Goal: Task Accomplishment & Management: Manage account settings

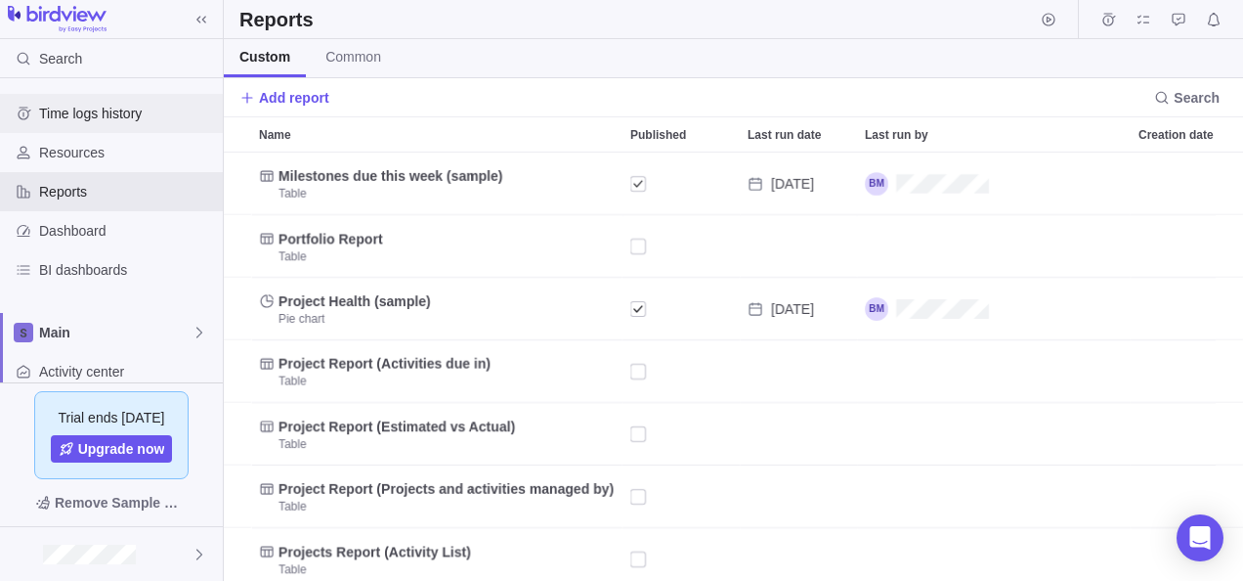
scroll to position [413, 1005]
click at [56, 104] on span "Time logs history" at bounding box center [127, 114] width 176 height 20
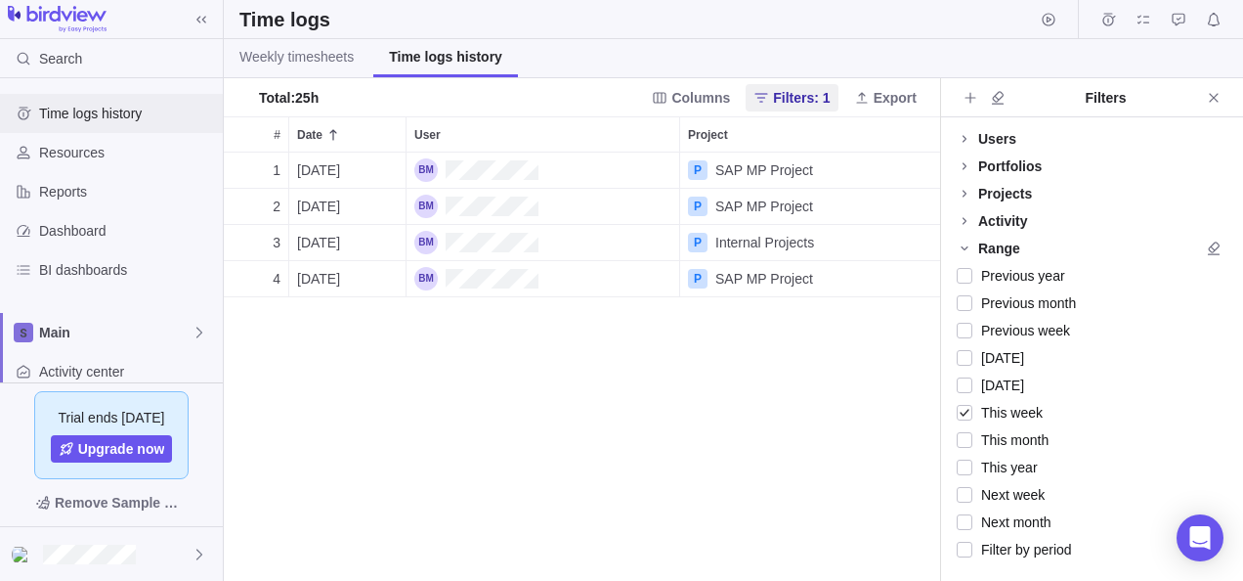
scroll to position [413, 702]
click at [146, 112] on span "Time logs history" at bounding box center [127, 114] width 176 height 20
click at [272, 59] on span "Weekly timesheets" at bounding box center [296, 57] width 114 height 20
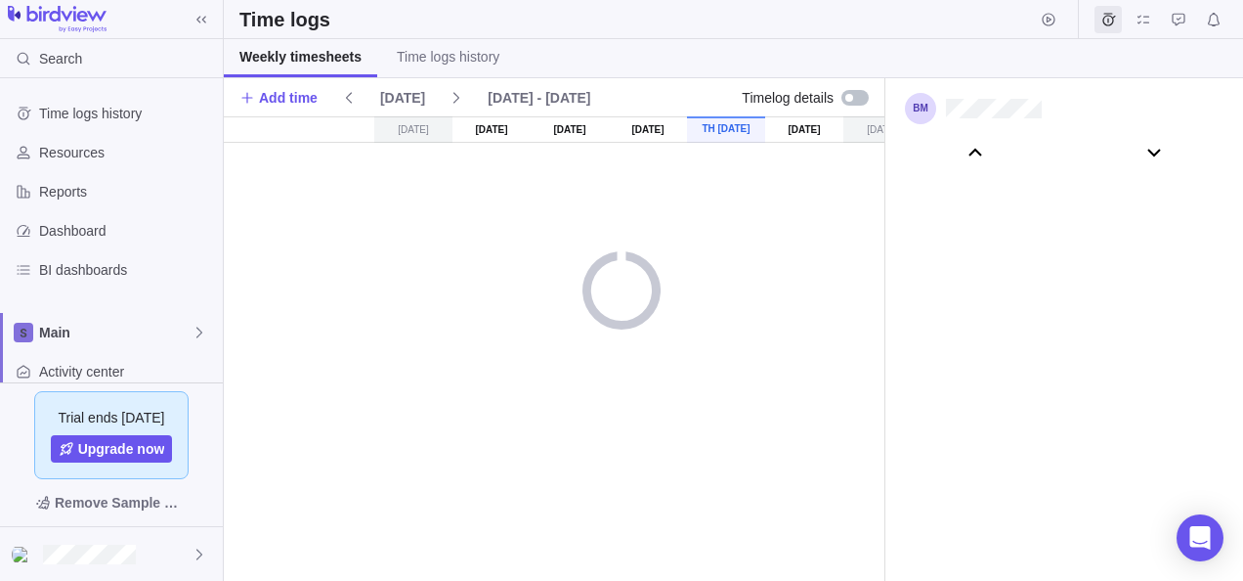
scroll to position [109106, 0]
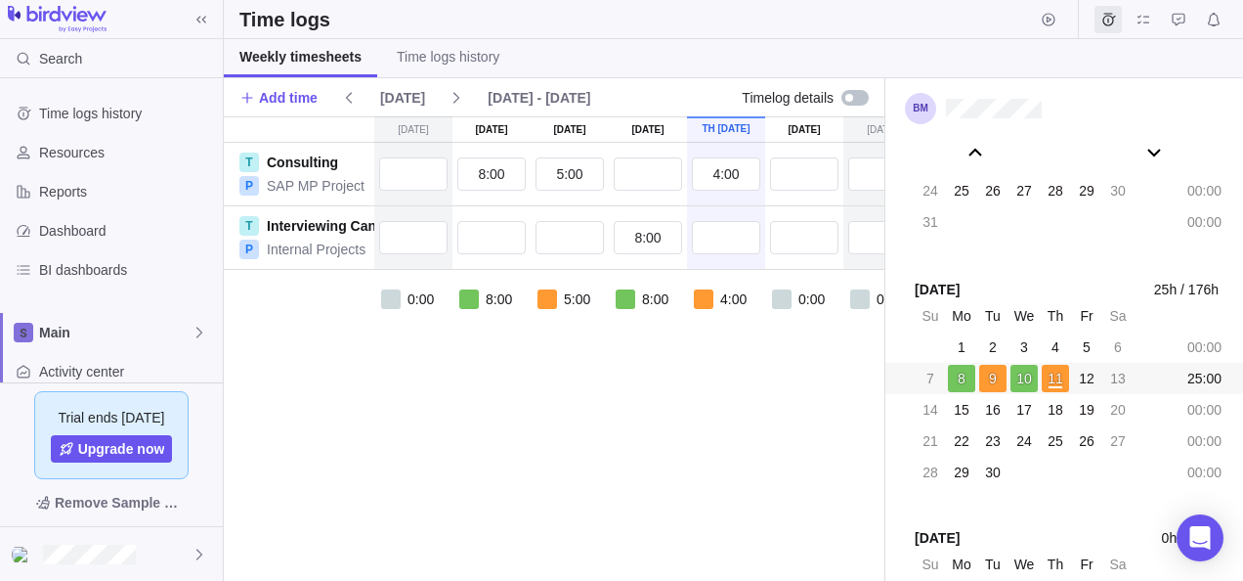
click at [854, 97] on div at bounding box center [855, 98] width 27 height 16
click at [852, 97] on div at bounding box center [855, 98] width 27 height 16
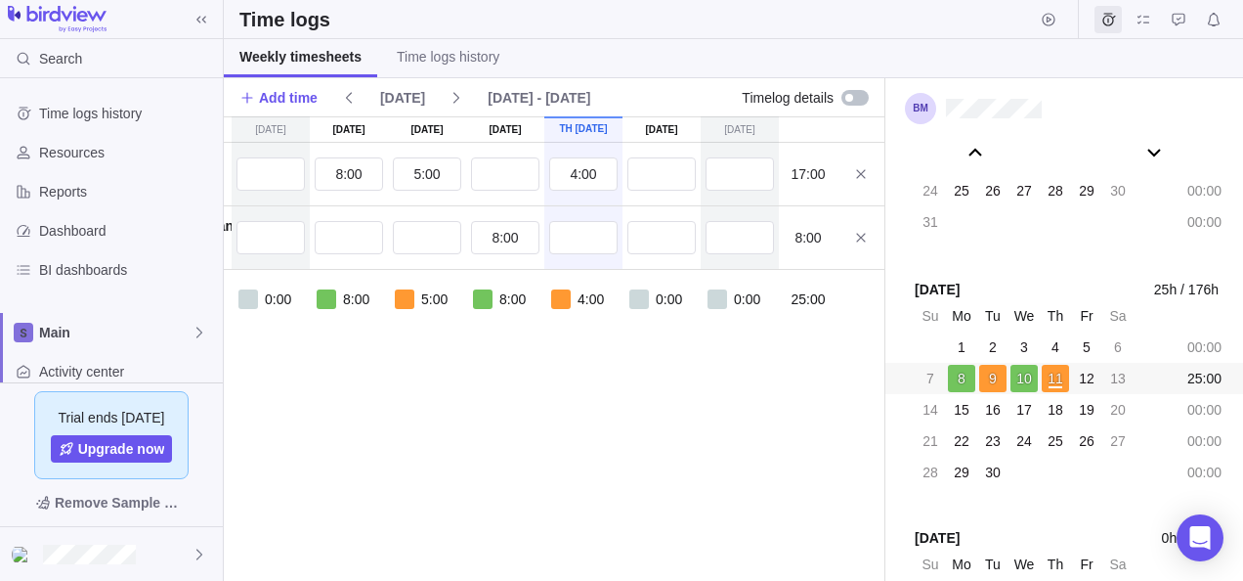
scroll to position [0, 153]
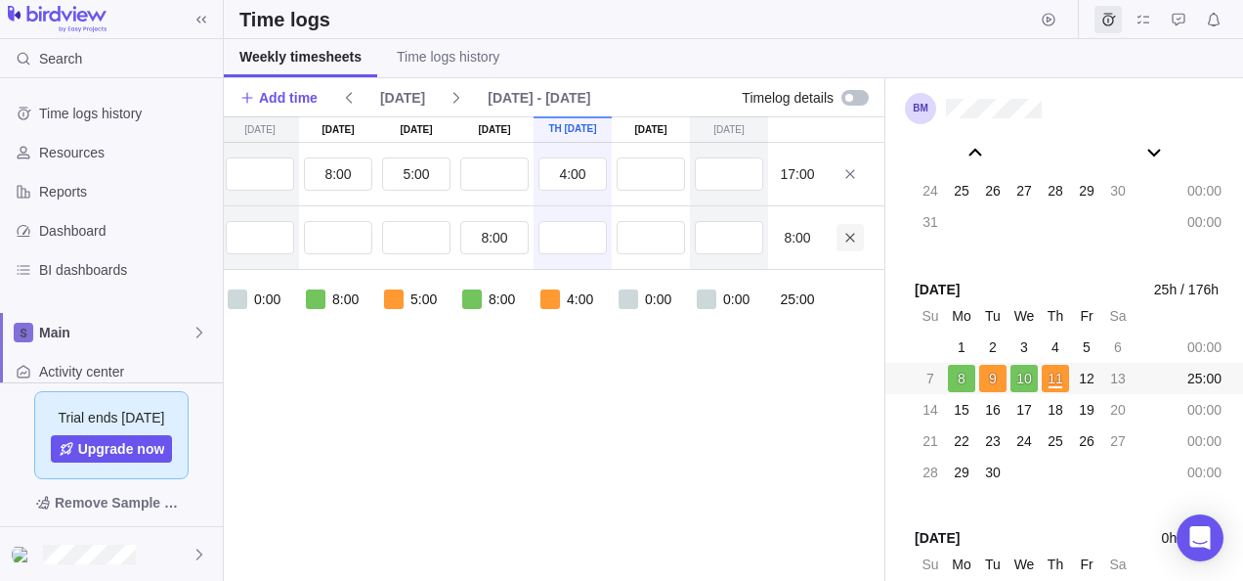
click at [847, 237] on icon at bounding box center [851, 238] width 16 height 16
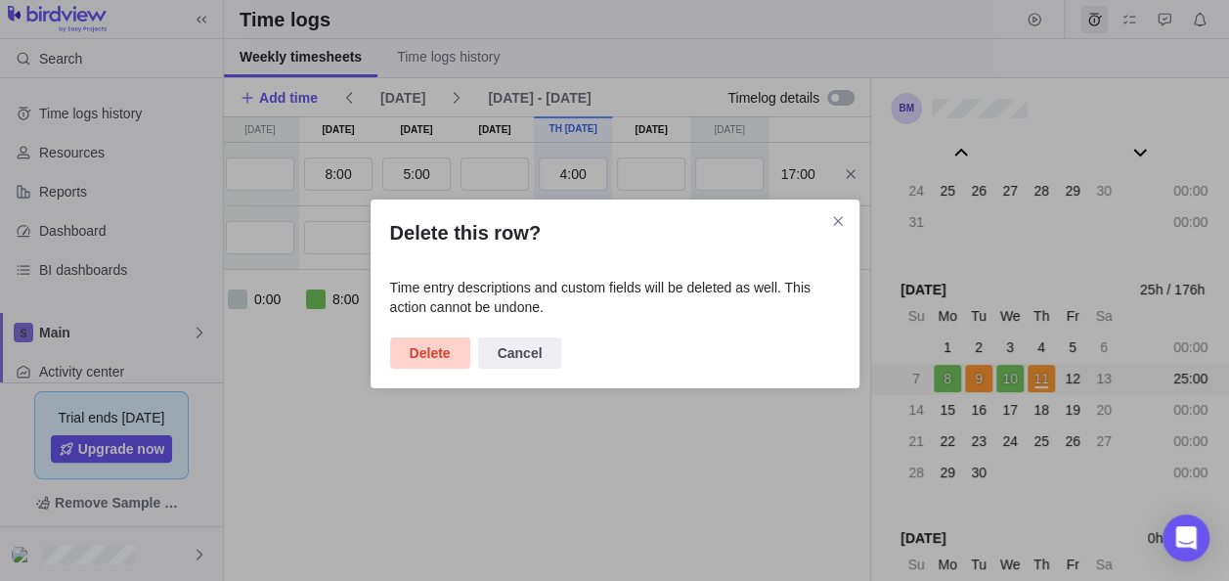
click at [439, 348] on span "Delete" at bounding box center [430, 352] width 41 height 23
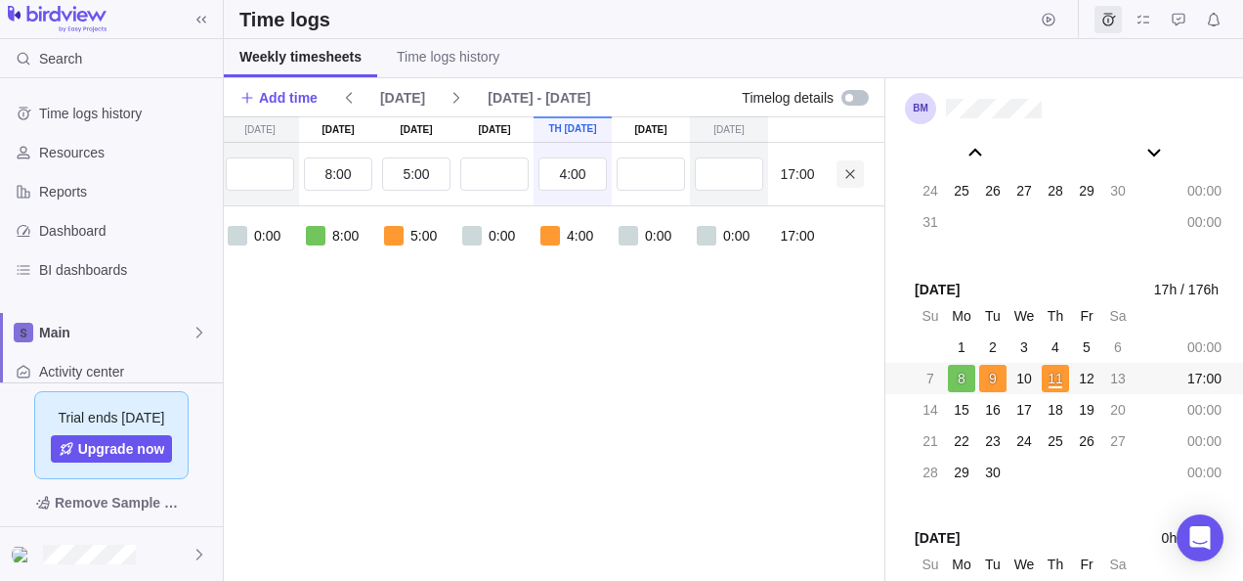
click at [850, 173] on icon at bounding box center [850, 173] width 9 height 9
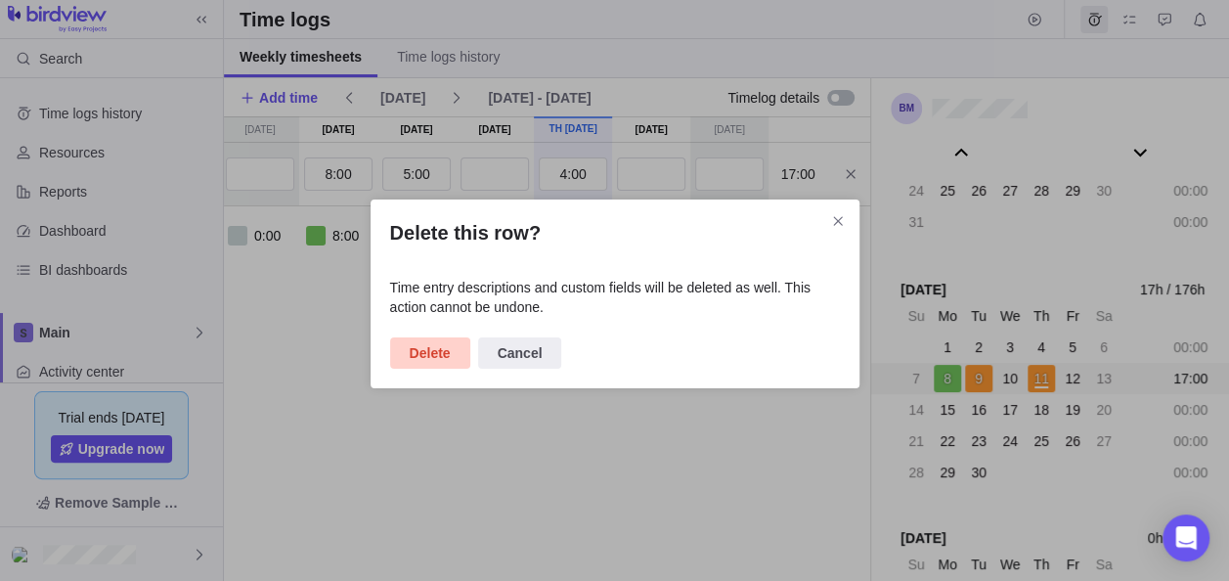
click at [426, 357] on span "Delete" at bounding box center [430, 352] width 41 height 23
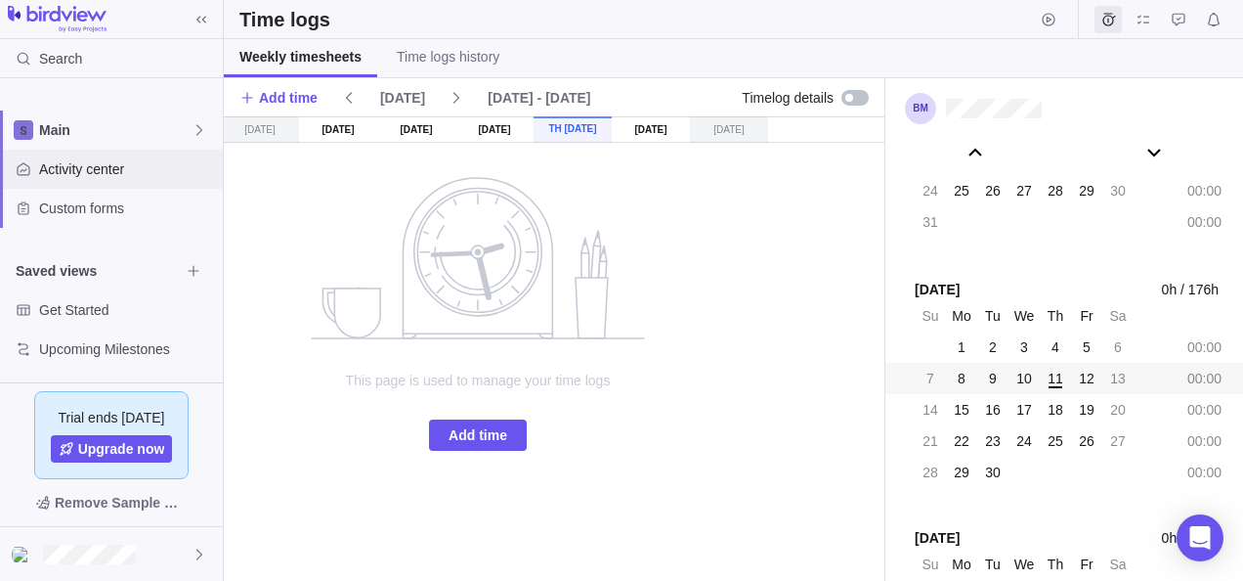
scroll to position [0, 0]
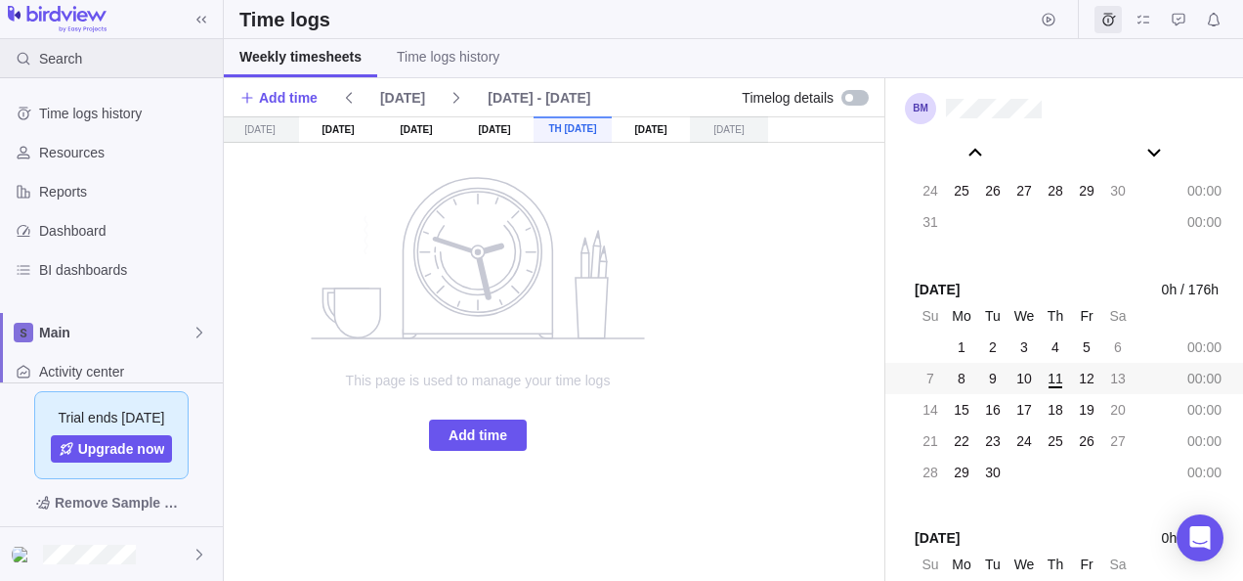
click at [95, 57] on div "Search" at bounding box center [111, 58] width 223 height 39
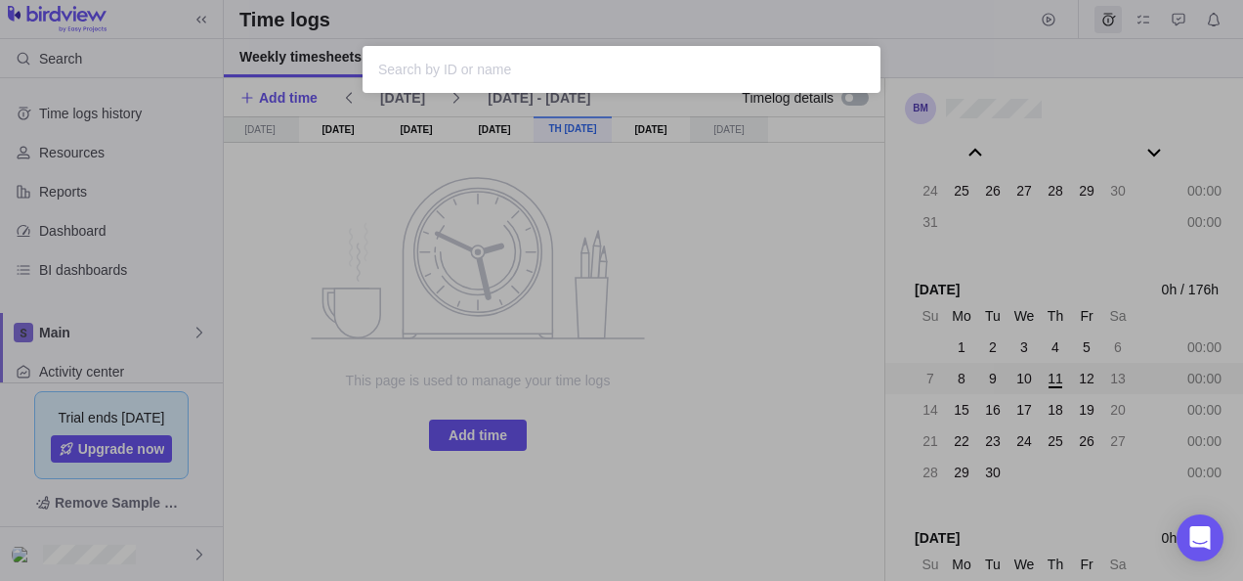
click at [249, 242] on div "Sorry, nothing was found" at bounding box center [621, 290] width 1243 height 581
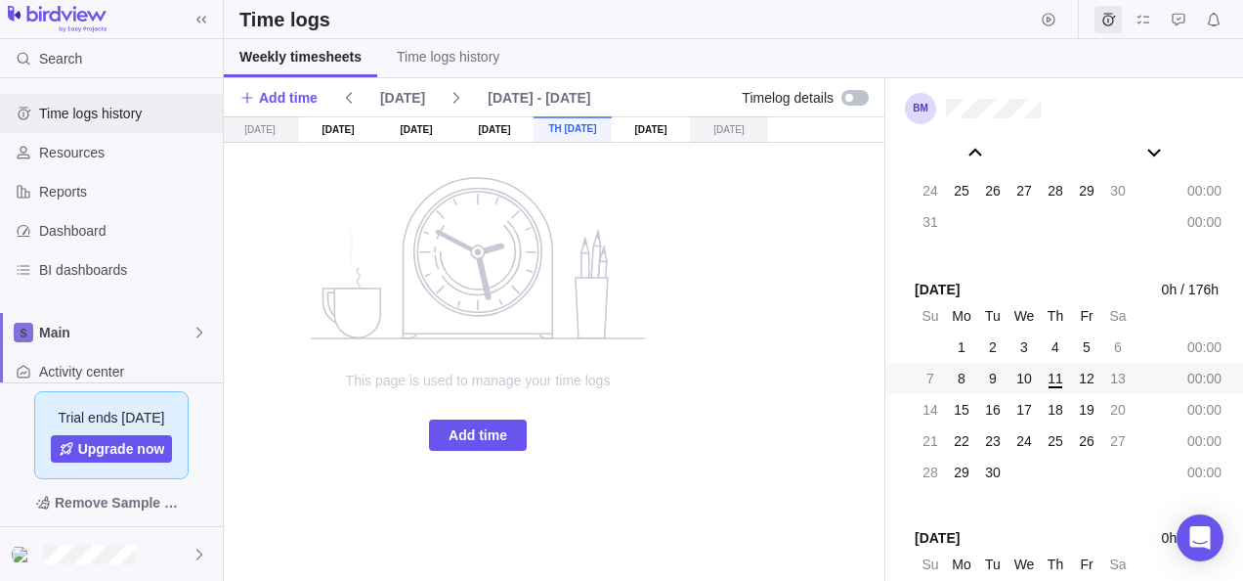
click at [82, 118] on span "Time logs history" at bounding box center [127, 114] width 176 height 20
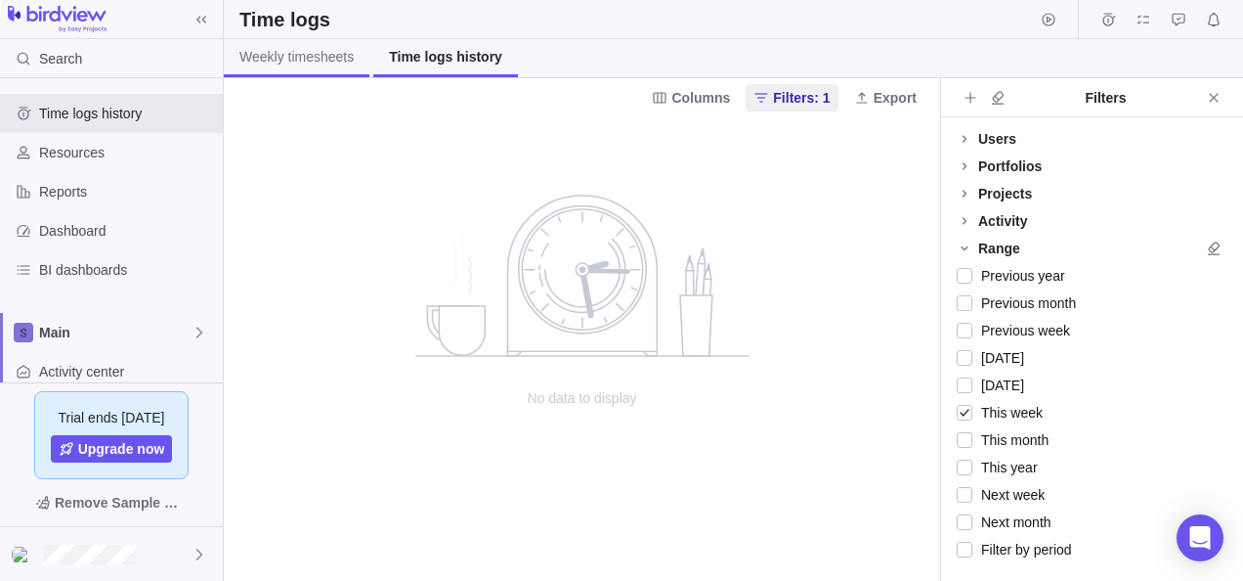
click at [309, 60] on span "Weekly timesheets" at bounding box center [296, 57] width 114 height 20
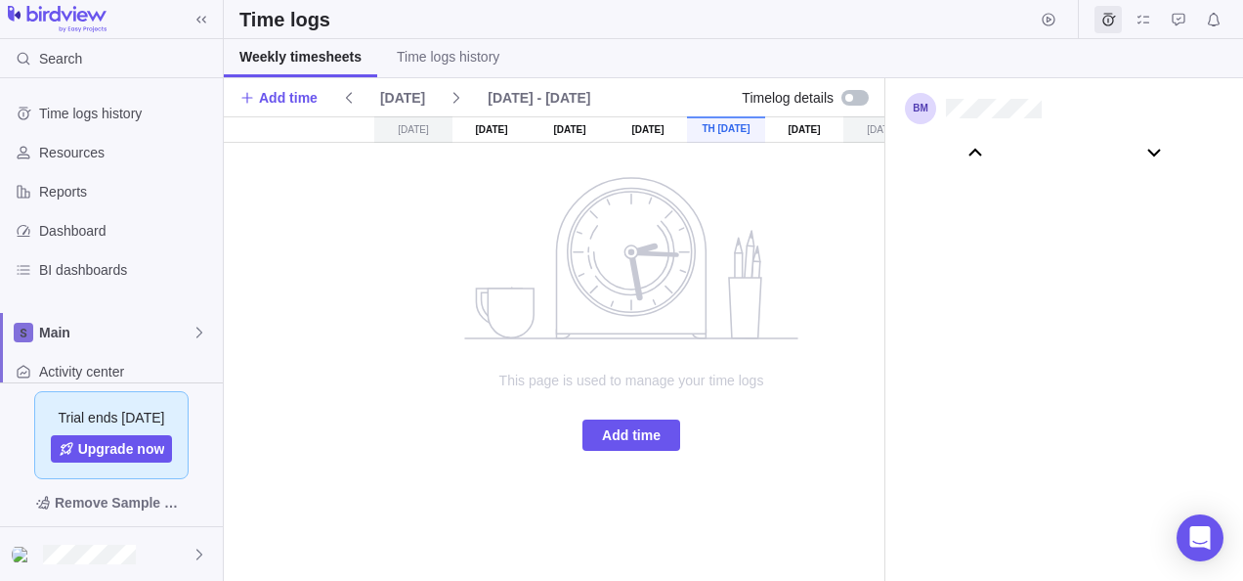
scroll to position [109106, 0]
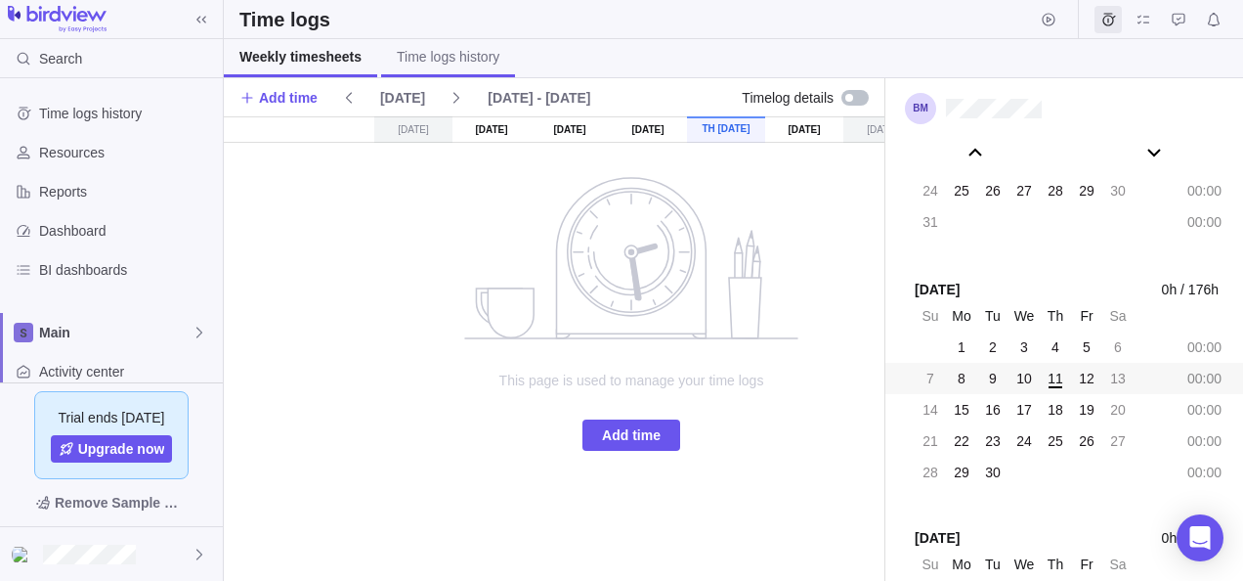
click at [449, 53] on span "Time logs history" at bounding box center [448, 57] width 103 height 20
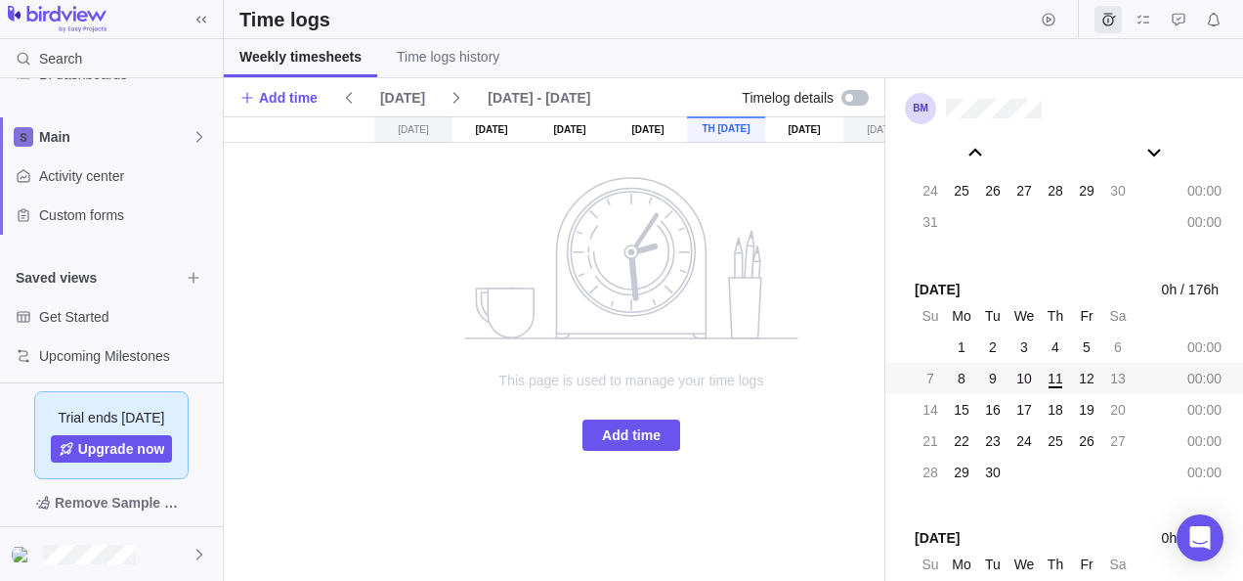
scroll to position [202, 0]
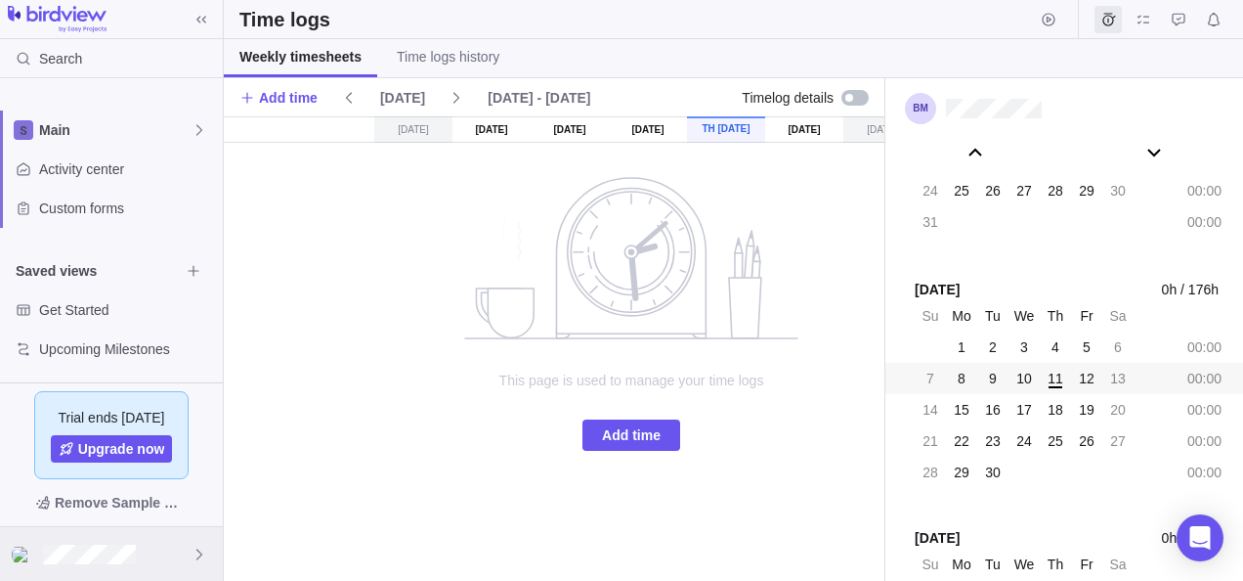
click at [186, 549] on div at bounding box center [111, 554] width 223 height 54
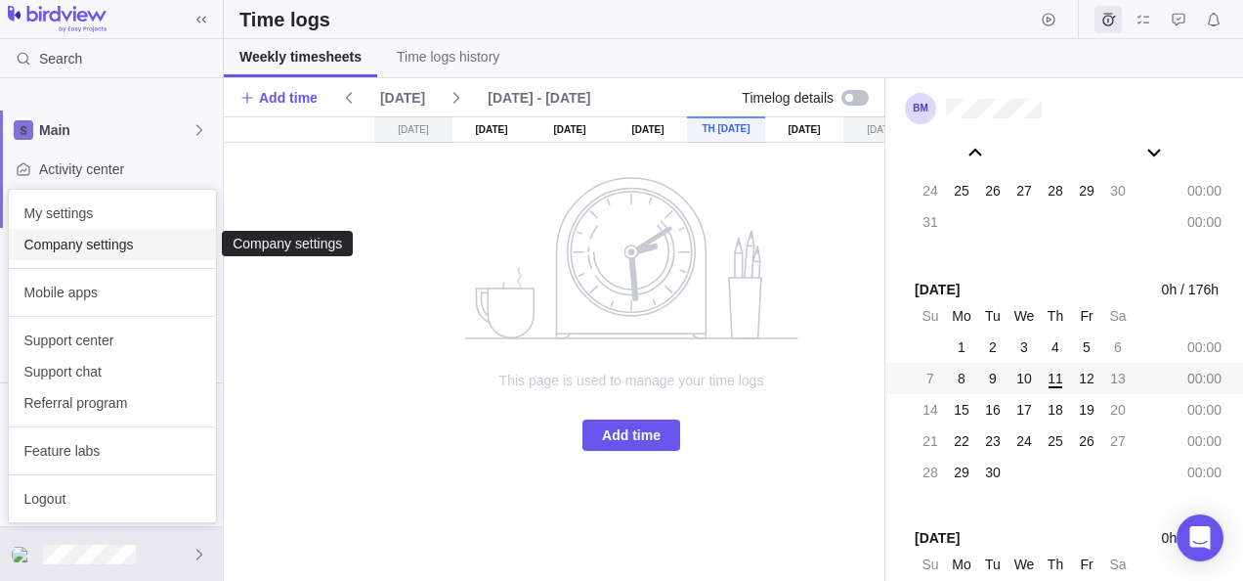
click at [147, 249] on span "Company settings" at bounding box center [112, 245] width 176 height 20
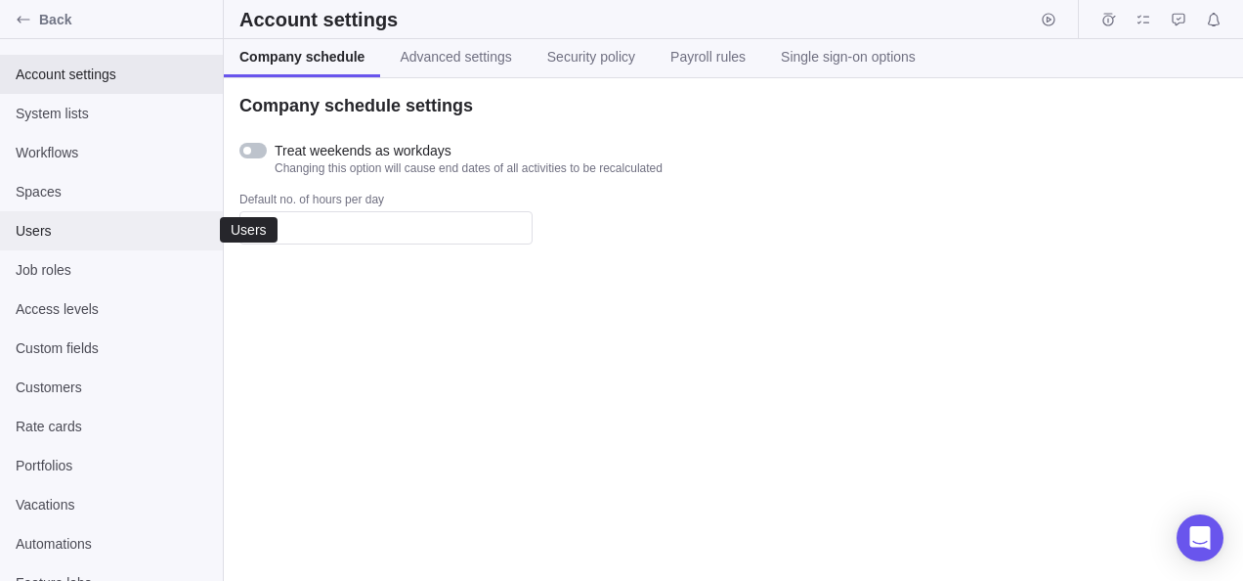
click at [58, 231] on span "Users" at bounding box center [112, 231] width 192 height 20
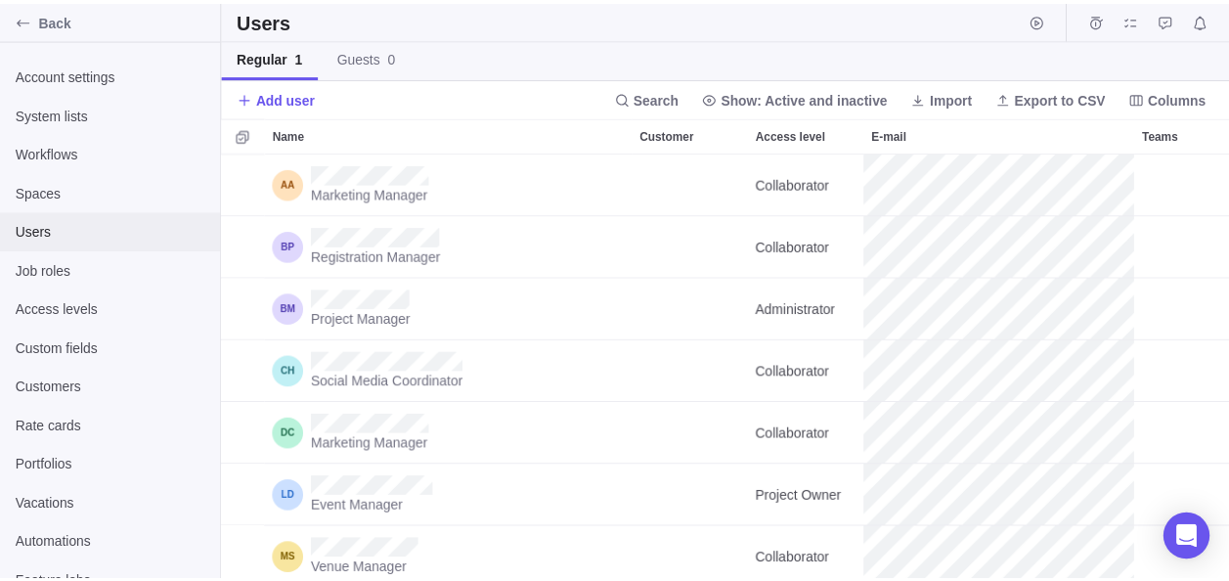
scroll to position [413, 1005]
click at [278, 94] on span "Add user" at bounding box center [289, 98] width 60 height 20
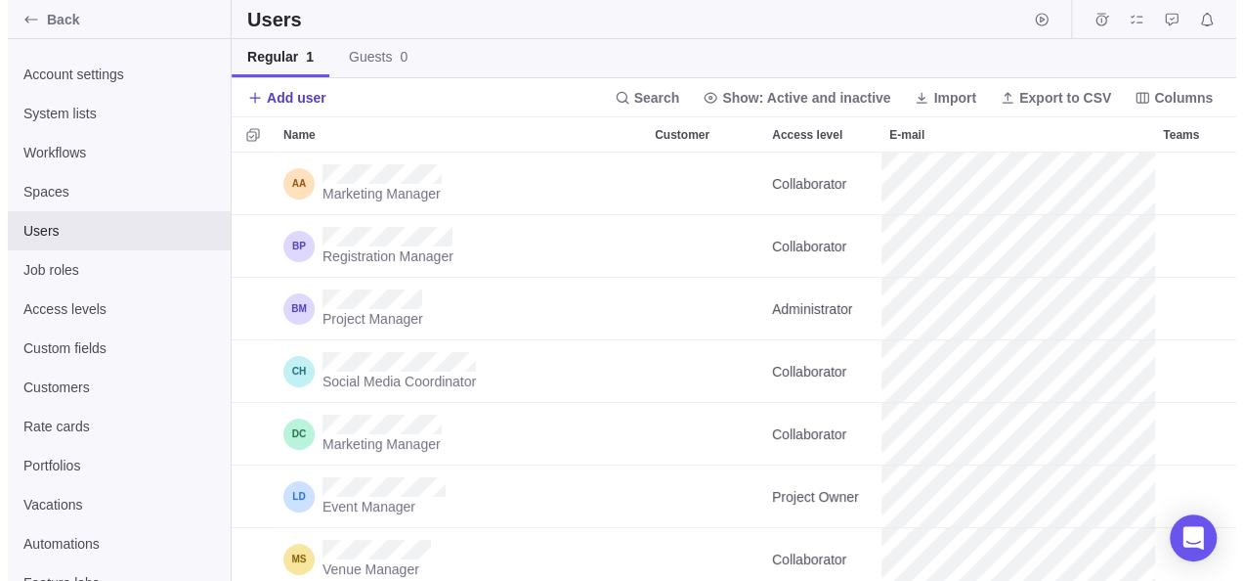
scroll to position [16, 16]
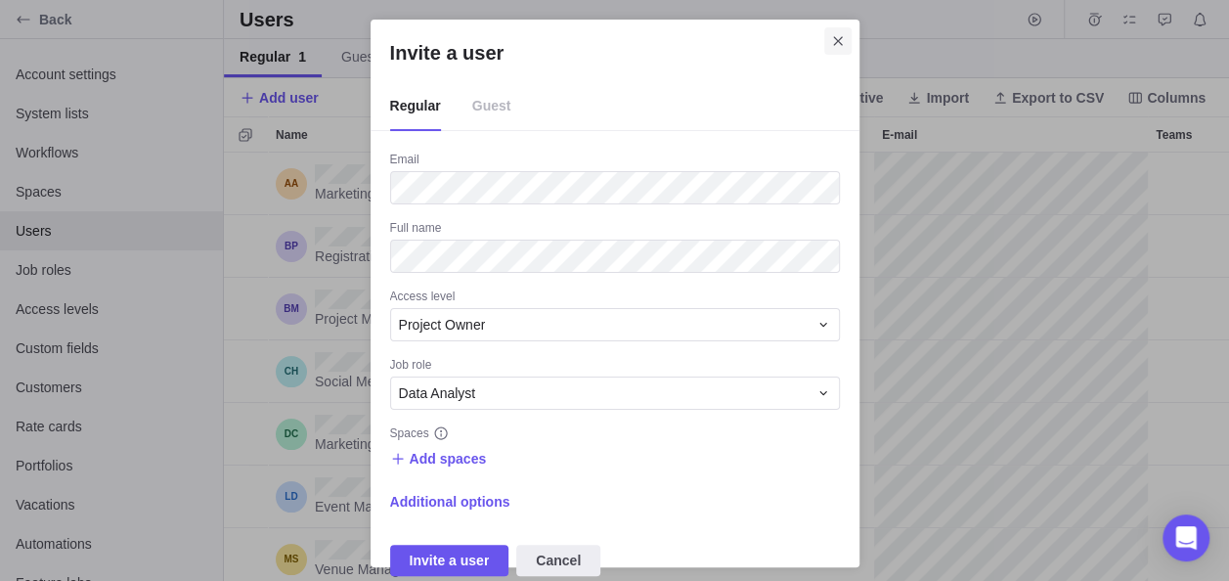
click at [847, 38] on span "Close" at bounding box center [837, 40] width 27 height 27
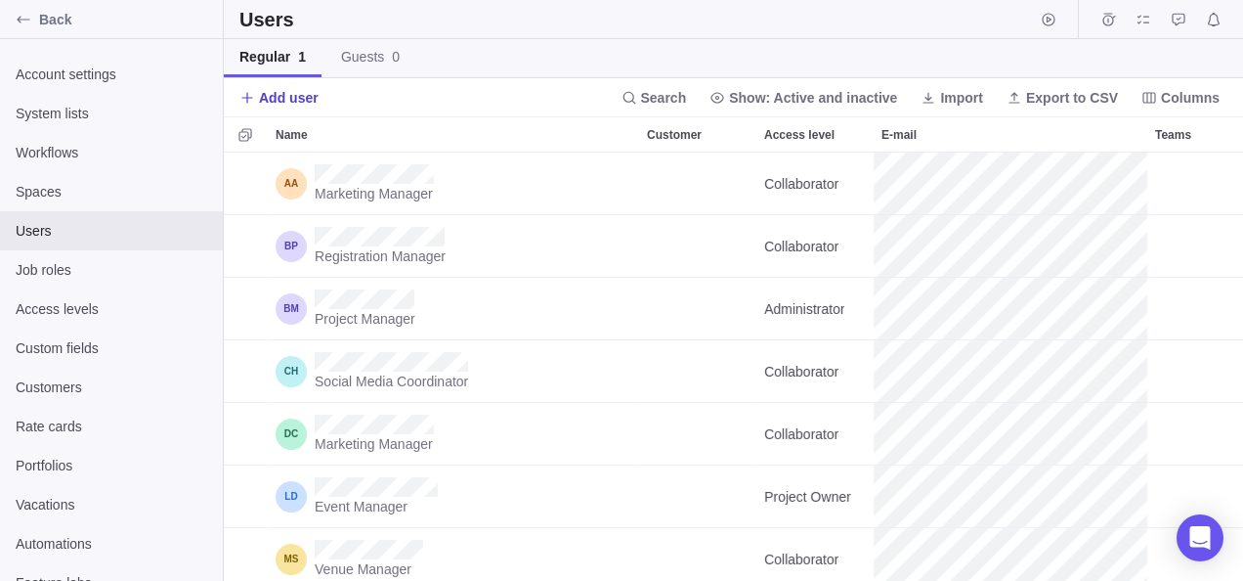
drag, startPoint x: 242, startPoint y: 75, endPoint x: 253, endPoint y: 86, distance: 15.2
click at [242, 75] on link "Regular 1" at bounding box center [273, 58] width 98 height 38
click at [265, 94] on span "Add user" at bounding box center [289, 98] width 60 height 20
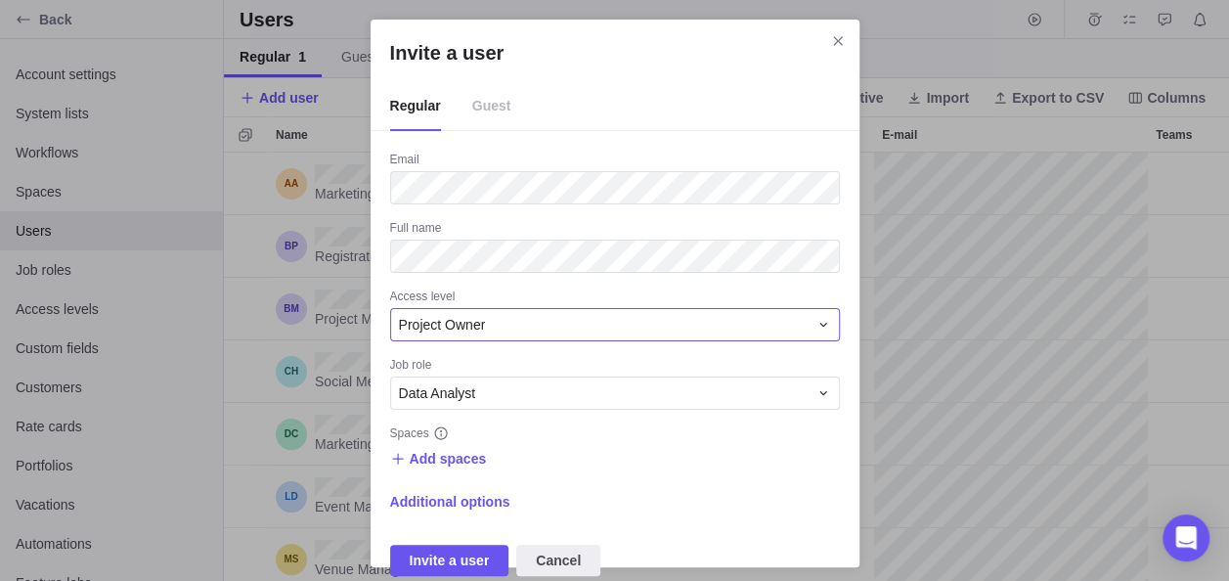
click at [674, 319] on div "Project Owner" at bounding box center [603, 325] width 409 height 20
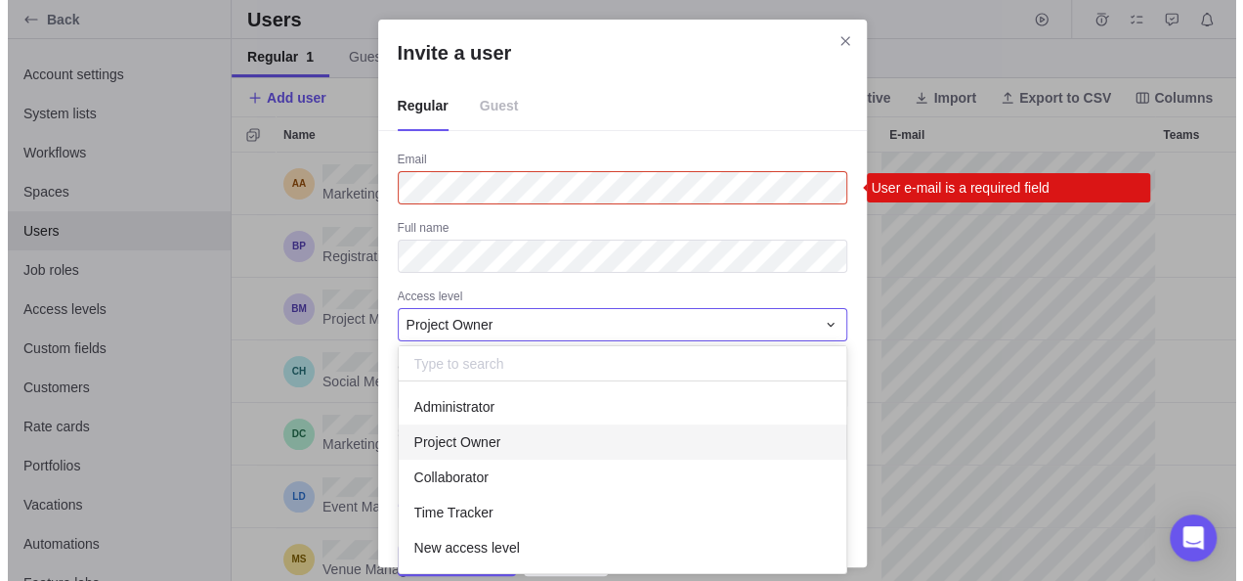
scroll to position [176, 433]
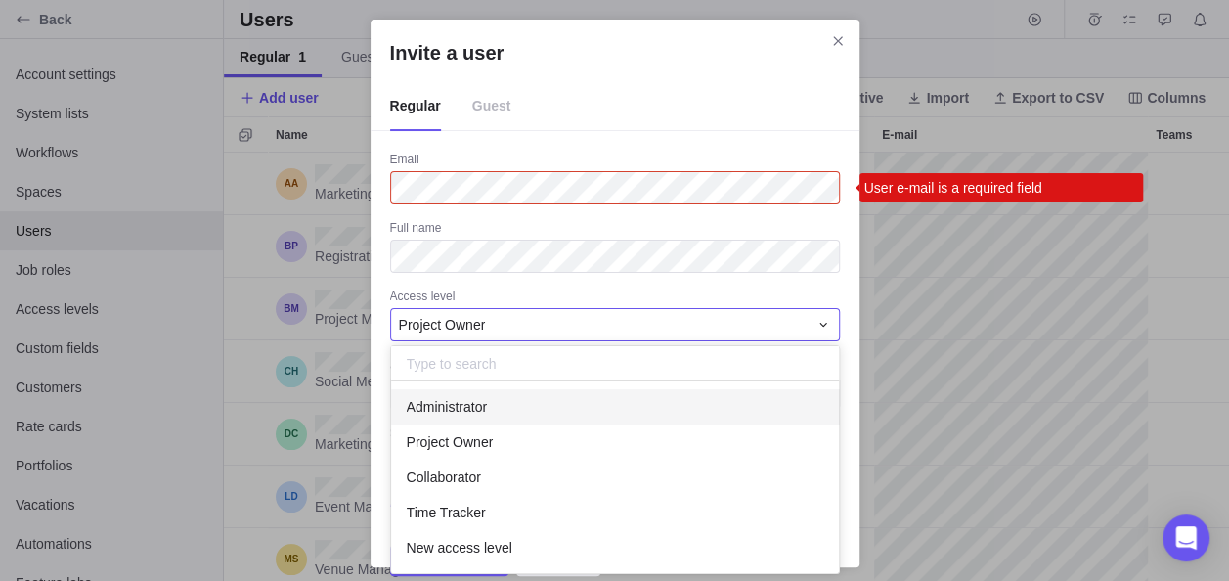
click at [838, 39] on div "Invite a user Regular Guest Email User e-mail is a required field Full name Acc…" at bounding box center [614, 293] width 1229 height 586
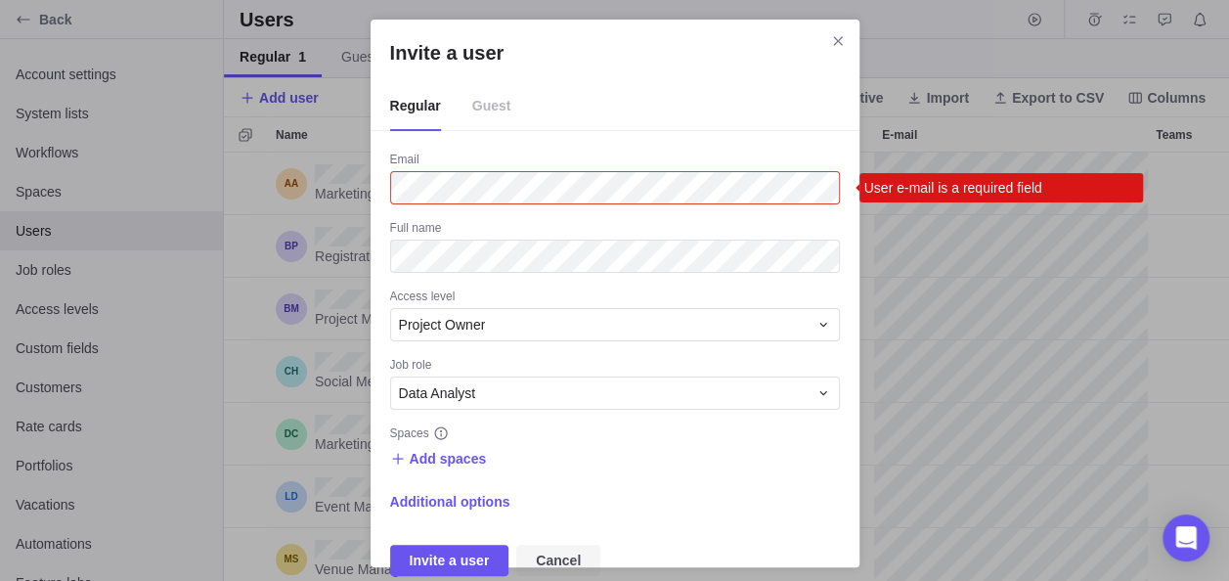
click at [542, 555] on span "Cancel" at bounding box center [558, 559] width 45 height 23
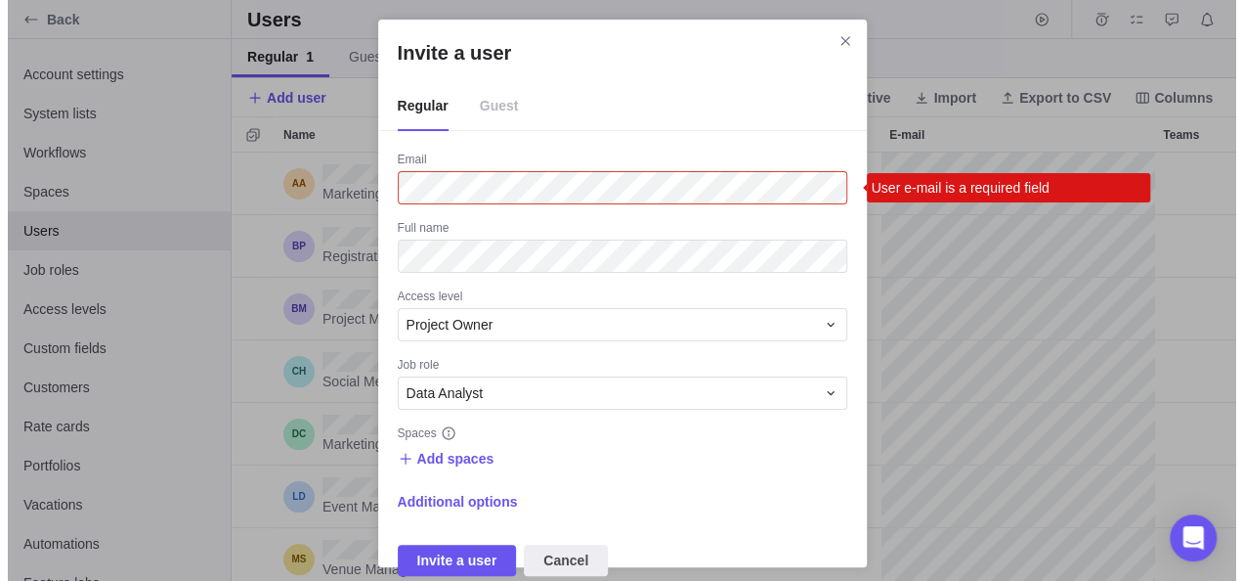
scroll to position [413, 1005]
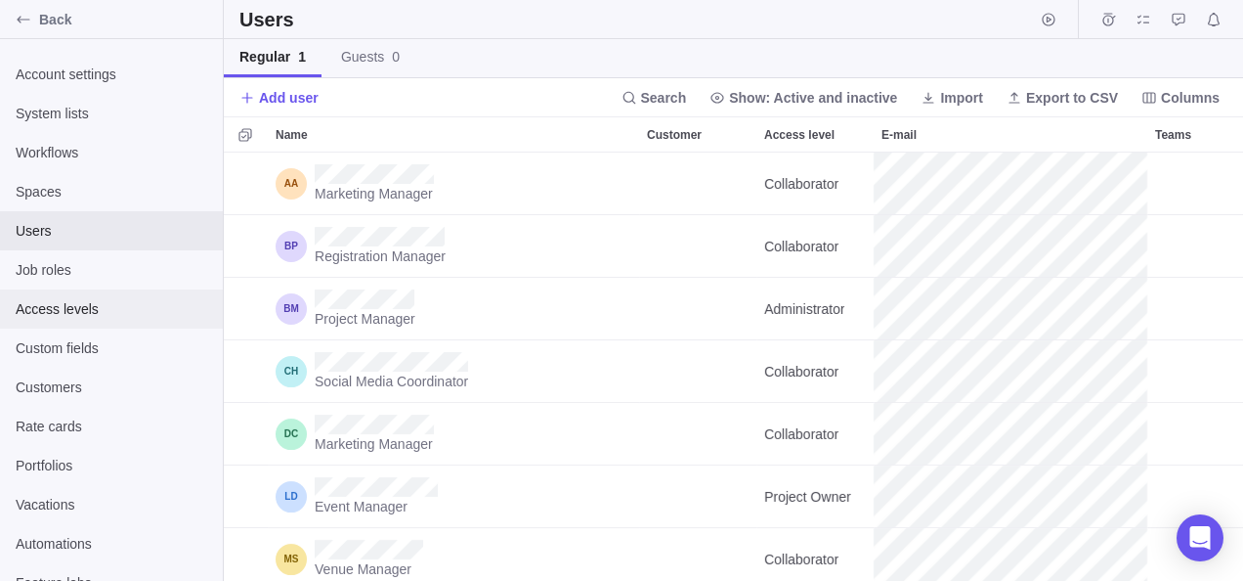
click at [51, 299] on span "Access levels" at bounding box center [112, 309] width 192 height 20
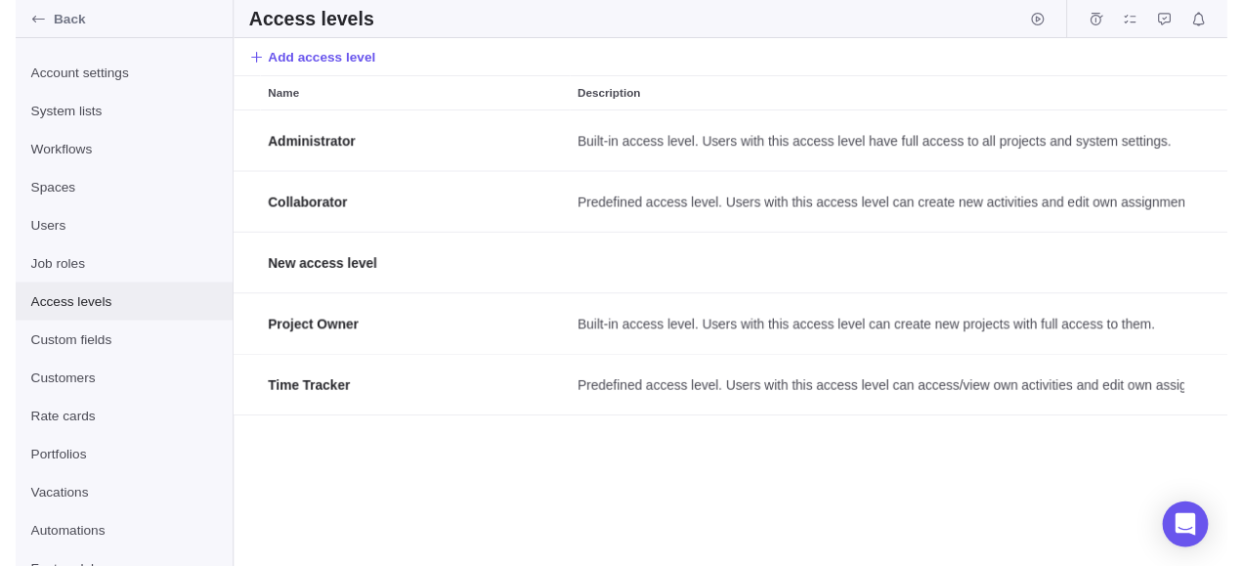
scroll to position [452, 1005]
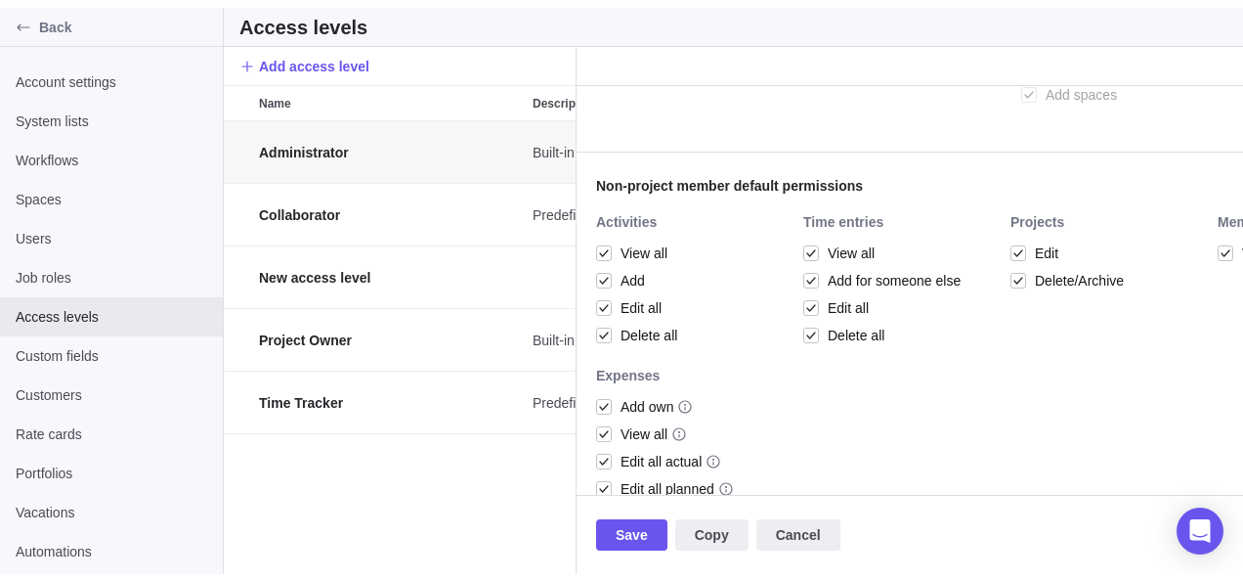
scroll to position [387, 0]
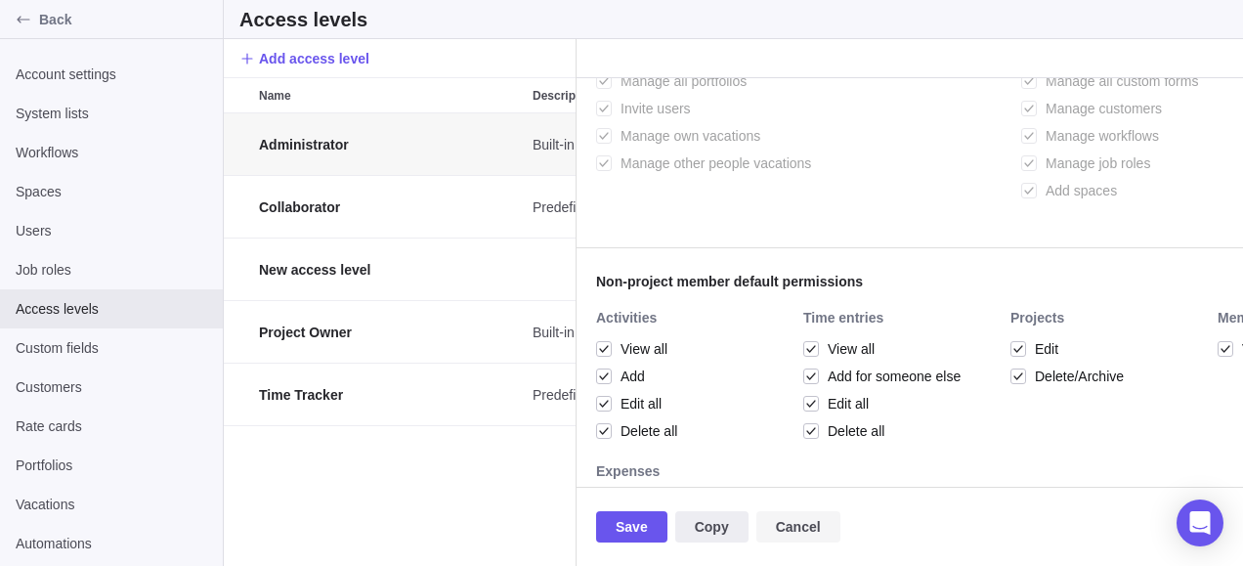
click at [782, 527] on span "Cancel" at bounding box center [798, 526] width 45 height 23
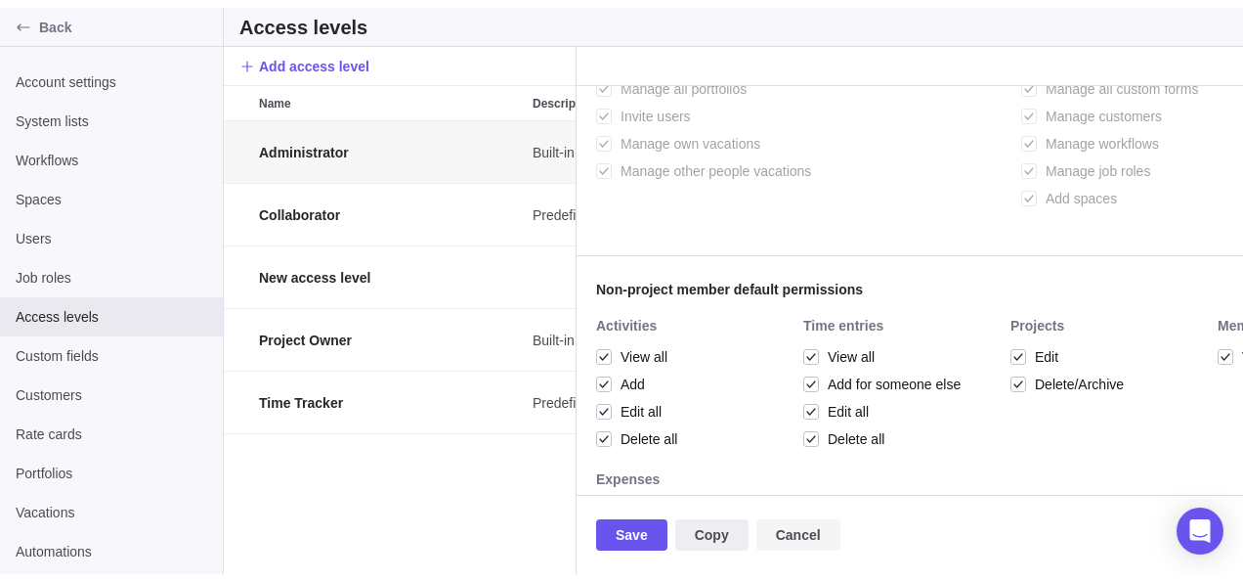
scroll to position [452, 1005]
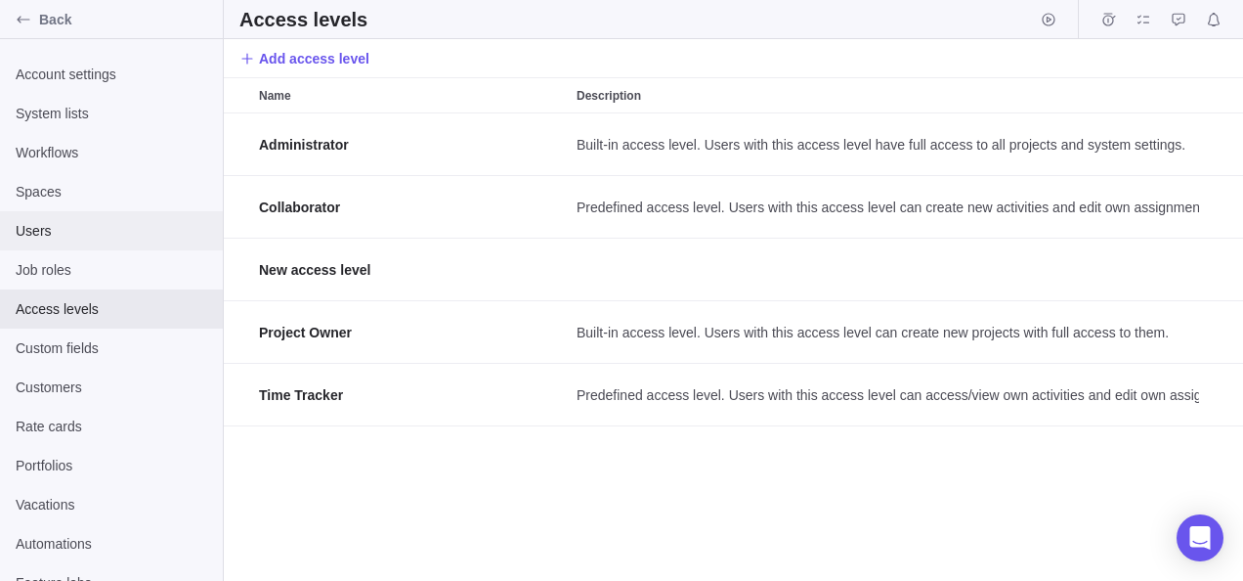
click at [90, 231] on span "Users" at bounding box center [112, 231] width 192 height 20
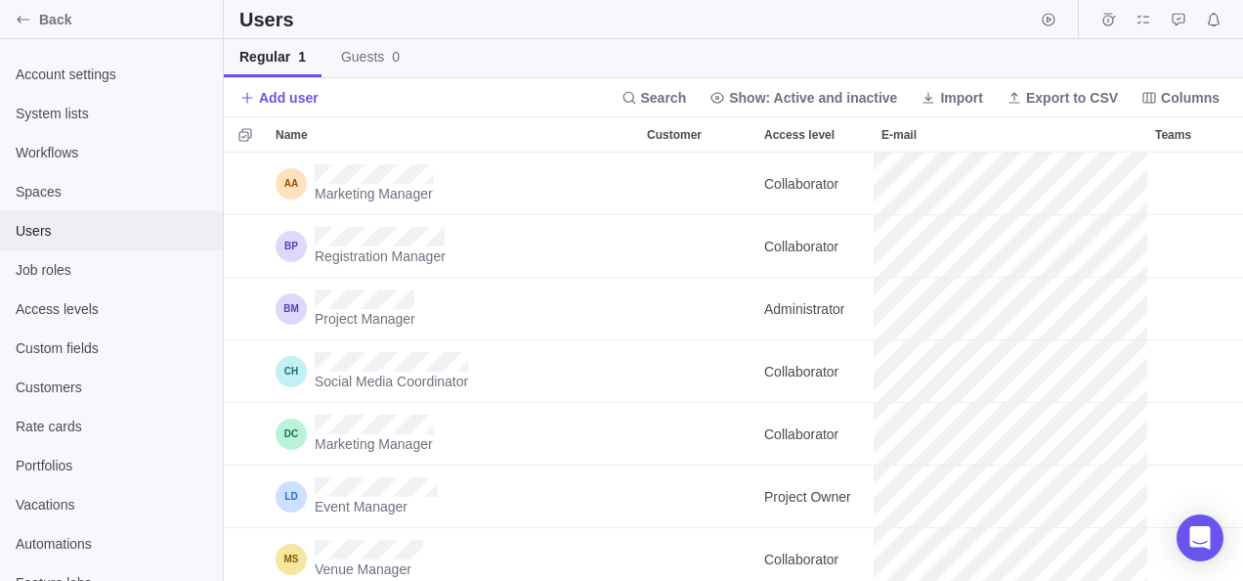
scroll to position [413, 1005]
click at [71, 239] on span "Users" at bounding box center [112, 231] width 192 height 20
click at [1059, 90] on span "Export to CSV" at bounding box center [1072, 98] width 92 height 20
click at [1188, 59] on div "Regular 1 Guests 0" at bounding box center [734, 58] width 1020 height 39
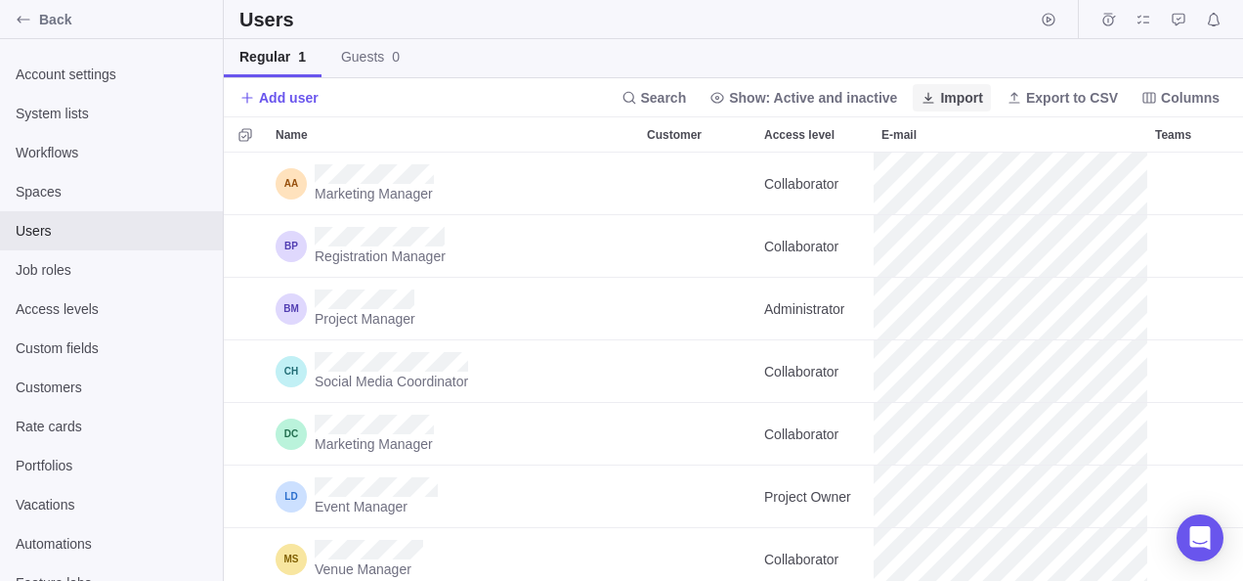
click at [955, 99] on span "Import" at bounding box center [961, 98] width 43 height 20
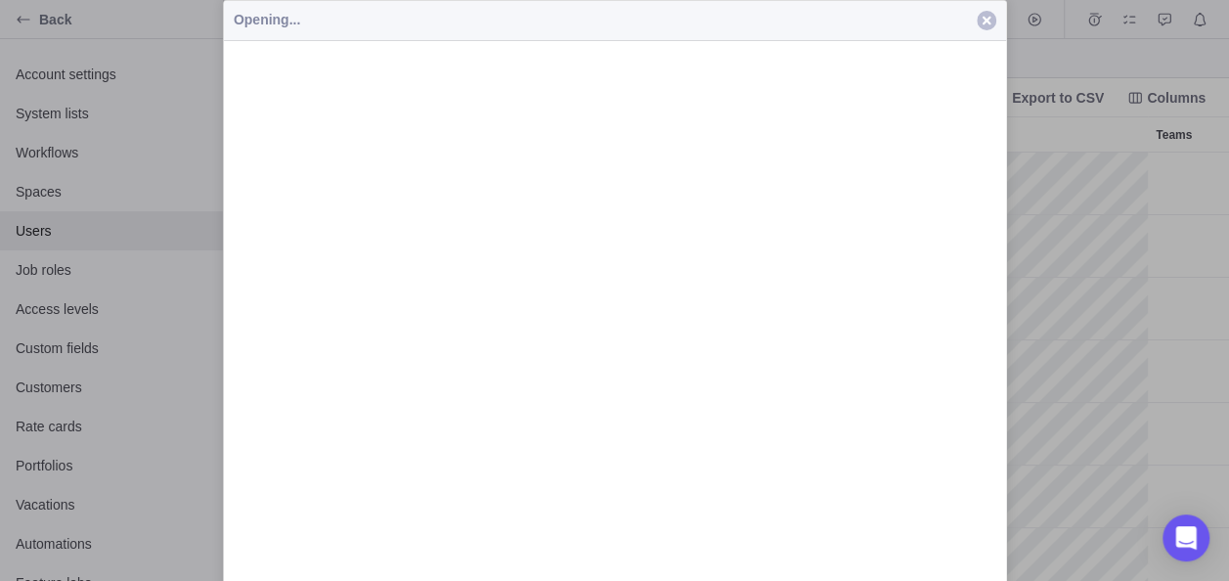
click at [981, 22] on span "button" at bounding box center [987, 21] width 20 height 20
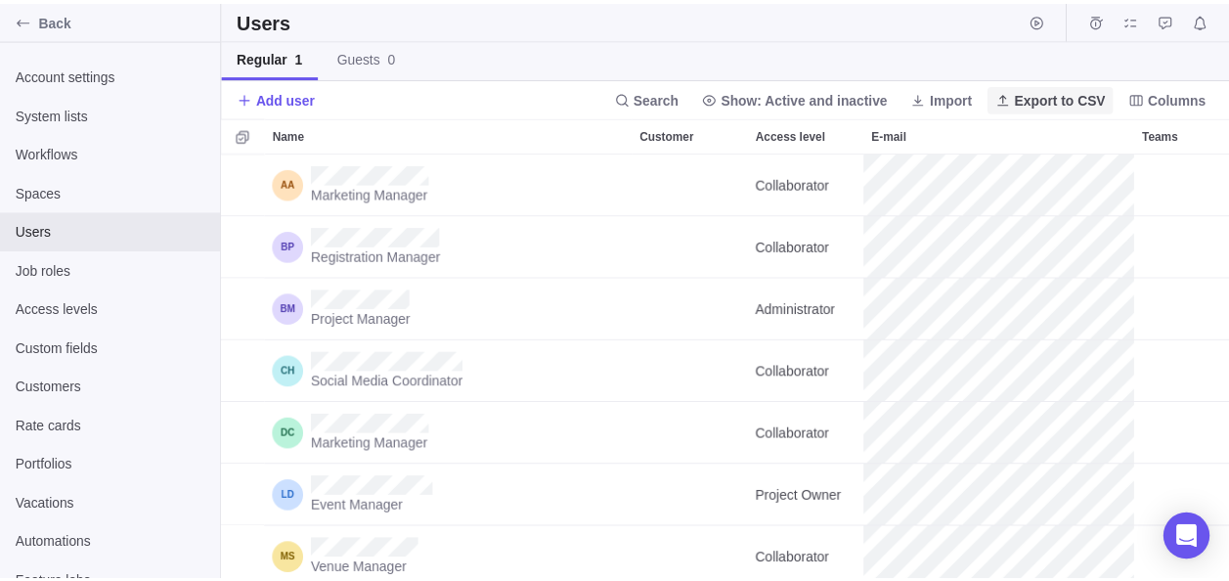
scroll to position [0, 0]
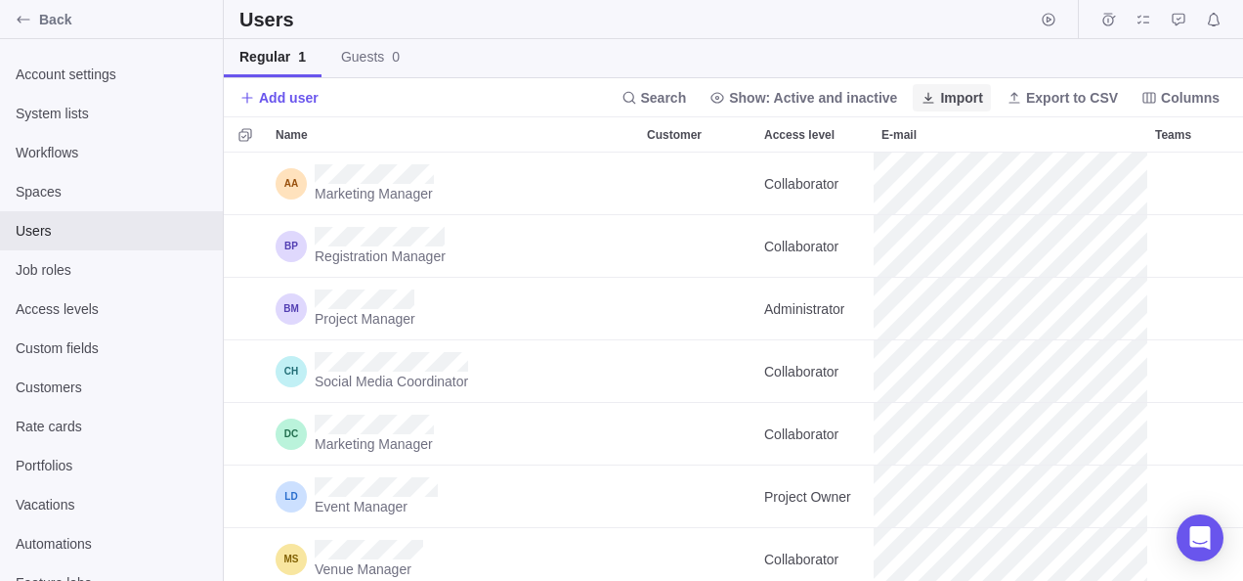
click at [936, 99] on icon at bounding box center [929, 98] width 16 height 16
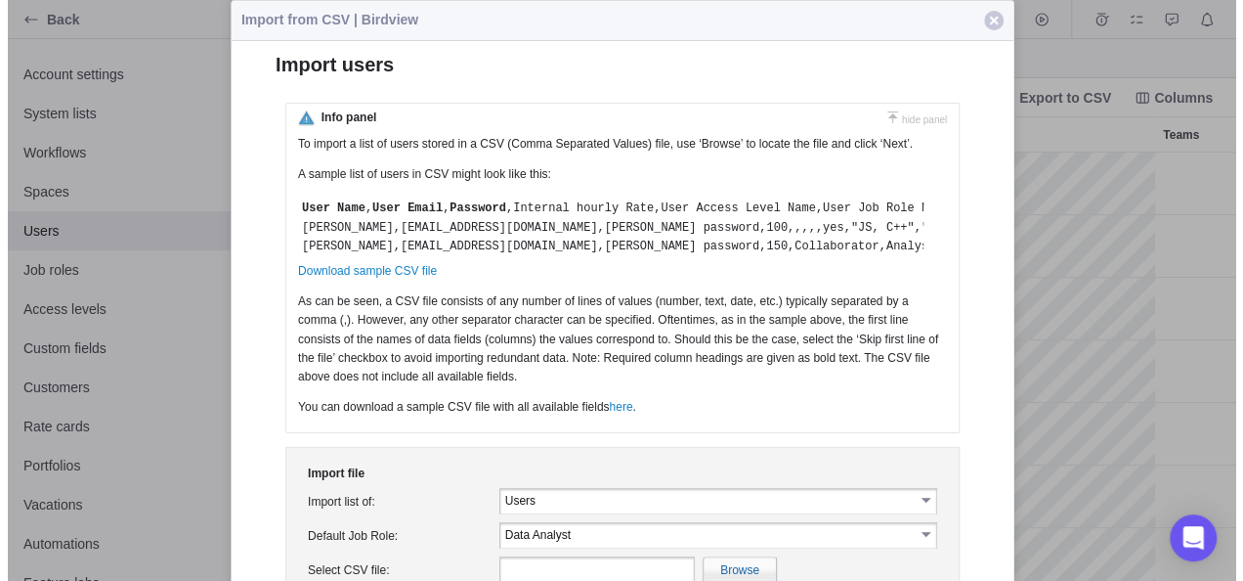
scroll to position [16, 16]
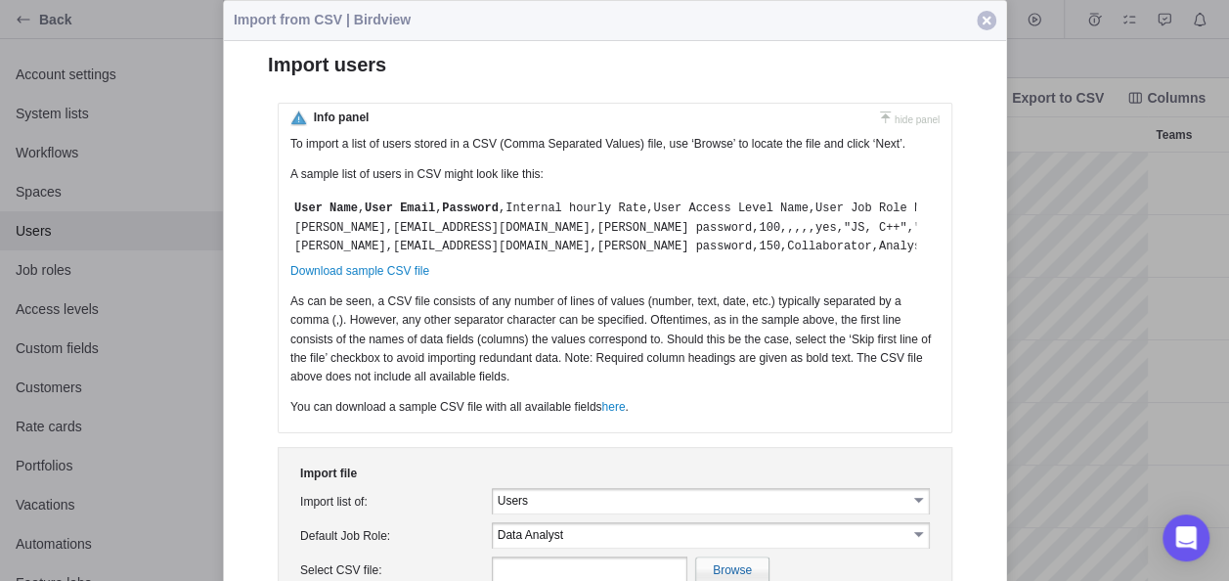
click at [990, 19] on span "button" at bounding box center [987, 21] width 20 height 20
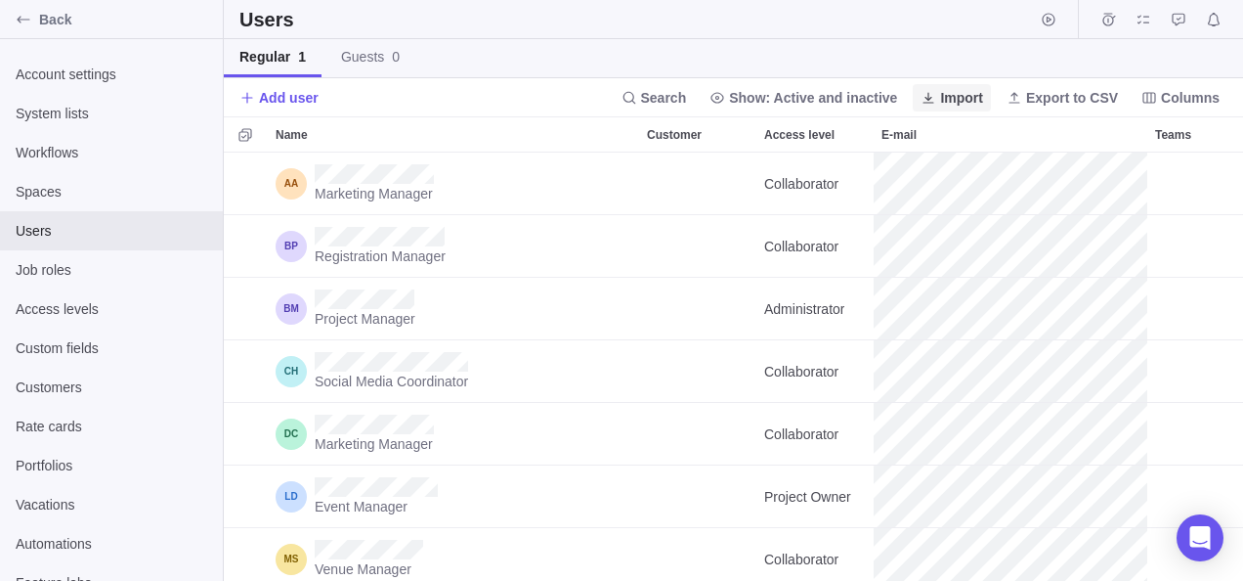
click at [973, 96] on span "Import" at bounding box center [961, 98] width 43 height 20
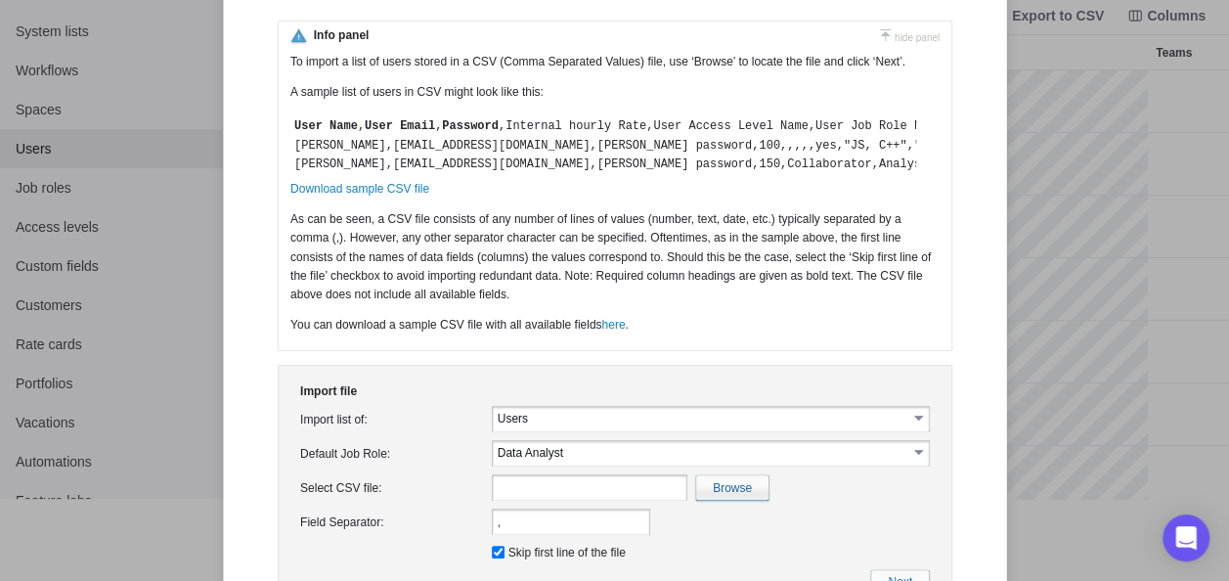
scroll to position [181, 0]
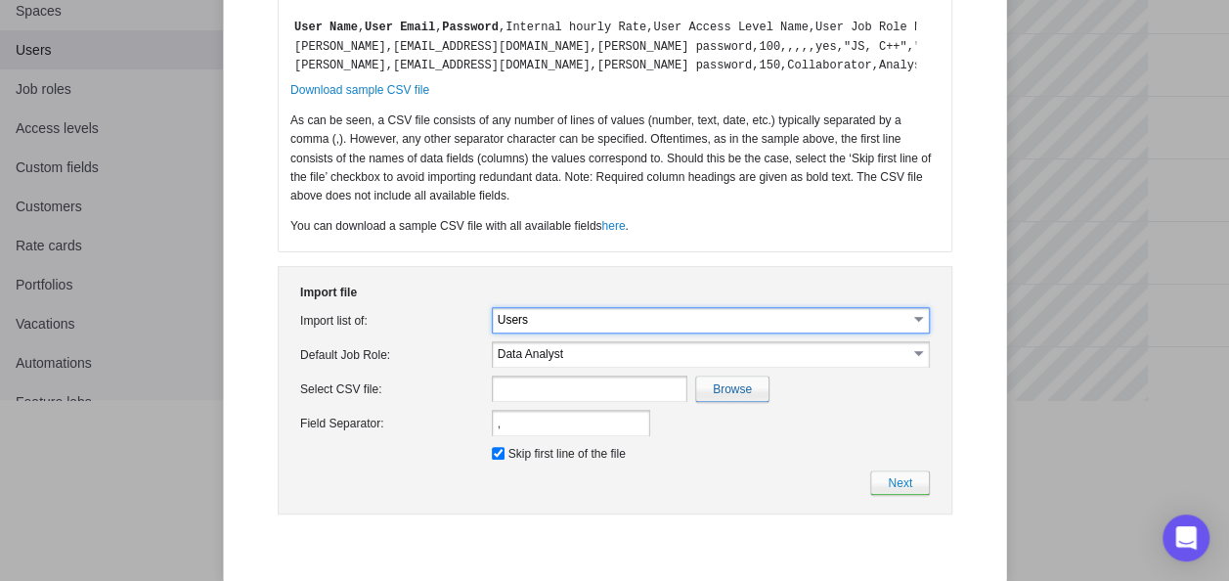
click at [647, 327] on input "Users" at bounding box center [702, 319] width 410 height 17
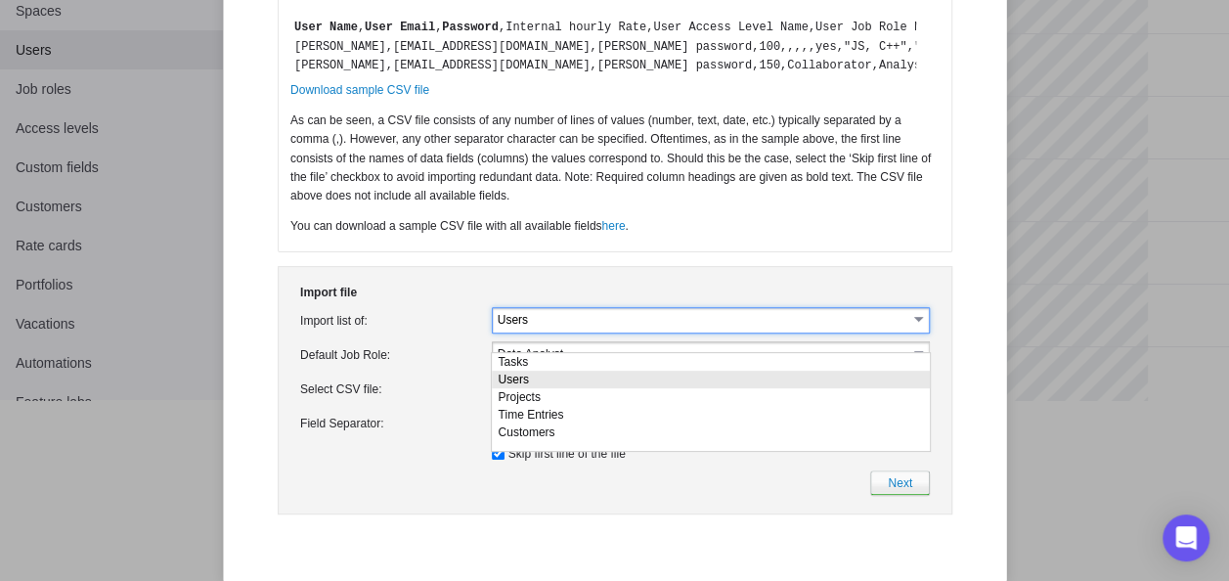
drag, startPoint x: 647, startPoint y: 341, endPoint x: 524, endPoint y: 381, distance: 129.5
click at [524, 380] on li "Users" at bounding box center [710, 379] width 438 height 18
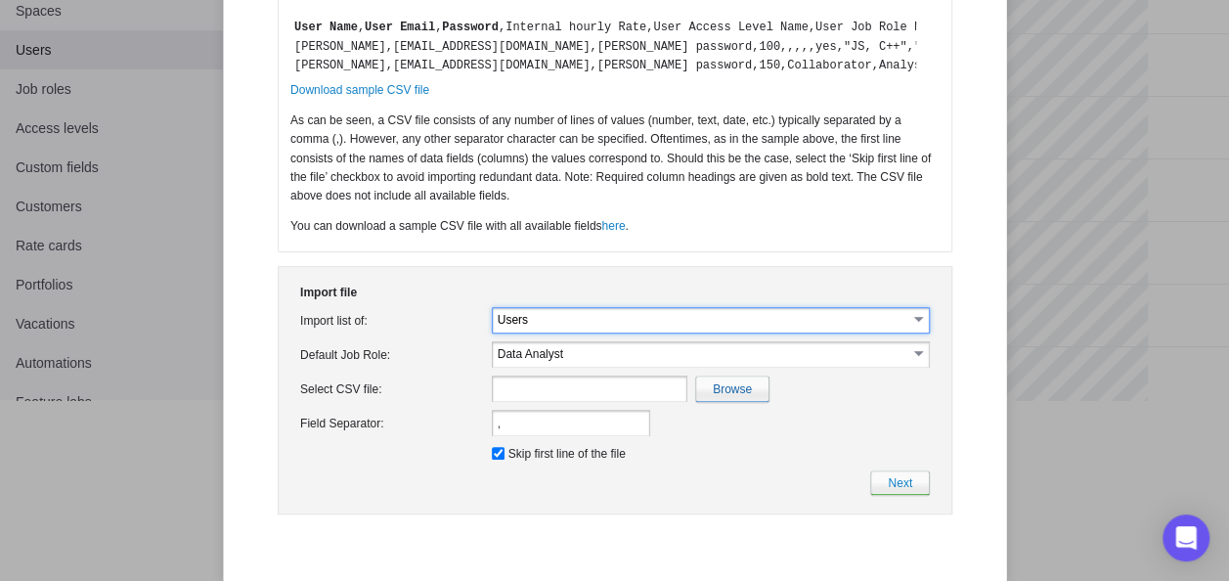
click at [914, 363] on link "select" at bounding box center [919, 353] width 18 height 20
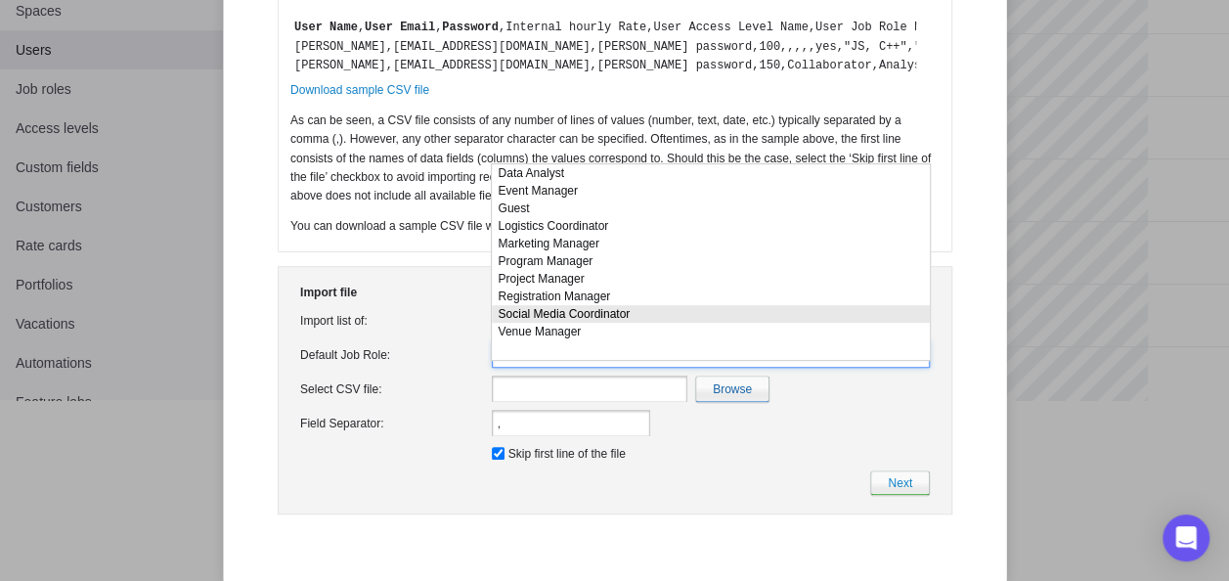
click at [738, 487] on td "Next" at bounding box center [613, 482] width 637 height 32
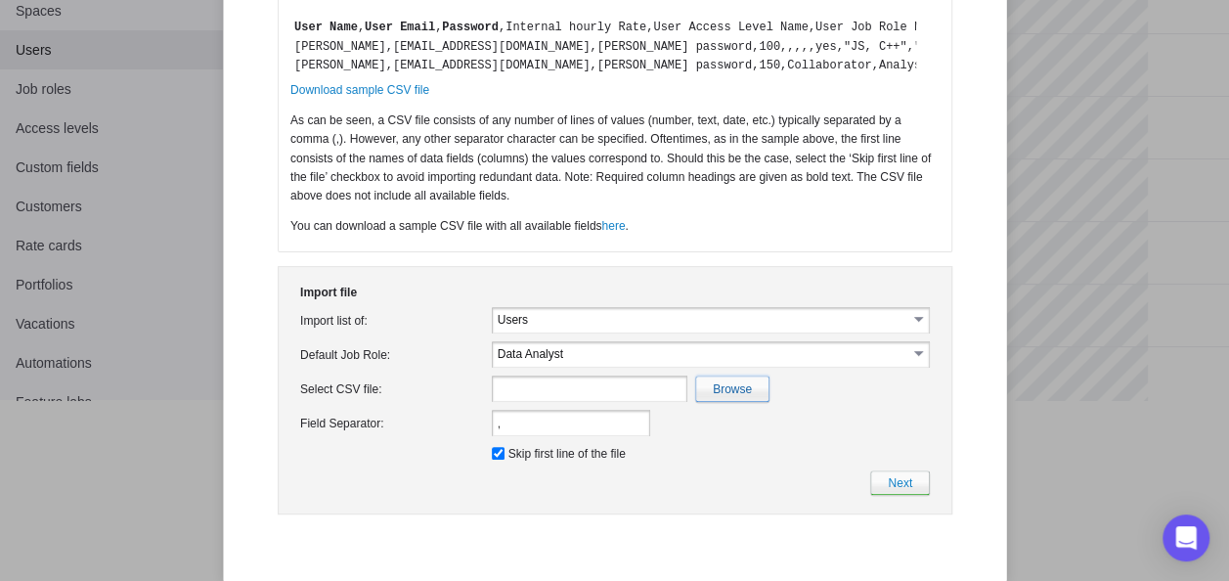
click at [733, 401] on input "file" at bounding box center [305, 388] width 925 height 24
click at [618, 233] on link "here" at bounding box center [611, 226] width 23 height 14
click at [608, 233] on link "here" at bounding box center [611, 226] width 23 height 14
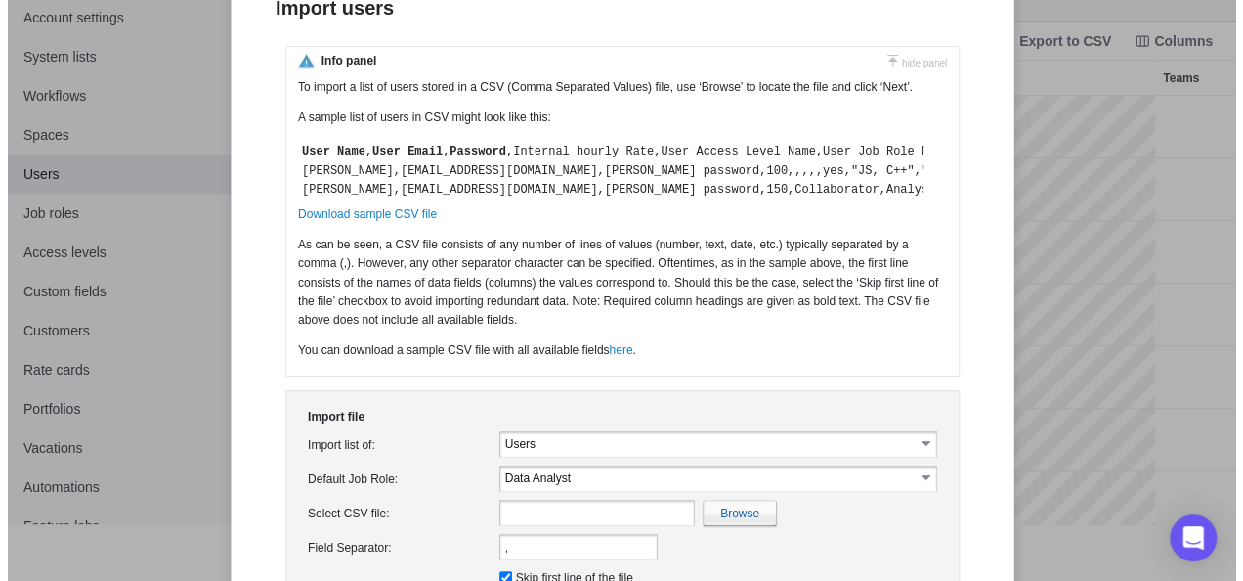
scroll to position [0, 0]
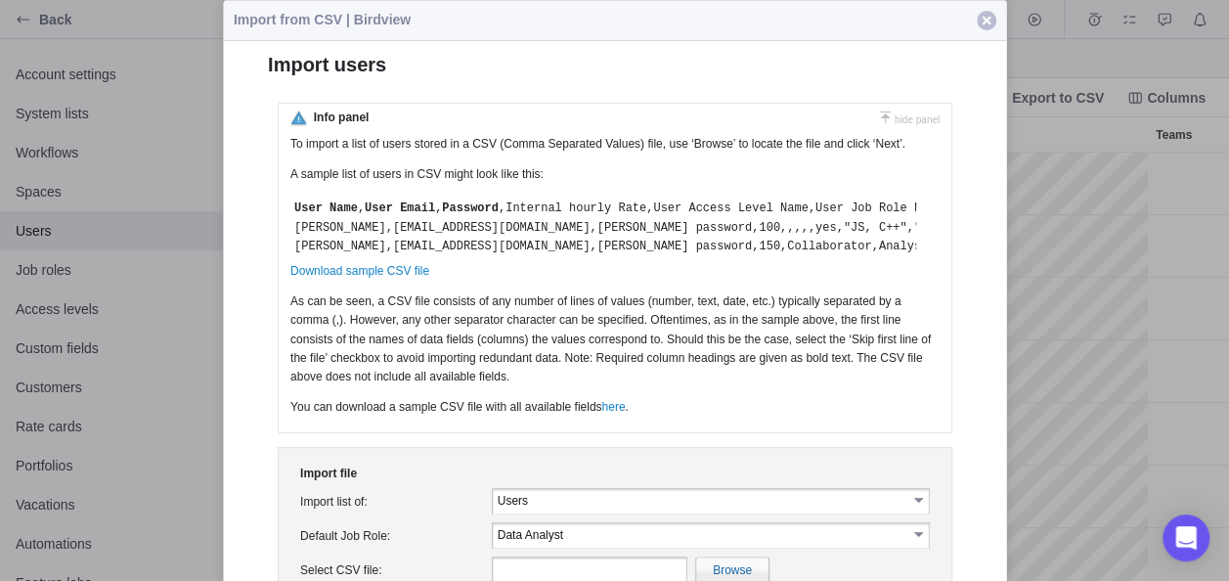
click at [981, 23] on span "button" at bounding box center [987, 21] width 20 height 20
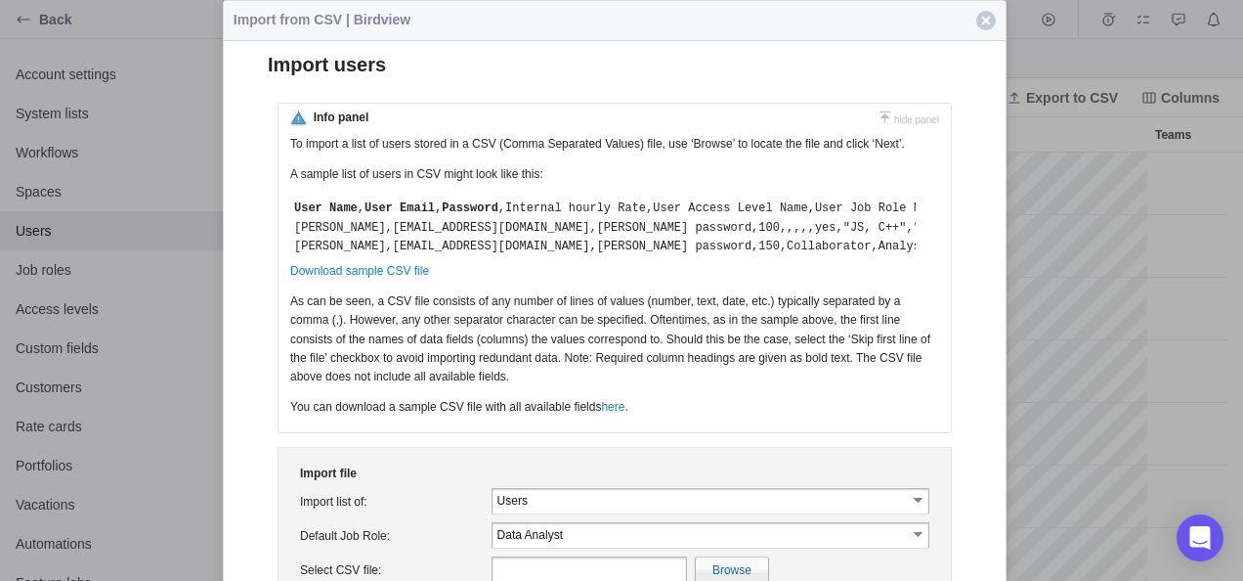
scroll to position [413, 1005]
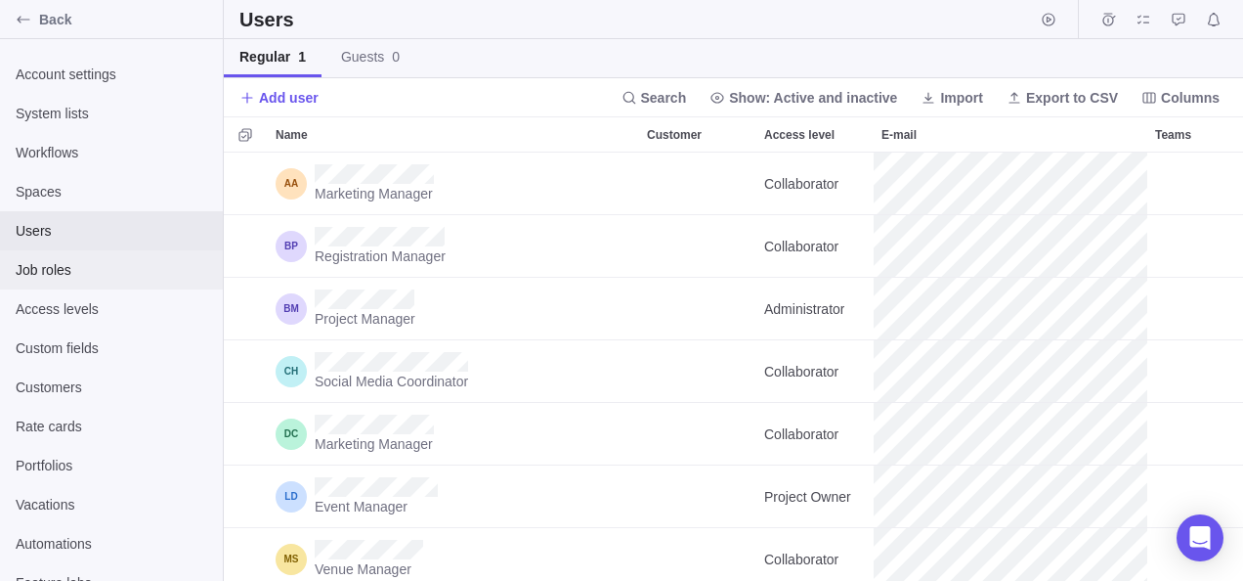
click at [49, 268] on span "Job roles" at bounding box center [112, 270] width 192 height 20
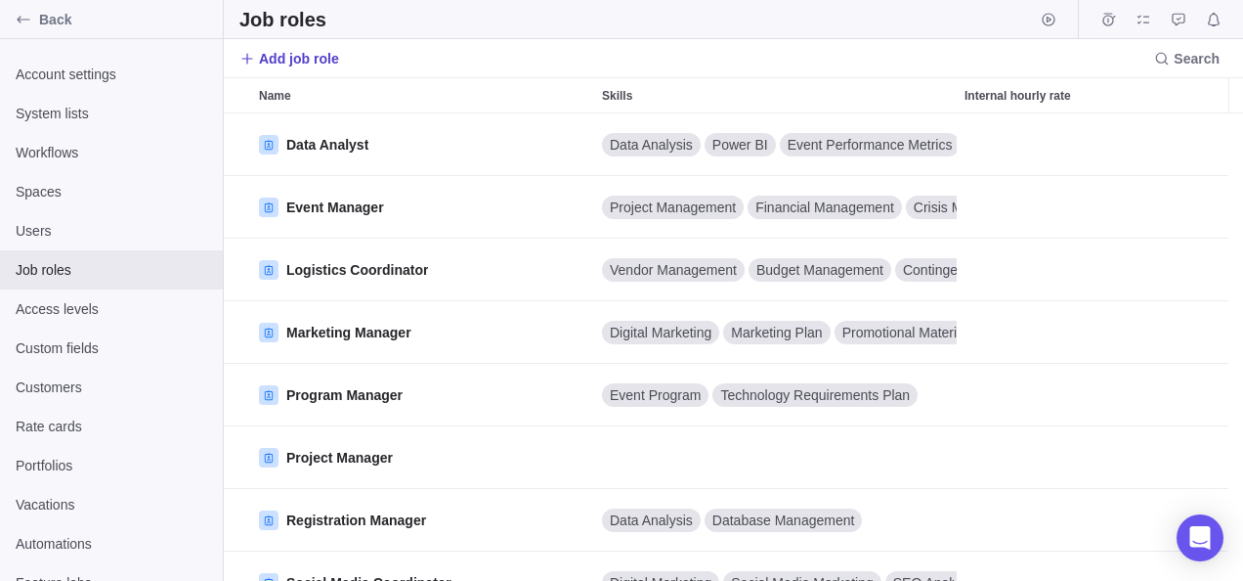
click at [293, 55] on span "Add job role" at bounding box center [299, 59] width 80 height 20
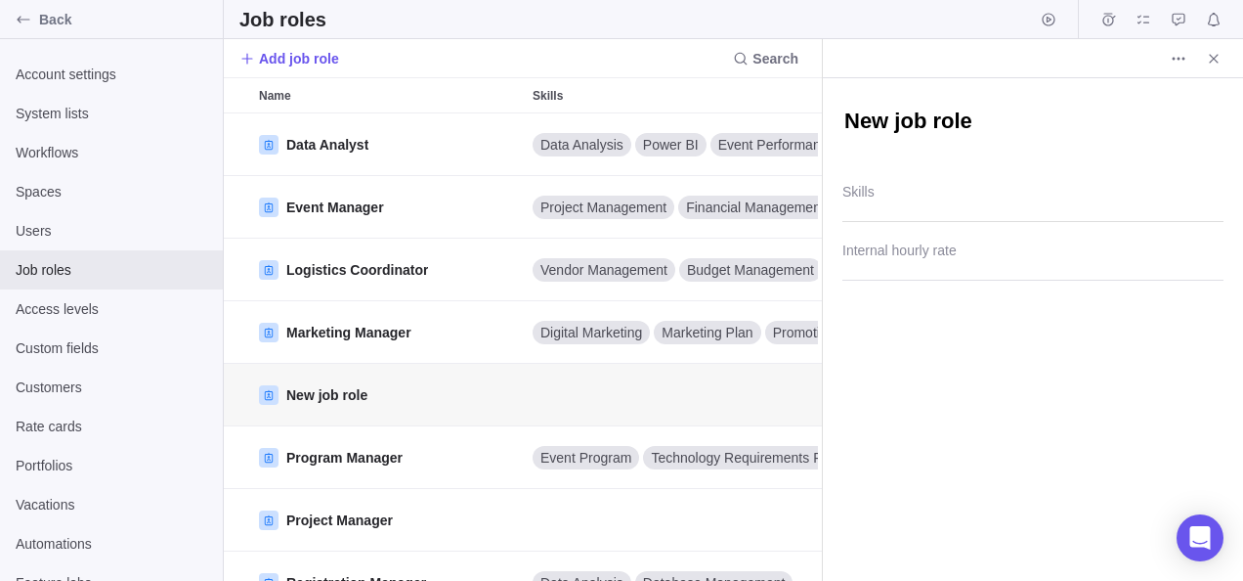
type textarea "x"
type textarea "O"
type textarea "x"
type textarea "OC"
type textarea "x"
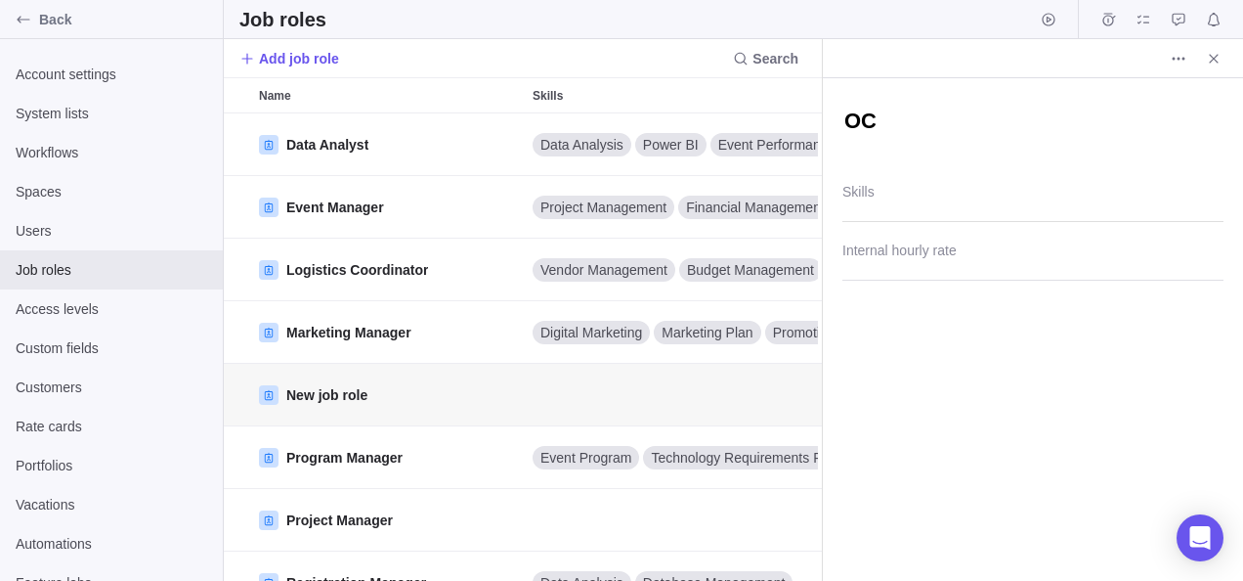
type textarea "OCM"
type textarea "x"
type textarea "OCM"
type textarea "x"
type textarea "OCM C"
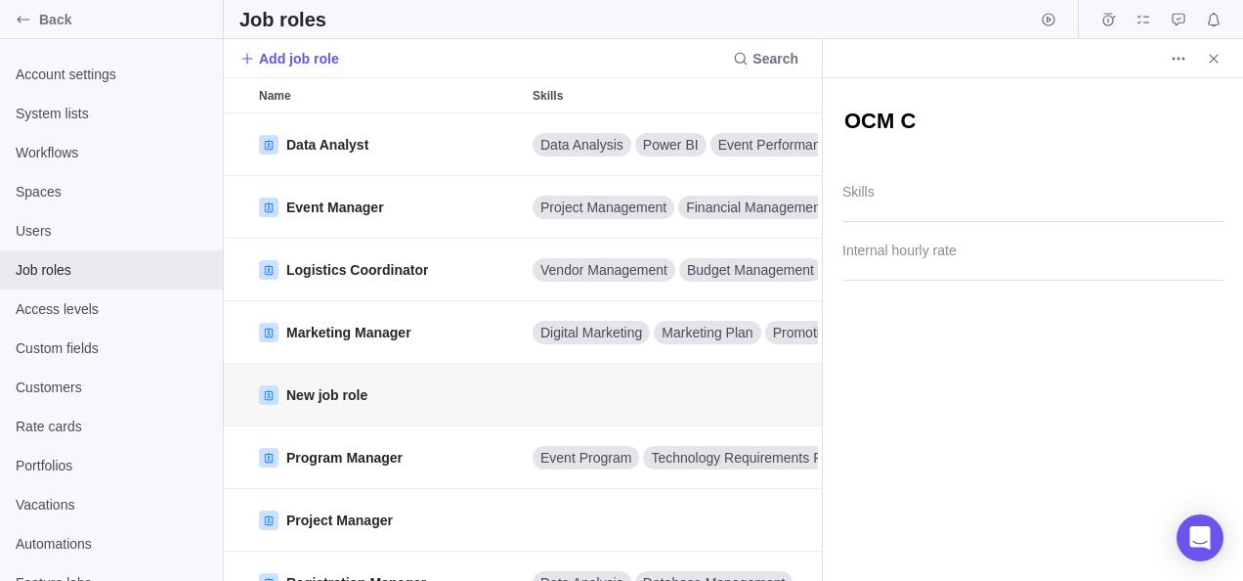
type textarea "x"
type textarea "OCM Co"
type textarea "x"
type textarea "OCM Cor"
type textarea "x"
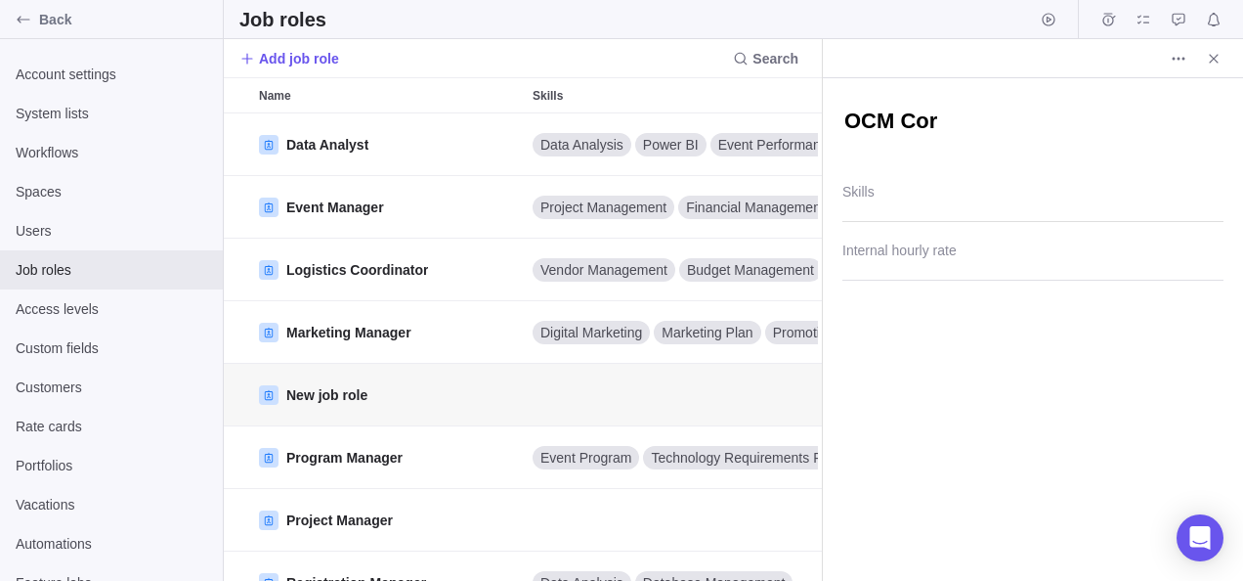
type textarea "OCM Corr"
type textarea "x"
type textarea "OCM Cor"
type textarea "x"
type textarea "OCM Co"
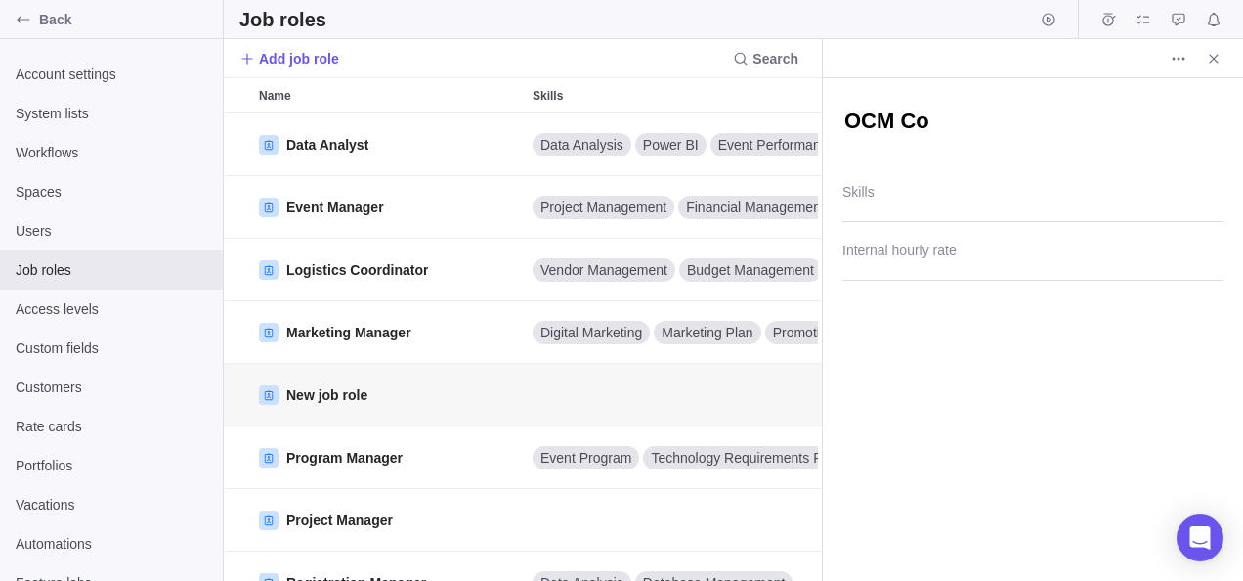
type textarea "x"
type textarea "OCM Coo"
type textarea "x"
type textarea "OCM Cooe"
type textarea "x"
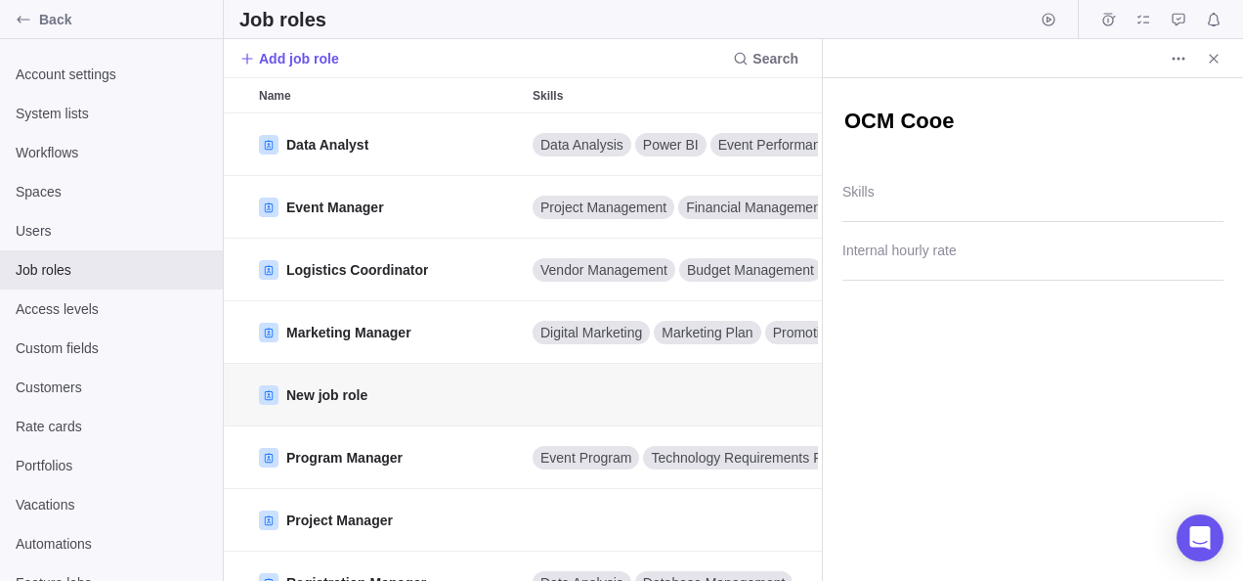
type textarea "OCM Cooed"
type textarea "x"
type textarea "OCM Cooedi"
type textarea "x"
type textarea "OCM Cooedin"
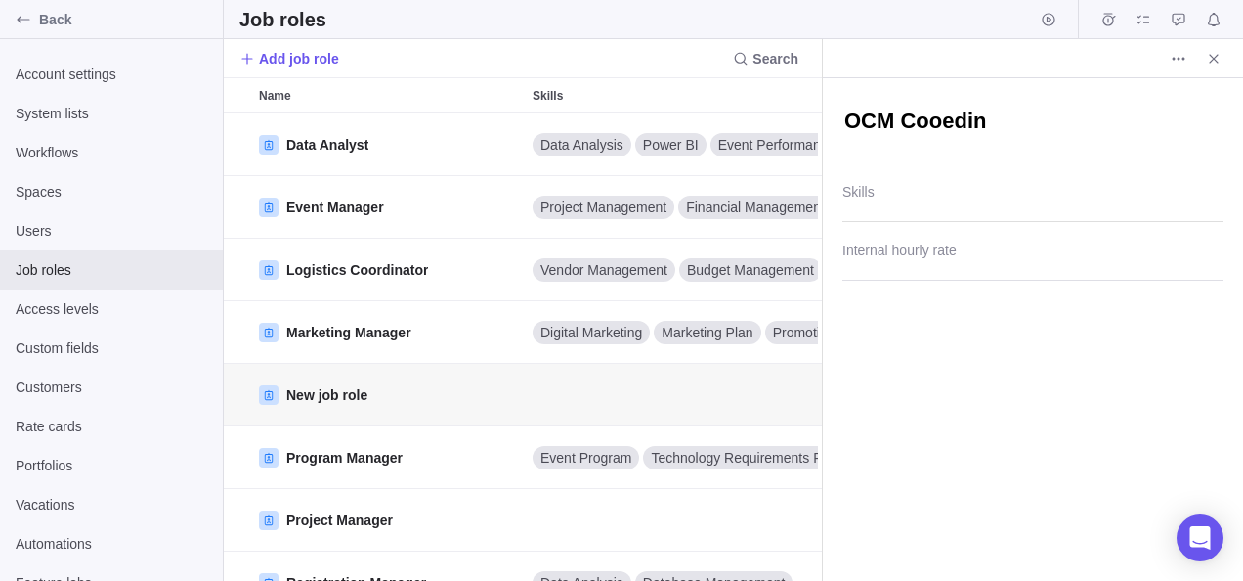
type textarea "x"
type textarea "OCM Cooedina"
type textarea "x"
type textarea "OCM Cooedinat"
type textarea "x"
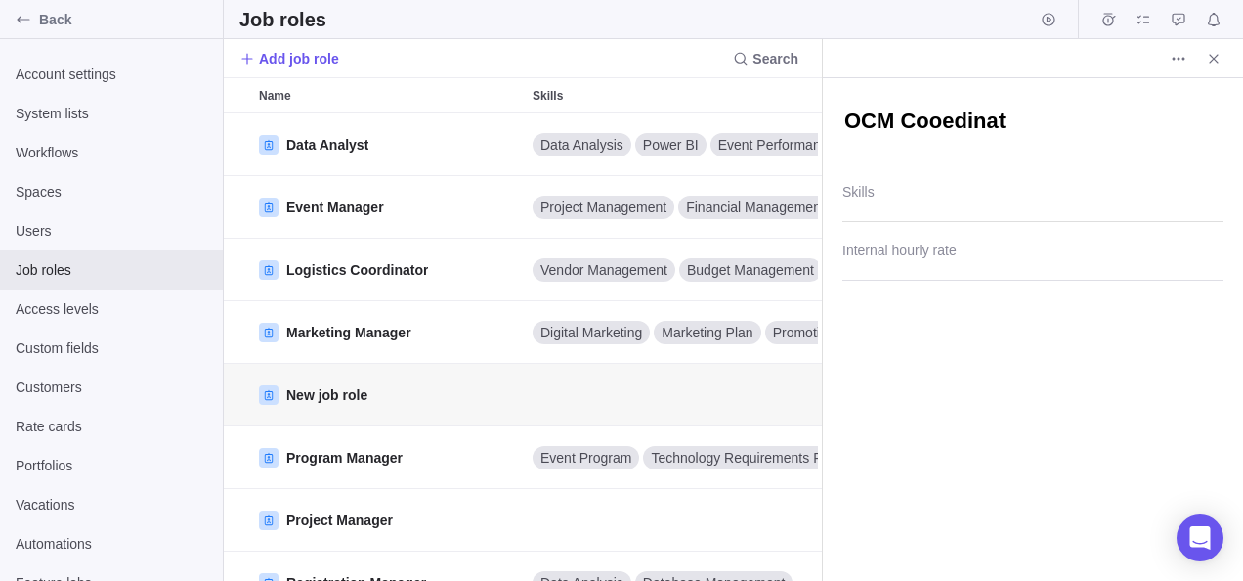
type textarea "OCM Cooedinato"
type textarea "x"
type textarea "OCM Cooedinator"
click at [931, 256] on input "Internal hourly rate" at bounding box center [1033, 256] width 381 height 49
click at [948, 113] on textarea "OCM Cooedinator" at bounding box center [1033, 123] width 381 height 32
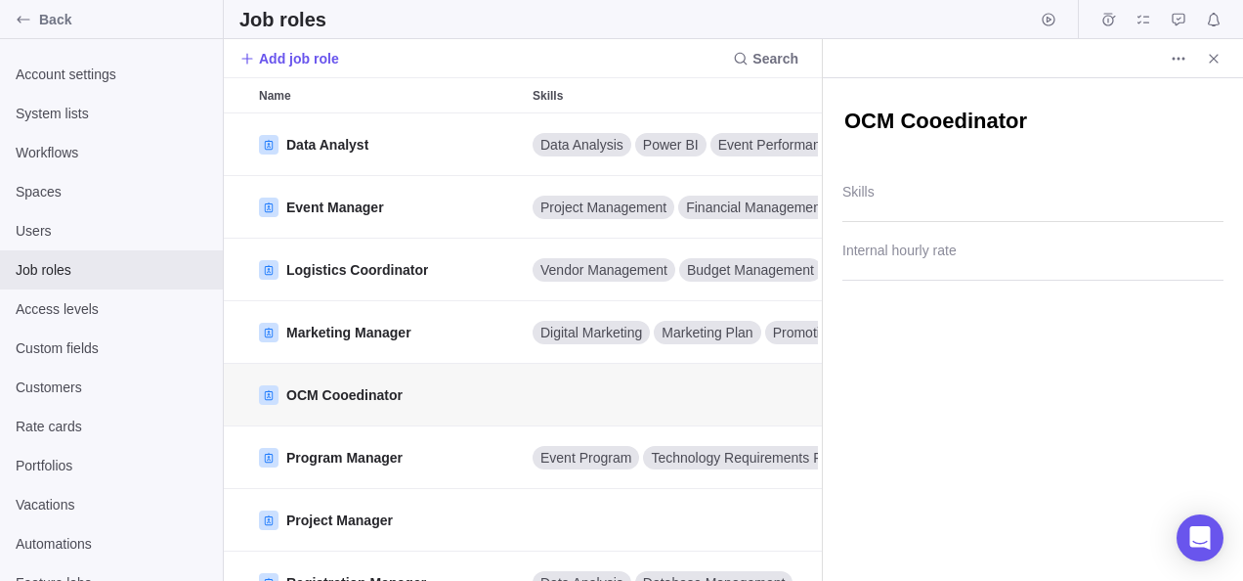
click at [950, 125] on textarea "OCM Cooedinator" at bounding box center [1033, 123] width 381 height 32
type textarea "x"
type textarea "OCM Coodinator"
type textarea "x"
type textarea "OCM Coordinator"
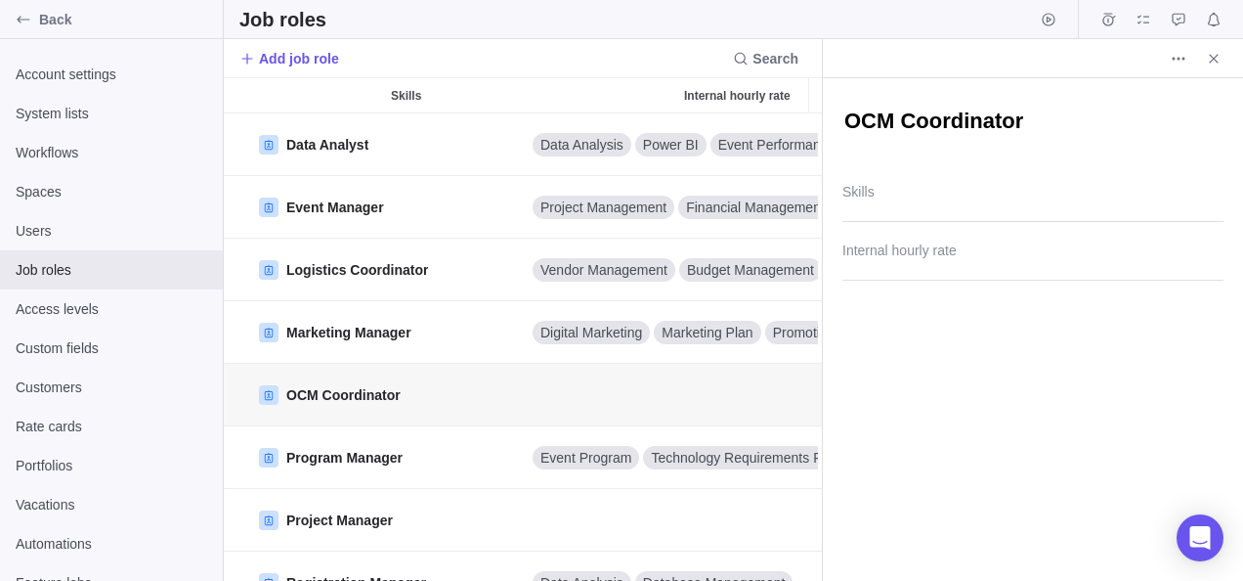
scroll to position [0, 0]
click at [68, 263] on span "Job roles" at bounding box center [112, 270] width 192 height 20
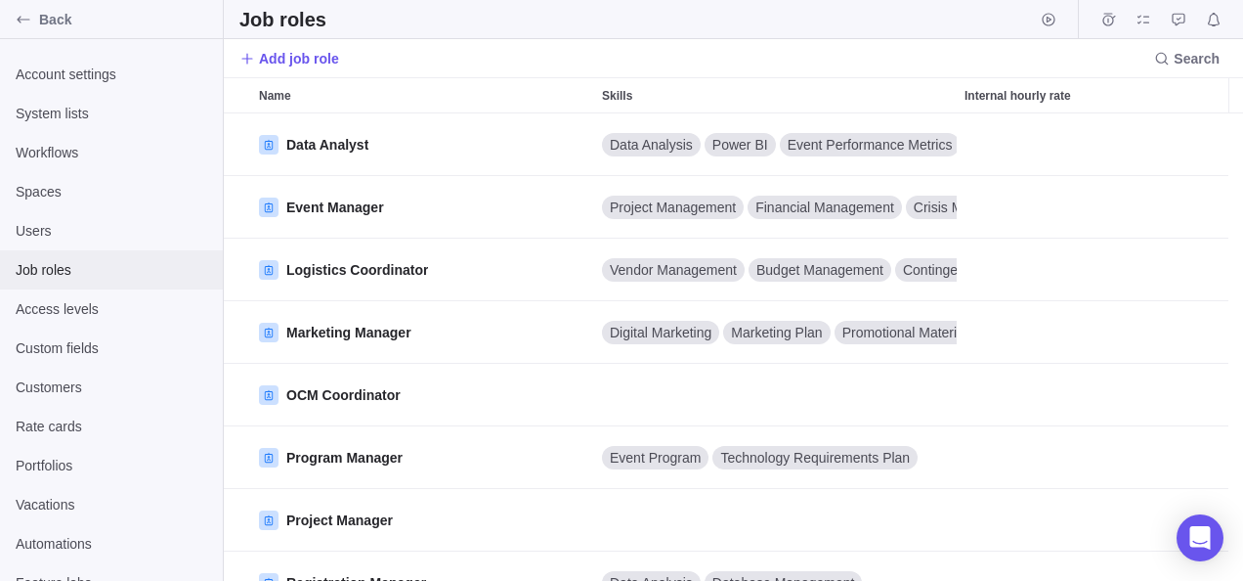
scroll to position [452, 1005]
click at [59, 225] on span "Users" at bounding box center [112, 231] width 192 height 20
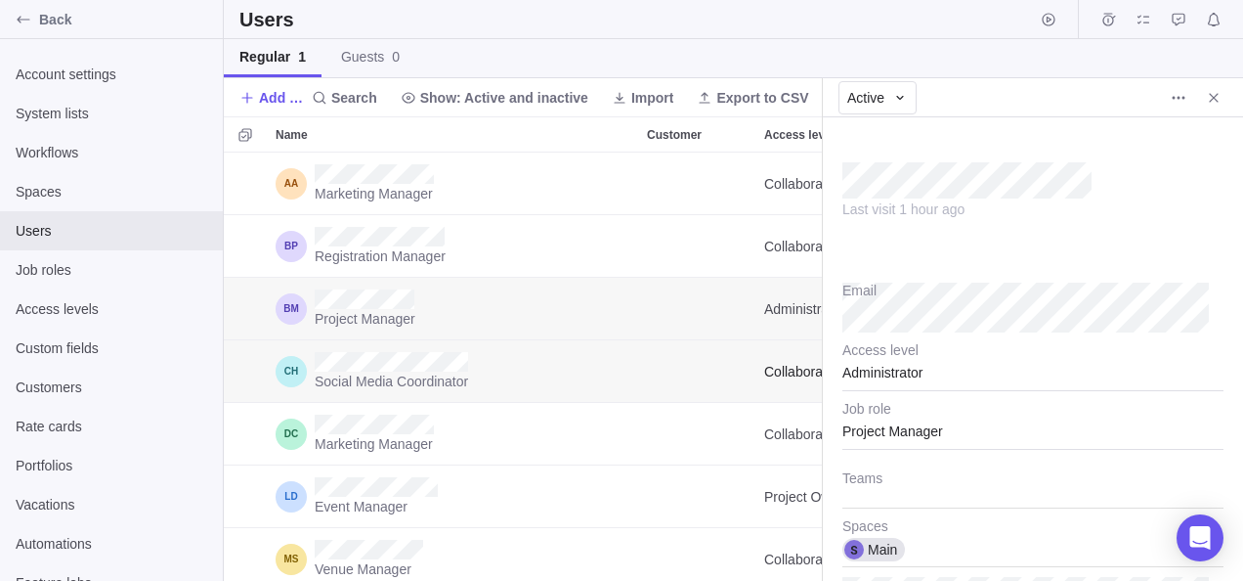
scroll to position [16, 16]
click at [953, 431] on div "Project Manager" at bounding box center [1033, 425] width 381 height 49
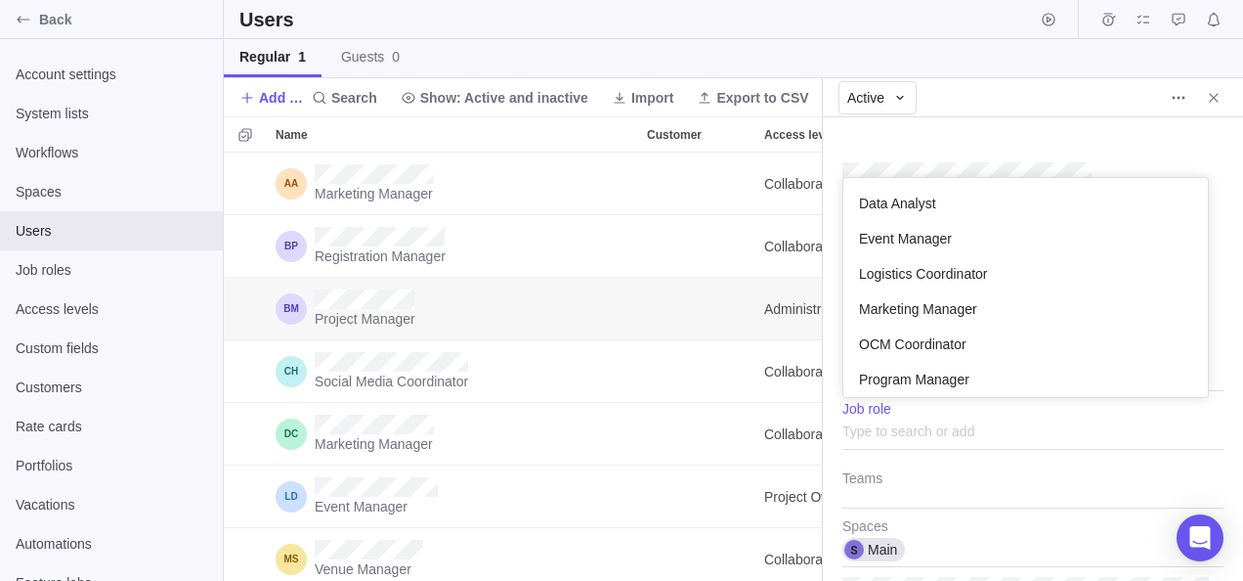
scroll to position [203, 350]
click at [901, 307] on span "OCM Coordinator" at bounding box center [913, 309] width 108 height 20
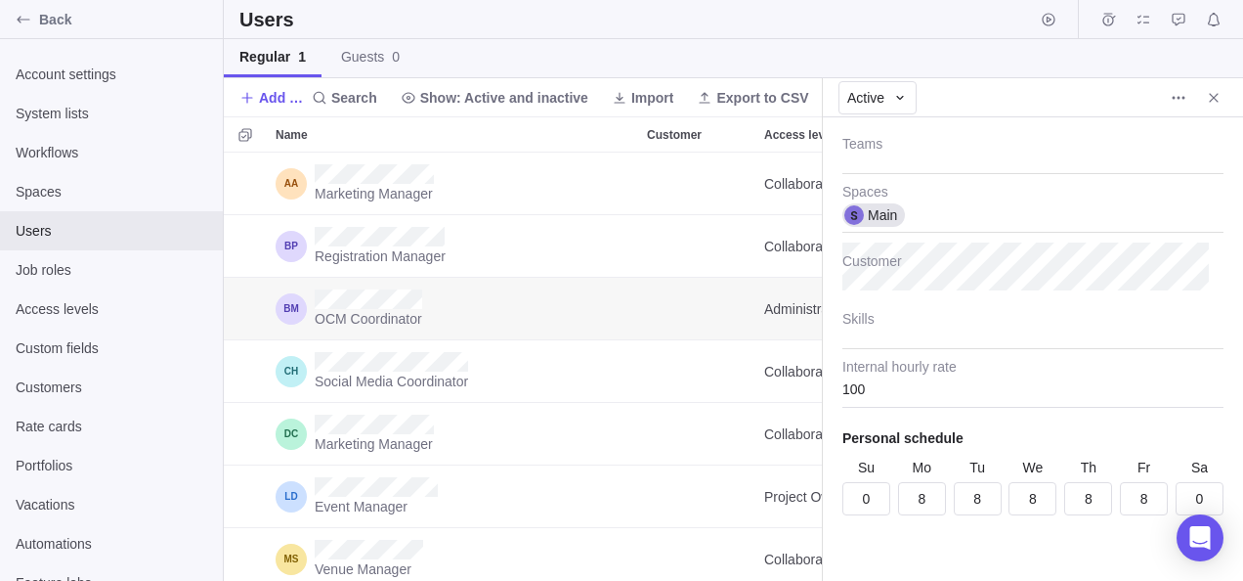
scroll to position [345, 0]
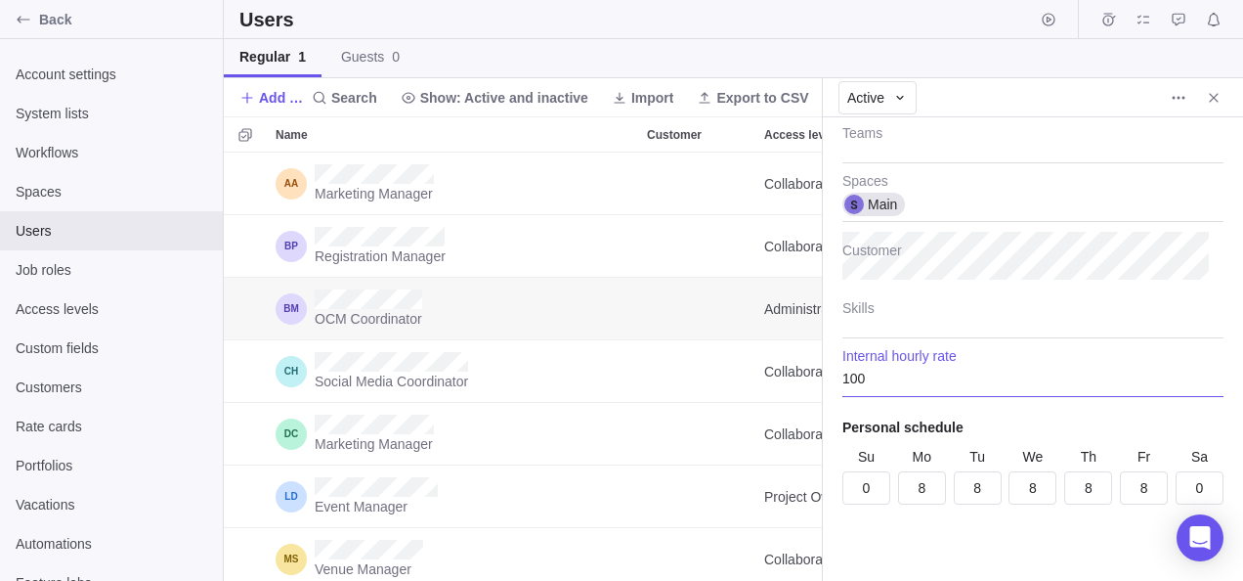
click at [899, 372] on input "100" at bounding box center [1033, 372] width 381 height 49
click at [933, 496] on input "8" at bounding box center [922, 487] width 48 height 33
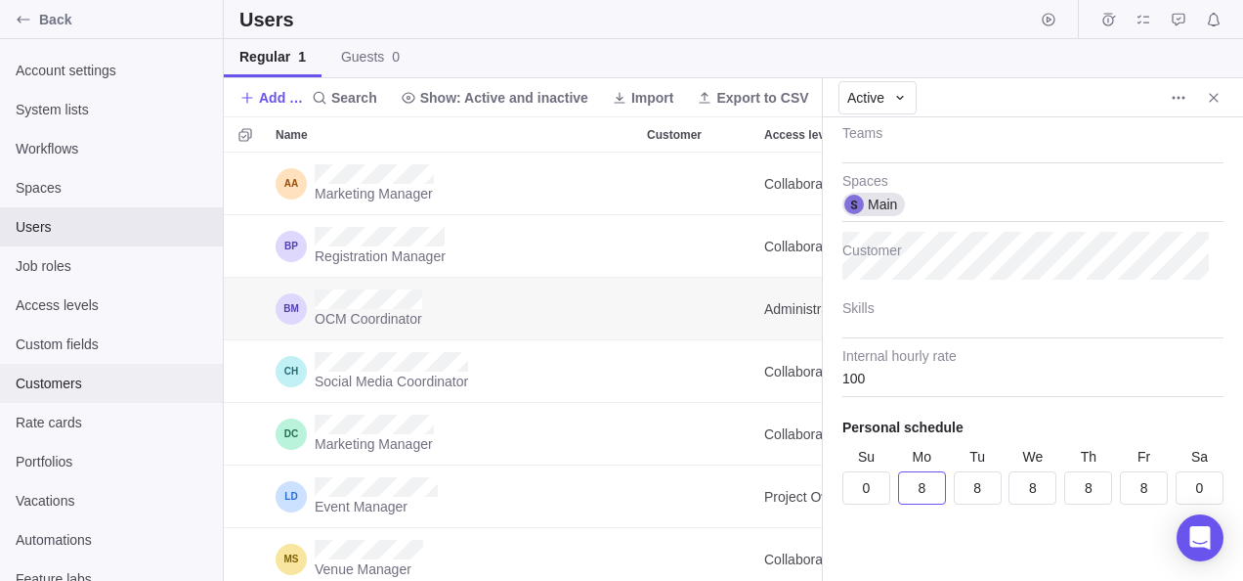
scroll to position [0, 0]
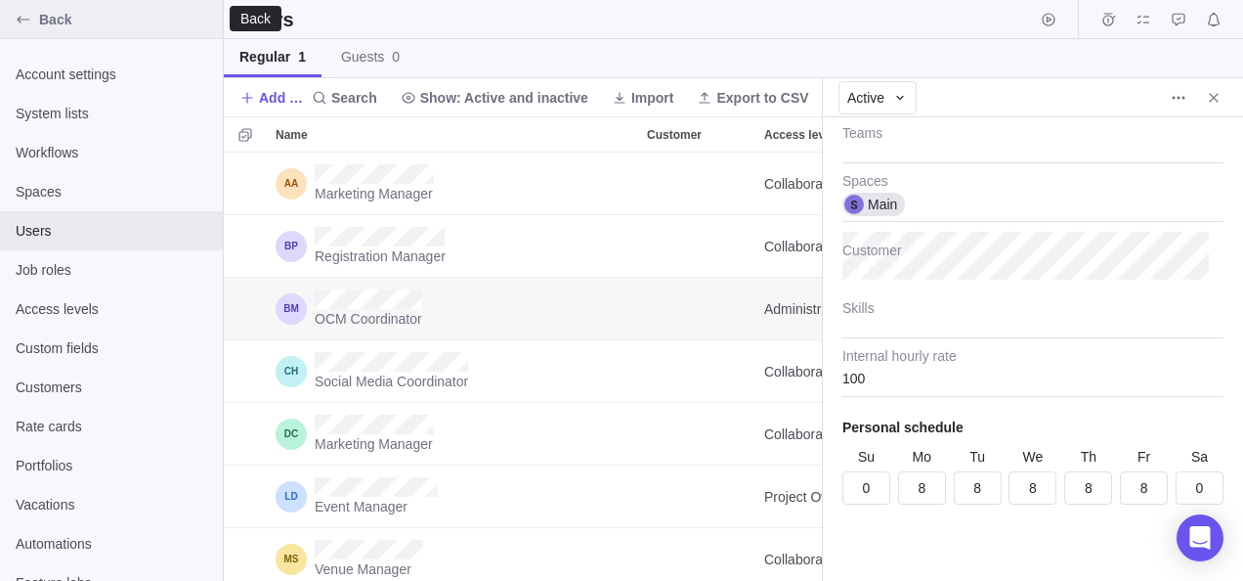
click at [32, 14] on div "Back" at bounding box center [23, 19] width 31 height 31
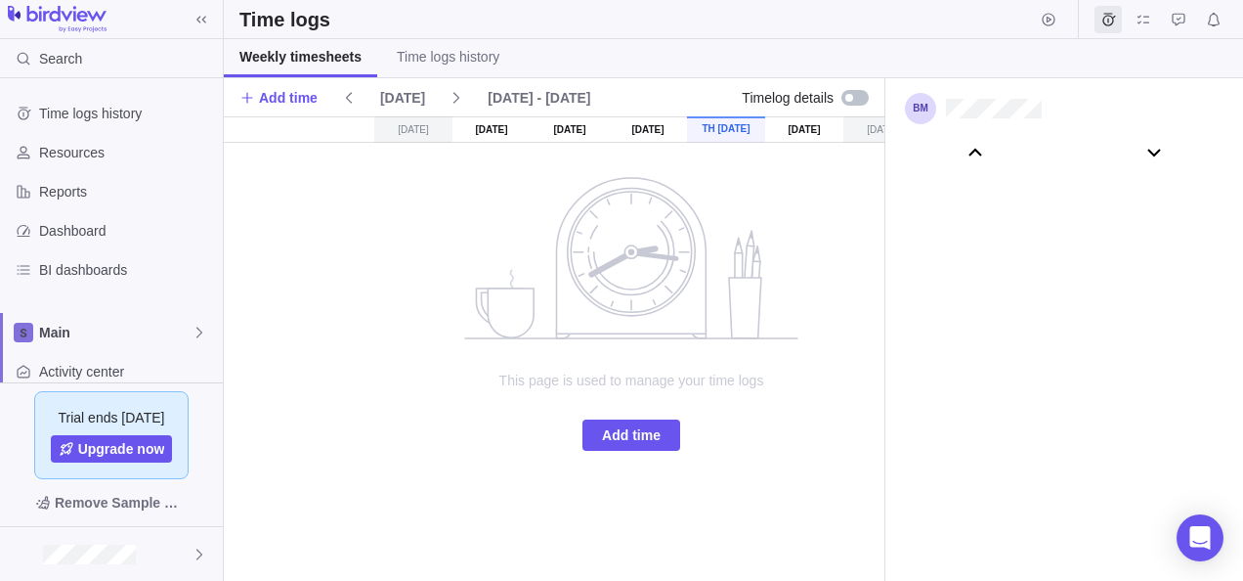
scroll to position [109106, 0]
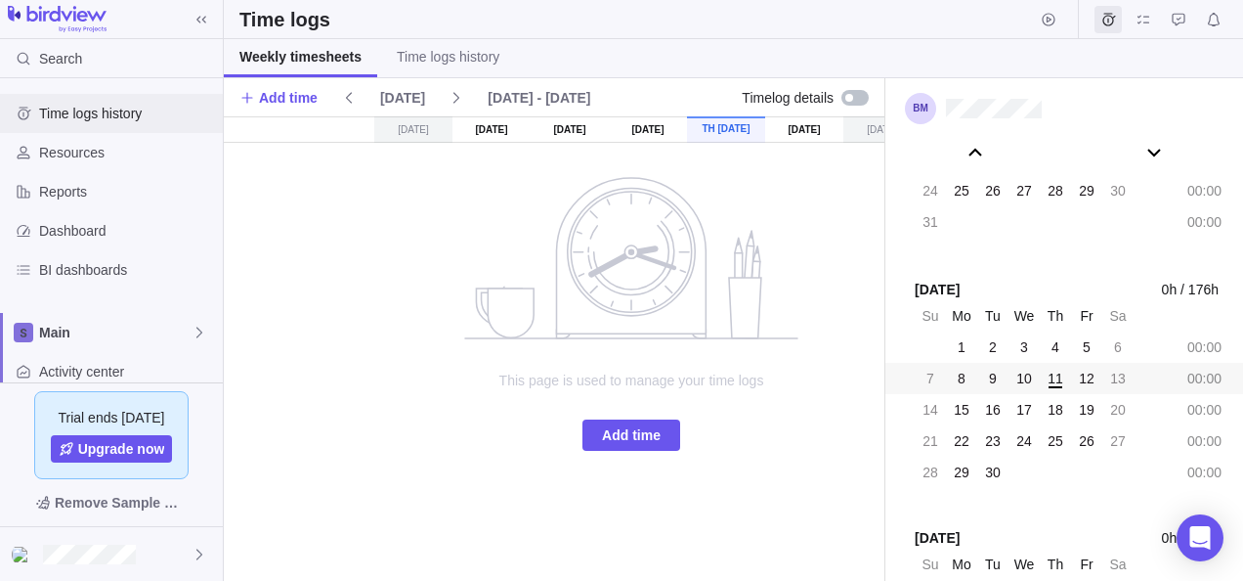
click at [102, 108] on span "Time logs history" at bounding box center [127, 114] width 176 height 20
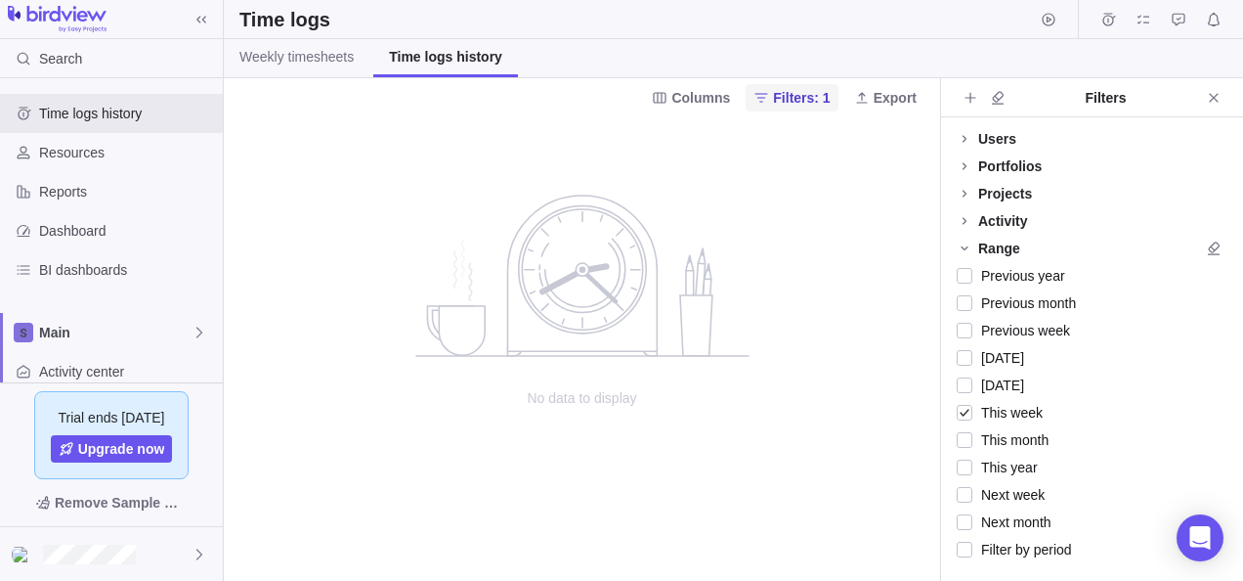
click at [800, 84] on span "Filters: 1" at bounding box center [792, 97] width 92 height 27
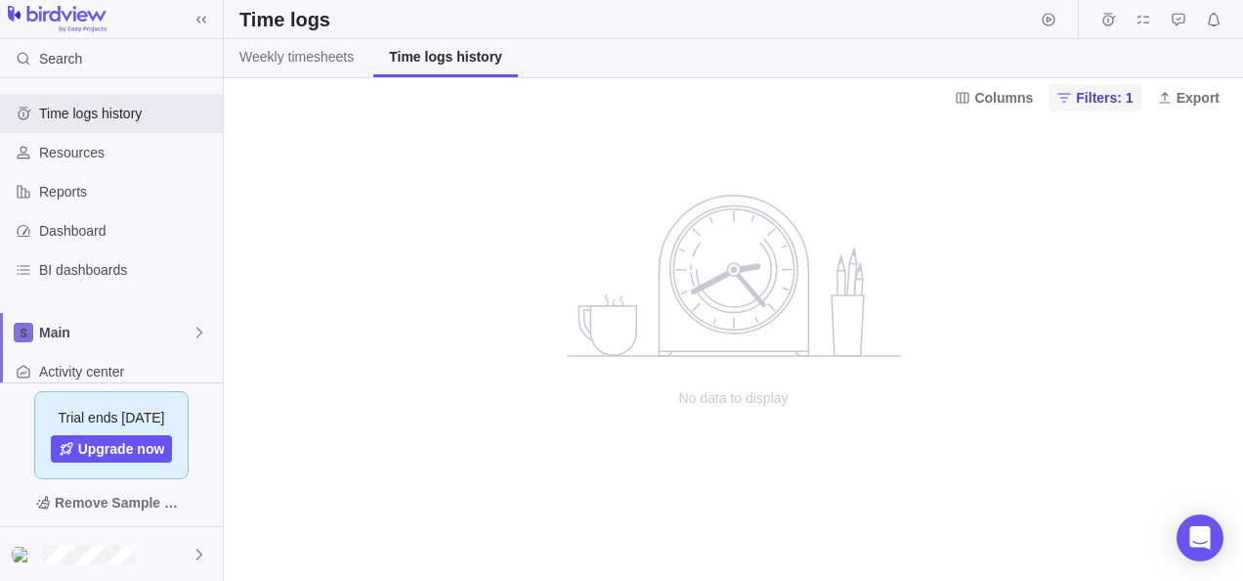
click at [1089, 99] on span "Filters: 1" at bounding box center [1104, 98] width 57 height 20
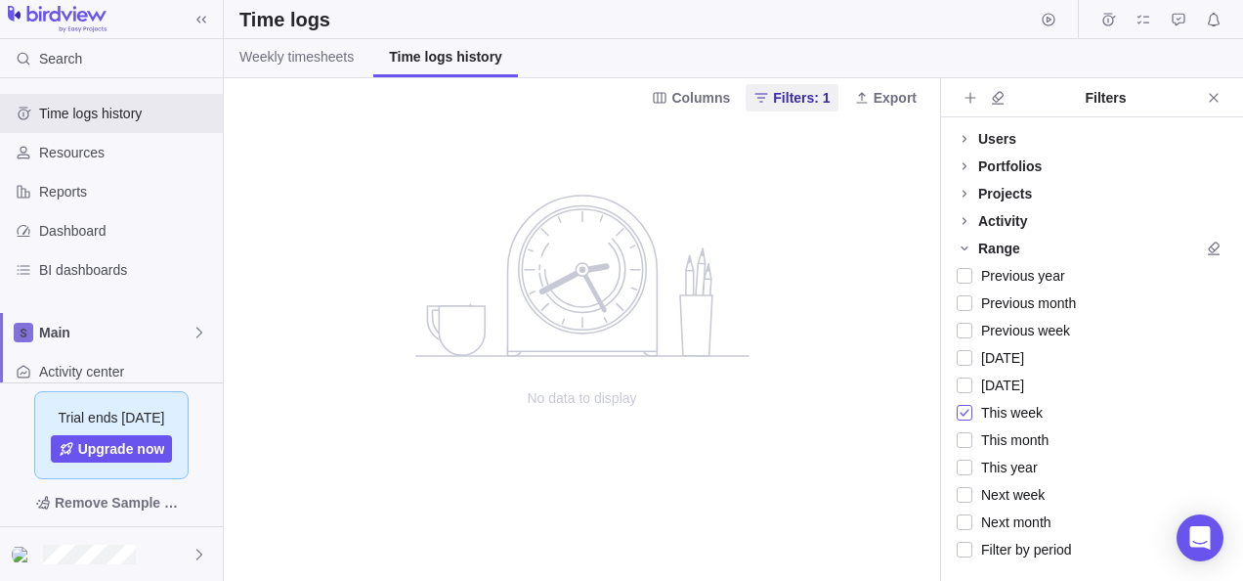
click at [969, 411] on div at bounding box center [965, 412] width 16 height 27
click at [964, 134] on icon at bounding box center [965, 139] width 16 height 16
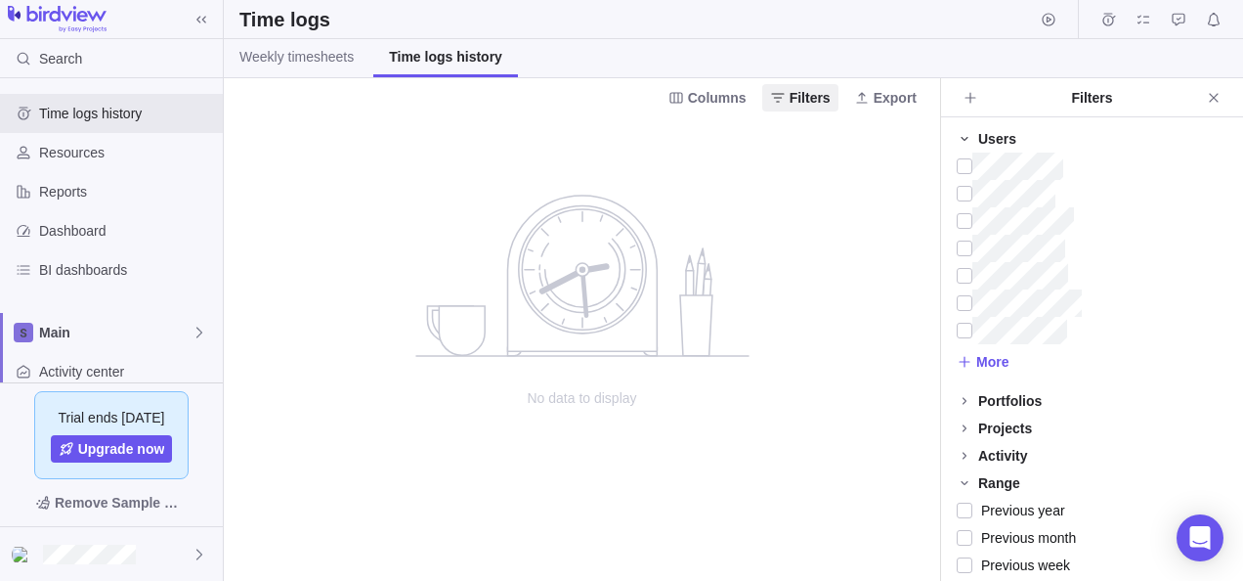
click at [969, 131] on span at bounding box center [964, 138] width 27 height 27
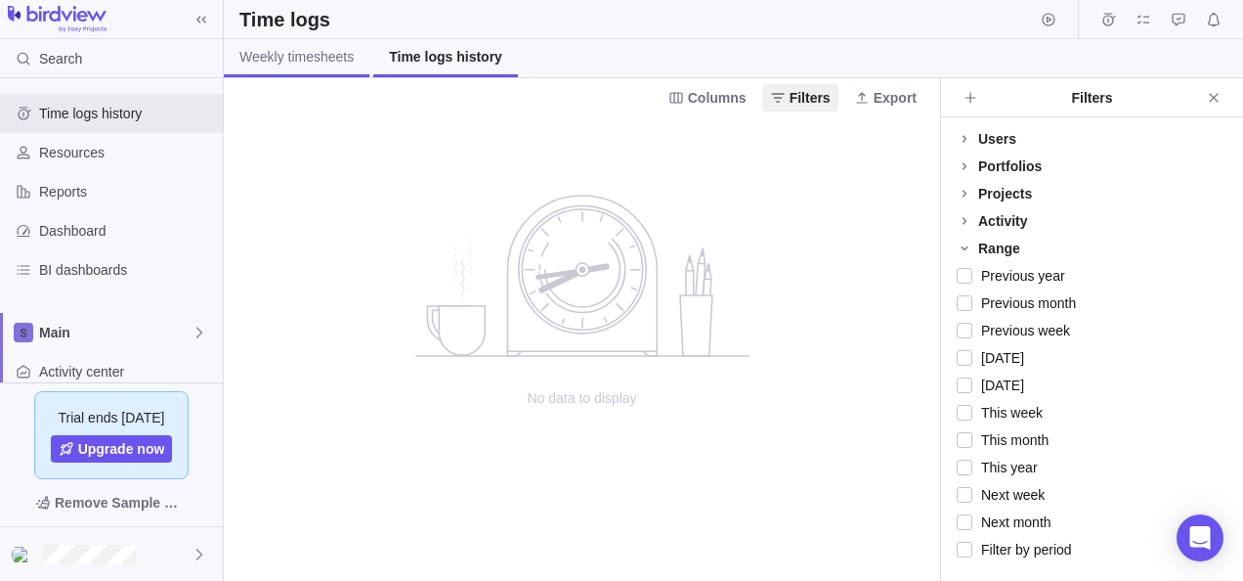
click at [313, 65] on span "Weekly timesheets" at bounding box center [296, 57] width 114 height 20
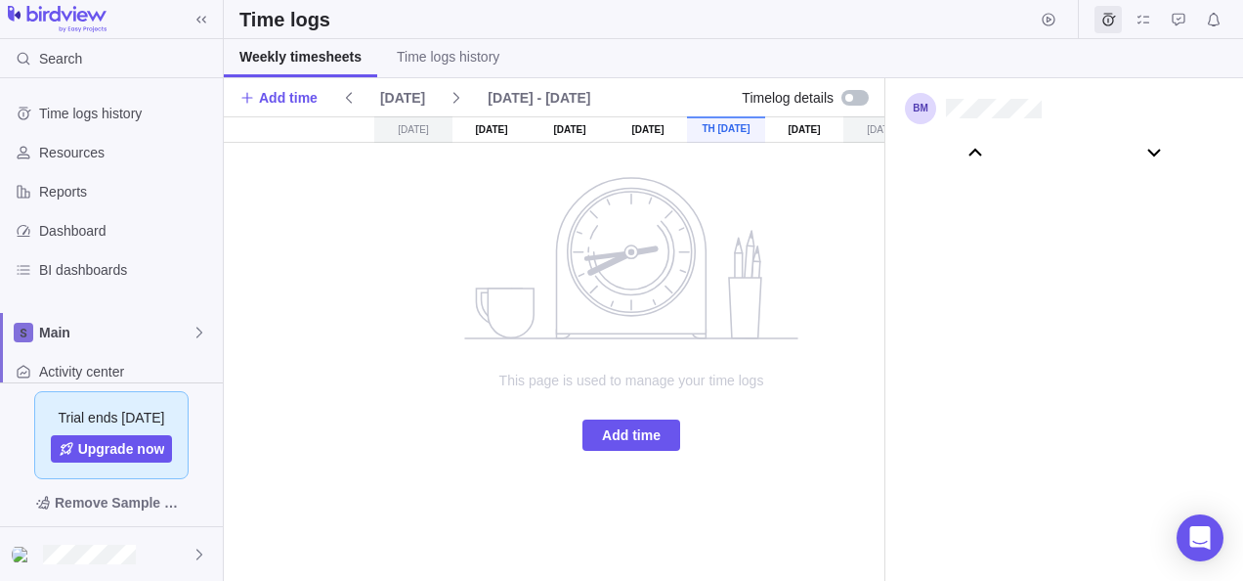
scroll to position [109106, 0]
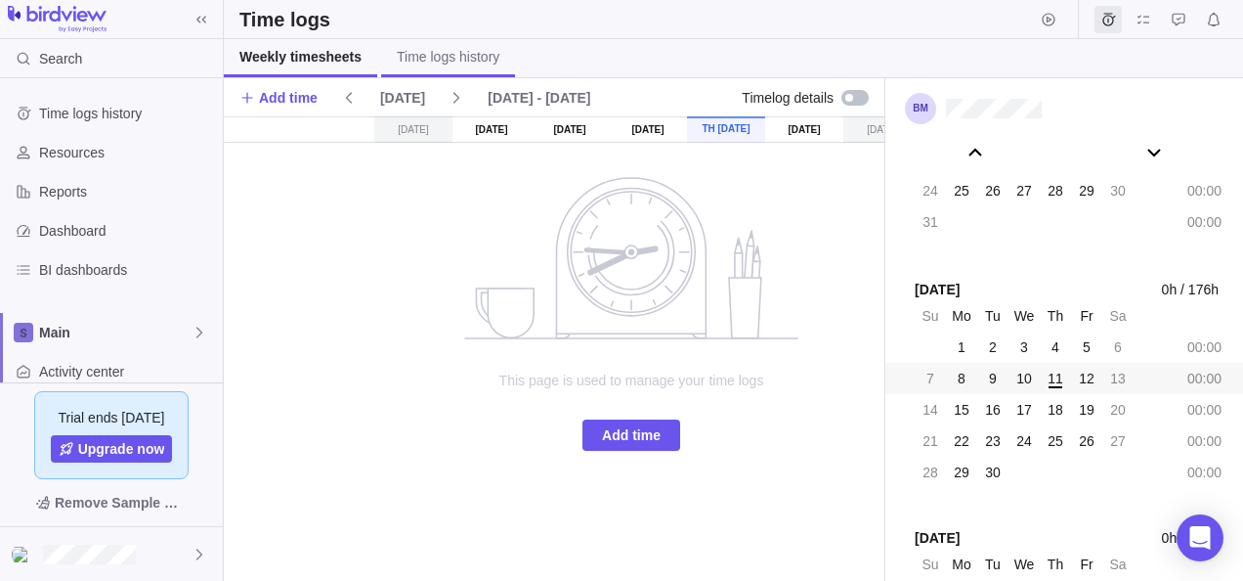
click at [410, 59] on span "Time logs history" at bounding box center [448, 57] width 103 height 20
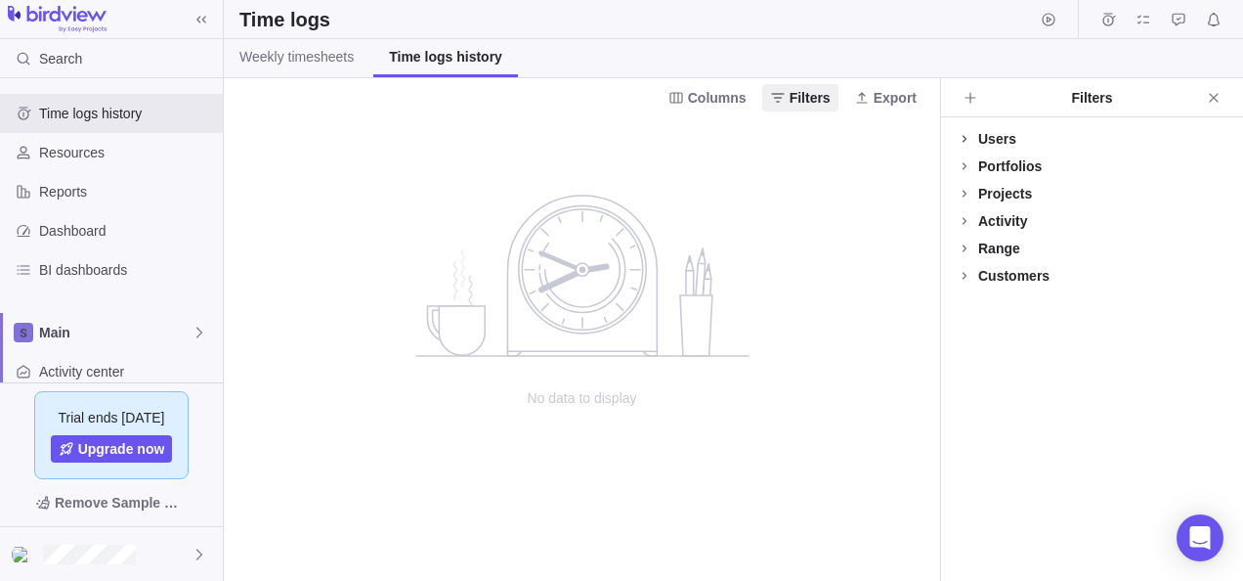
click at [964, 136] on icon at bounding box center [965, 138] width 4 height 7
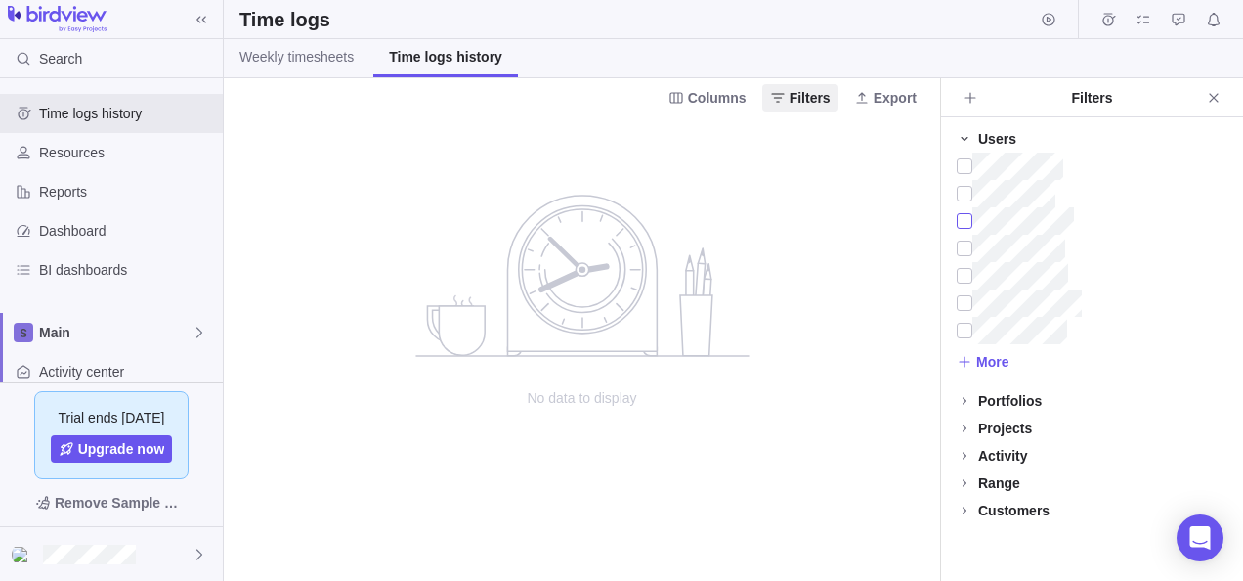
click at [971, 222] on div at bounding box center [965, 220] width 16 height 27
click at [969, 215] on div at bounding box center [965, 220] width 16 height 27
click at [966, 430] on icon at bounding box center [965, 428] width 16 height 16
click at [963, 508] on div at bounding box center [965, 510] width 16 height 27
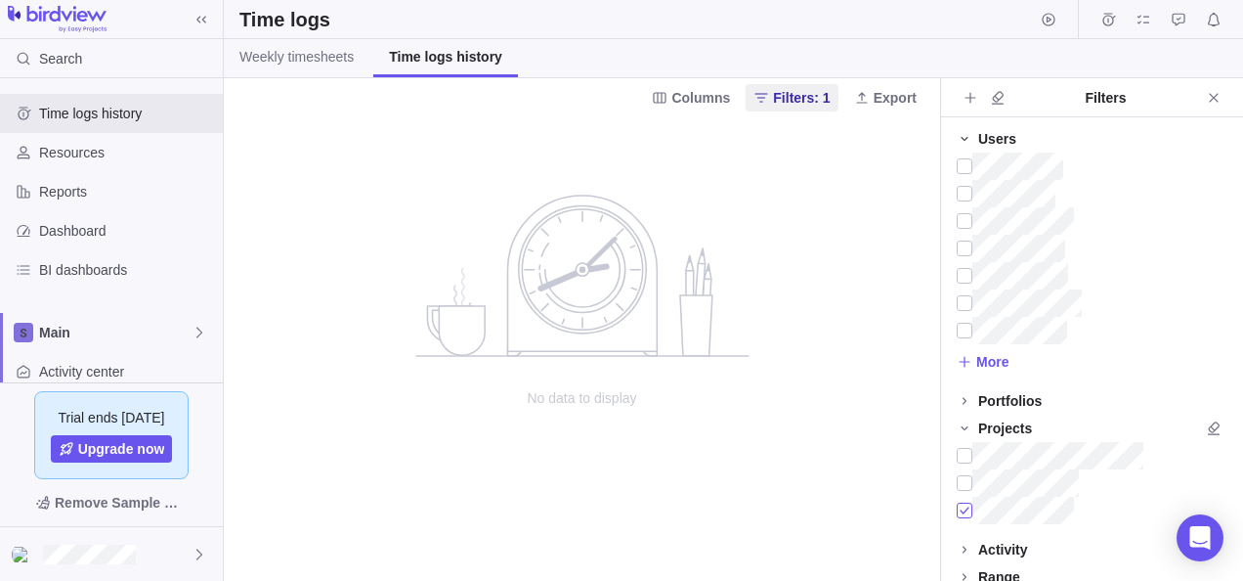
click at [970, 506] on div at bounding box center [965, 510] width 16 height 27
click at [963, 426] on icon at bounding box center [965, 428] width 16 height 16
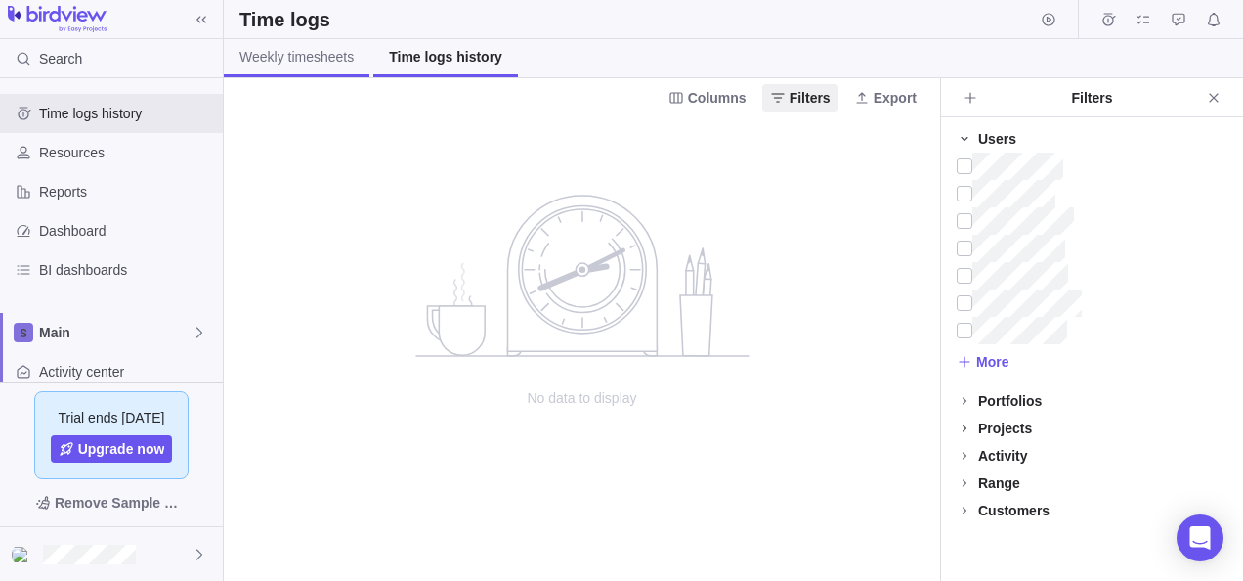
click at [256, 57] on span "Weekly timesheets" at bounding box center [296, 57] width 114 height 20
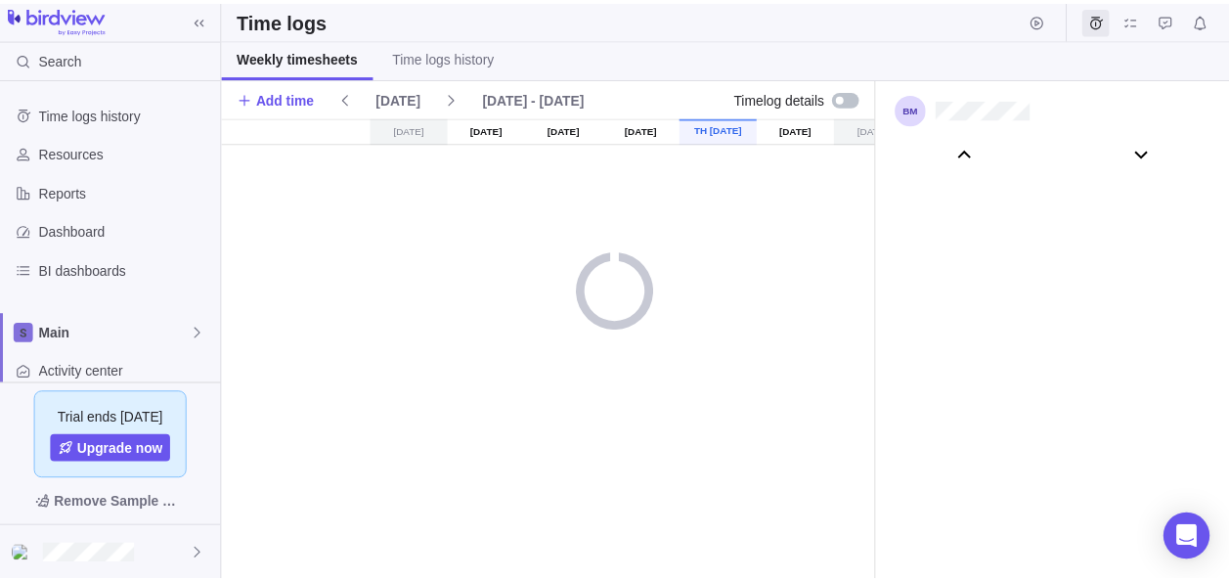
scroll to position [109106, 0]
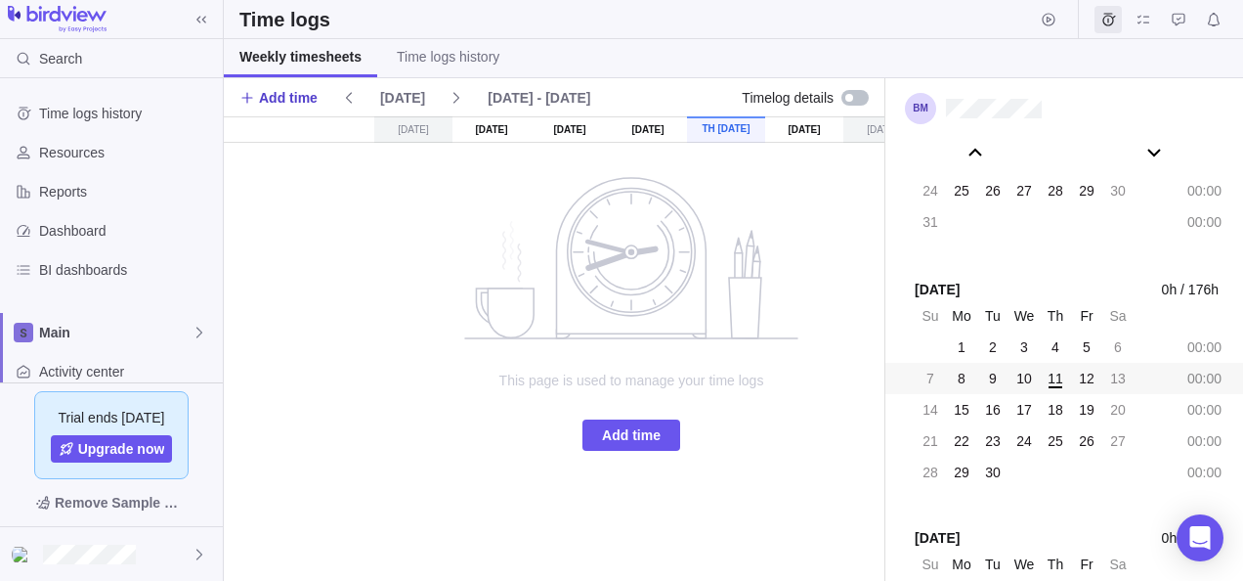
click at [290, 98] on span "Add time" at bounding box center [288, 98] width 59 height 20
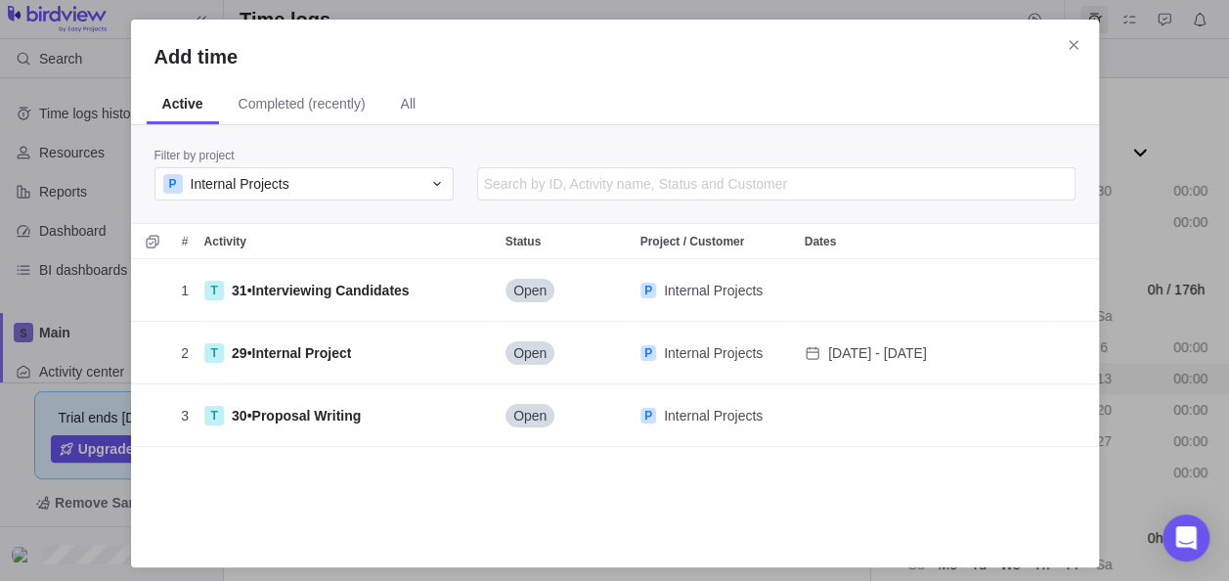
scroll to position [270, 952]
click at [383, 188] on div "P Internal Projects" at bounding box center [292, 184] width 258 height 20
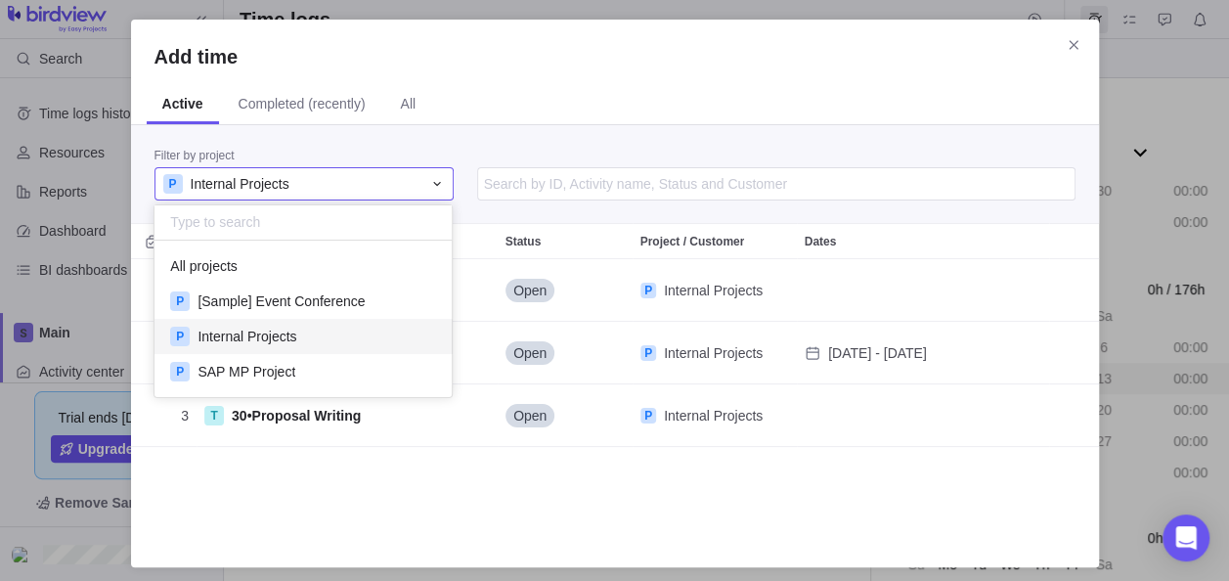
scroll to position [141, 282]
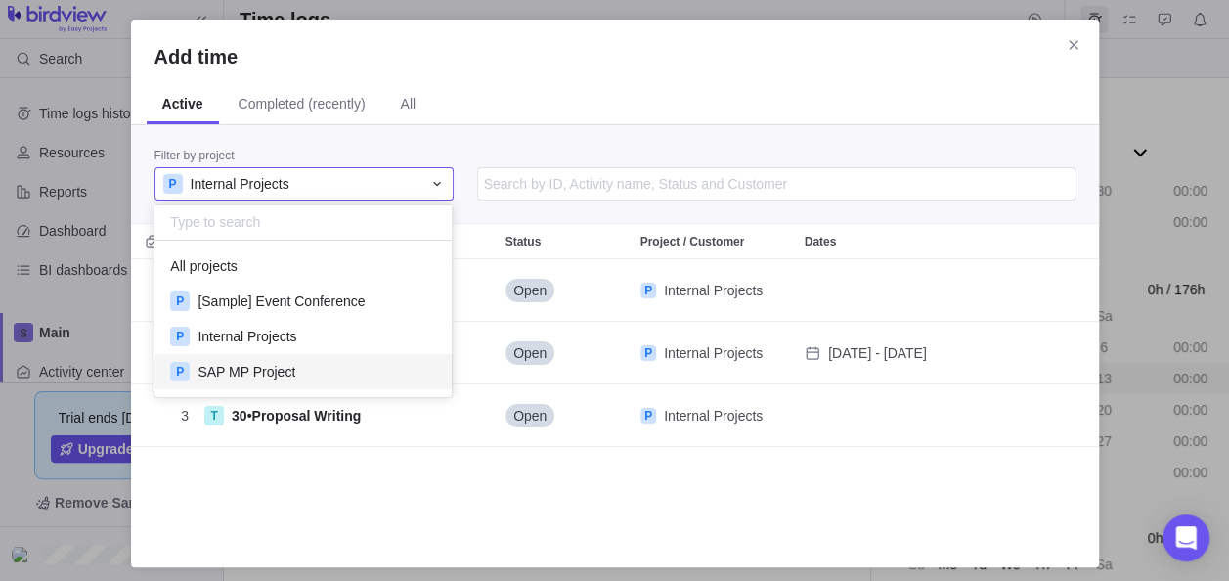
click at [230, 373] on span "SAP MP Project" at bounding box center [246, 372] width 98 height 20
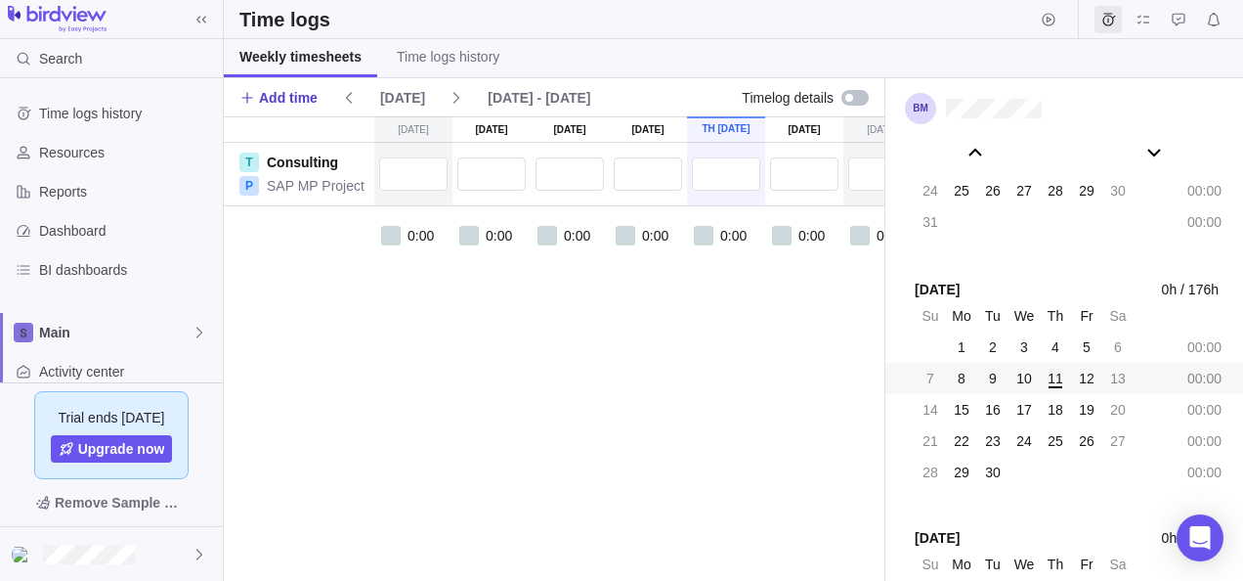
click at [298, 104] on span "Add time" at bounding box center [288, 98] width 59 height 20
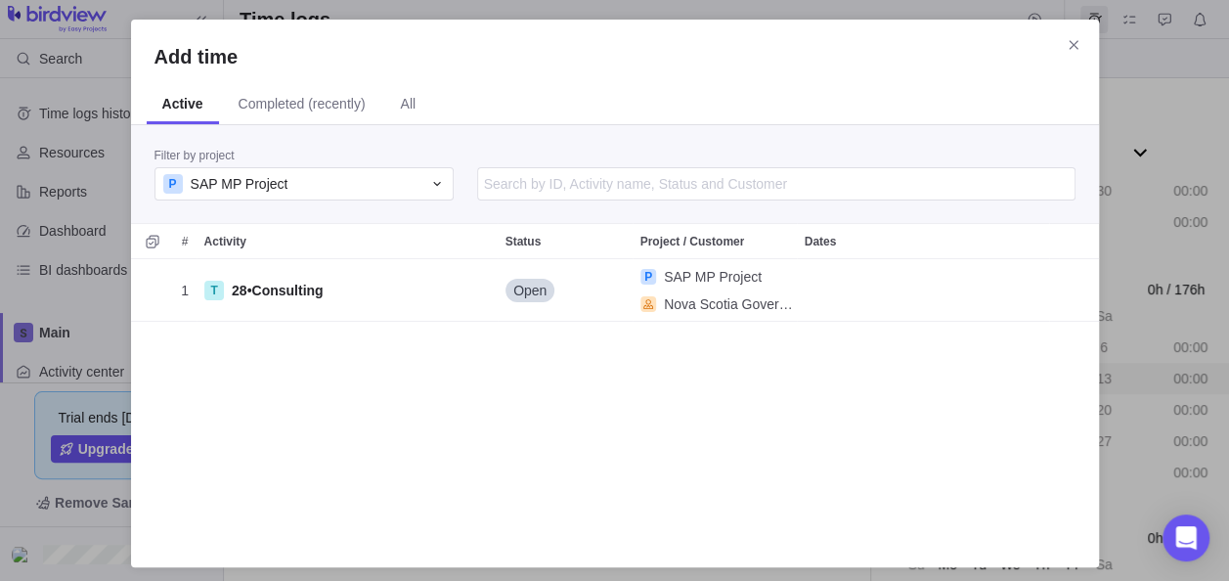
scroll to position [270, 952]
click at [385, 188] on div "P SAP MP Project" at bounding box center [292, 184] width 258 height 20
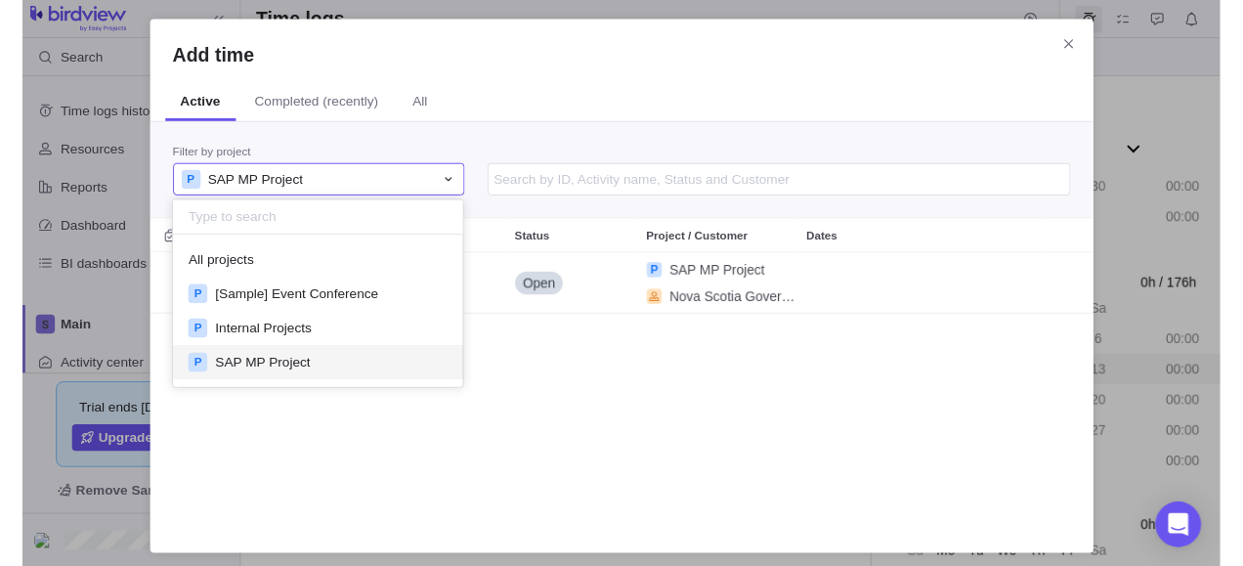
scroll to position [141, 282]
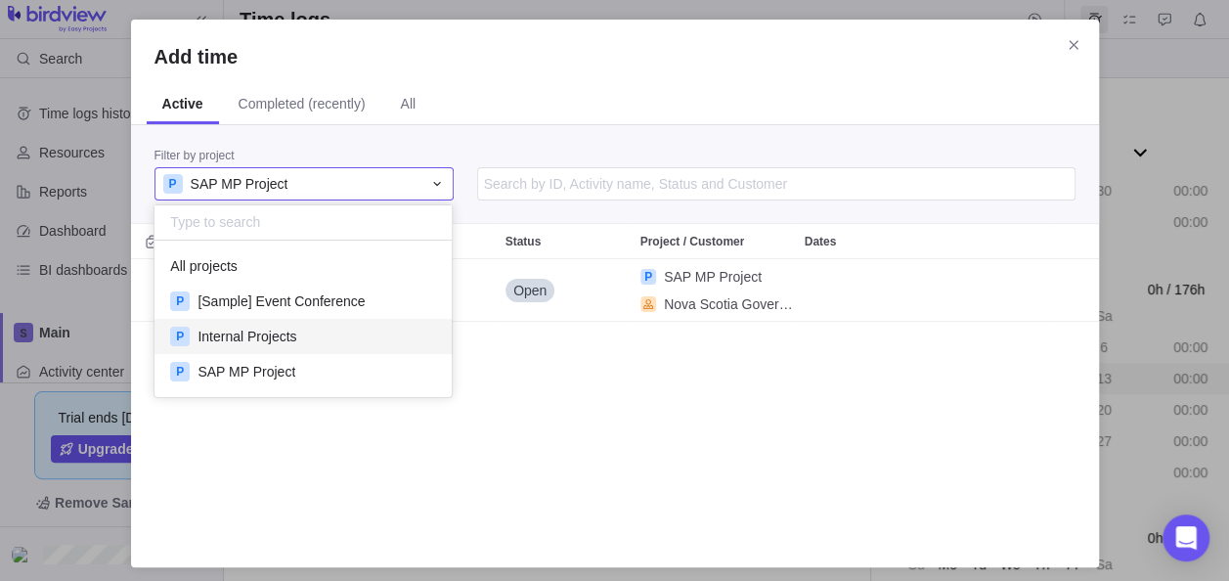
click at [283, 329] on span "Internal Projects" at bounding box center [246, 336] width 99 height 20
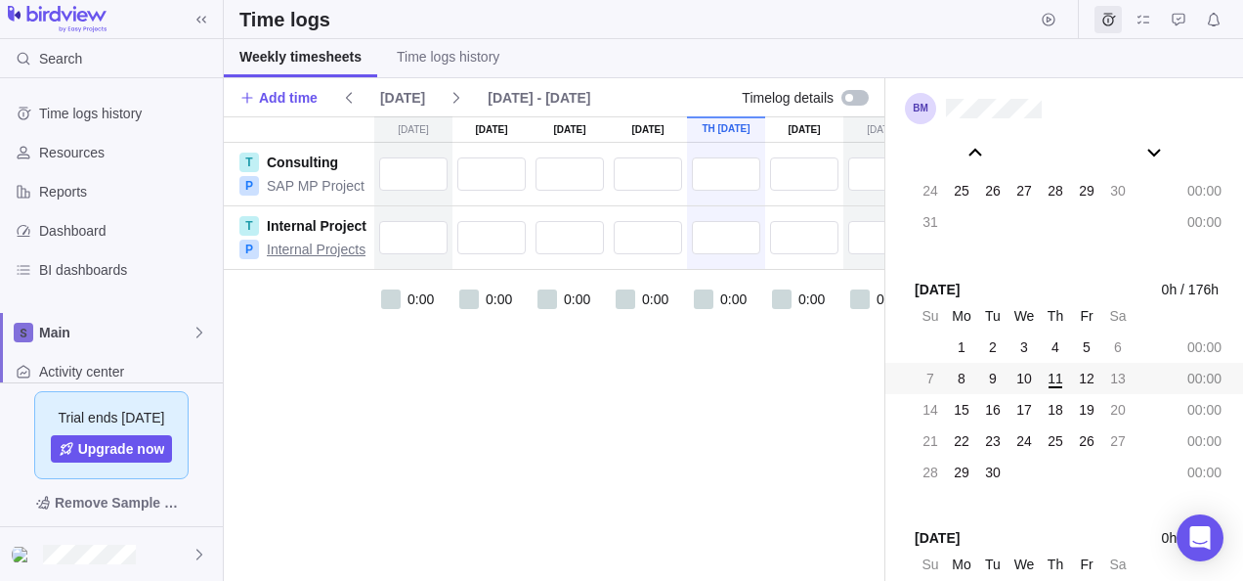
click at [311, 240] on link "Internal Projects" at bounding box center [316, 249] width 99 height 20
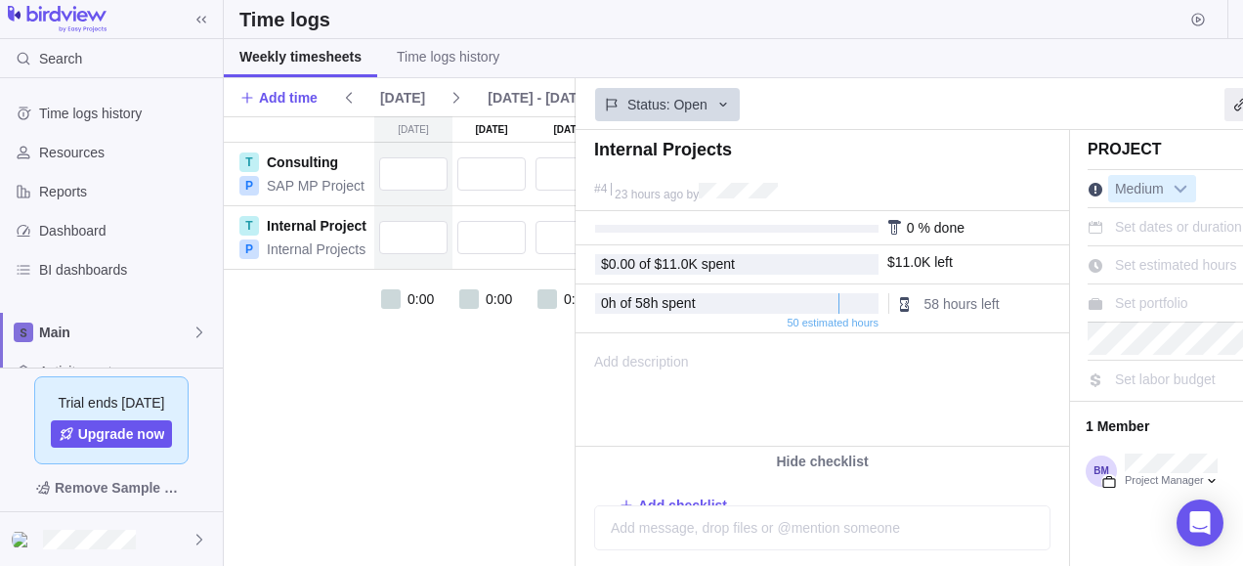
click at [358, 429] on div "Su Sep 7 Mo Sep 8 Tu Sep 9 We Sep 10 Th Sep 11 Fr Sep 12 Sa Sep 13 T Consulting…" at bounding box center [631, 341] width 815 height 450
drag, startPoint x: 346, startPoint y: 548, endPoint x: 427, endPoint y: 536, distance: 82.1
click at [427, 536] on div "Su Sep 7 Mo Sep 8 Tu Sep 9 We Sep 10 Th Sep 11 Fr Sep 12 Sa Sep 13 T Consulting…" at bounding box center [631, 341] width 815 height 450
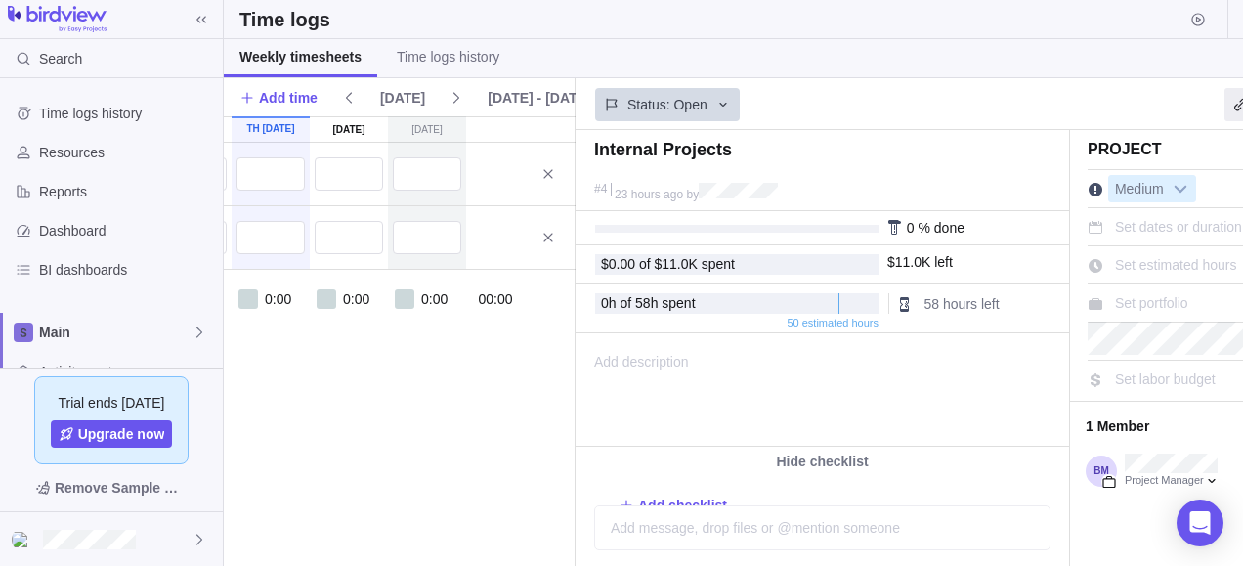
scroll to position [0, 463]
click at [543, 231] on icon at bounding box center [541, 238] width 16 height 16
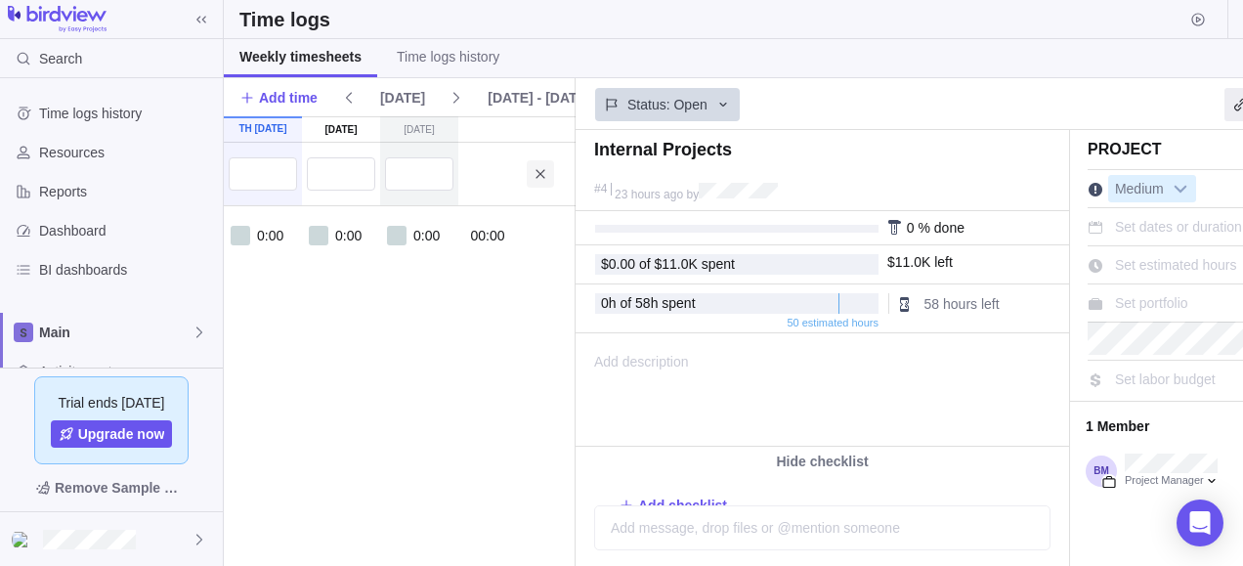
click at [540, 170] on icon at bounding box center [541, 174] width 16 height 16
click at [720, 105] on icon at bounding box center [724, 105] width 16 height 16
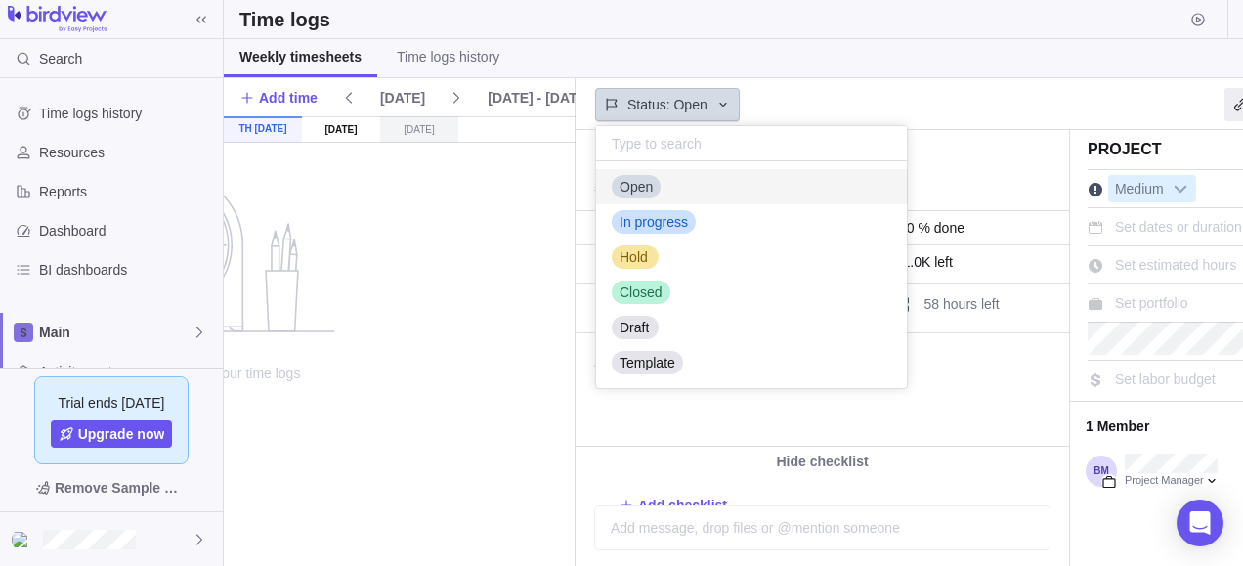
scroll to position [211, 296]
click at [570, 288] on body "Search Time logs history Resources Reports Dashboard BI dashboards Main Activit…" at bounding box center [621, 283] width 1243 height 566
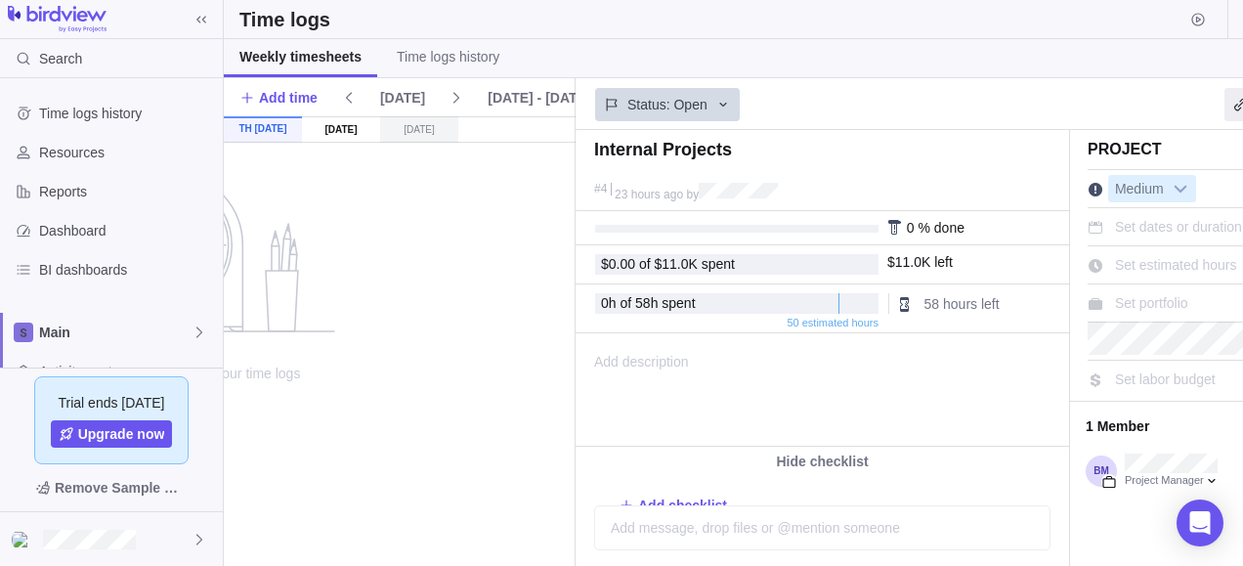
click at [570, 288] on div "Su Sep 7 Mo Sep 8 Tu Sep 9 We Sep 10 Th Sep 11 Fr Sep 12 Sa Sep 13 This page is…" at bounding box center [168, 341] width 815 height 450
click at [577, 510] on div "Add message, drop files or @mention someone AI" at bounding box center [823, 535] width 494 height 61
click at [1237, 107] on div at bounding box center [1240, 104] width 31 height 33
click at [677, 113] on div "Status: Open" at bounding box center [667, 104] width 145 height 33
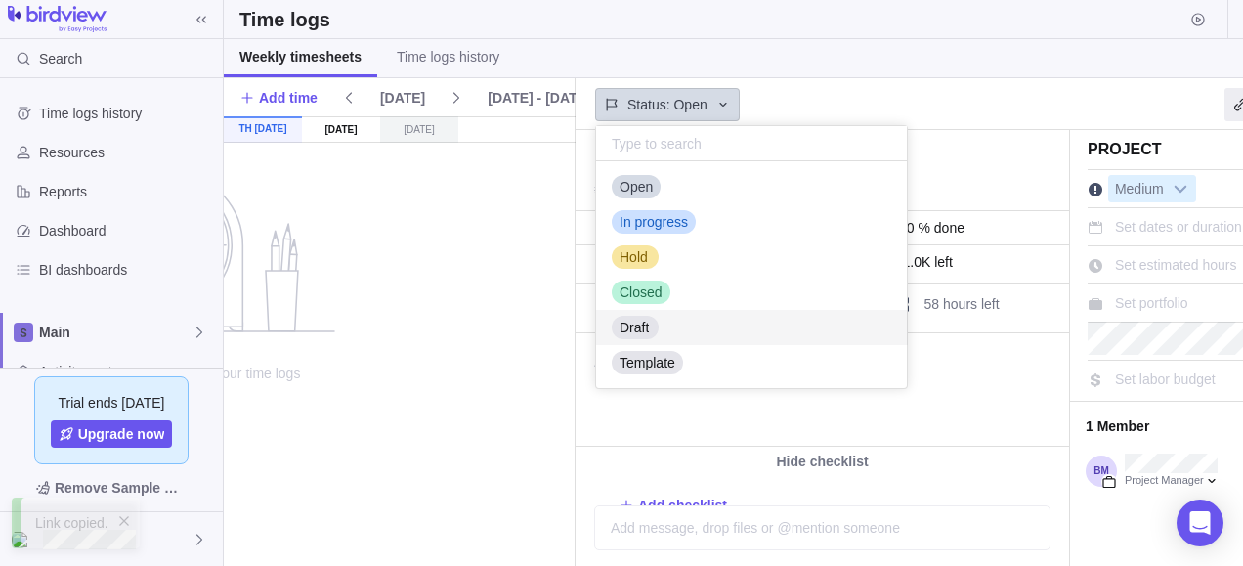
click at [520, 327] on body "Search Time logs history Resources Reports Dashboard BI dashboards Main Activit…" at bounding box center [621, 283] width 1243 height 566
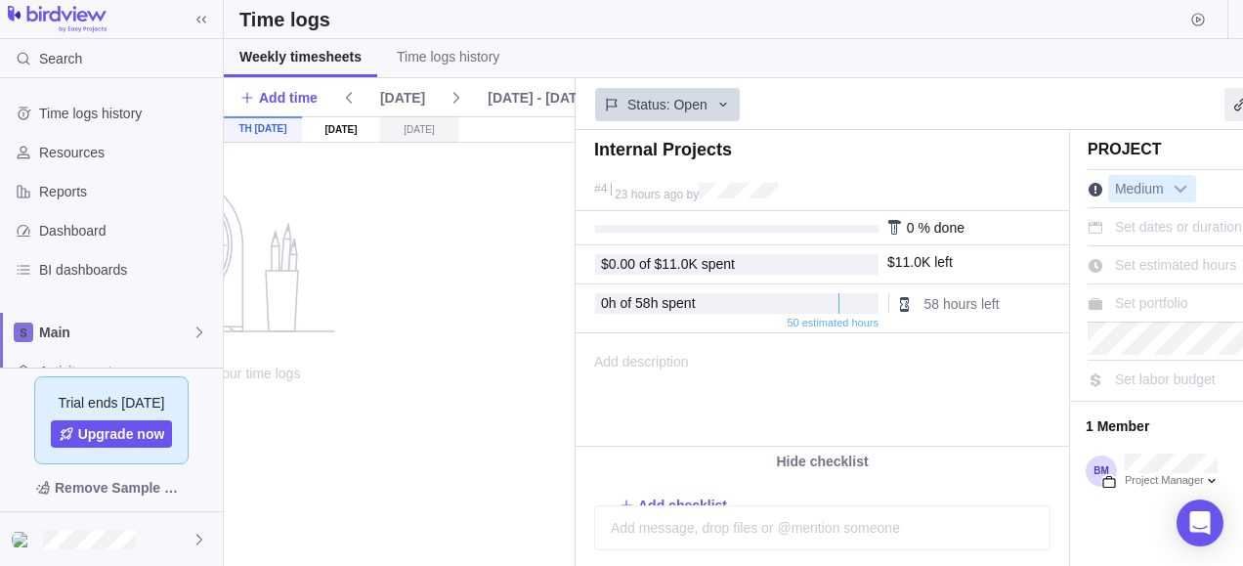
click at [564, 241] on div "Su Sep 7 Mo Sep 8 Tu Sep 9 We Sep 10 Th Sep 11 Fr Sep 12 Sa Sep 13 This page is…" at bounding box center [168, 341] width 815 height 450
click at [83, 135] on div "Resources" at bounding box center [111, 152] width 223 height 39
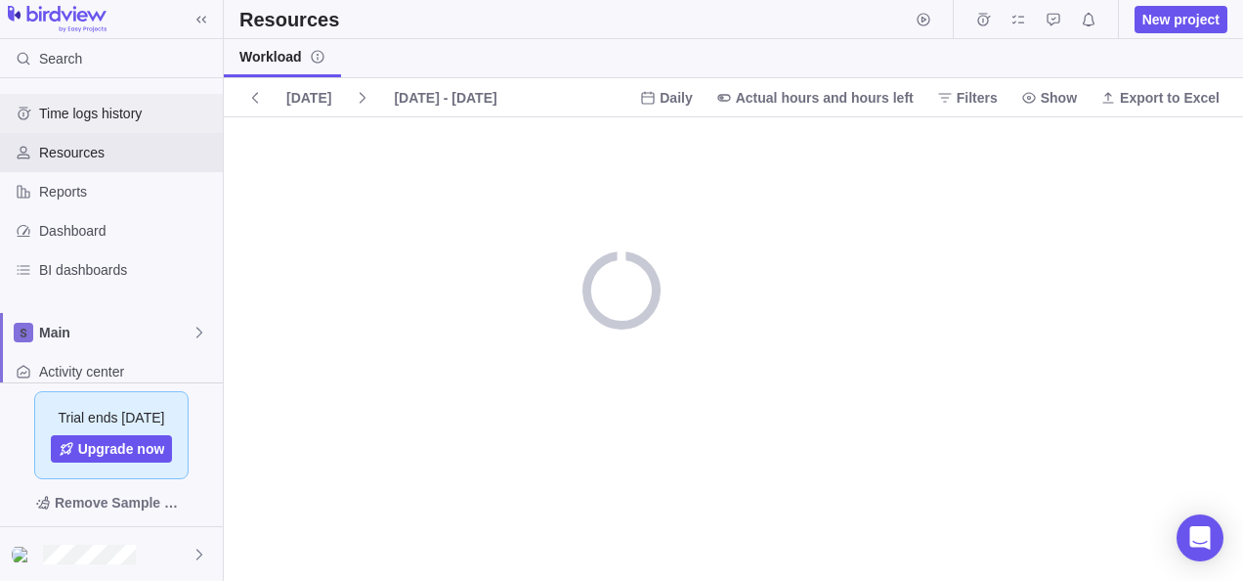
click at [90, 116] on span "Time logs history" at bounding box center [127, 114] width 176 height 20
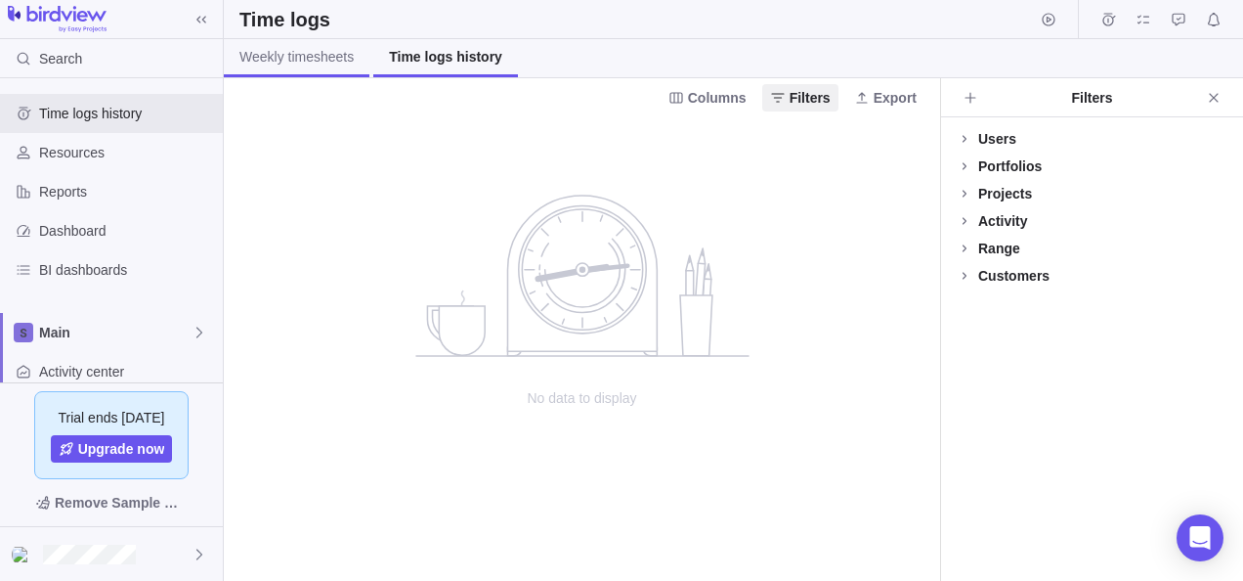
click at [268, 57] on span "Weekly timesheets" at bounding box center [296, 57] width 114 height 20
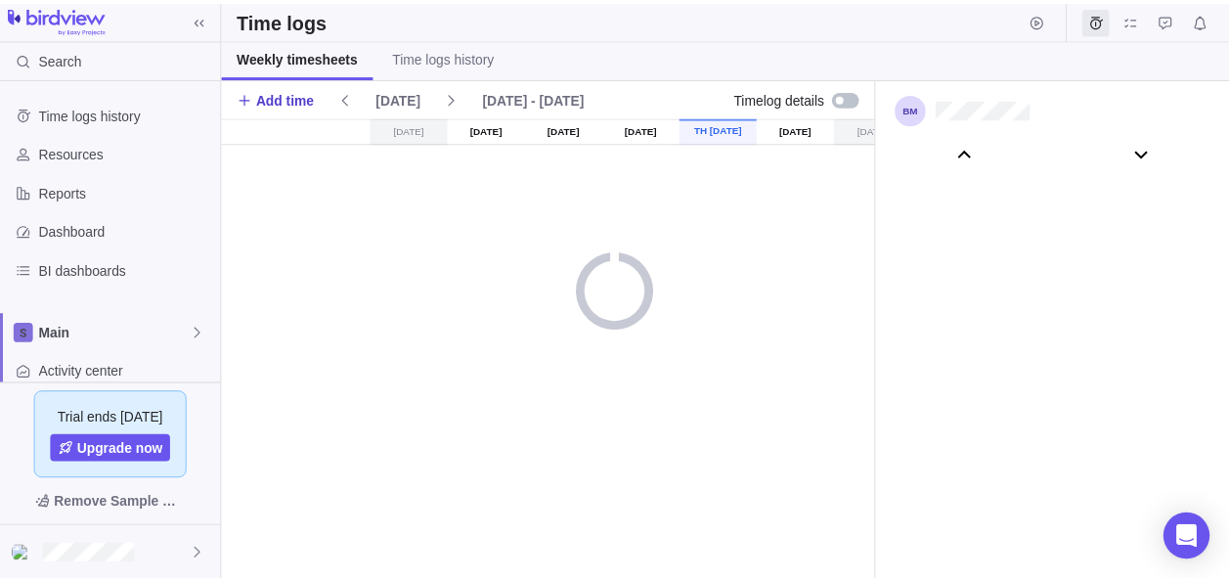
scroll to position [109106, 0]
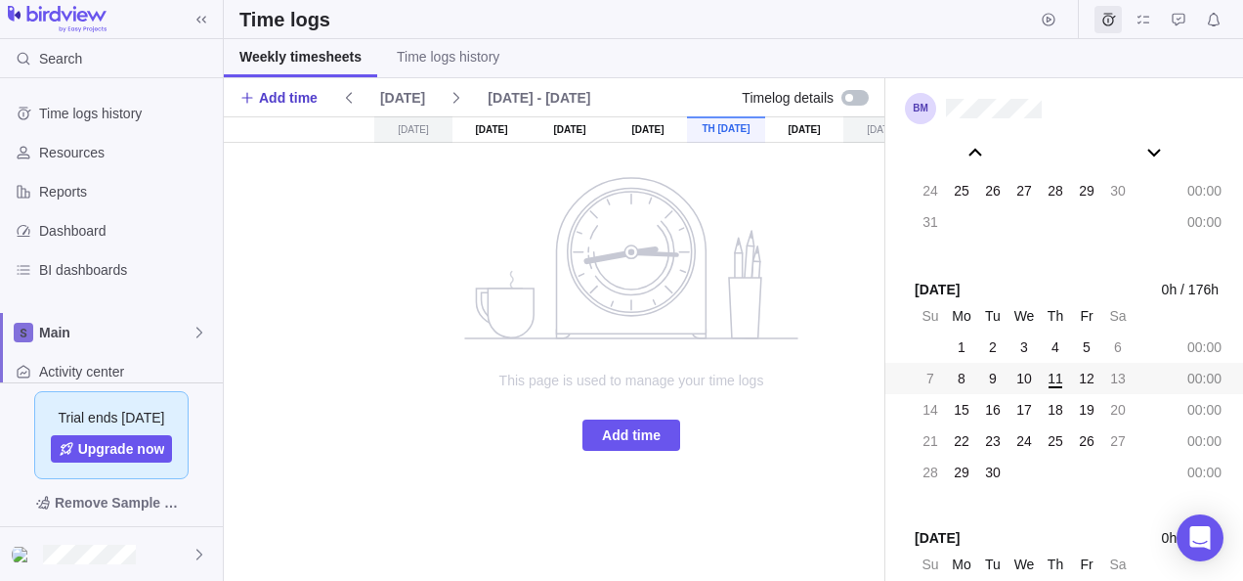
click at [282, 93] on span "Add time" at bounding box center [288, 98] width 59 height 20
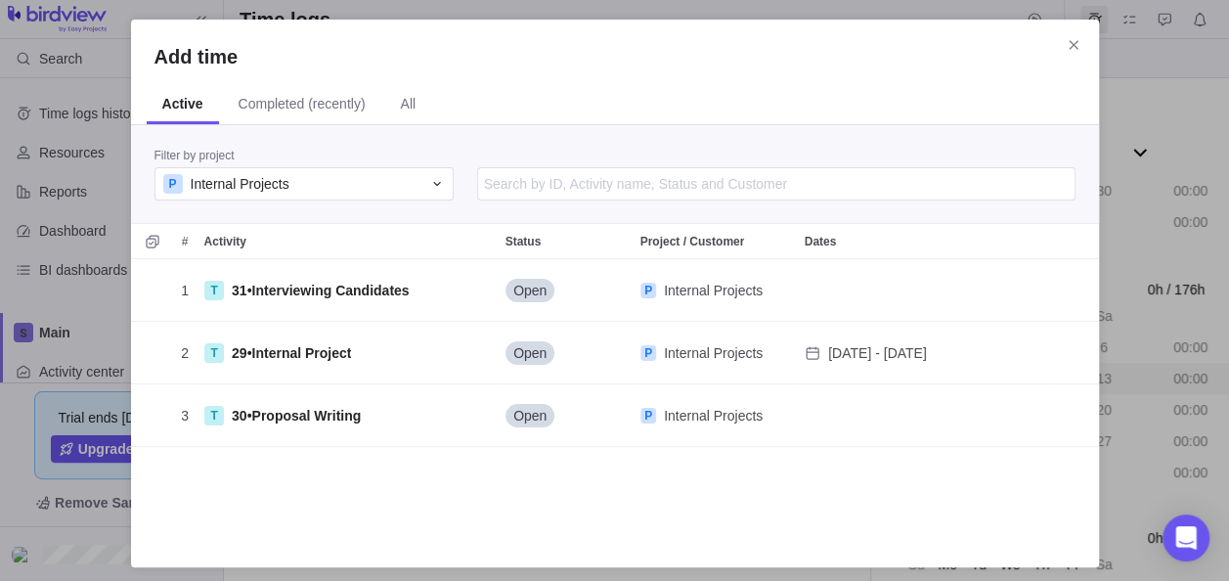
scroll to position [270, 952]
click at [288, 184] on div "P Internal Projects" at bounding box center [292, 184] width 258 height 20
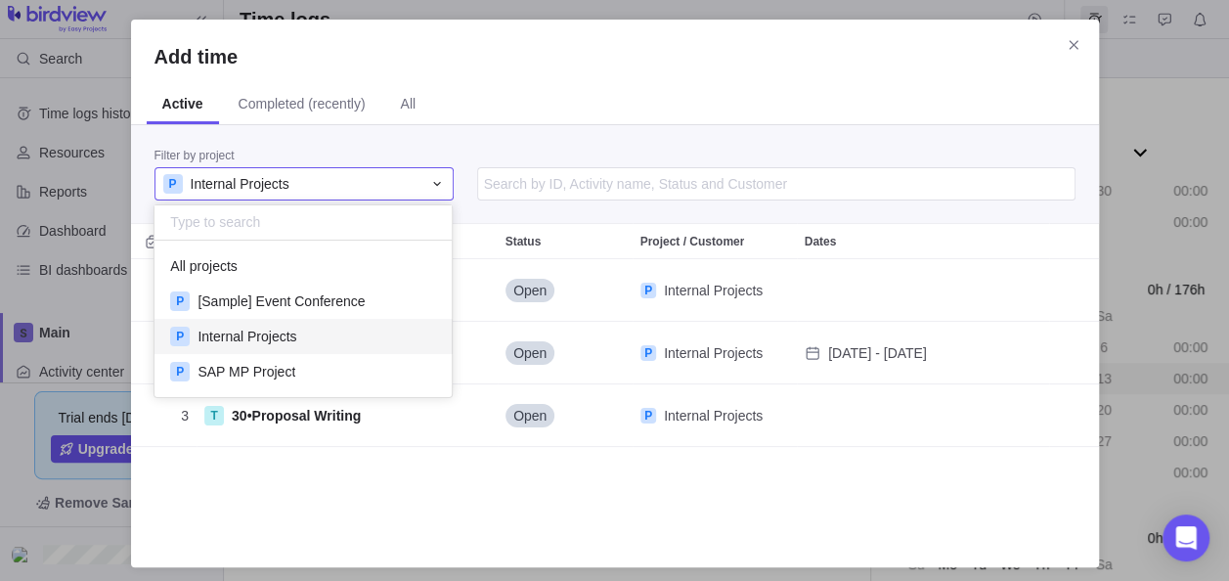
scroll to position [141, 282]
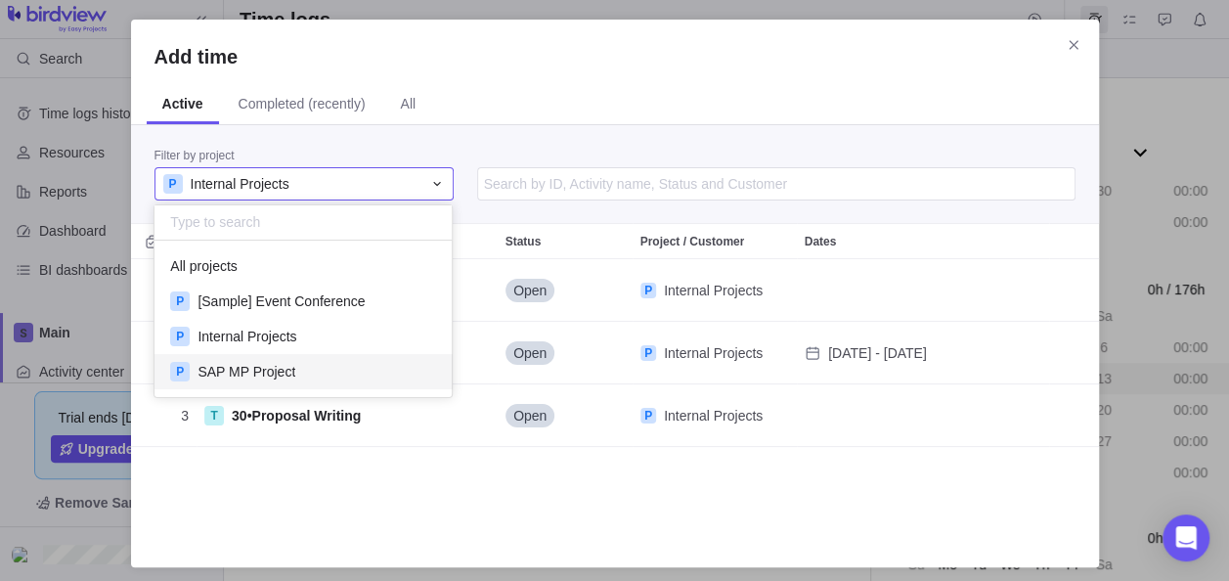
click at [329, 489] on div "Add time Active Completed (recently) All Filter by project P Internal Projects …" at bounding box center [614, 293] width 1229 height 586
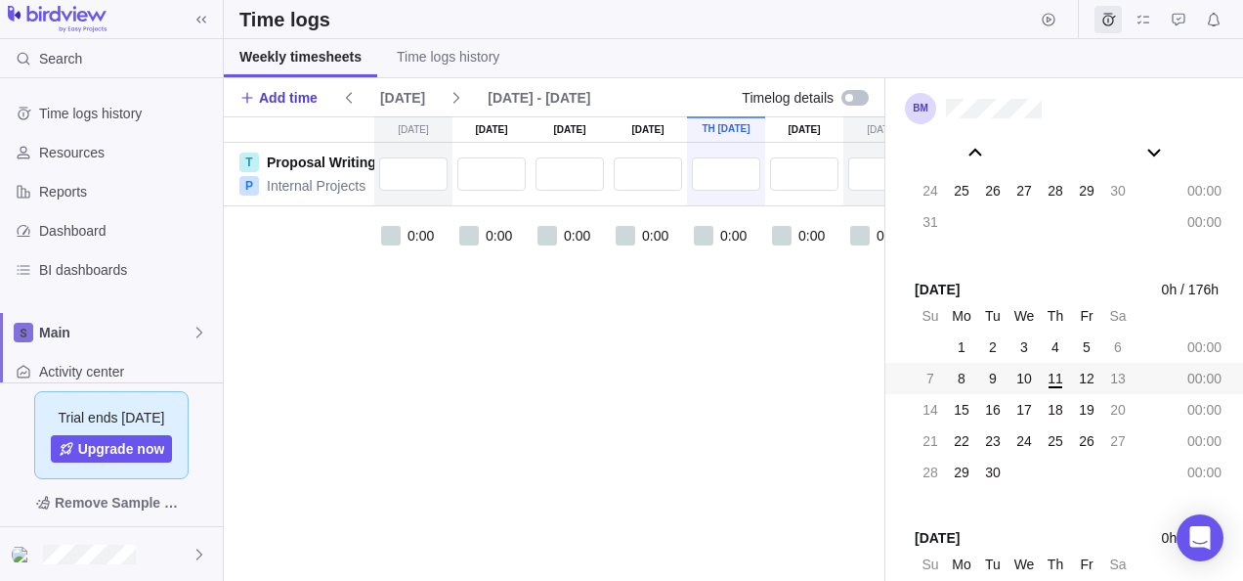
click at [284, 94] on span "Add time" at bounding box center [288, 98] width 59 height 20
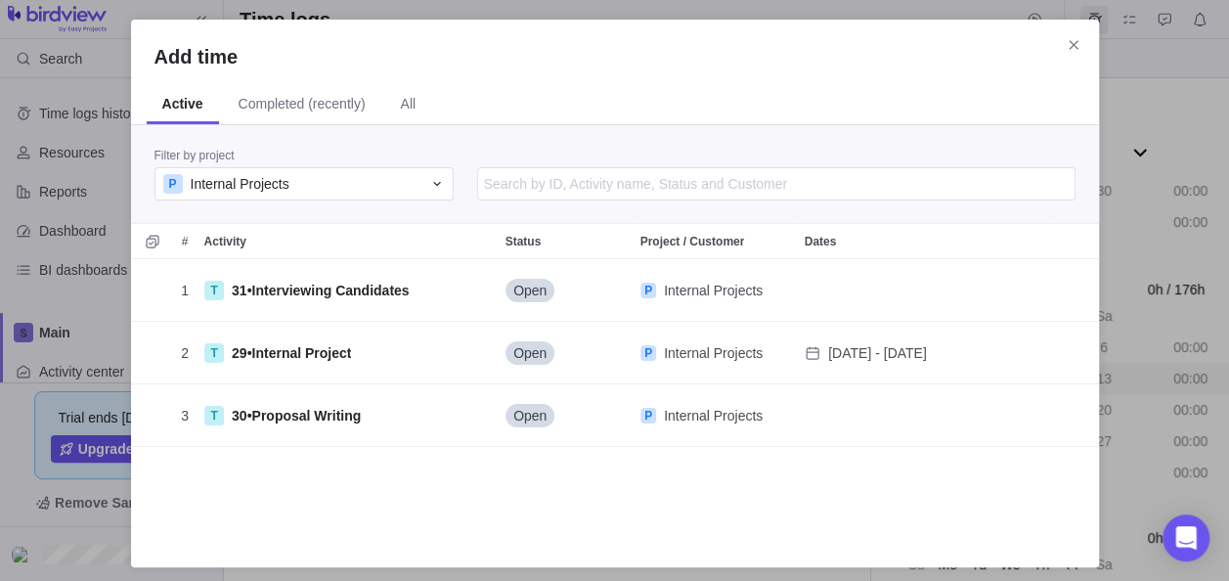
scroll to position [270, 952]
click at [262, 175] on span "Internal Projects" at bounding box center [240, 184] width 99 height 20
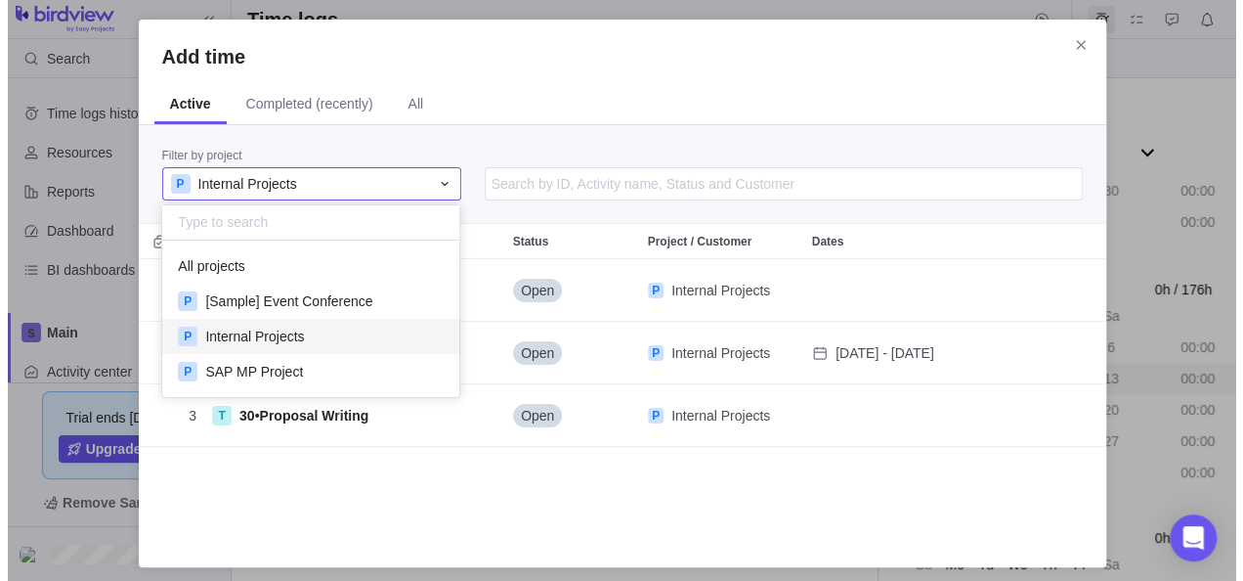
scroll to position [141, 282]
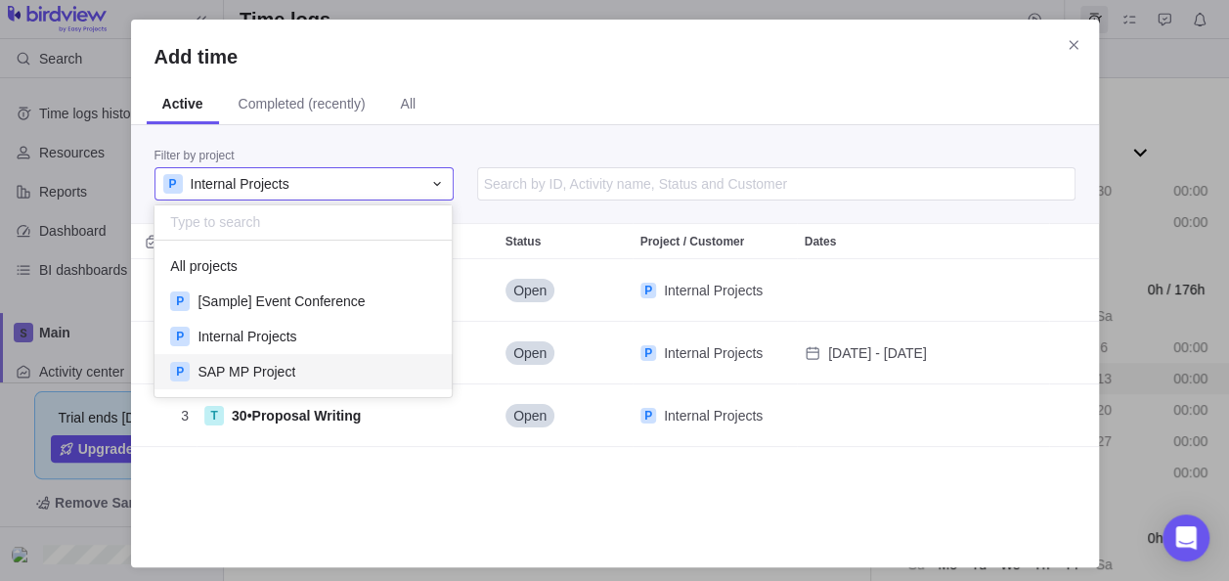
click at [253, 369] on span "SAP MP Project" at bounding box center [246, 372] width 98 height 20
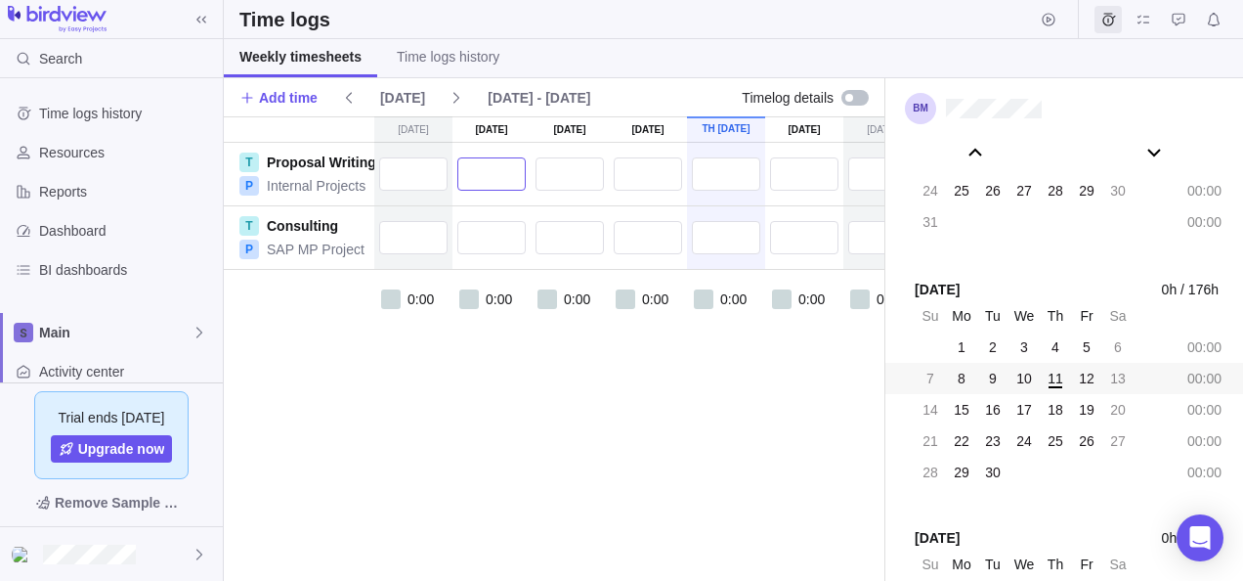
click at [499, 159] on input "text" at bounding box center [491, 173] width 68 height 33
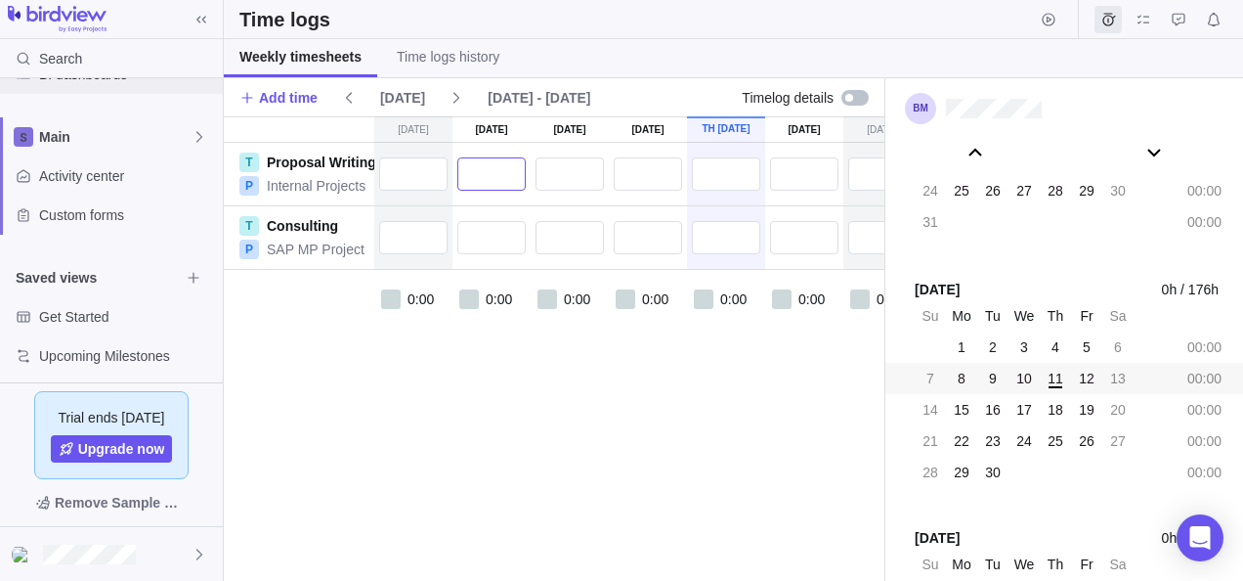
scroll to position [202, 0]
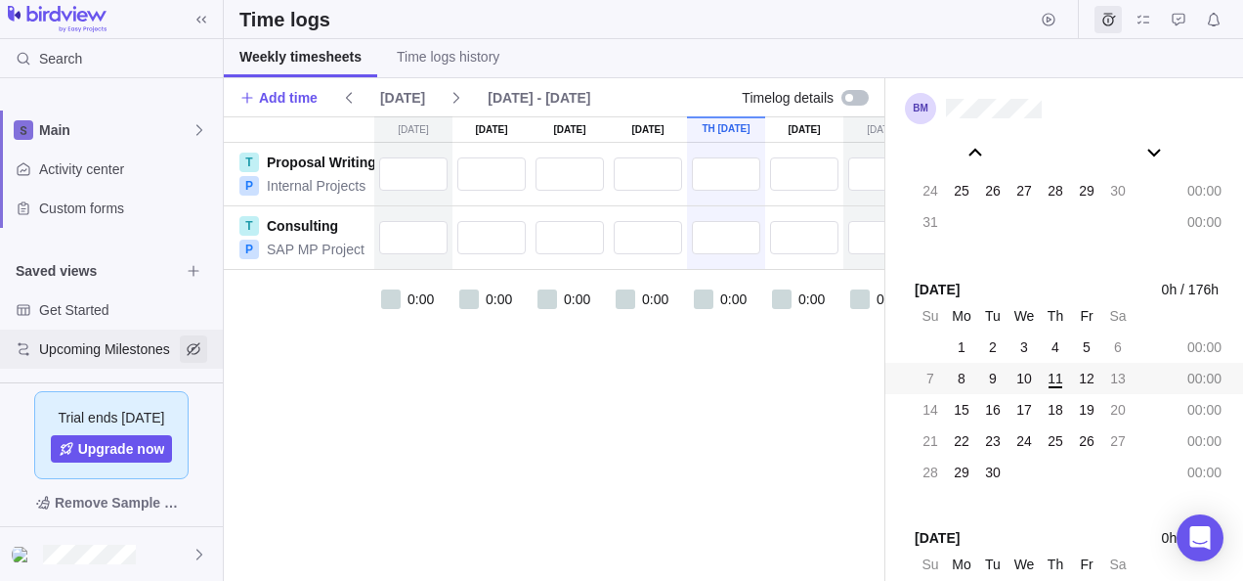
drag, startPoint x: 211, startPoint y: 272, endPoint x: 203, endPoint y: 346, distance: 74.7
click at [203, 346] on div "Saved views Get Started Upcoming Milestones" at bounding box center [111, 309] width 223 height 117
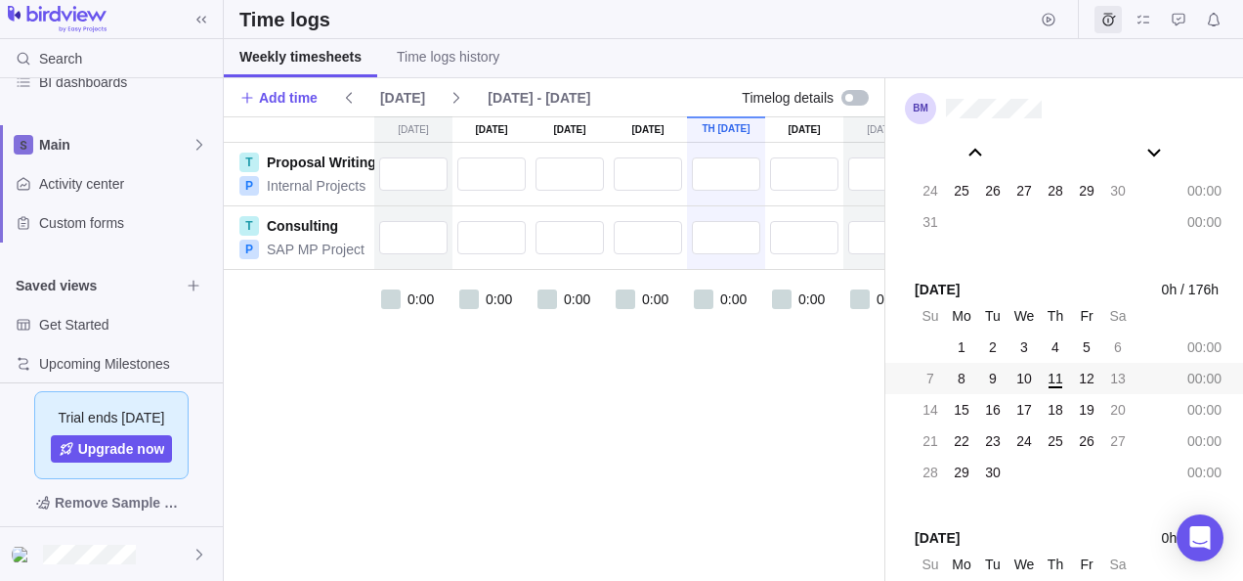
scroll to position [195, 0]
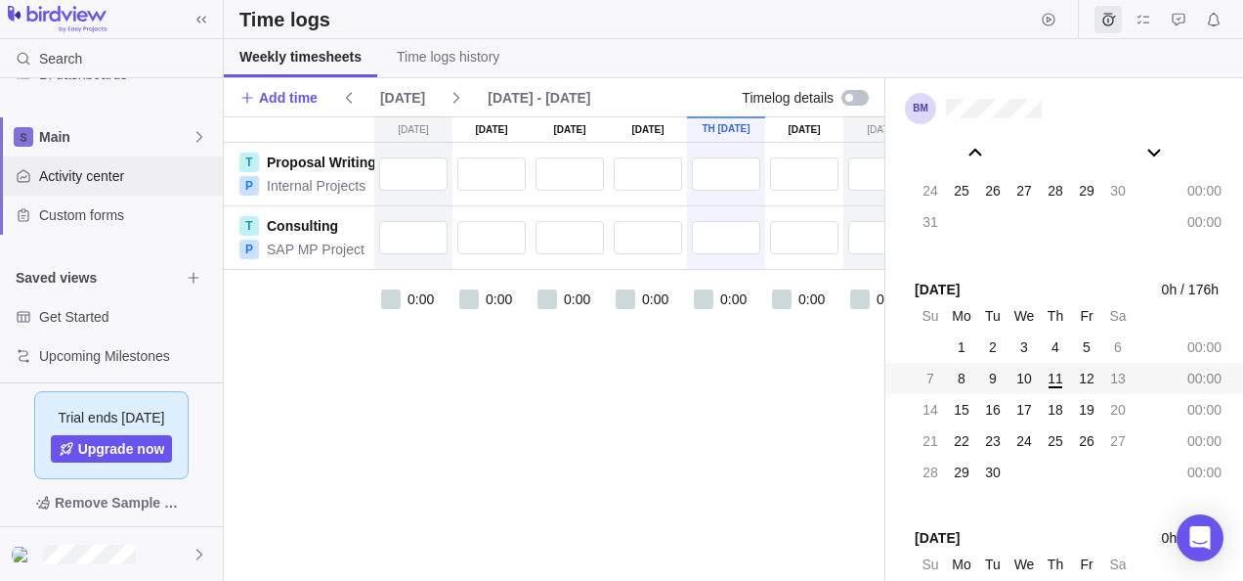
click at [61, 176] on span "Activity center" at bounding box center [127, 176] width 176 height 20
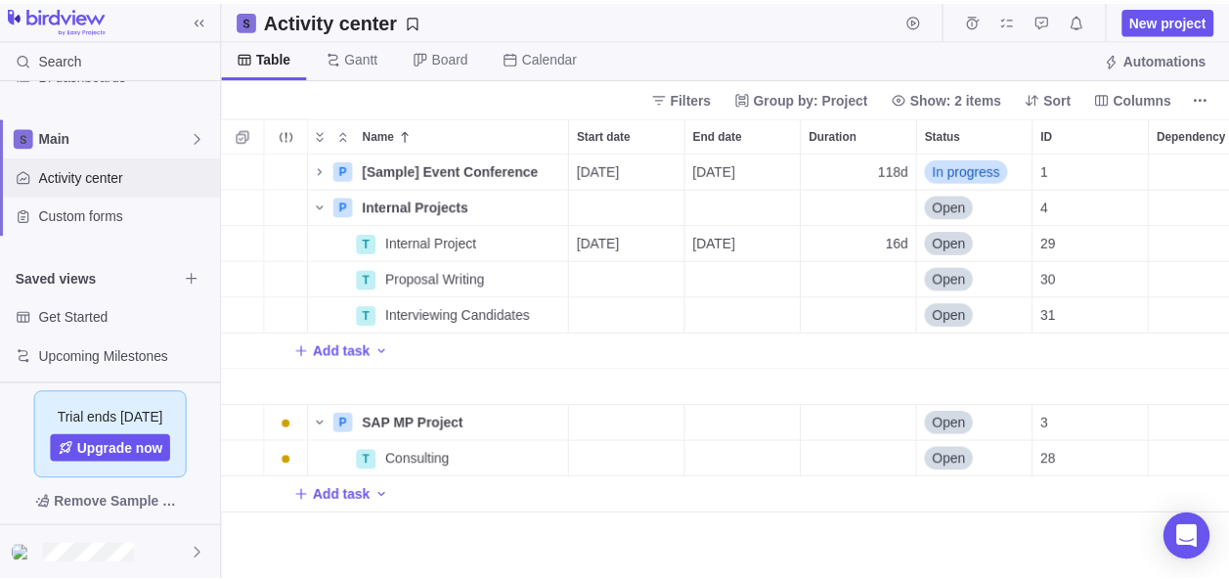
scroll to position [413, 1005]
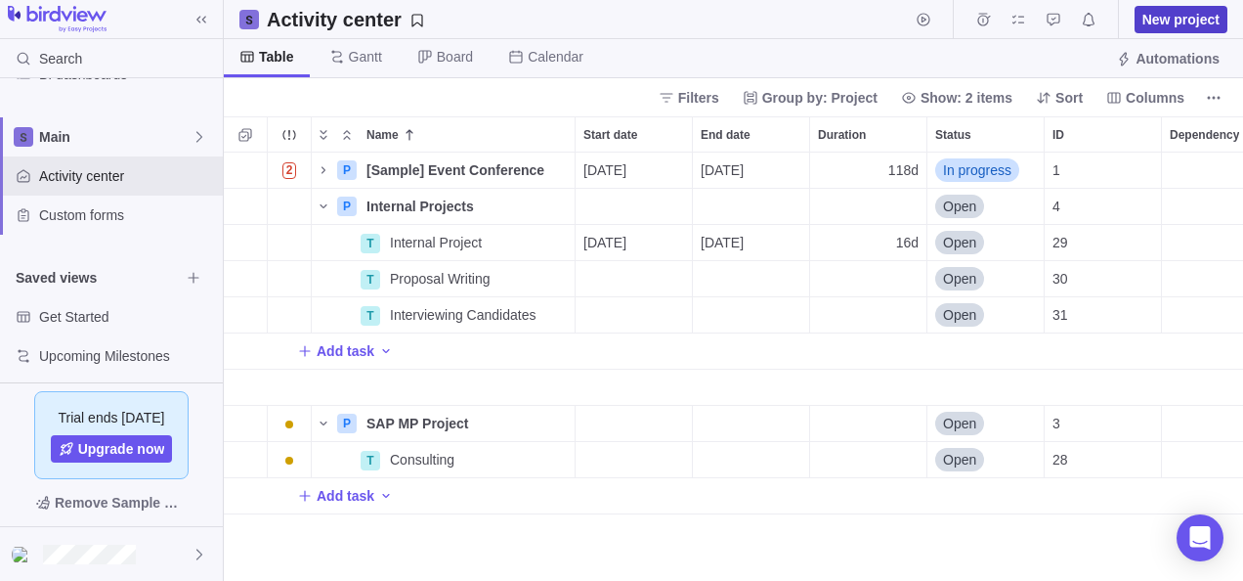
click at [1155, 20] on span "New project" at bounding box center [1181, 20] width 77 height 20
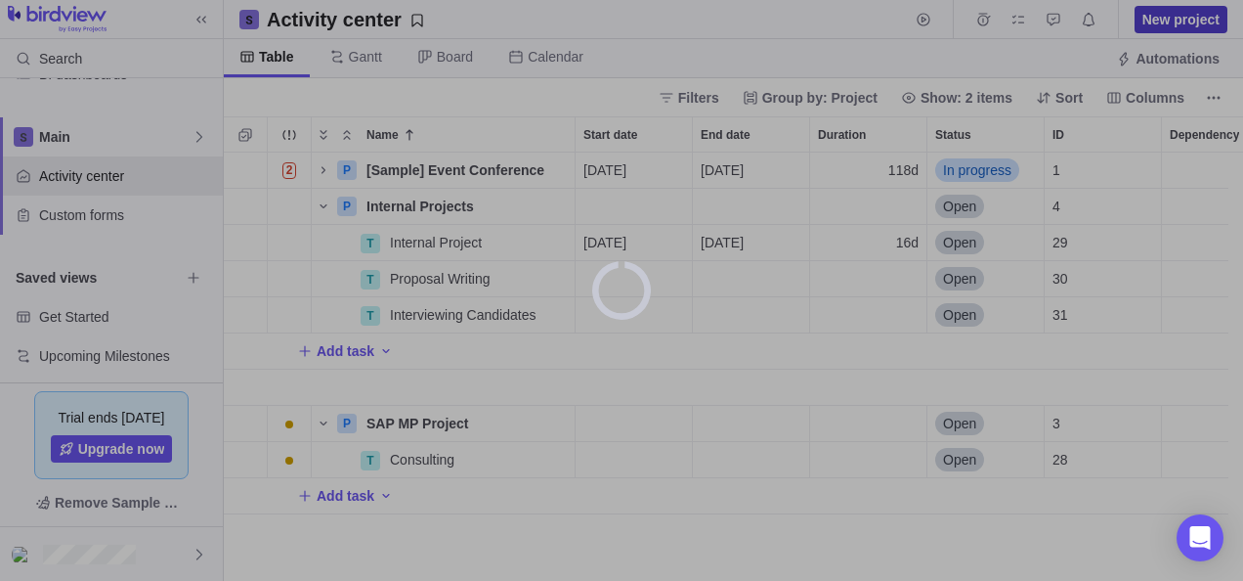
scroll to position [16, 16]
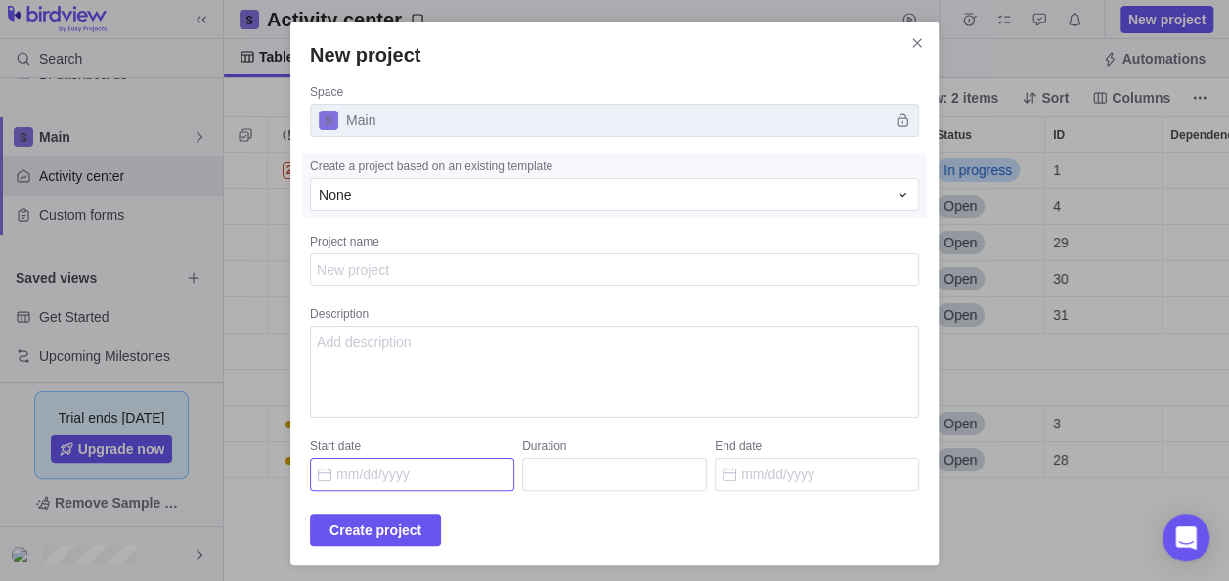
type textarea "x"
click at [409, 472] on input "Start date" at bounding box center [412, 473] width 204 height 33
click at [712, 321] on div "Description" at bounding box center [614, 316] width 609 height 20
click at [712, 326] on textarea "Description" at bounding box center [614, 372] width 609 height 92
click at [550, 275] on textarea "Project name" at bounding box center [614, 269] width 609 height 32
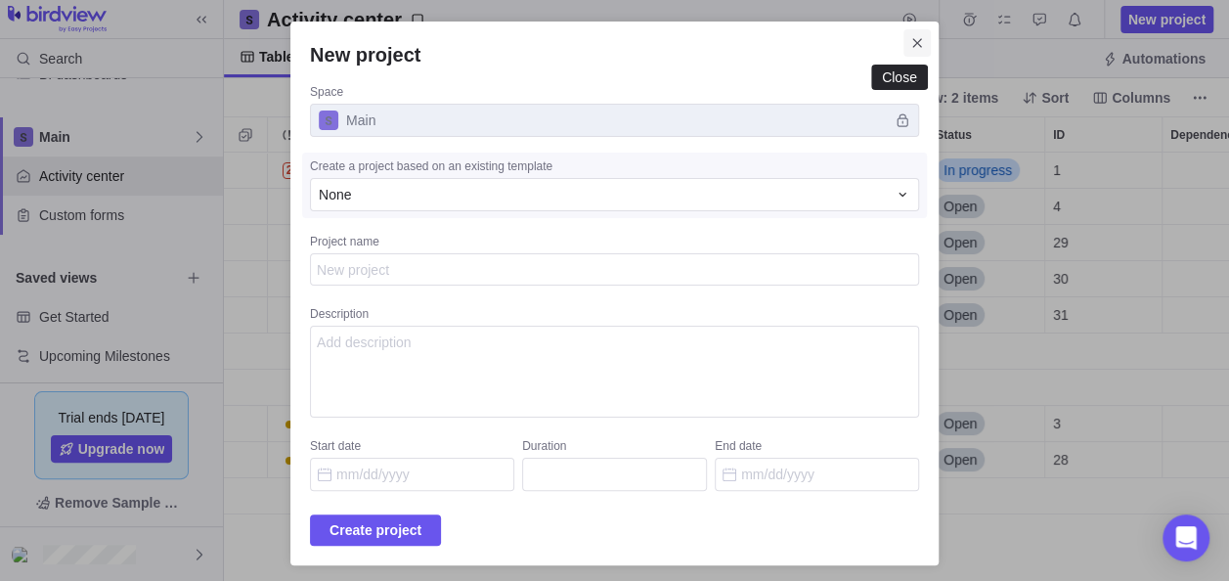
click at [909, 40] on icon "Close" at bounding box center [917, 43] width 16 height 16
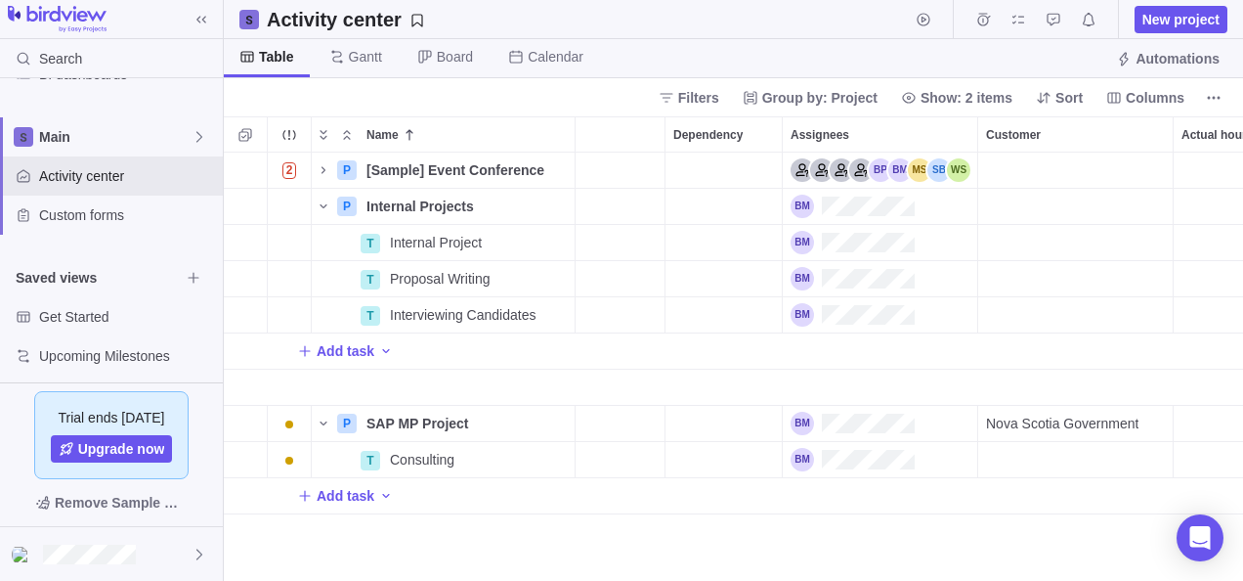
scroll to position [0, 0]
click at [940, 207] on div "Assignees" at bounding box center [873, 206] width 195 height 35
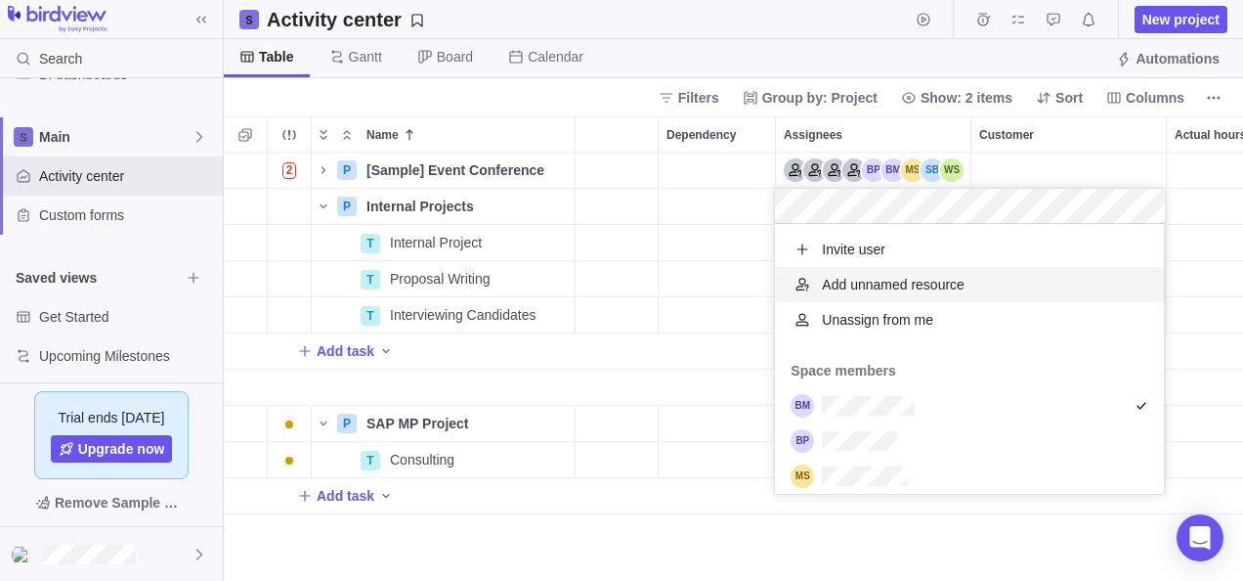
click at [610, 376] on div "2 P [Sample] Event Conference Details 08/11/2025 01/21/2026 118d In progress 1 …" at bounding box center [734, 366] width 1020 height 429
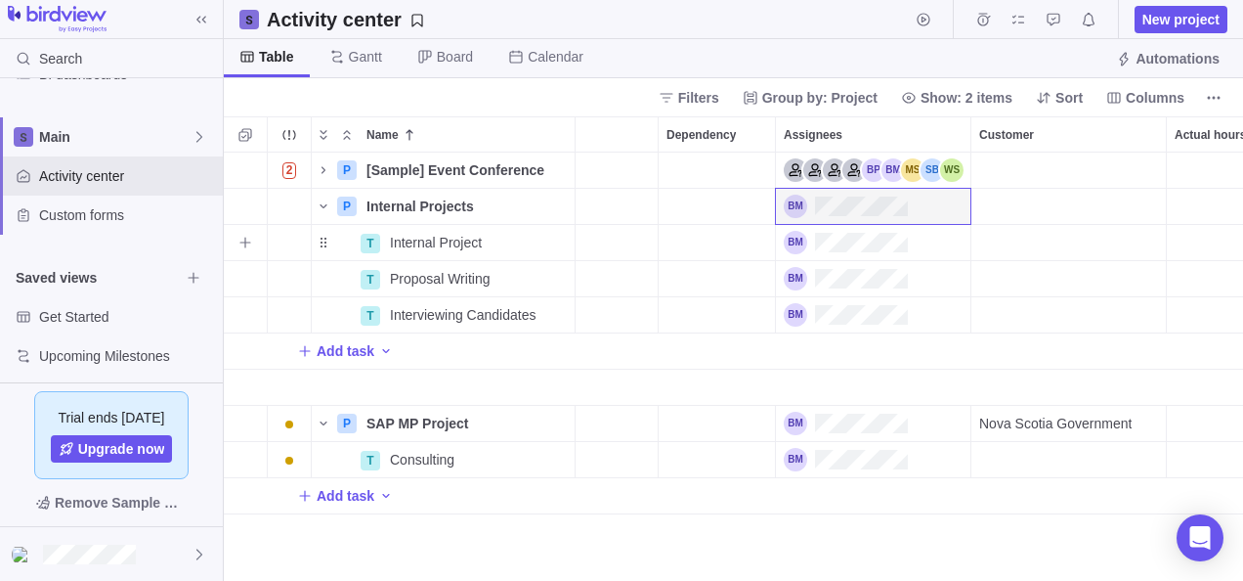
click at [929, 237] on div "Assignees" at bounding box center [873, 242] width 195 height 35
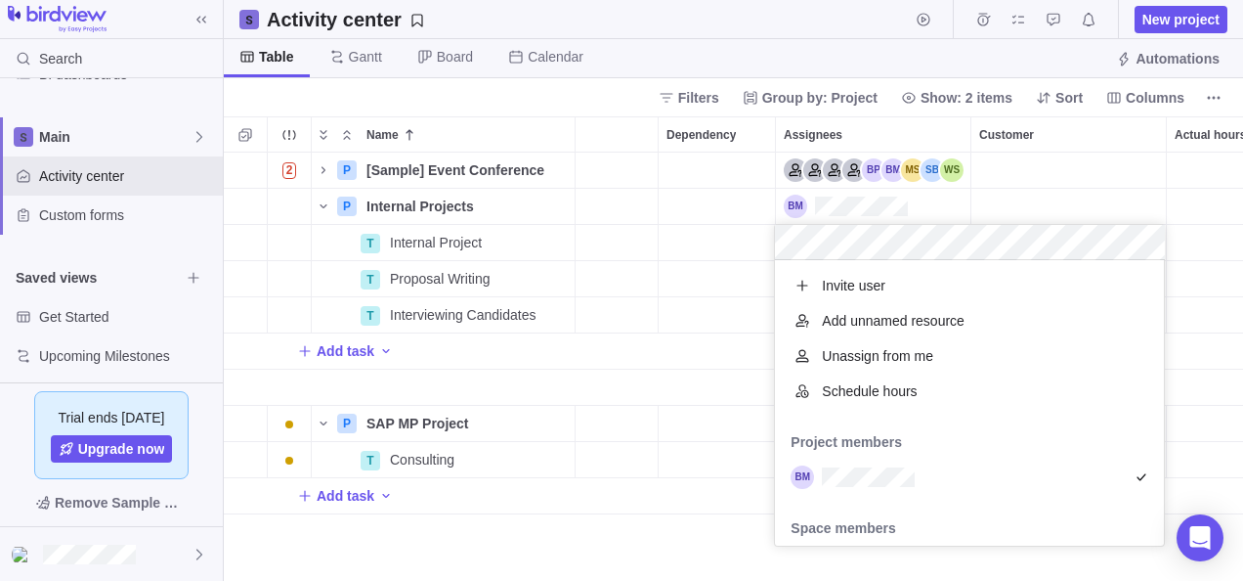
scroll to position [270, 374]
click at [1134, 180] on div "2 P [Sample] Event Conference Details 08/11/2025 01/21/2026 118d In progress 1 …" at bounding box center [734, 366] width 1020 height 429
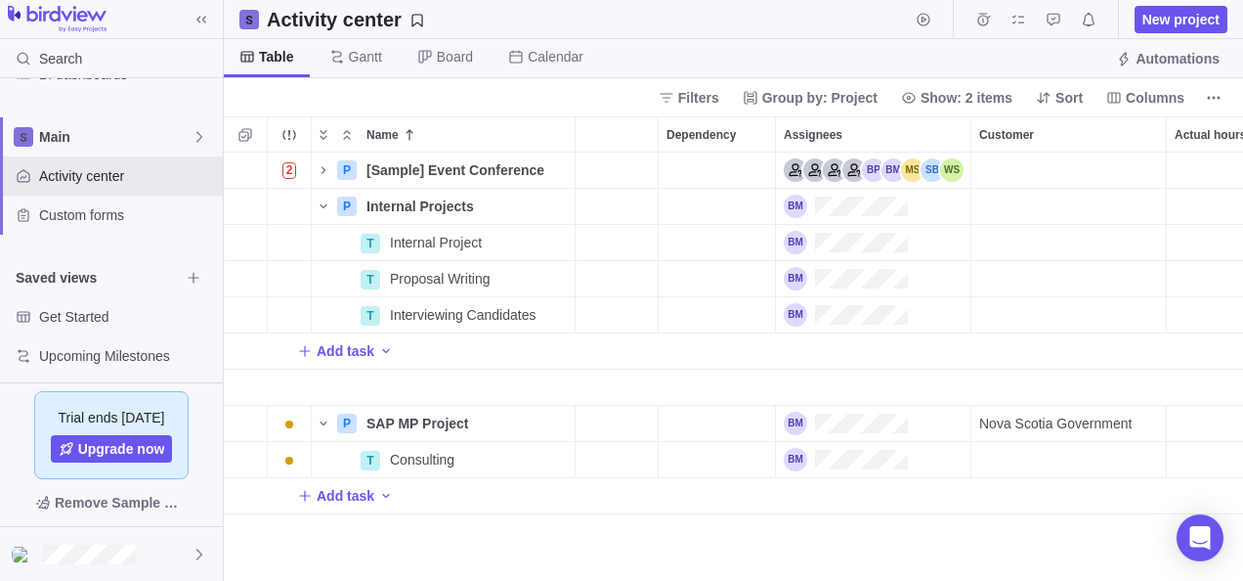
drag, startPoint x: 955, startPoint y: 562, endPoint x: 977, endPoint y: 562, distance: 21.5
click at [977, 562] on div "2 P [Sample] Event Conference Details 08/11/2025 01/21/2026 118d In progress 1 …" at bounding box center [734, 366] width 1020 height 429
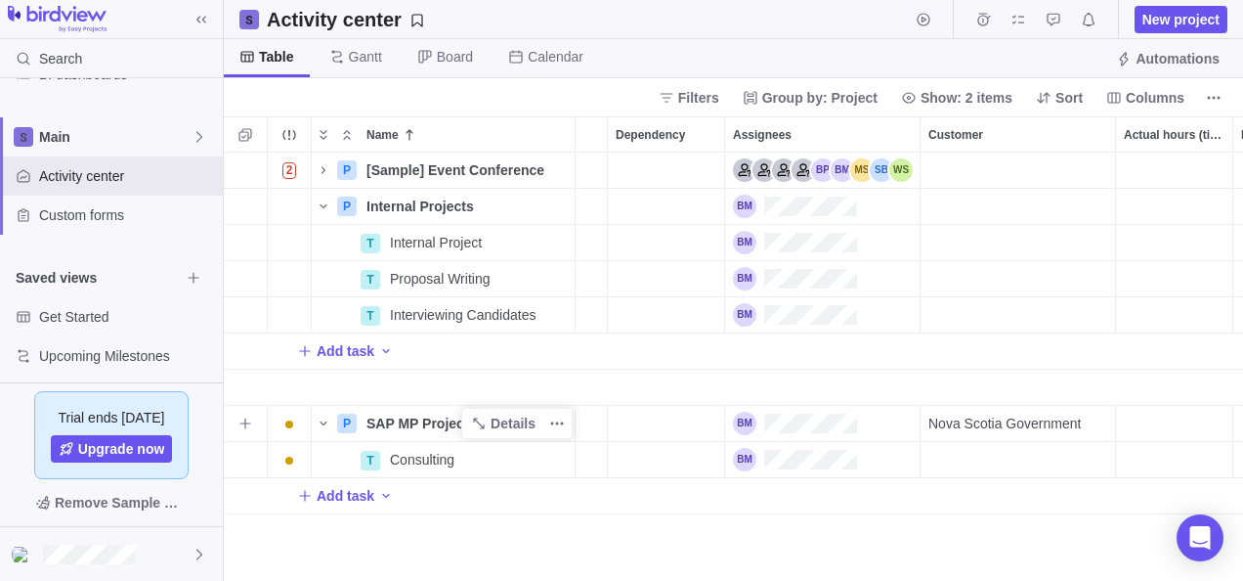
click at [430, 418] on span "SAP MP Project" at bounding box center [418, 423] width 103 height 20
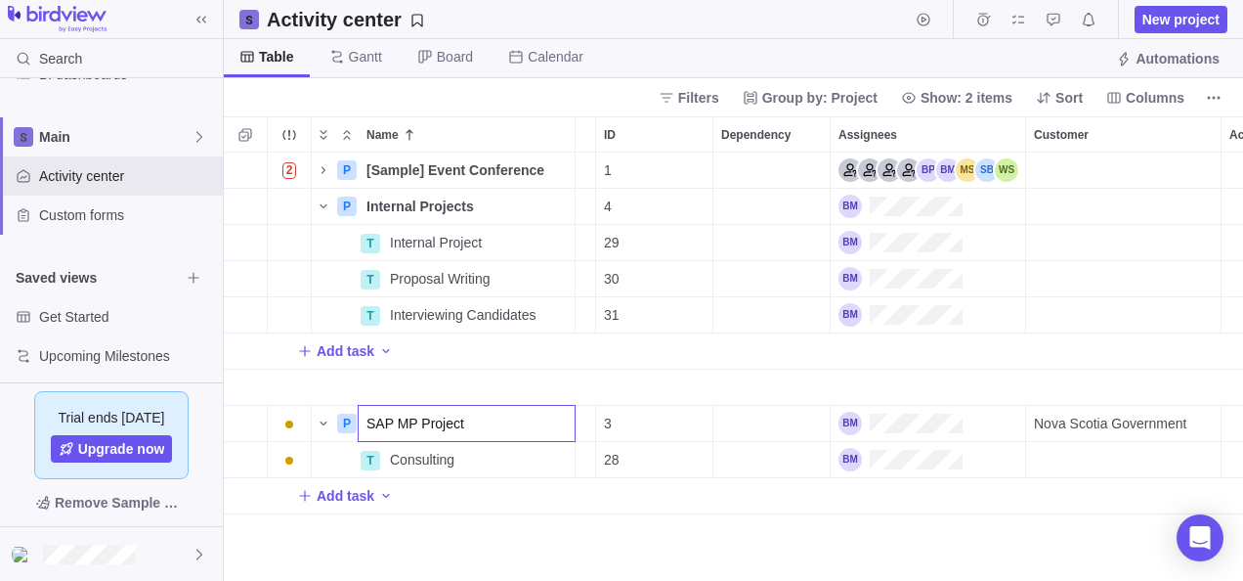
click at [1065, 405] on div "2 P [Sample] Event Conference Details 08/11/2025 01/21/2026 118d In progress 1 …" at bounding box center [734, 366] width 1020 height 429
click at [1068, 417] on span "Nova Scotia Government" at bounding box center [1110, 423] width 152 height 20
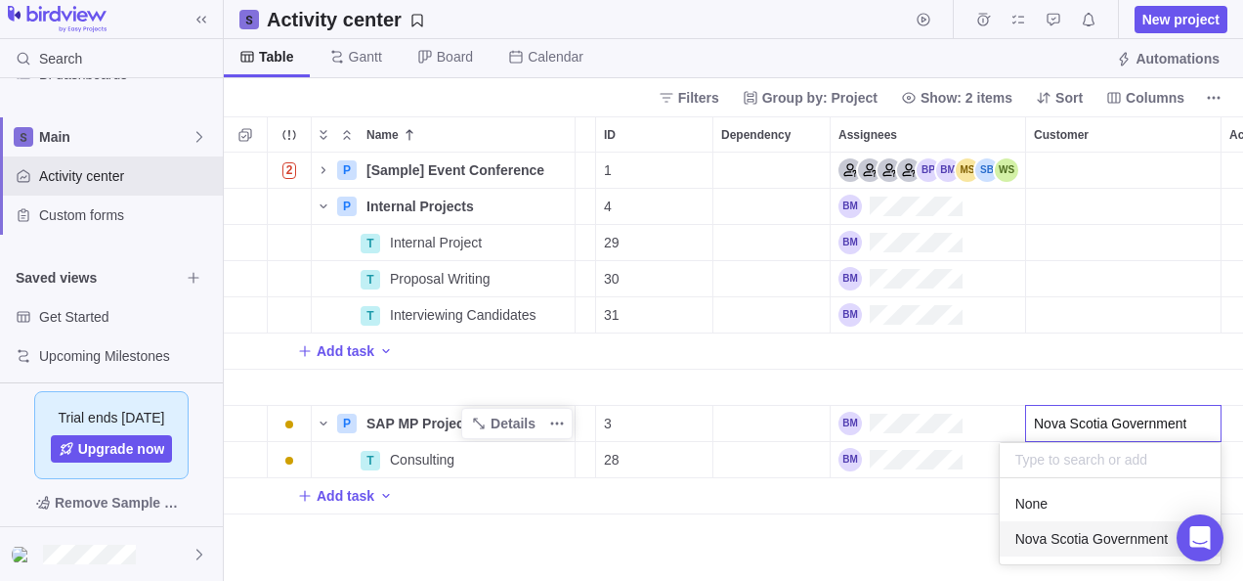
click at [921, 546] on div "2 P [Sample] Event Conference Details 08/11/2025 01/21/2026 118d In progress 1 …" at bounding box center [734, 366] width 1020 height 429
click at [1083, 491] on div "Add task" at bounding box center [742, 495] width 1935 height 35
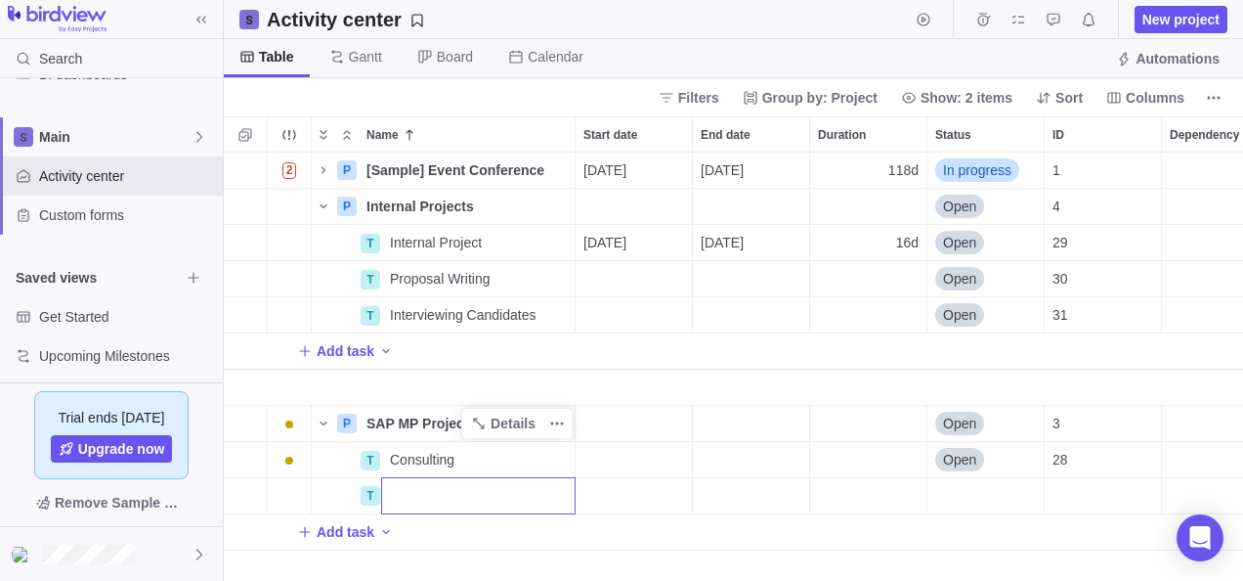
click at [117, 548] on body "Search Time logs history Resources Reports Dashboard BI dashboards Main Activit…" at bounding box center [621, 290] width 1243 height 581
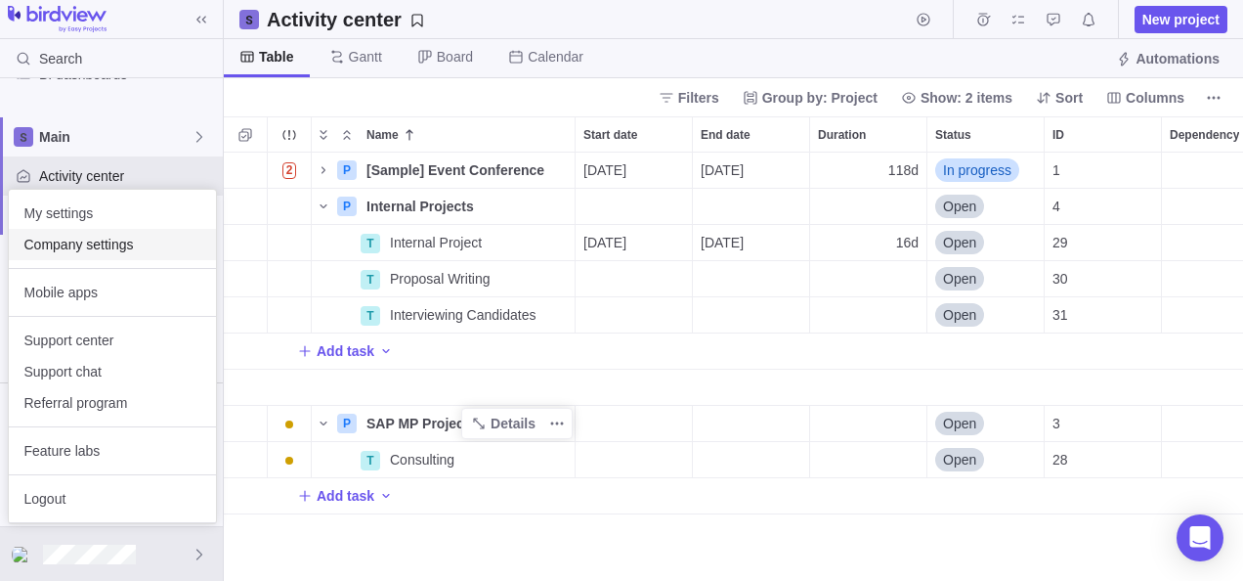
click at [65, 244] on span "Company settings" at bounding box center [112, 245] width 176 height 20
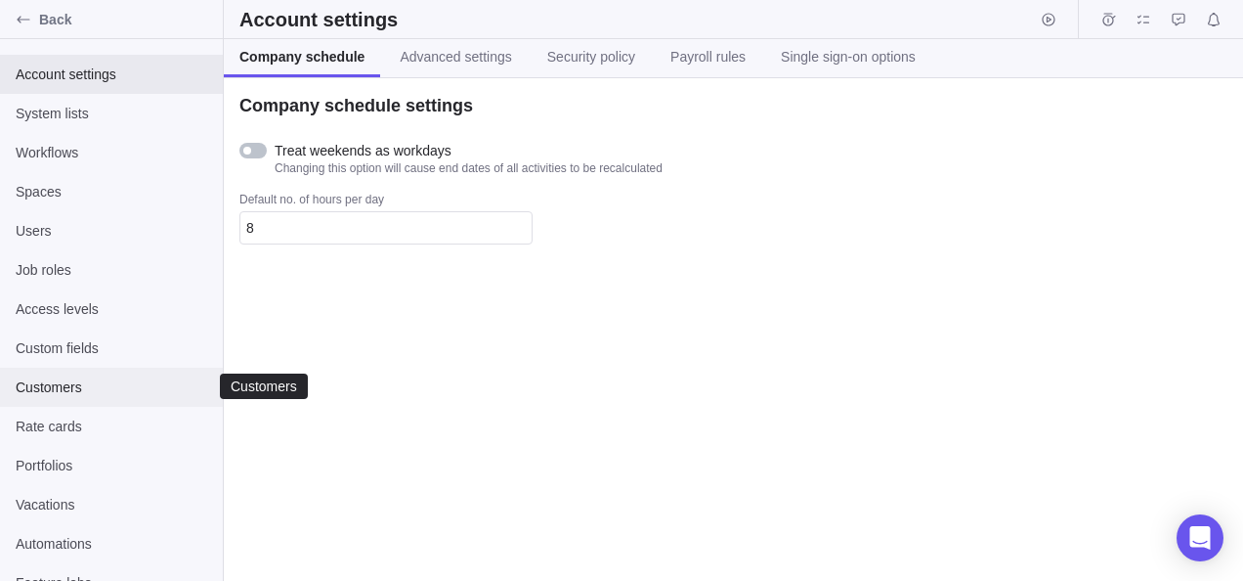
click at [51, 387] on span "Customers" at bounding box center [112, 387] width 192 height 20
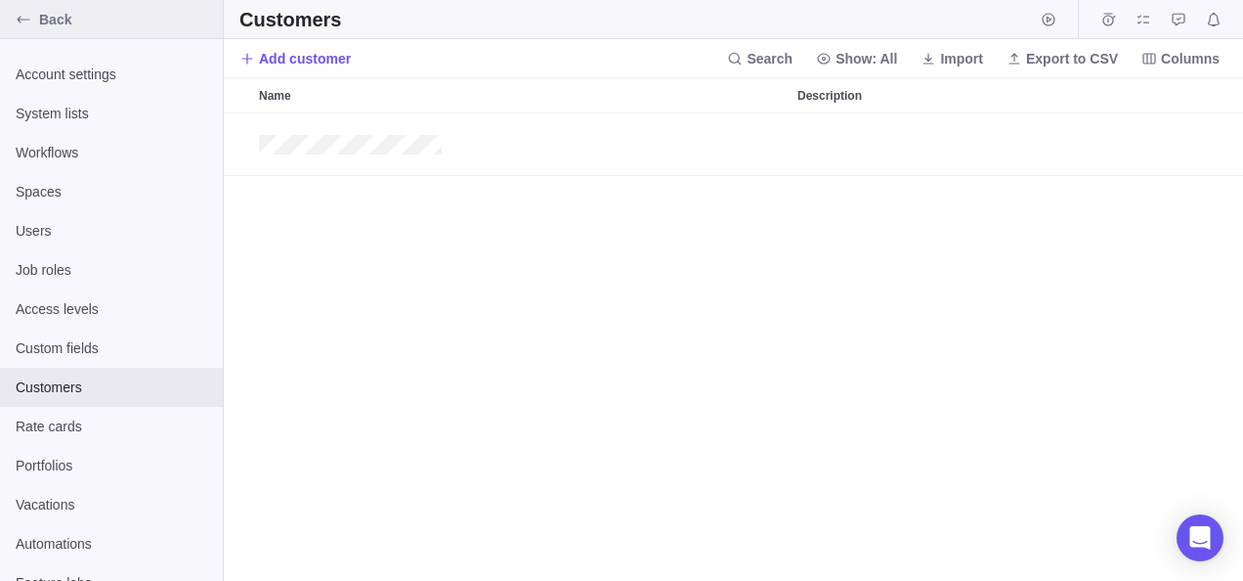
click at [23, 17] on icon "Back" at bounding box center [24, 20] width 16 height 16
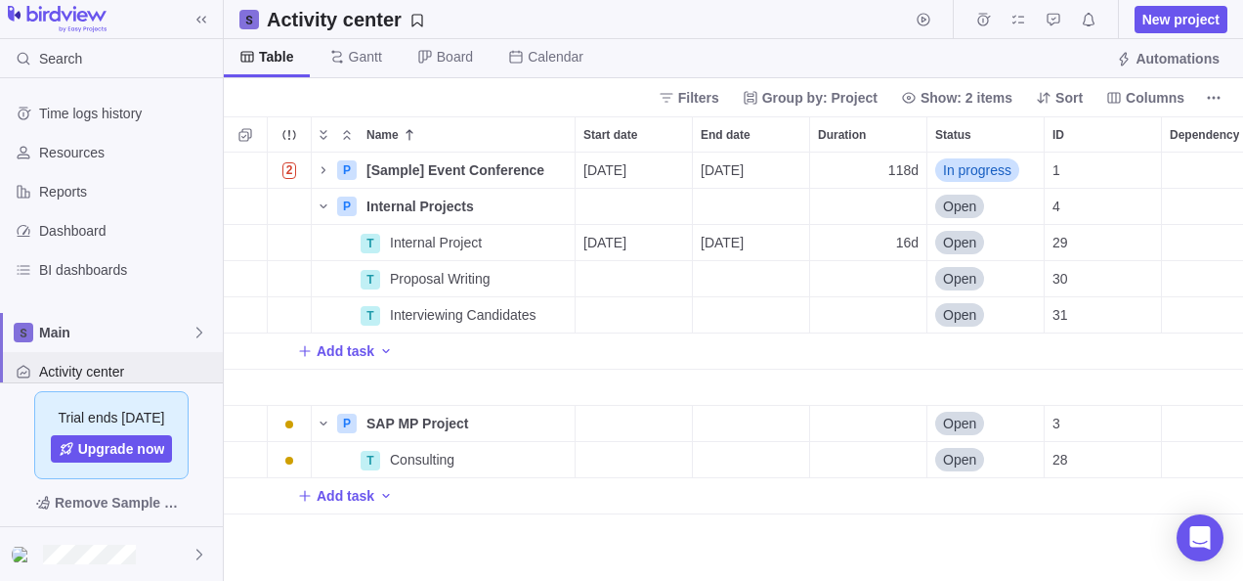
click at [68, 369] on span "Activity center" at bounding box center [127, 372] width 176 height 20
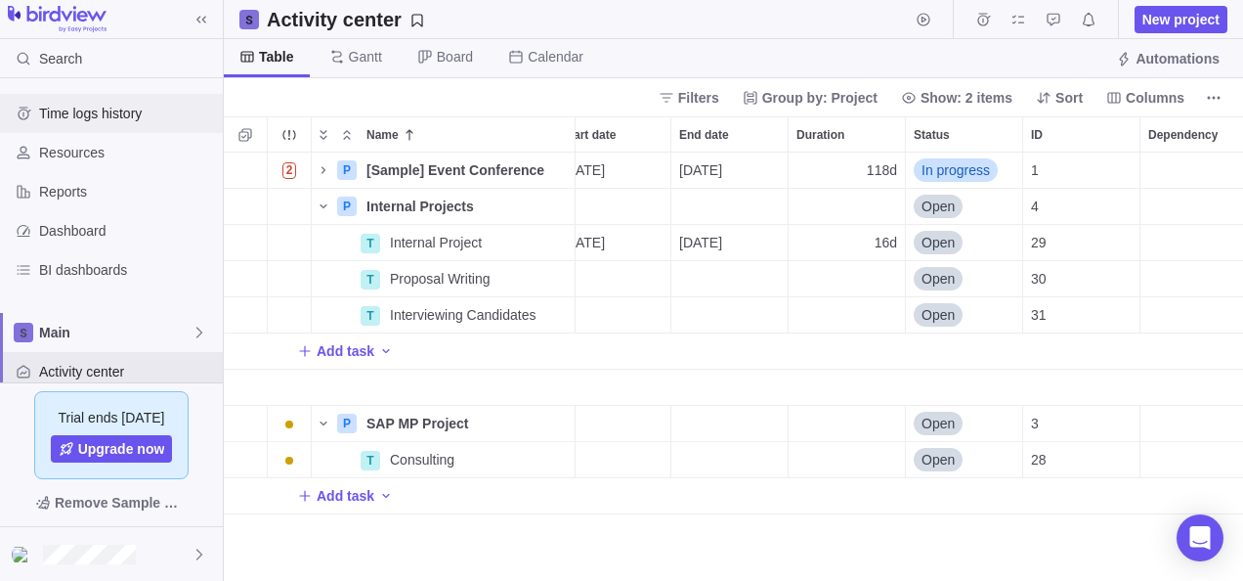
click at [70, 110] on span "Time logs history" at bounding box center [127, 114] width 176 height 20
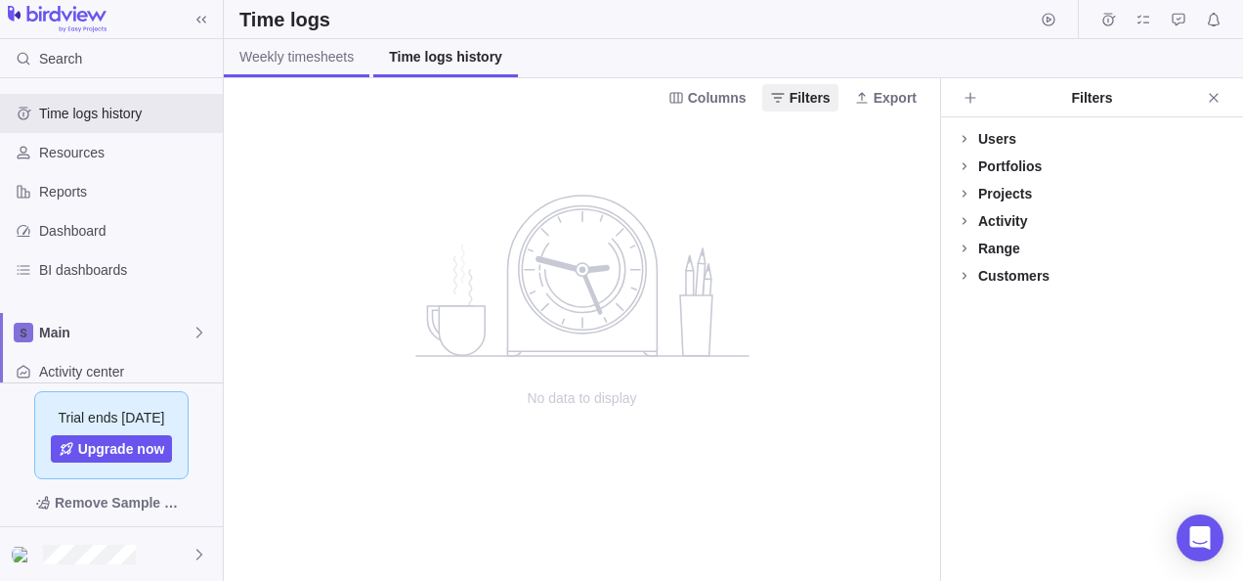
click at [303, 56] on span "Weekly timesheets" at bounding box center [296, 57] width 114 height 20
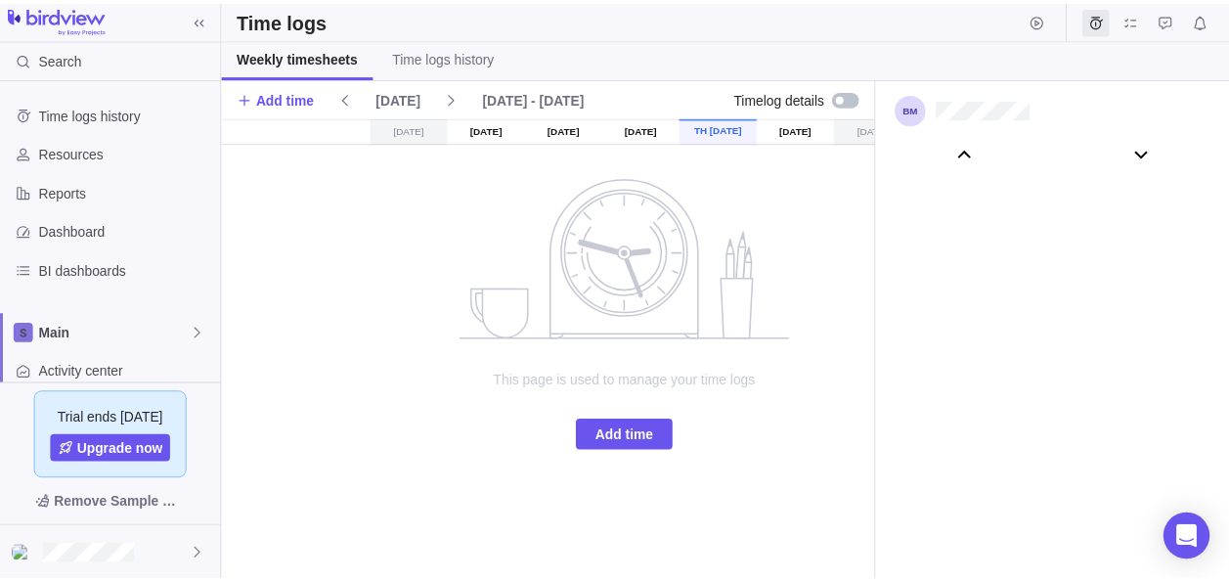
scroll to position [109106, 0]
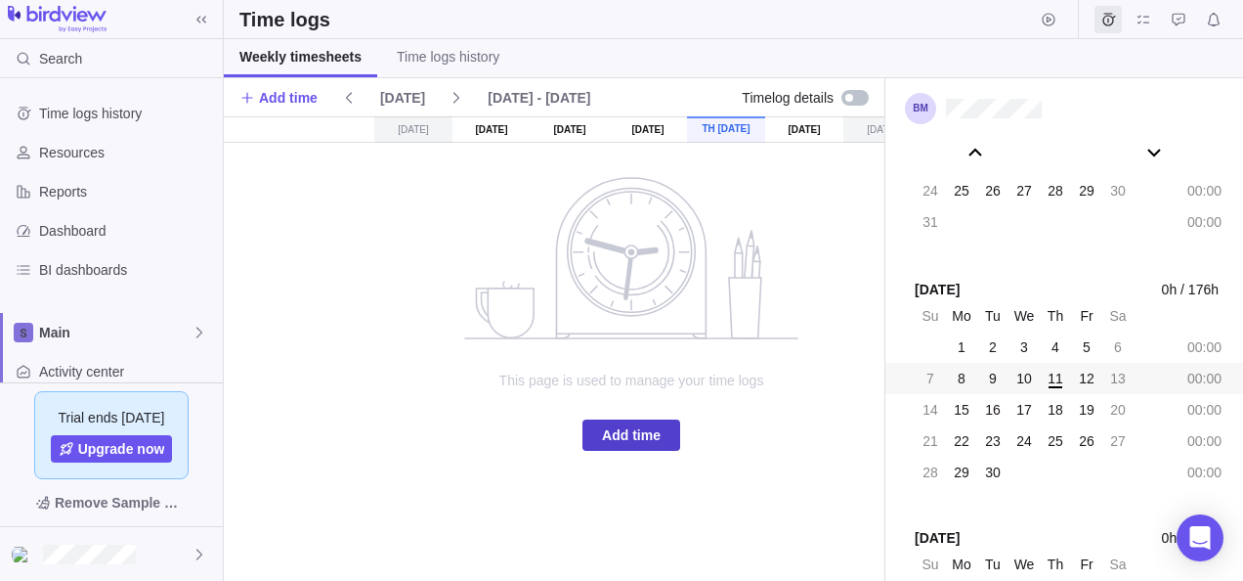
click at [622, 425] on span "Add time" at bounding box center [631, 434] width 59 height 23
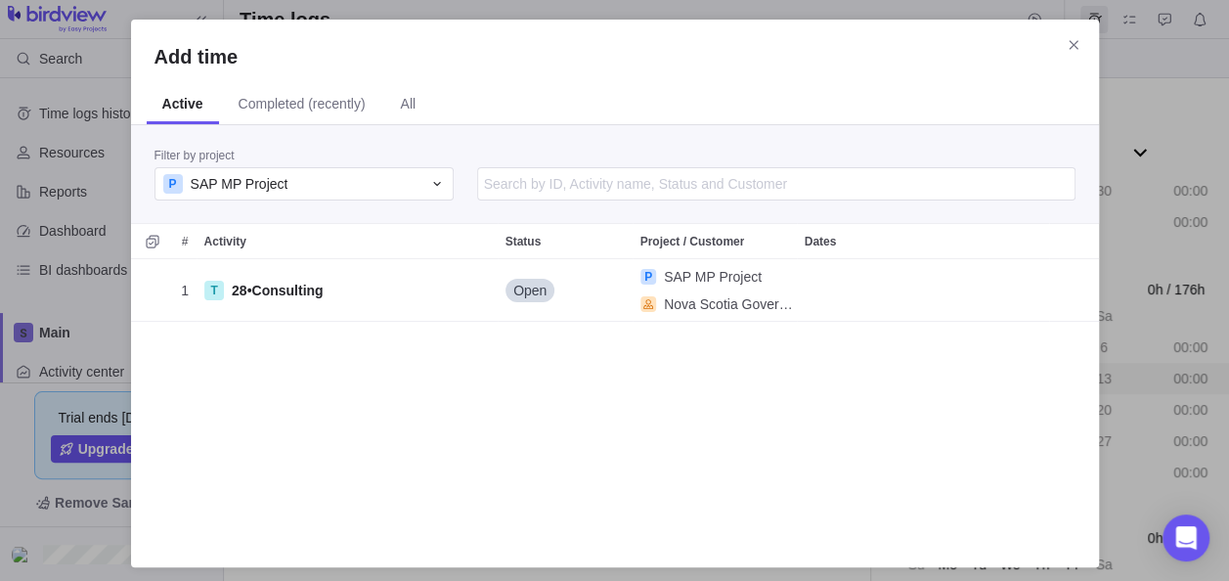
scroll to position [270, 952]
click at [1073, 34] on span "Close" at bounding box center [1073, 44] width 27 height 27
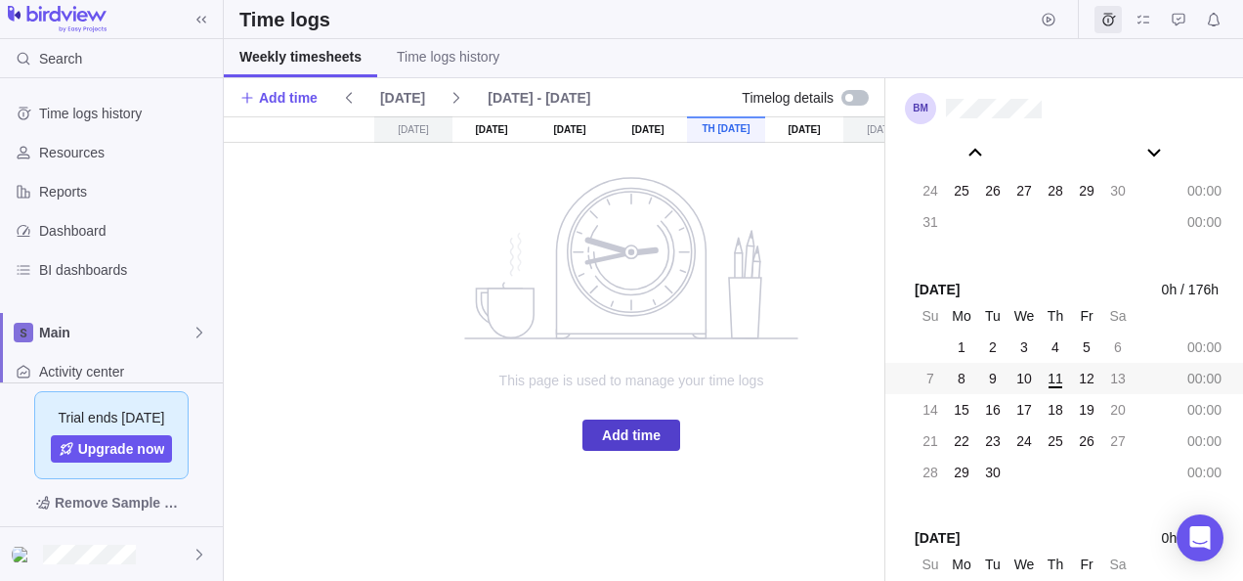
click at [622, 438] on span "Add time" at bounding box center [632, 434] width 98 height 31
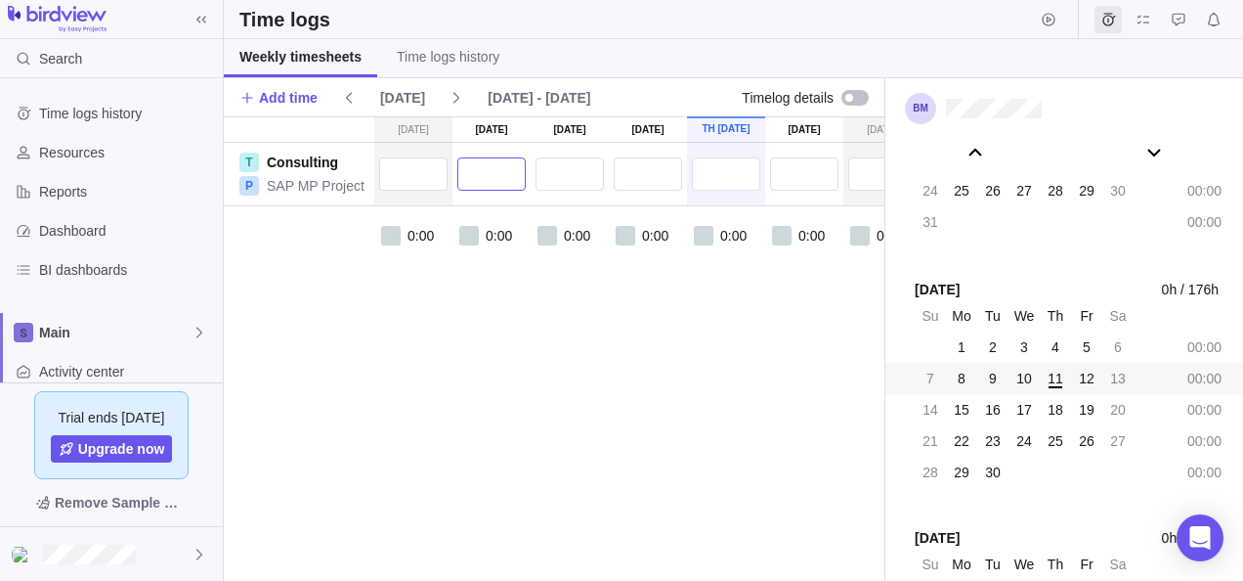
click at [493, 167] on input "text" at bounding box center [491, 173] width 68 height 33
type input "7:00"
click at [553, 170] on input "text" at bounding box center [570, 173] width 68 height 33
type input "7:00"
click at [664, 167] on input "text" at bounding box center [648, 173] width 68 height 33
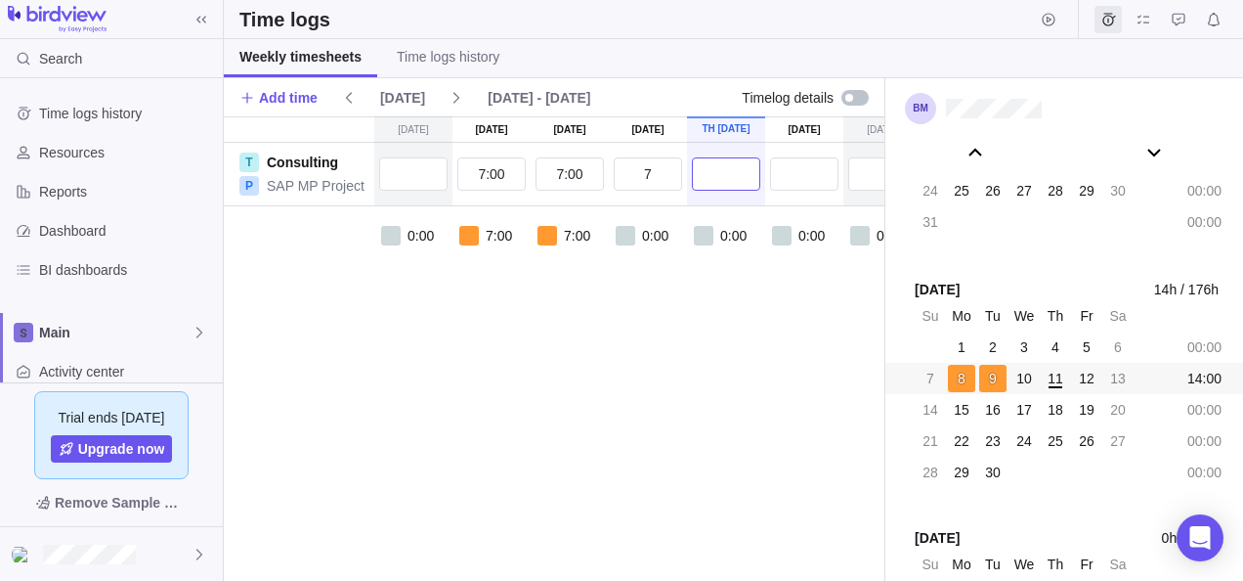
type input "7:00"
click at [725, 168] on input "text" at bounding box center [726, 173] width 68 height 33
type input "7:00"
click at [787, 182] on input "text" at bounding box center [804, 173] width 68 height 33
type input "7:00"
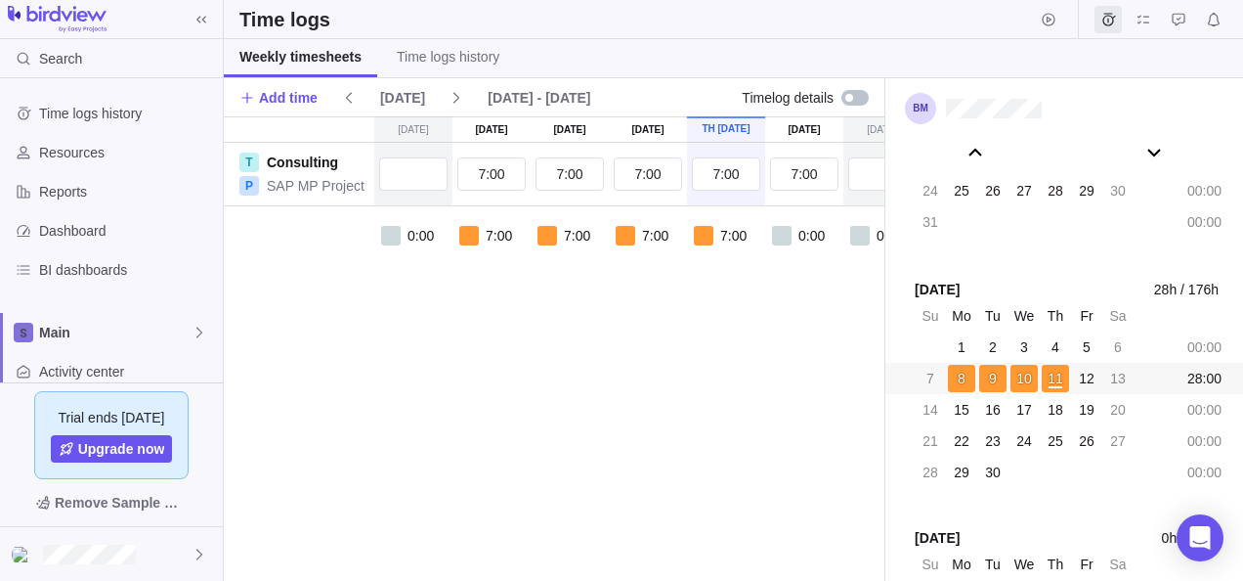
click at [776, 439] on div "Su Sep 7 Mo Sep 8 Tu Sep 9 We Sep 10 Th Sep 11 Fr Sep 12 Sa Sep 13 T Consulting…" at bounding box center [631, 348] width 815 height 464
click at [283, 94] on span "Add time" at bounding box center [288, 98] width 59 height 20
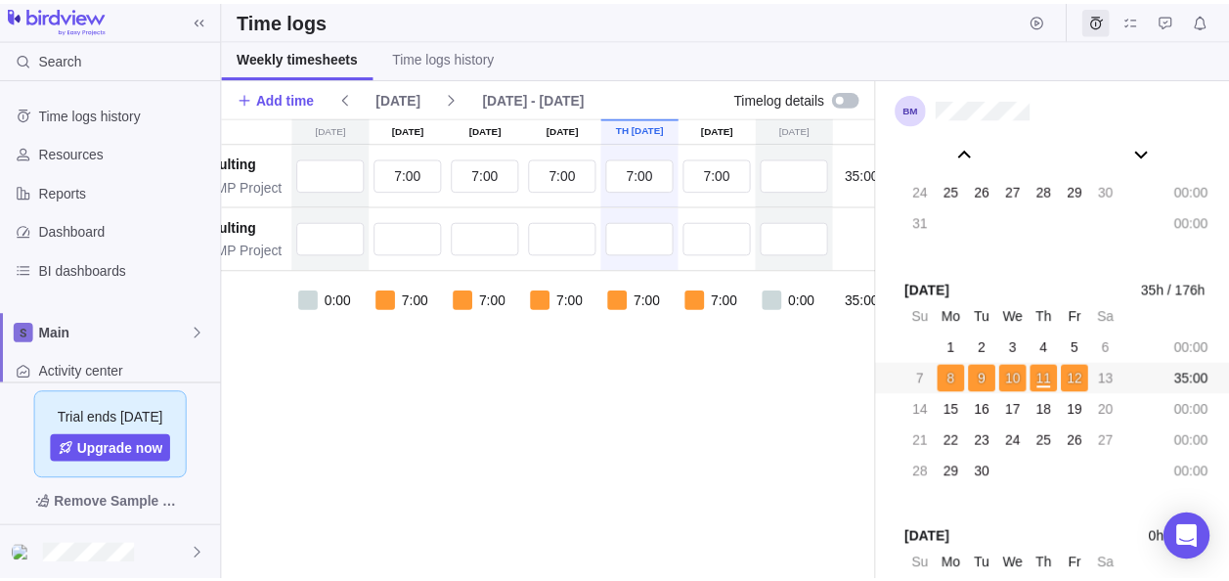
scroll to position [0, 153]
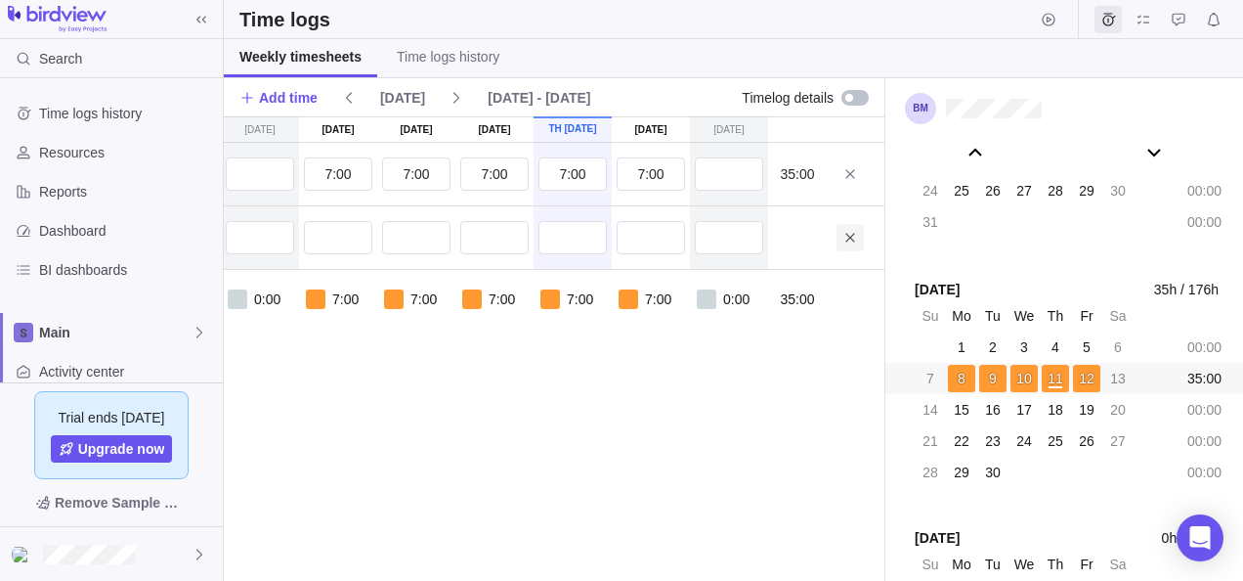
click at [847, 230] on icon at bounding box center [851, 238] width 16 height 16
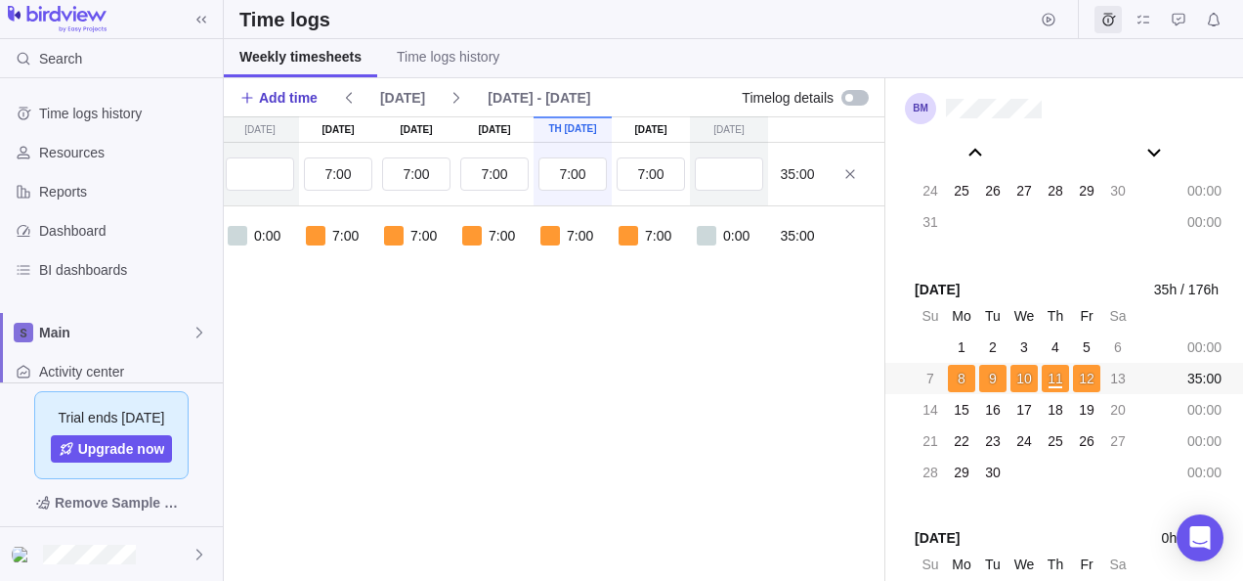
click at [278, 86] on span "Add time" at bounding box center [278, 97] width 78 height 27
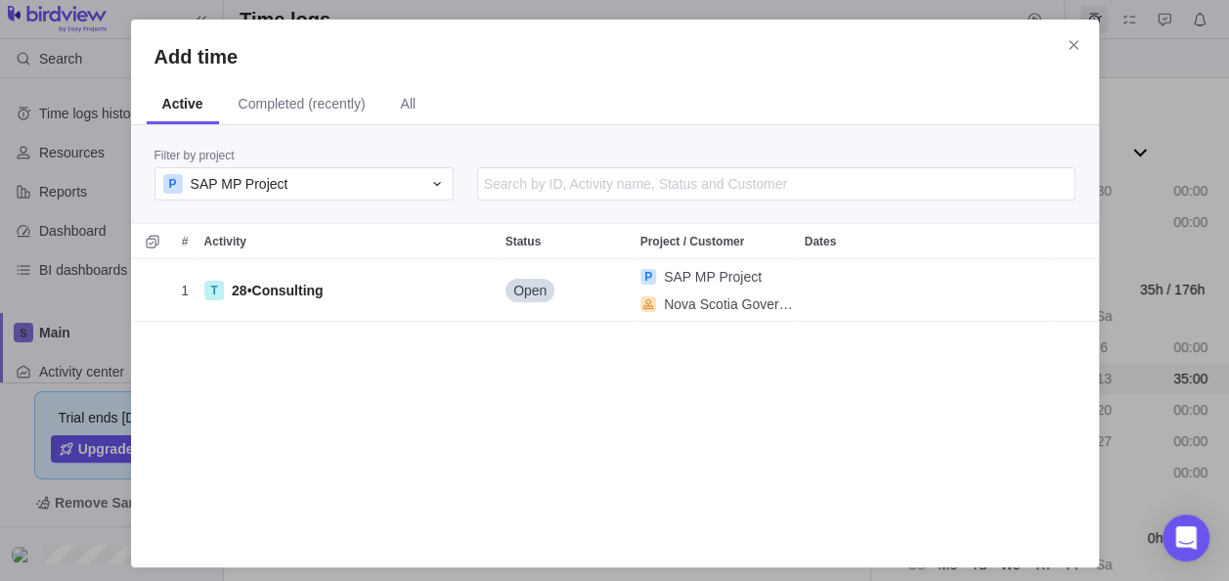
scroll to position [270, 952]
click at [302, 180] on div "P SAP MP Project" at bounding box center [292, 184] width 258 height 20
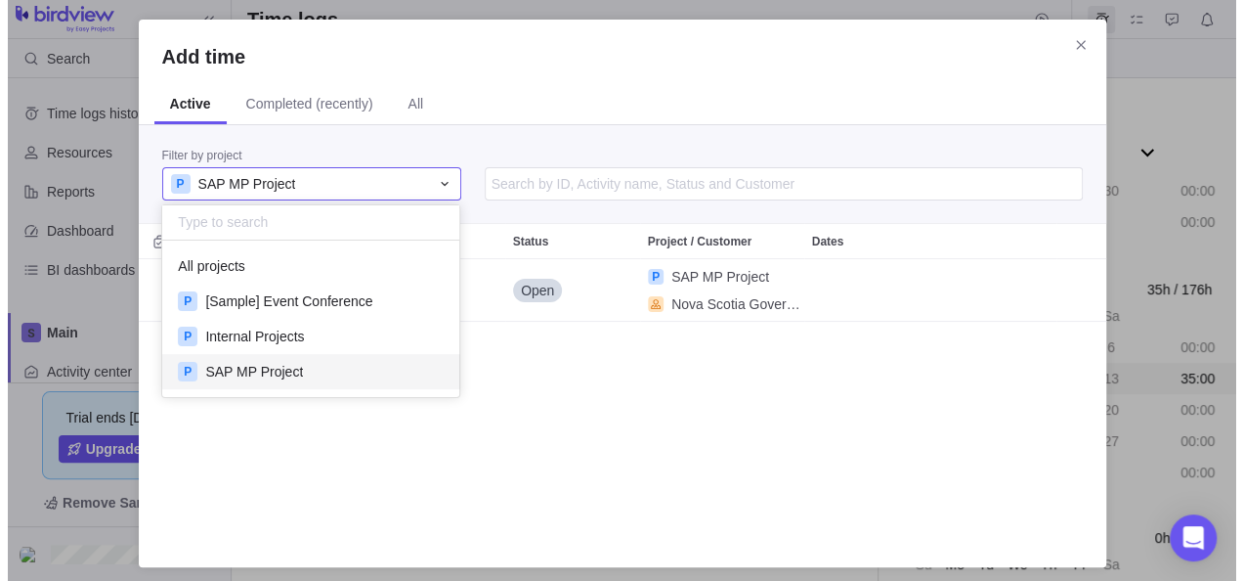
scroll to position [141, 282]
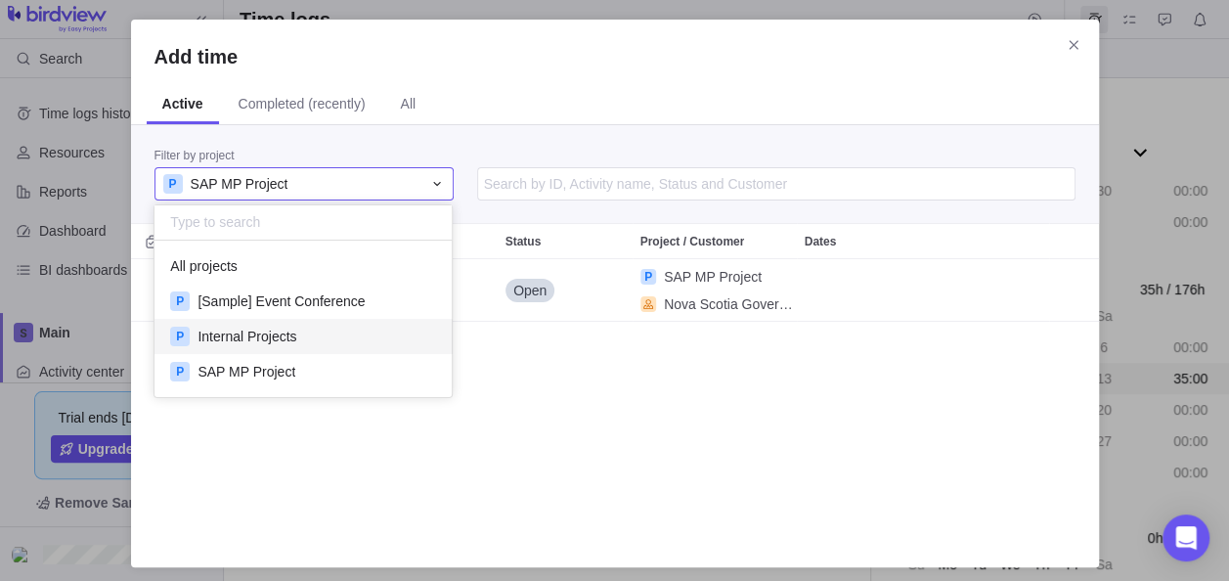
click at [260, 342] on span "Internal Projects" at bounding box center [246, 336] width 99 height 20
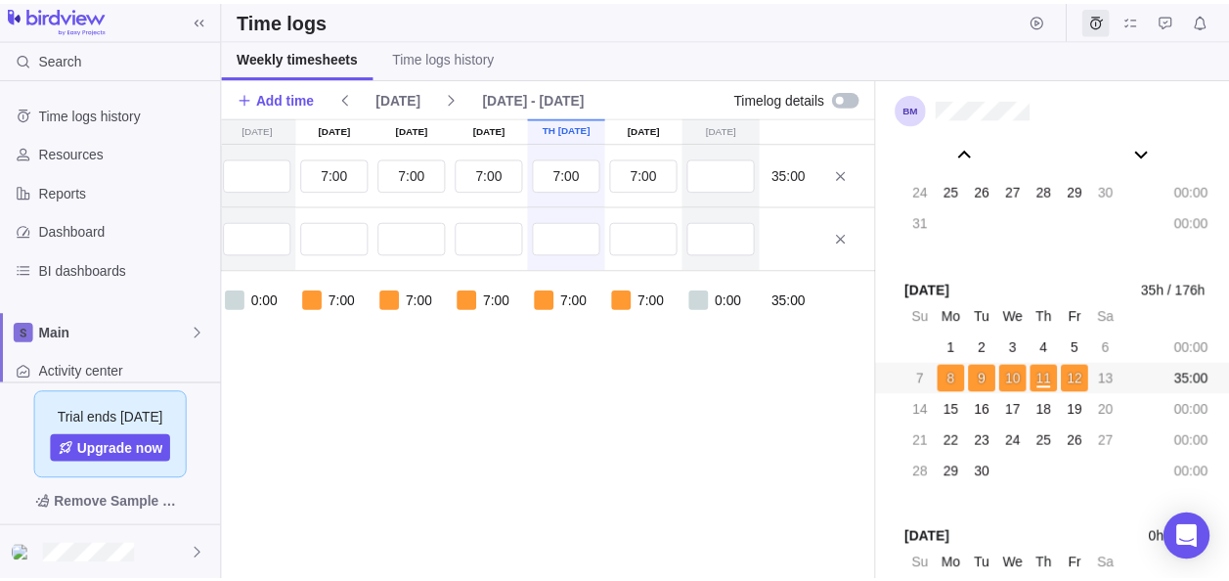
scroll to position [0, 0]
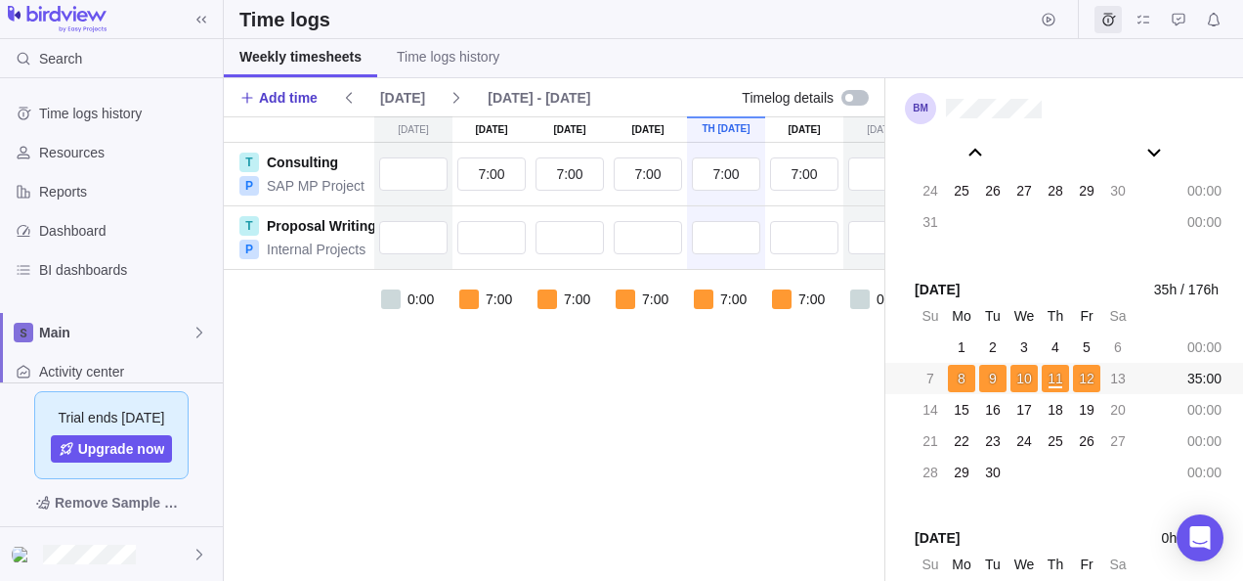
click at [276, 93] on span "Add time" at bounding box center [288, 98] width 59 height 20
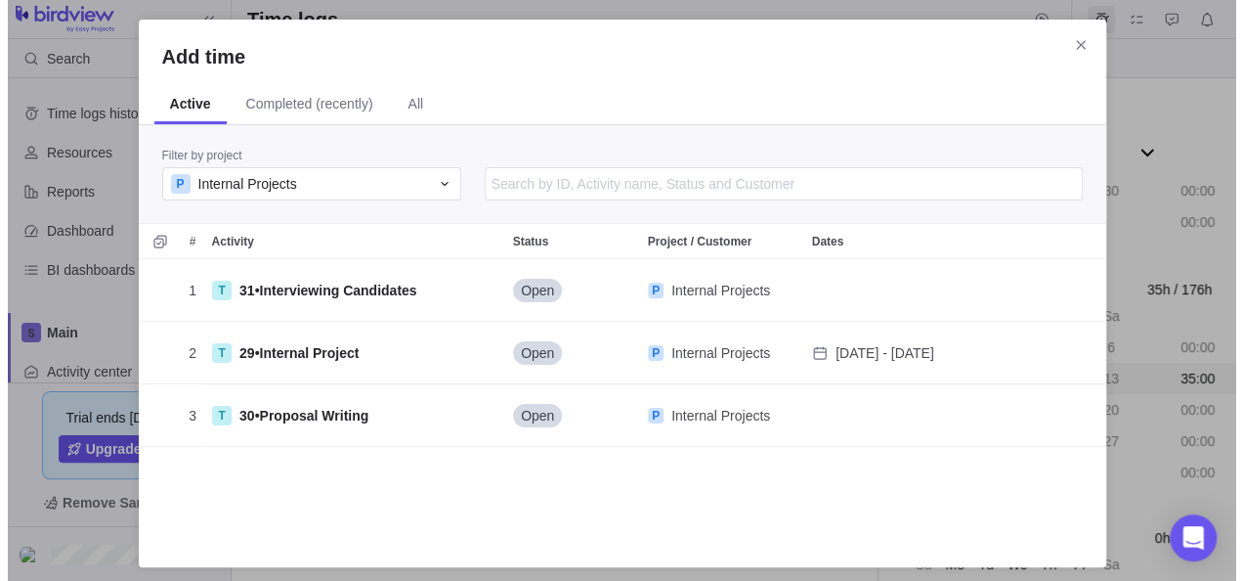
scroll to position [270, 952]
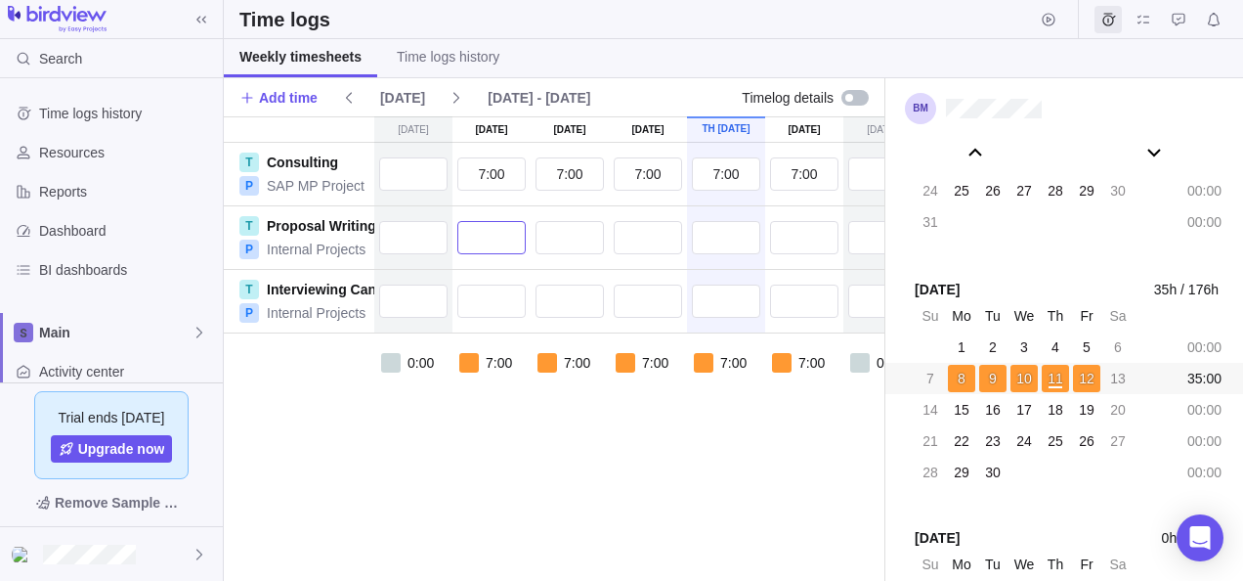
click at [496, 232] on input "text" at bounding box center [491, 237] width 68 height 33
type input "0:30"
click at [558, 306] on input "text" at bounding box center [570, 300] width 68 height 33
type input "2"
type input "2:00"
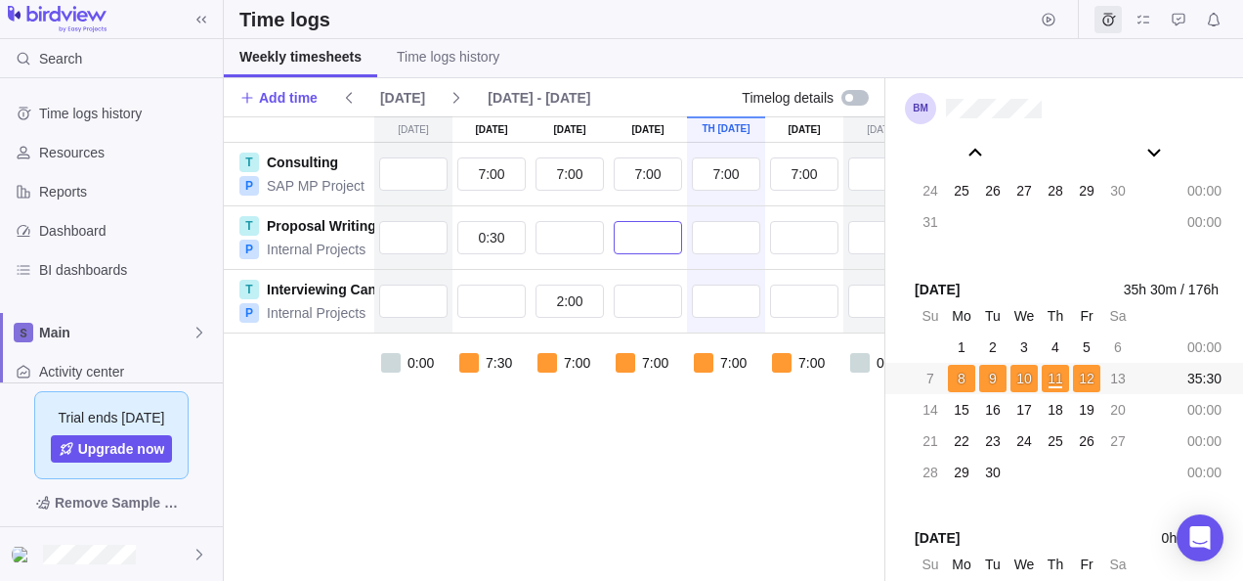
click at [655, 236] on input "text" at bounding box center [648, 237] width 68 height 33
click at [649, 241] on input "05" at bounding box center [648, 237] width 68 height 33
type input "0:30"
click at [731, 239] on input "text" at bounding box center [726, 237] width 68 height 33
click at [710, 311] on input "text" at bounding box center [726, 300] width 68 height 33
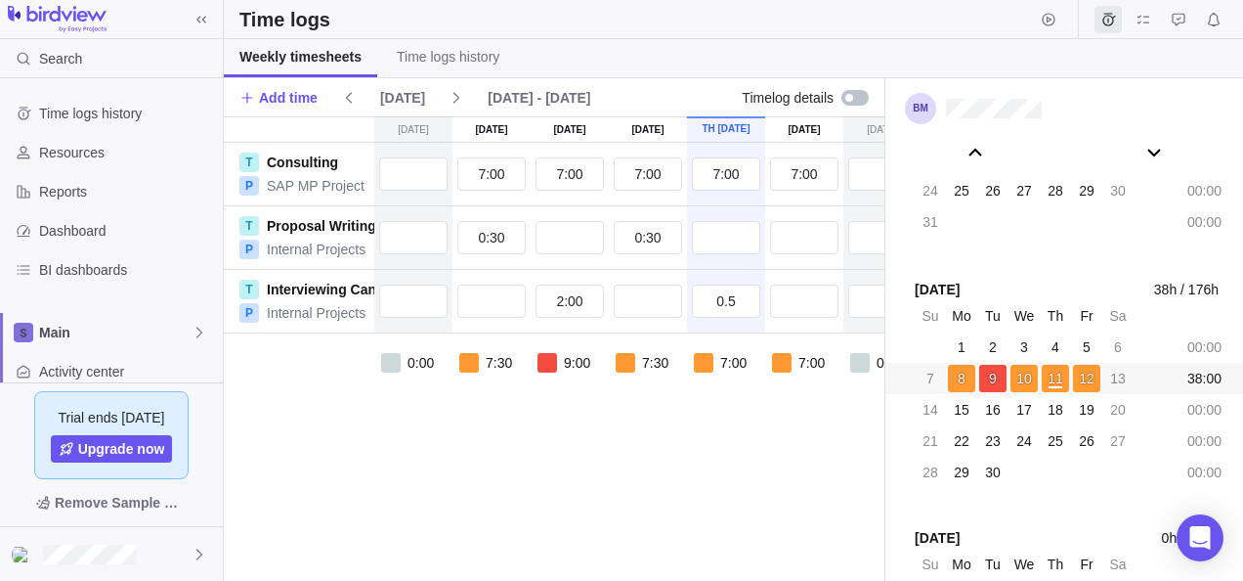
type input "0:30"
click at [725, 416] on div "0:00 7:30 9:00 7:30 7:30 7:00 0:00 38:30" at bounding box center [631, 384] width 815 height 103
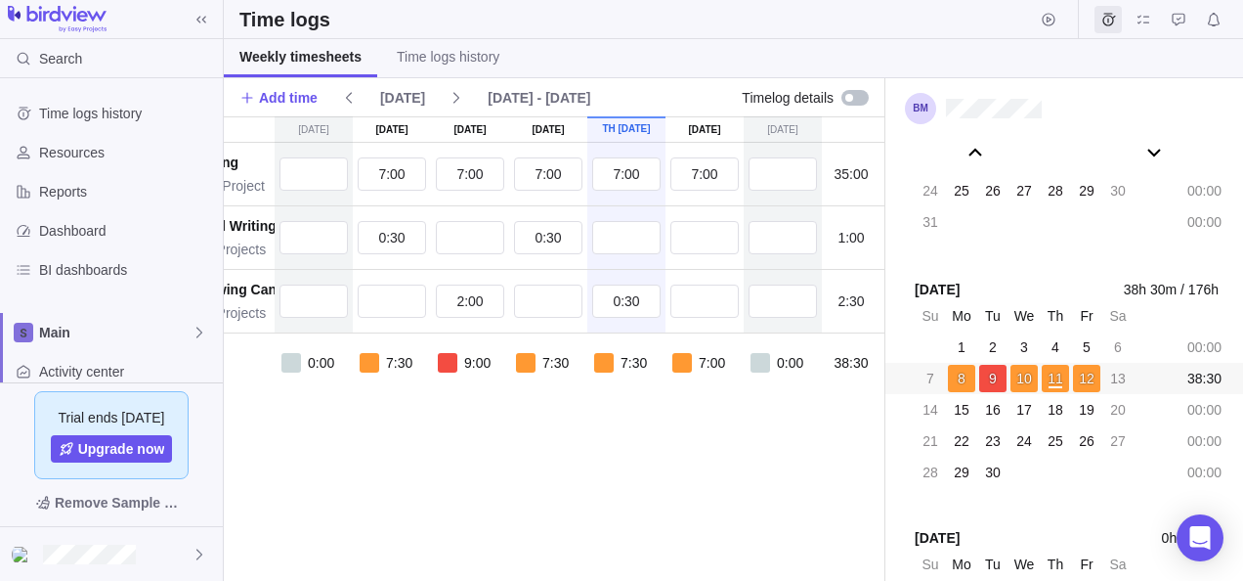
scroll to position [0, 101]
click at [695, 303] on input "text" at bounding box center [704, 300] width 68 height 33
type input "1:00"
click at [653, 436] on div "Su Sep 7 Mo Sep 8 Tu Sep 9 We Sep 10 Th Sep 11 Fr Sep 12 Sa Sep 13 T Consulting…" at bounding box center [530, 348] width 815 height 464
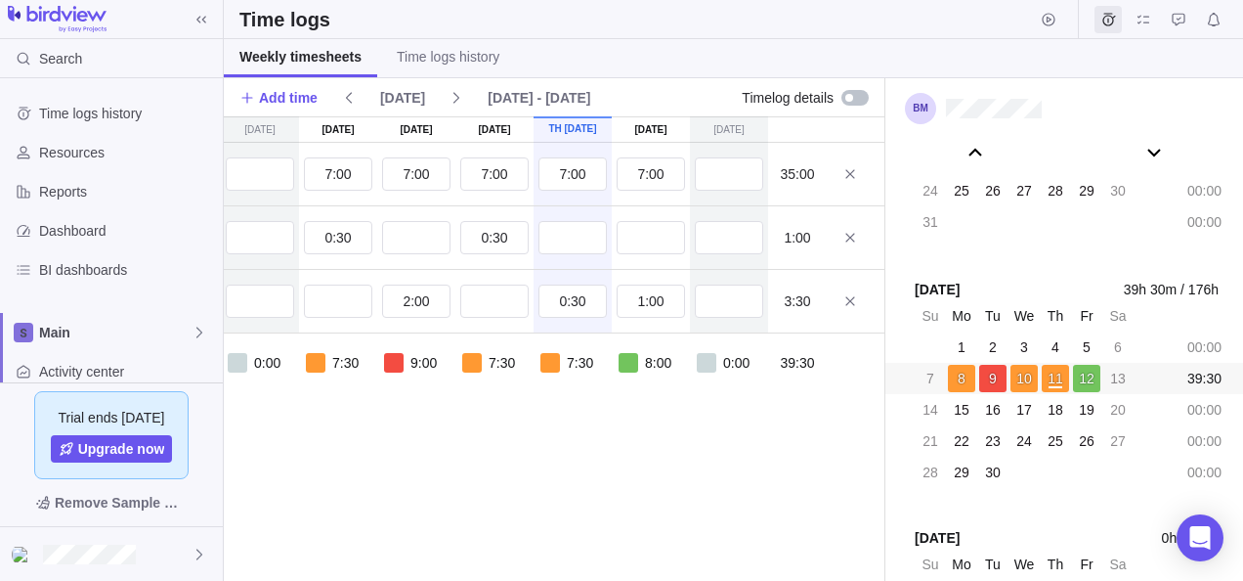
scroll to position [0, 0]
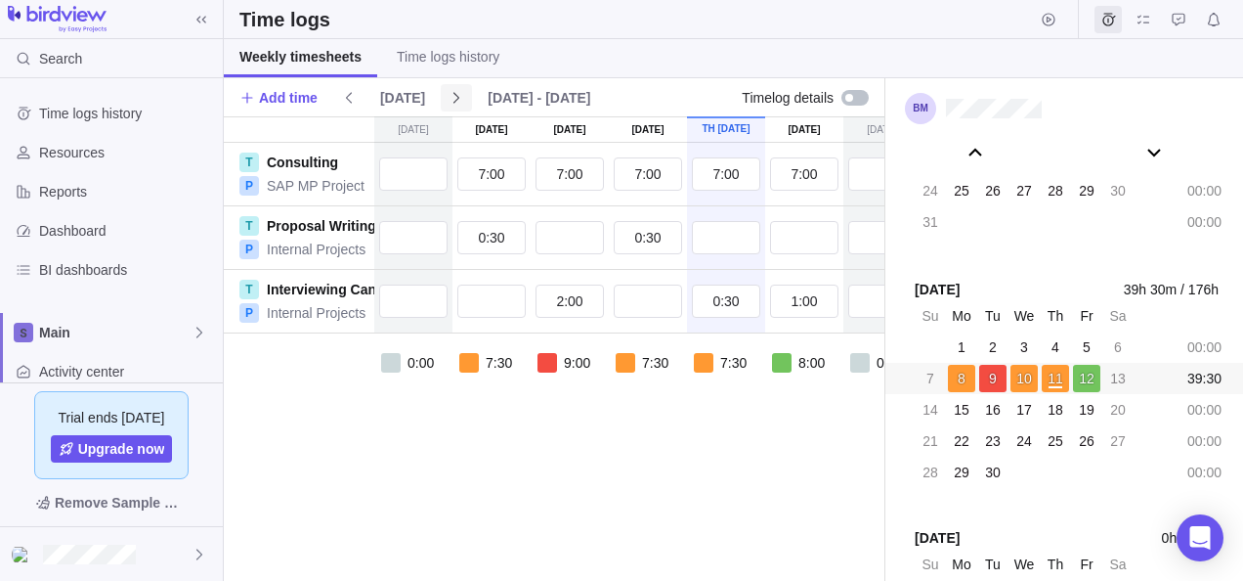
click at [449, 91] on icon at bounding box center [457, 98] width 16 height 16
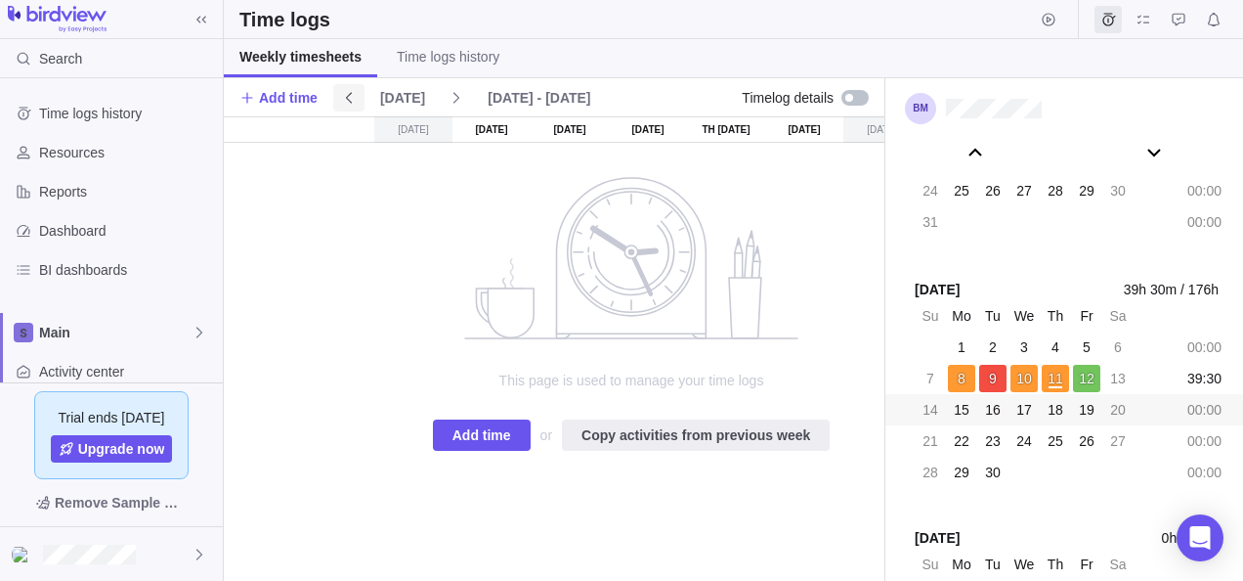
click at [344, 96] on icon at bounding box center [349, 98] width 16 height 16
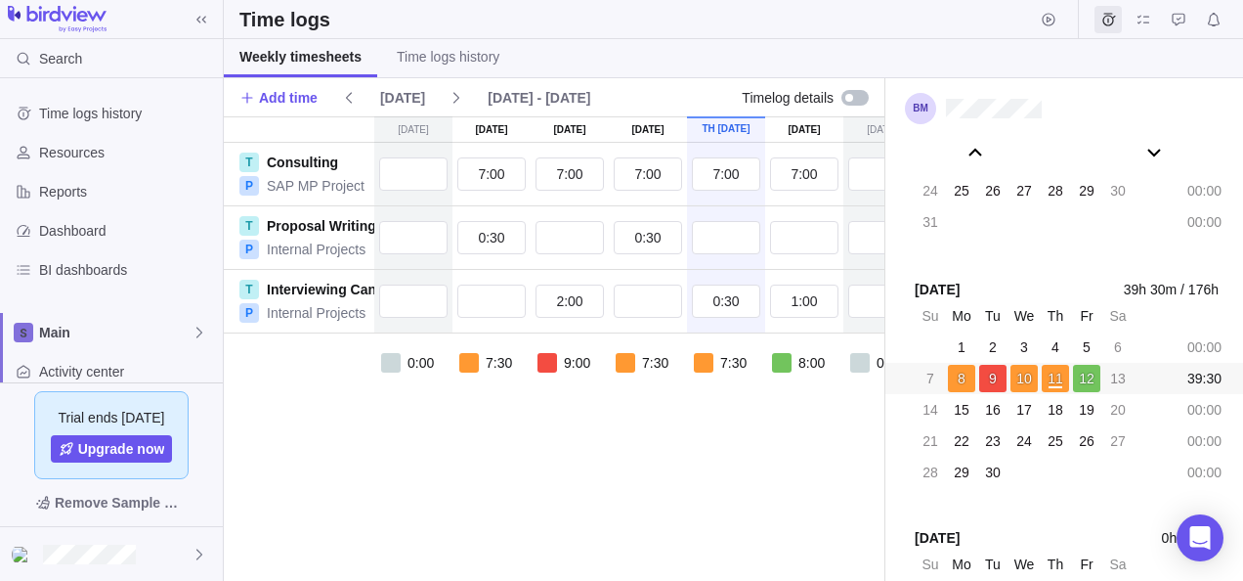
scroll to position [0, 153]
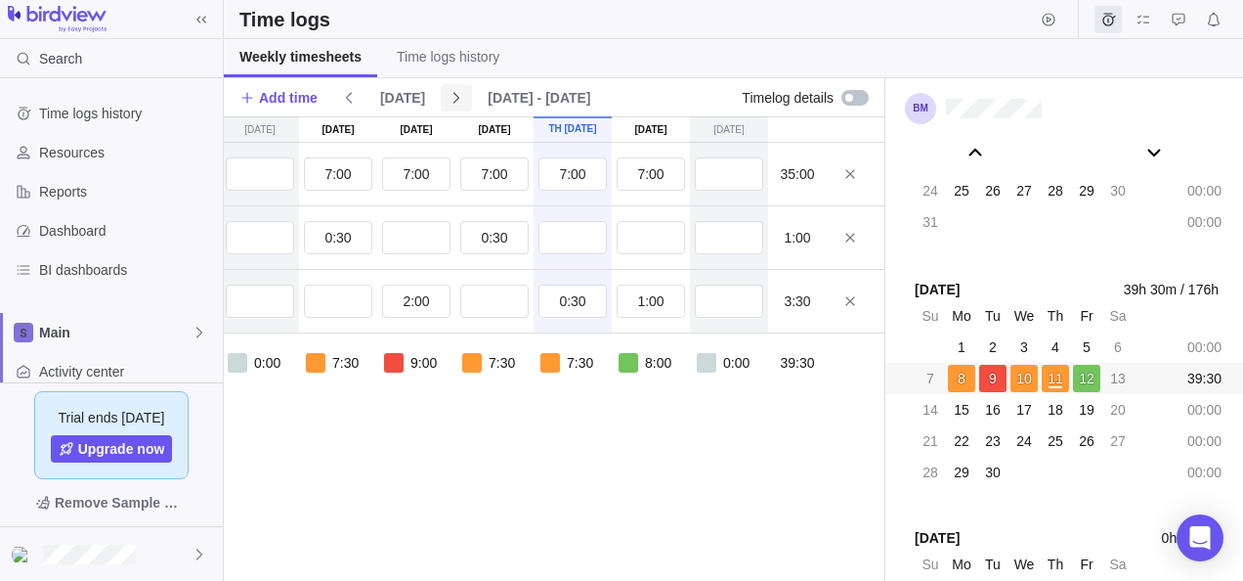
click at [452, 98] on icon at bounding box center [457, 98] width 16 height 16
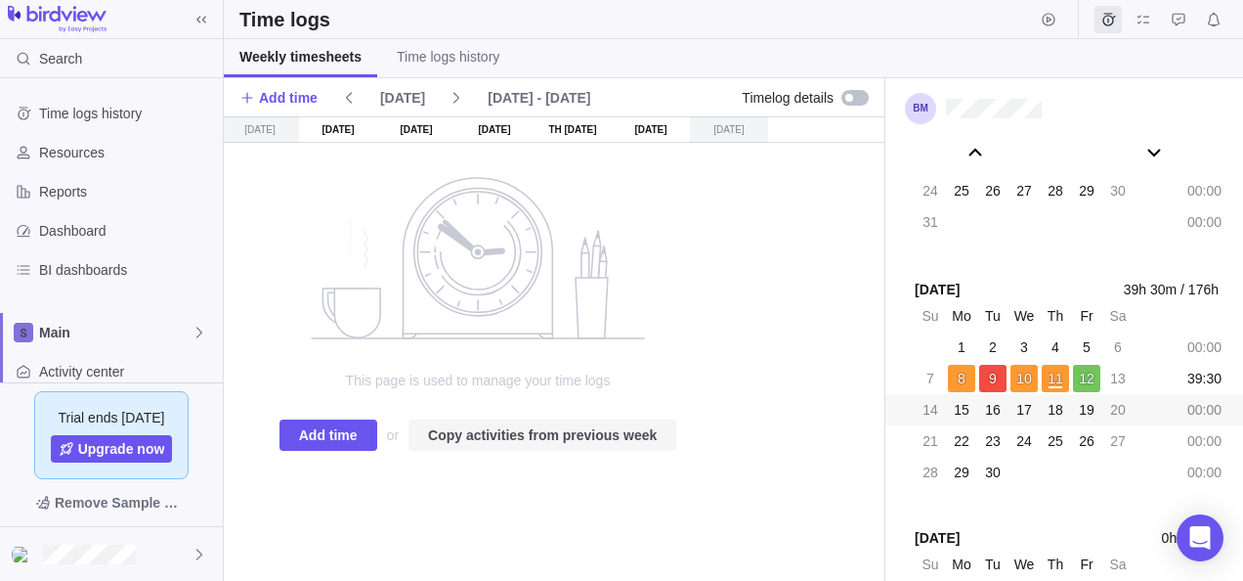
click at [510, 424] on span "Copy activities from previous week" at bounding box center [542, 434] width 229 height 23
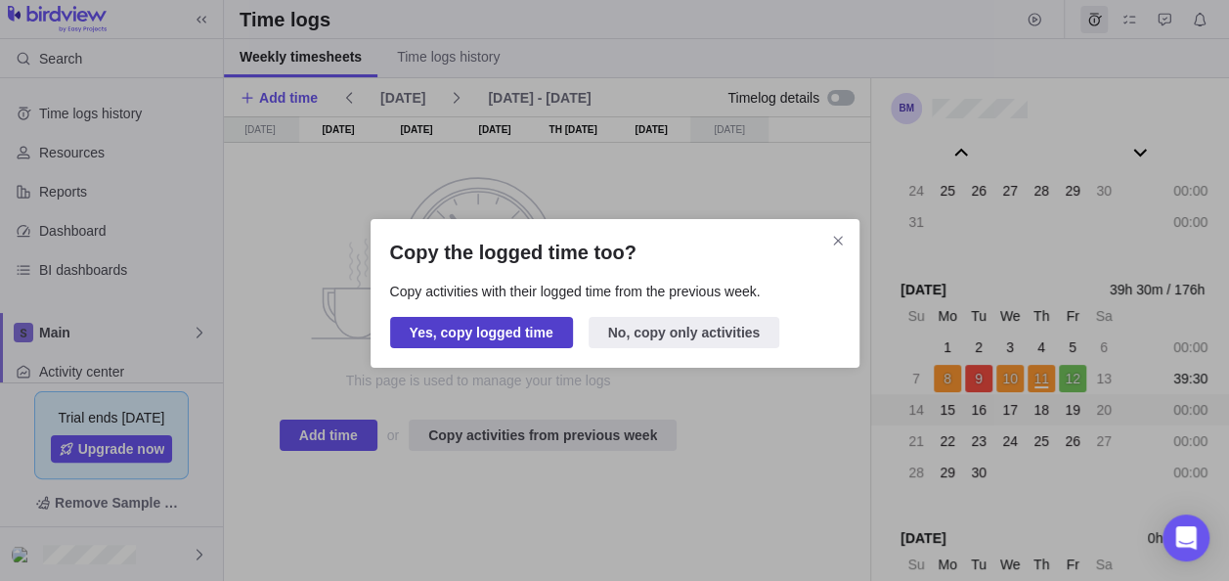
click at [496, 332] on span "Yes, copy logged time" at bounding box center [482, 332] width 144 height 23
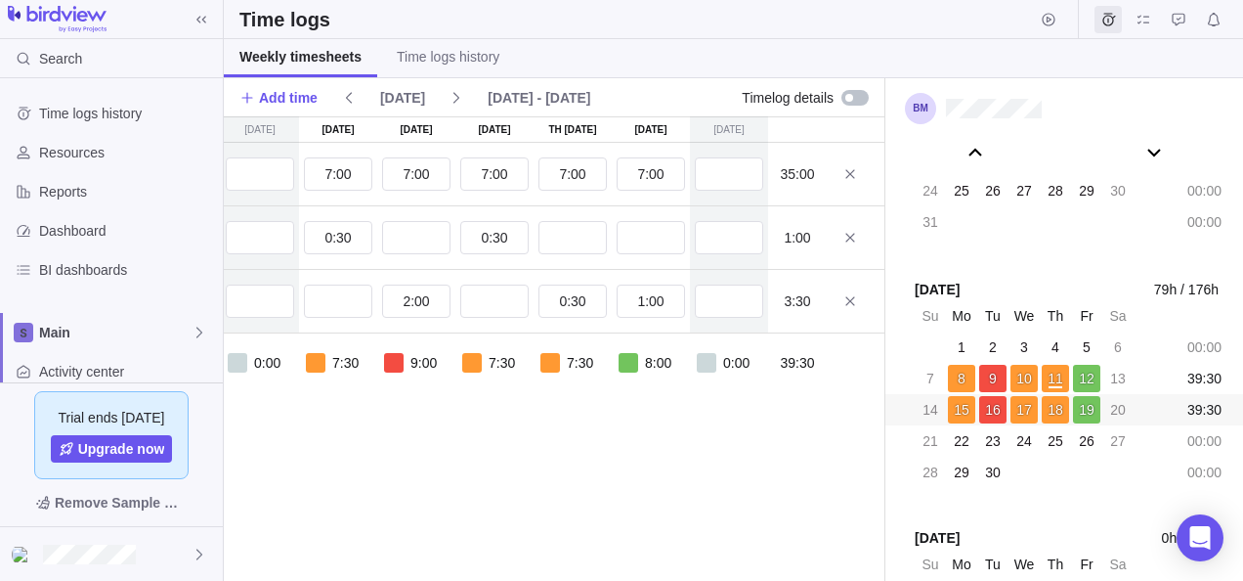
scroll to position [0, 0]
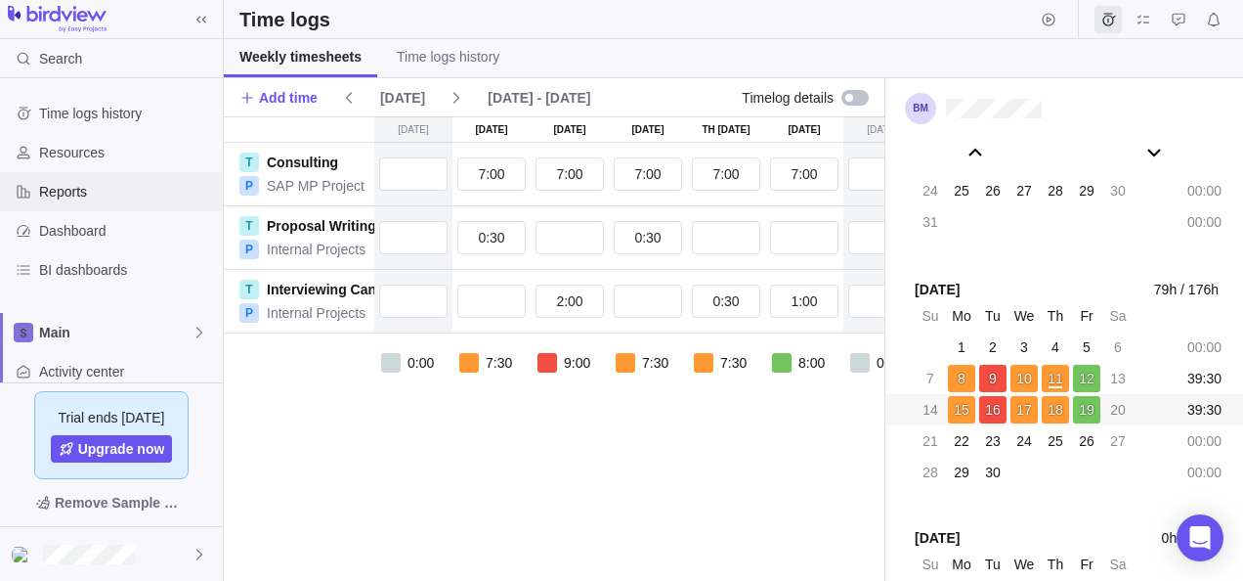
click at [98, 199] on span "Reports" at bounding box center [127, 192] width 176 height 20
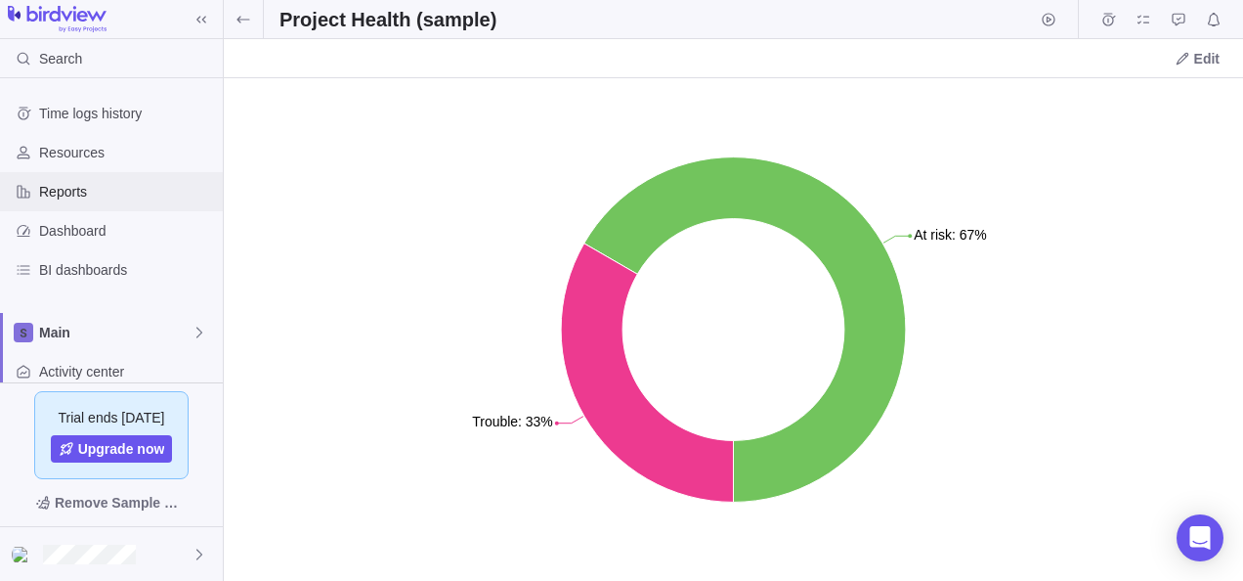
click at [122, 188] on span "Reports" at bounding box center [127, 192] width 176 height 20
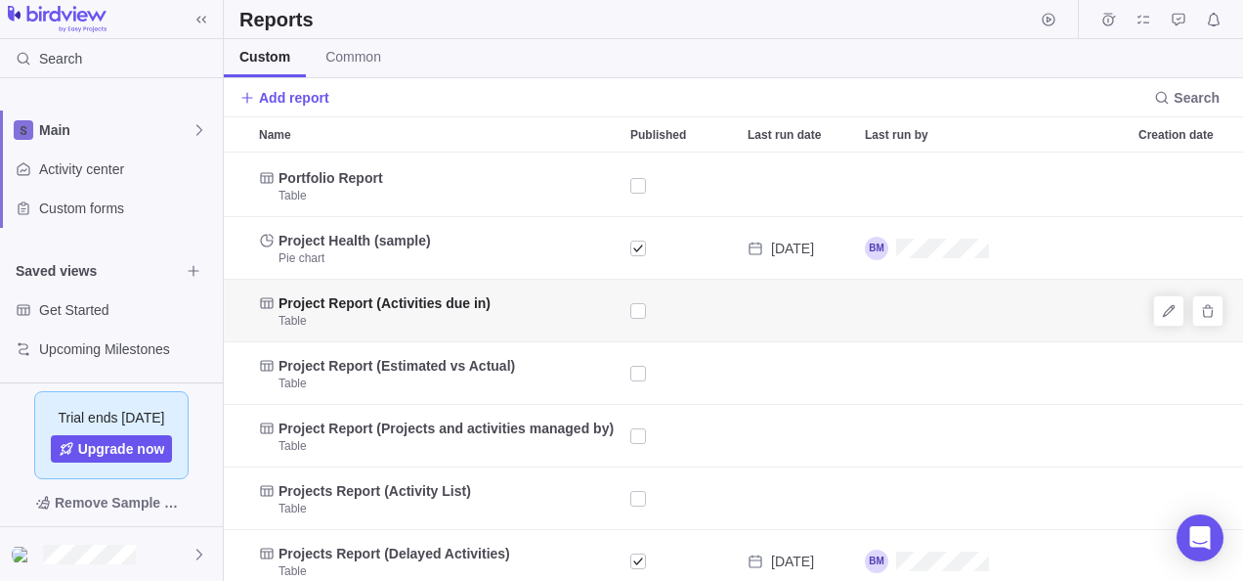
scroll to position [86, 0]
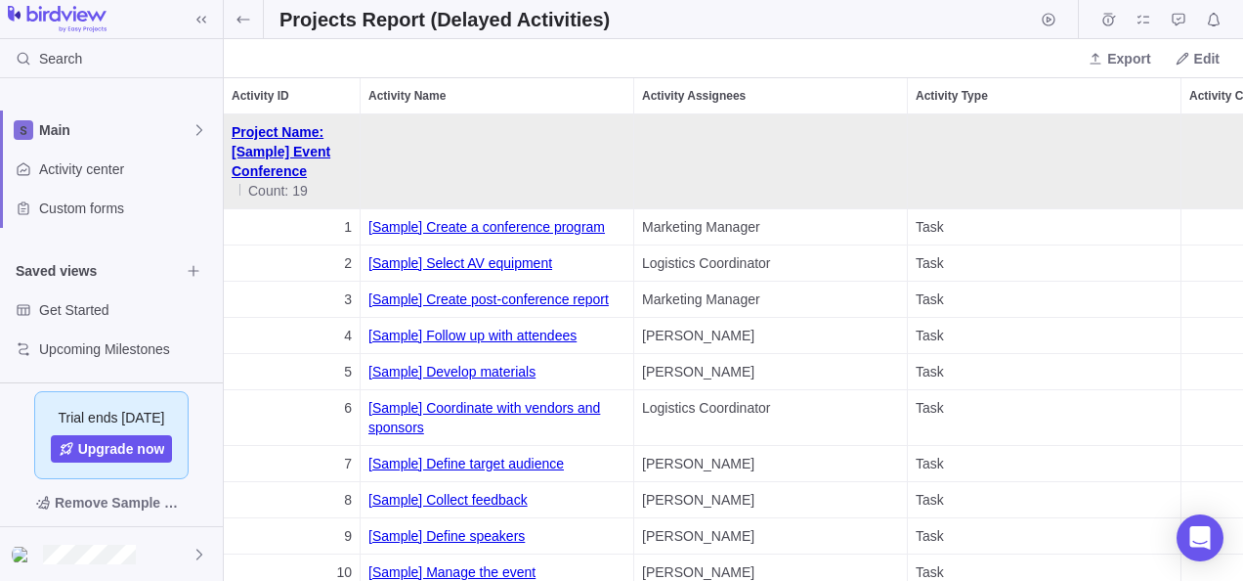
scroll to position [452, 1005]
click at [96, 166] on span "Activity center" at bounding box center [127, 169] width 176 height 20
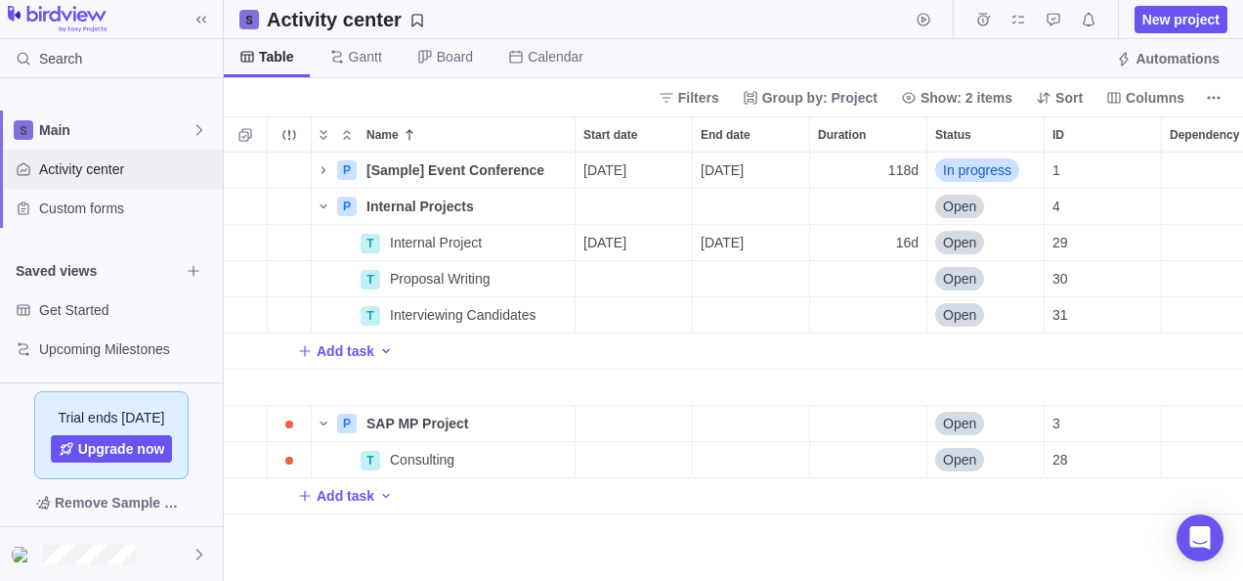
scroll to position [413, 1005]
click at [97, 178] on div "Activity center" at bounding box center [111, 169] width 223 height 39
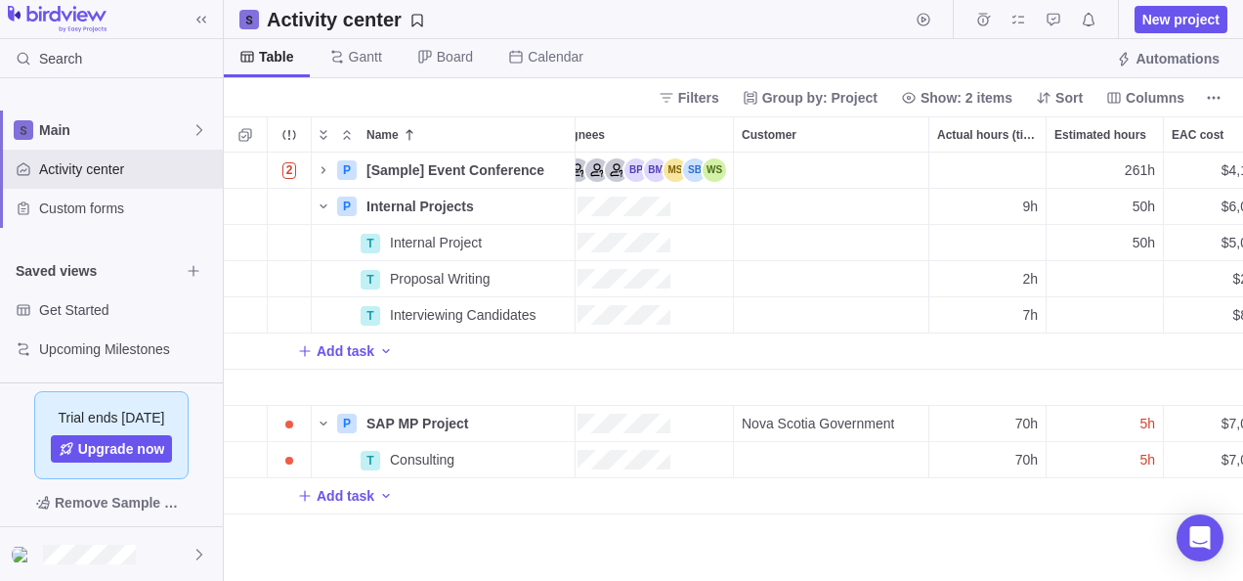
scroll to position [0, 822]
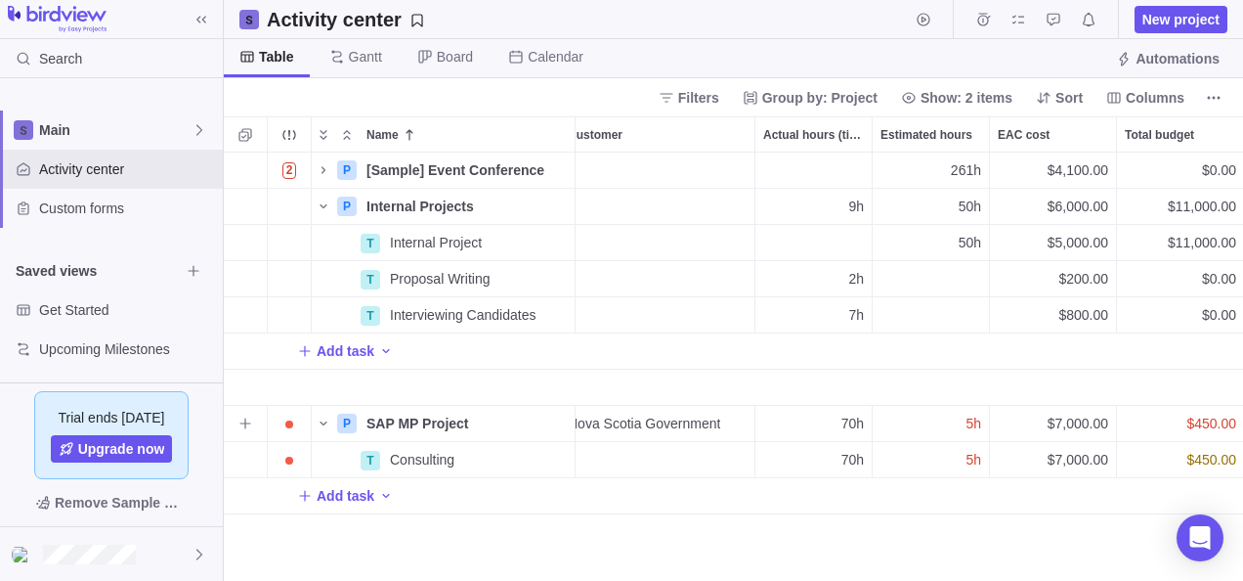
click at [1080, 418] on span "$7,000.00" at bounding box center [1078, 423] width 61 height 20
click at [354, 47] on span "Gantt" at bounding box center [365, 57] width 33 height 20
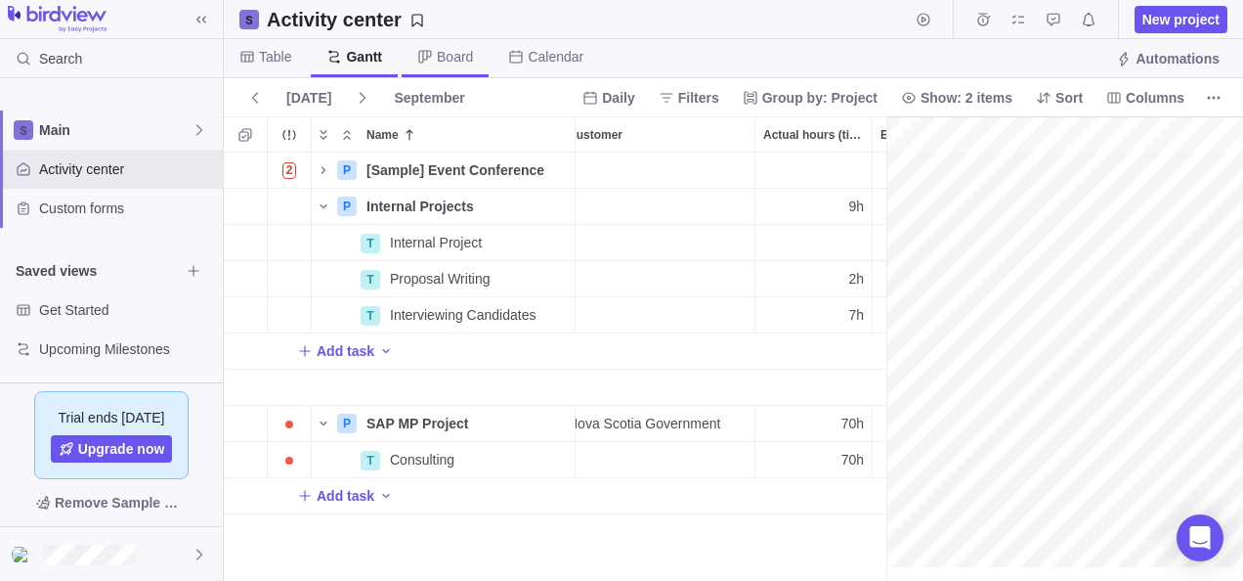
click at [411, 48] on span "Board" at bounding box center [445, 58] width 87 height 38
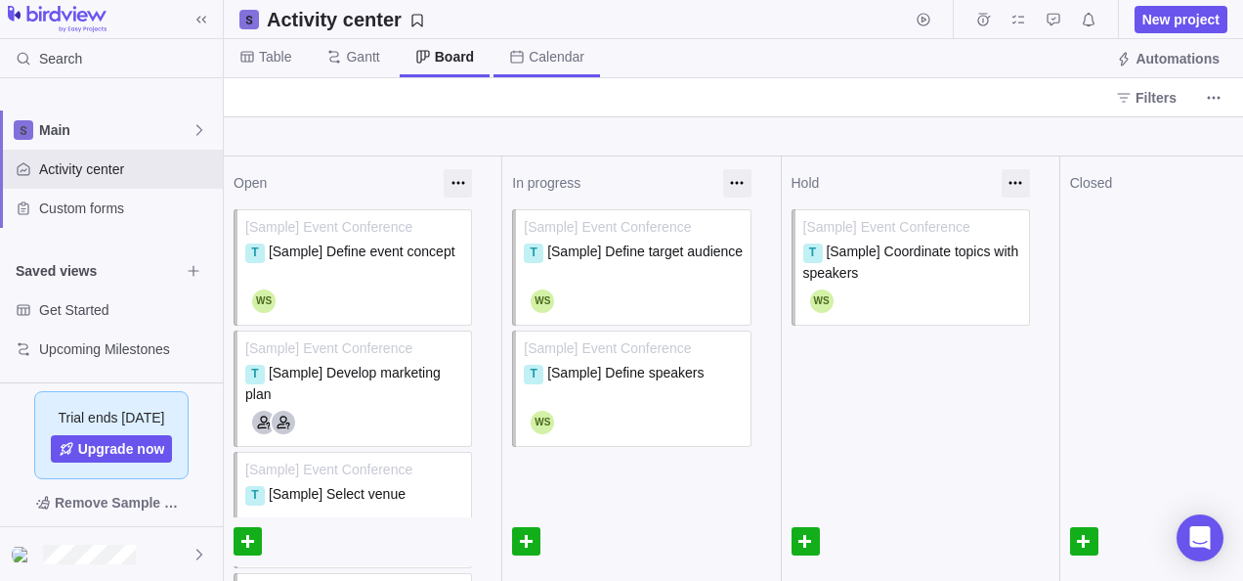
click at [548, 58] on span "Calendar" at bounding box center [557, 57] width 56 height 20
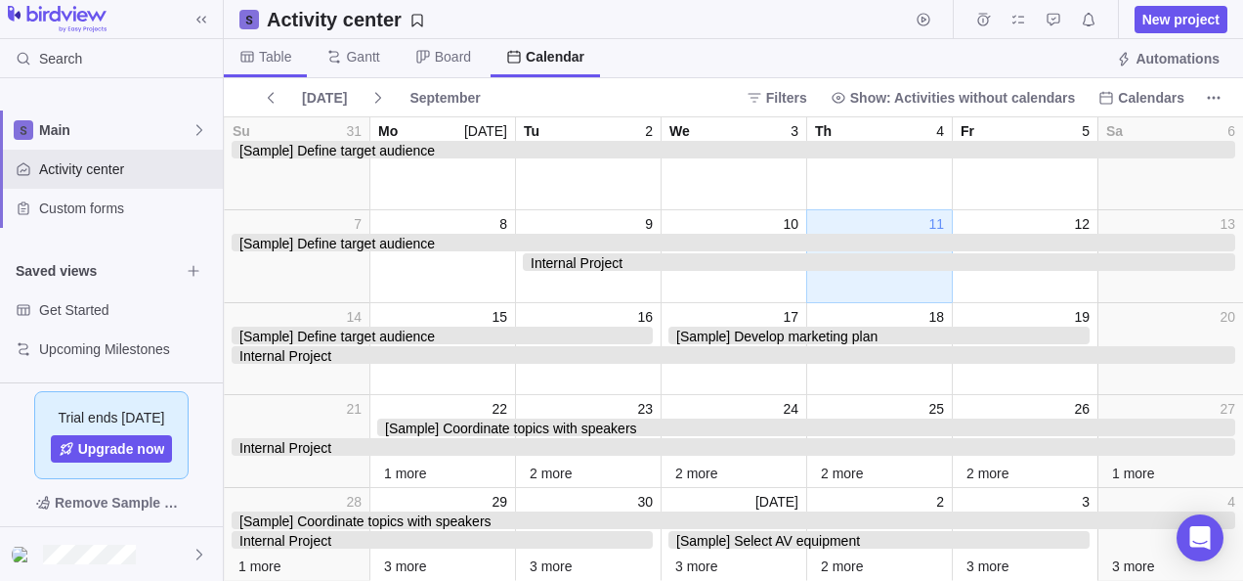
click at [280, 48] on span "Table" at bounding box center [275, 57] width 32 height 20
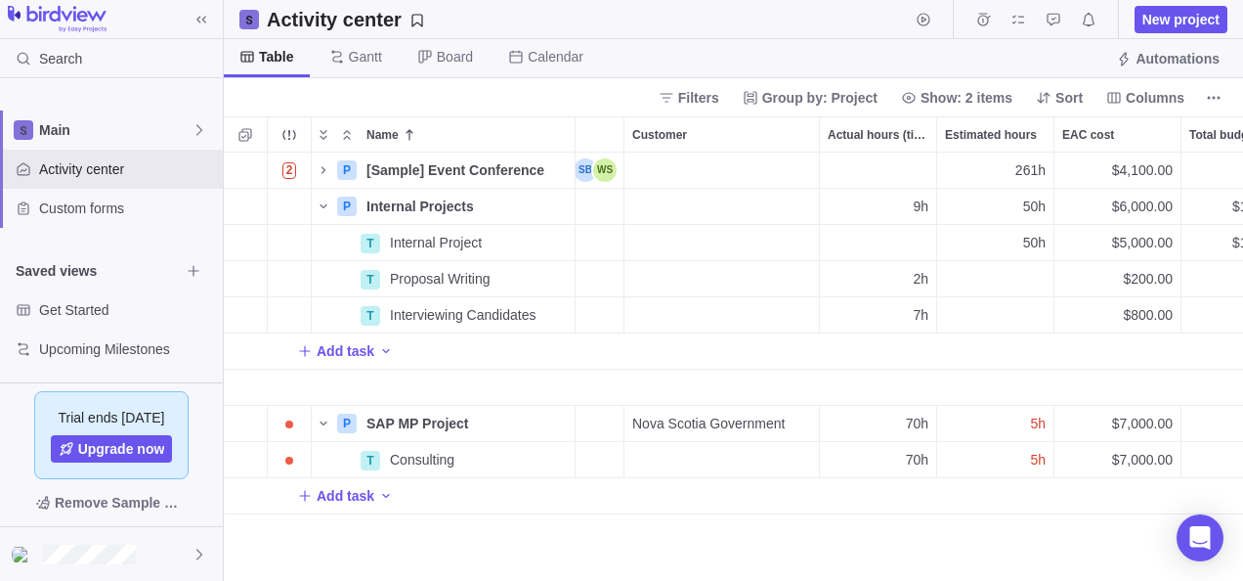
scroll to position [0, 860]
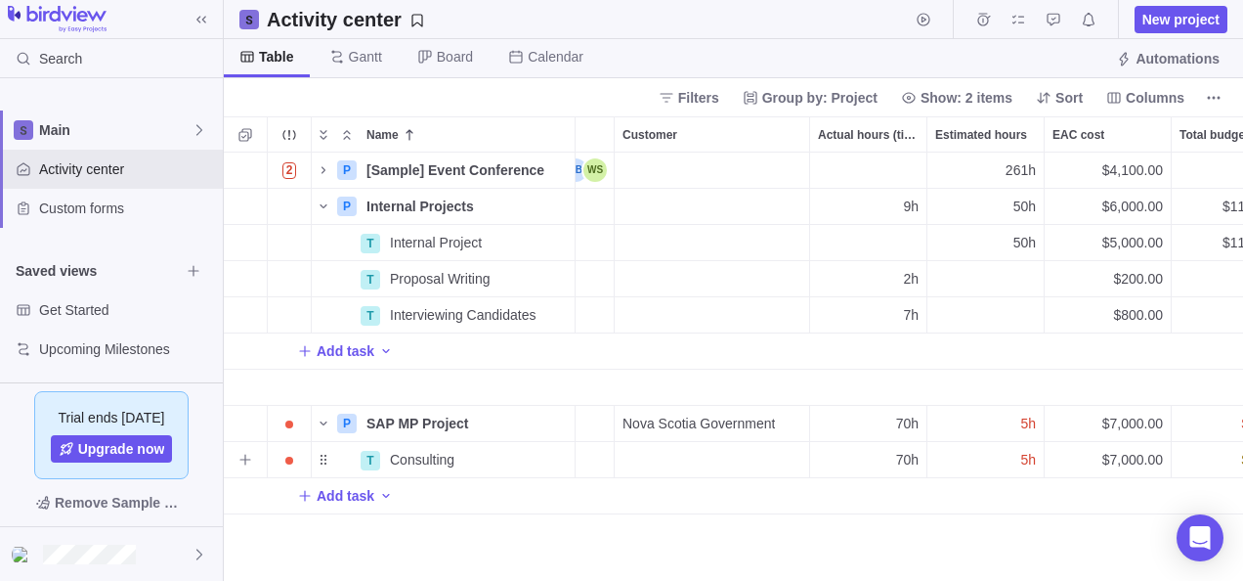
click at [983, 443] on div "5h" at bounding box center [986, 459] width 116 height 35
click at [872, 422] on div "2 P [Sample] Event Conference Details 08/11/2025 01/21/2026 118d In progress 1 …" at bounding box center [734, 366] width 1020 height 429
click at [884, 420] on div "70h" at bounding box center [868, 423] width 116 height 35
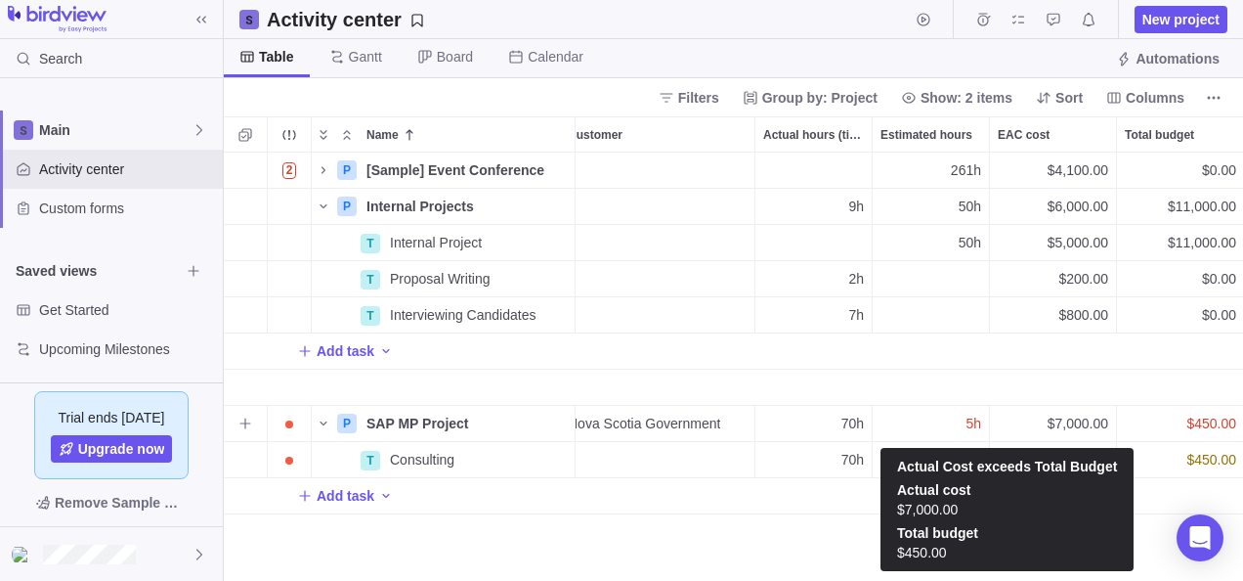
click at [1189, 425] on span "$450.00" at bounding box center [1212, 423] width 50 height 20
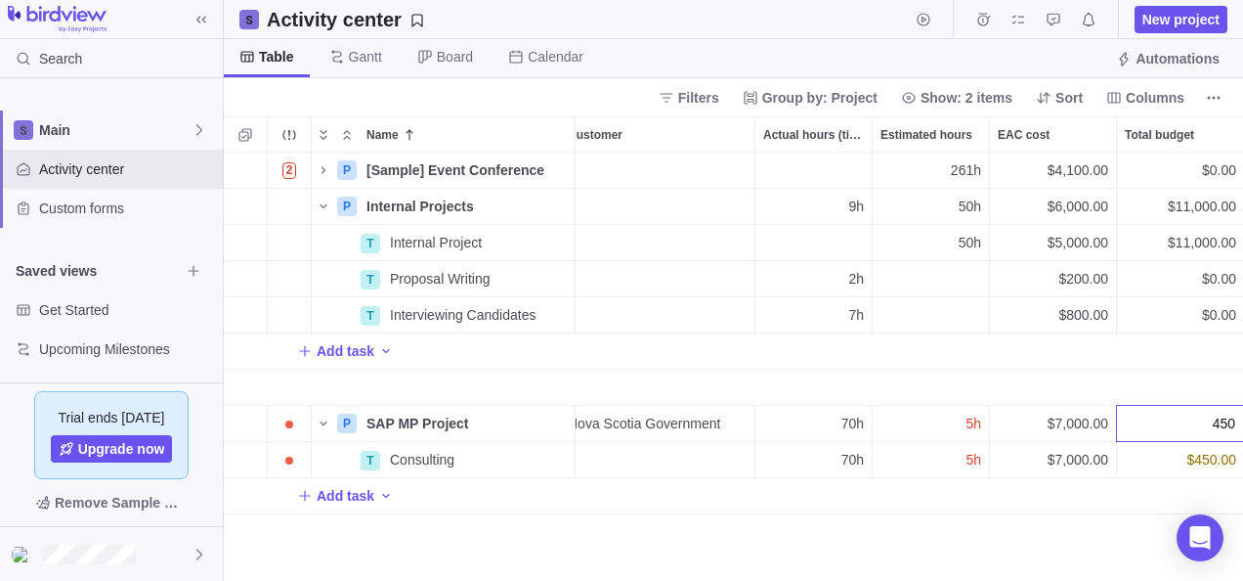
scroll to position [0, 916]
click at [1175, 484] on div "2 P [Sample] Event Conference Details 08/11/2025 01/21/2026 118d In progress 1 …" at bounding box center [734, 366] width 1020 height 429
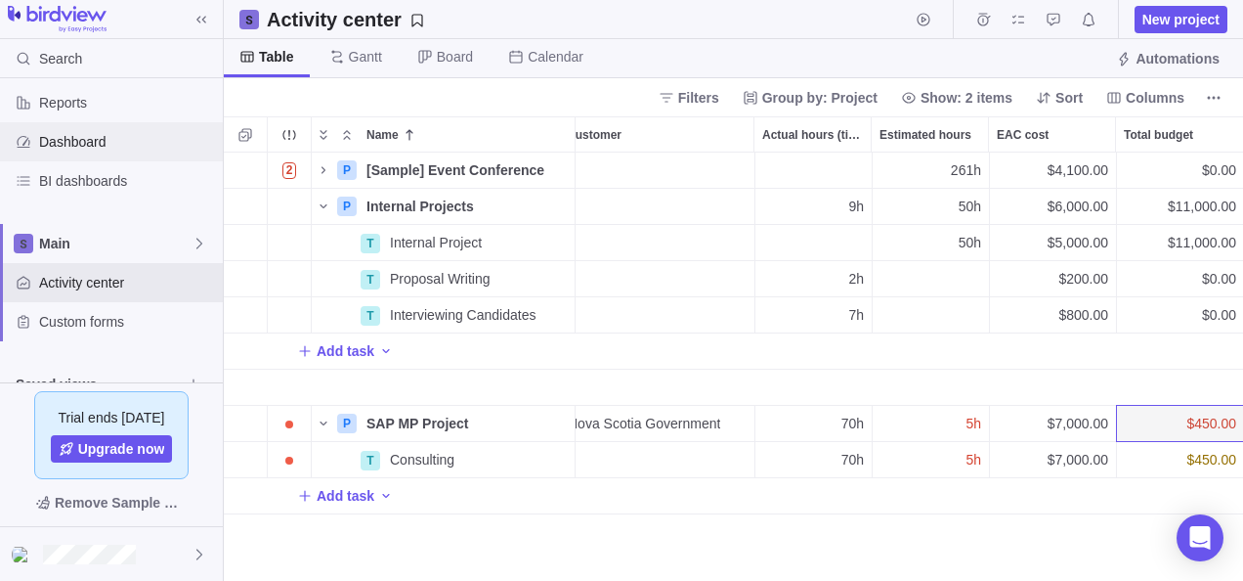
scroll to position [0, 0]
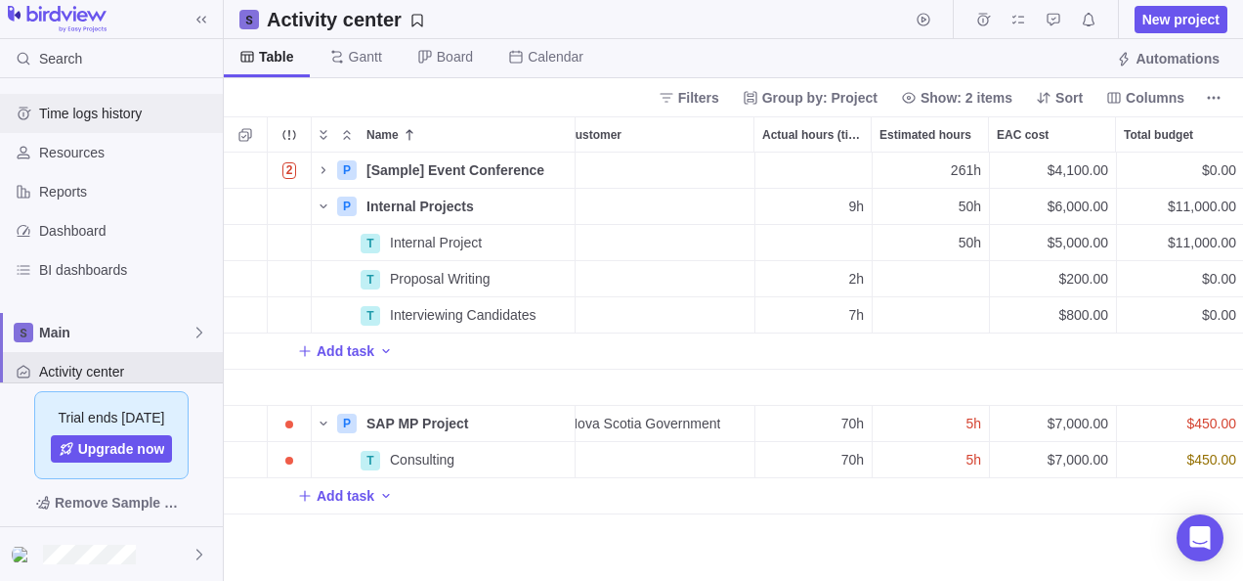
click at [95, 105] on span "Time logs history" at bounding box center [127, 114] width 176 height 20
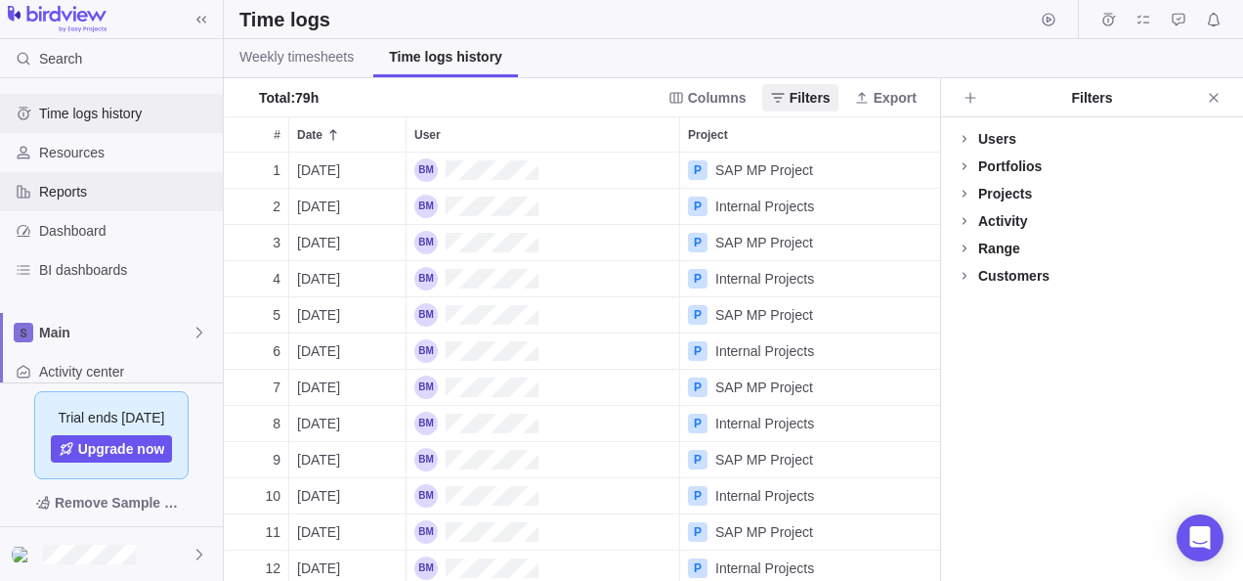
scroll to position [413, 702]
click at [68, 152] on span "Resources" at bounding box center [127, 153] width 176 height 20
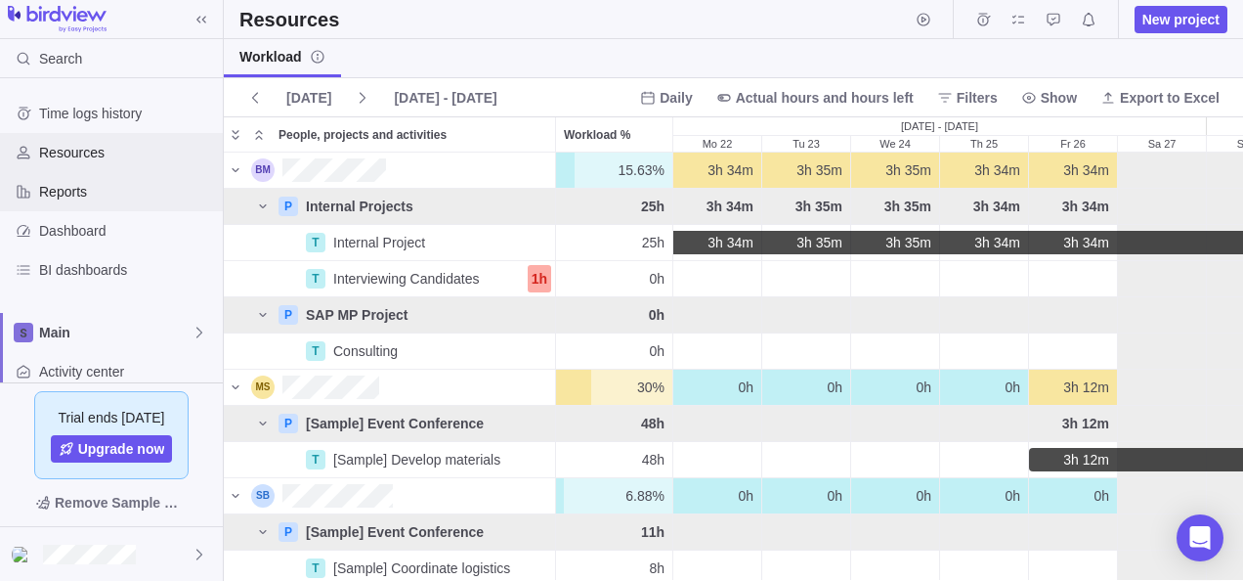
scroll to position [413, 1005]
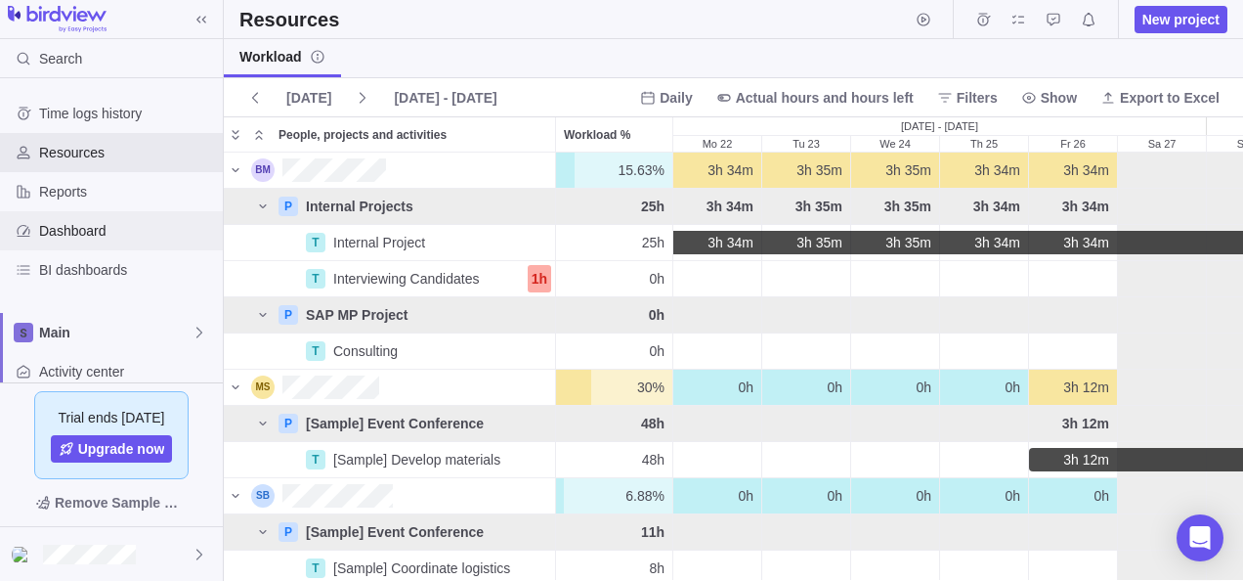
click at [82, 225] on span "Dashboard" at bounding box center [127, 231] width 176 height 20
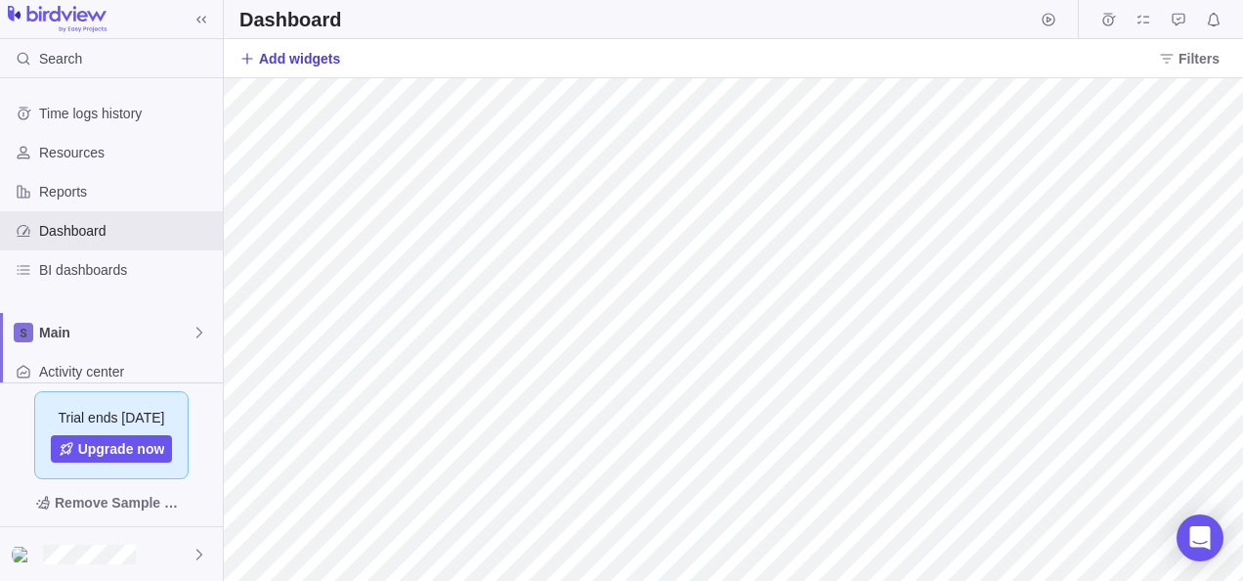
click at [282, 56] on span "Add widgets" at bounding box center [299, 59] width 81 height 20
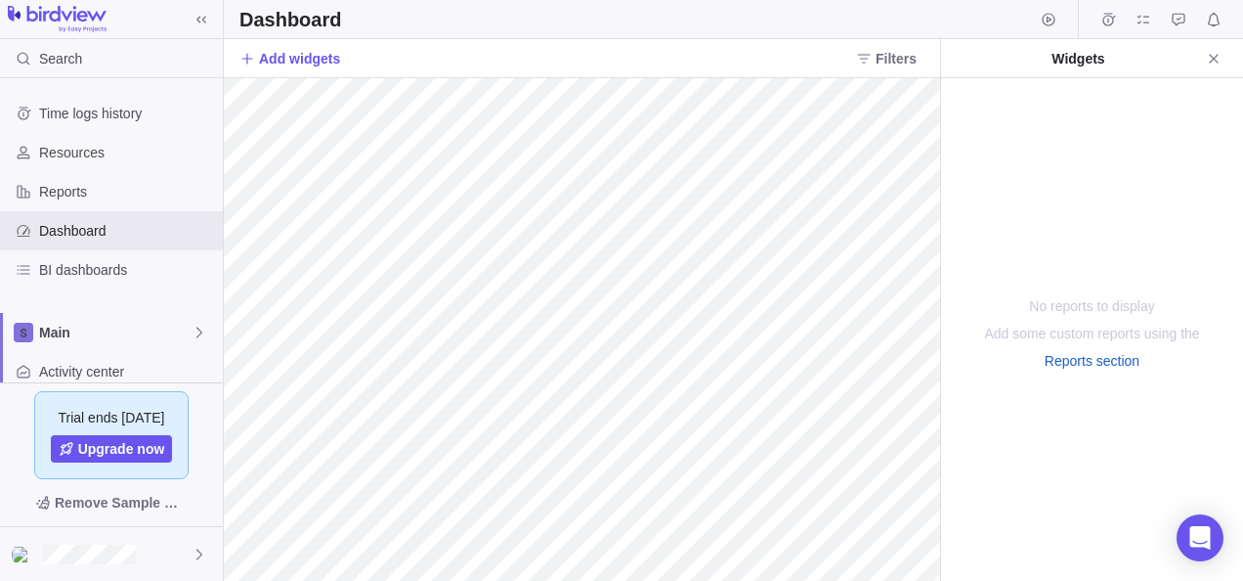
click at [1198, 57] on div "Widgets" at bounding box center [1092, 58] width 302 height 39
click at [1218, 59] on icon "Close" at bounding box center [1214, 59] width 16 height 16
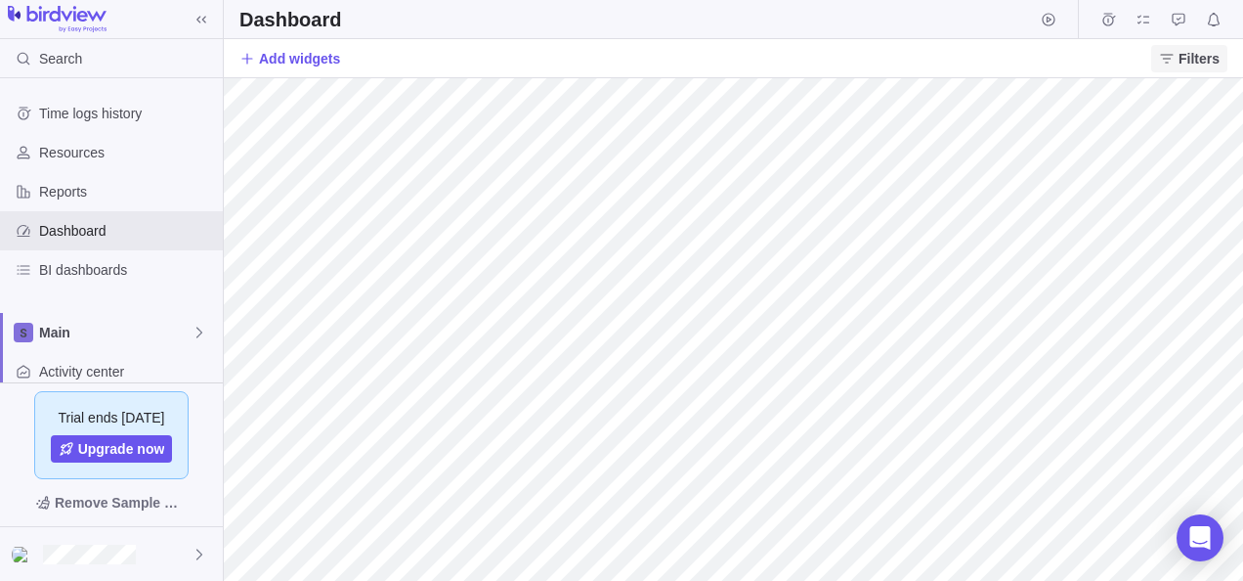
click at [1196, 50] on span "Filters" at bounding box center [1199, 59] width 41 height 20
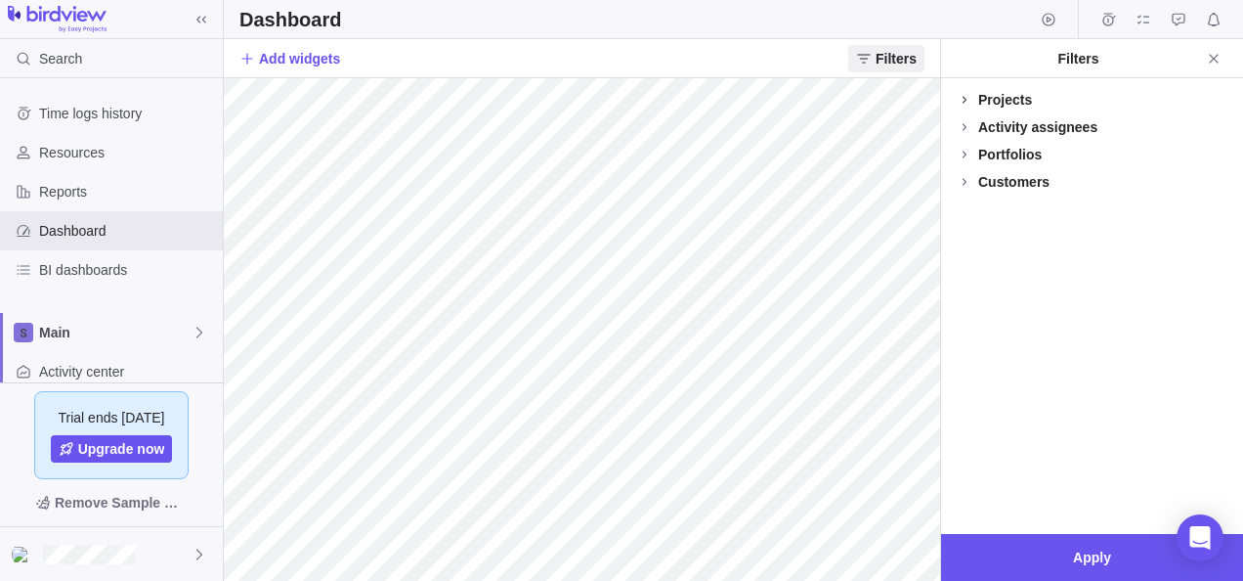
click at [963, 100] on icon at bounding box center [965, 100] width 16 height 16
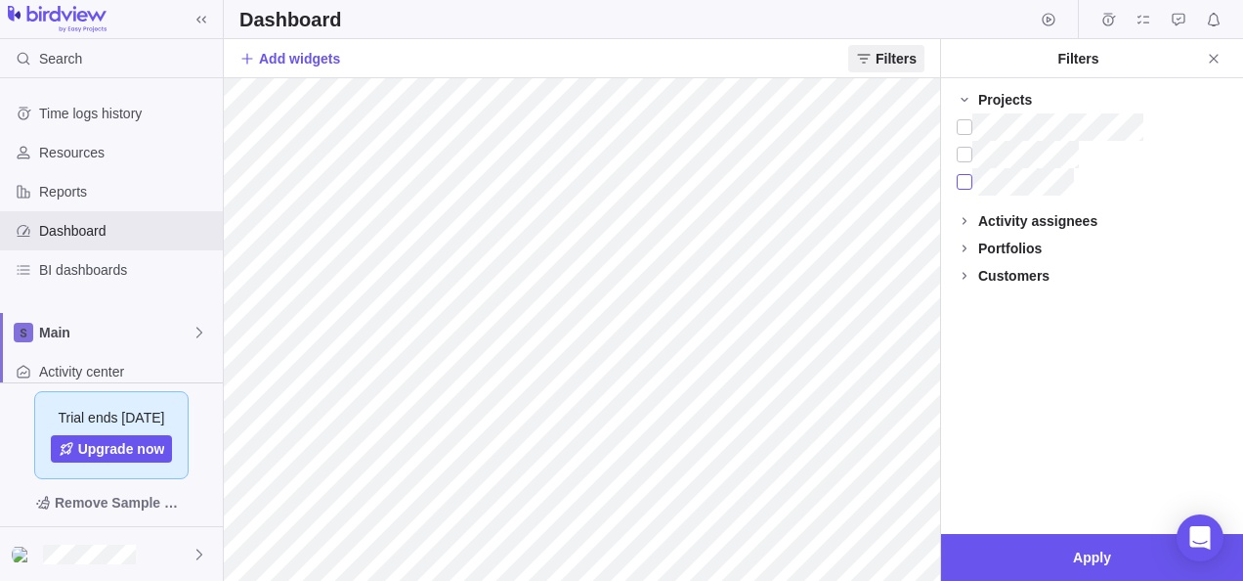
click at [970, 180] on div at bounding box center [965, 181] width 16 height 27
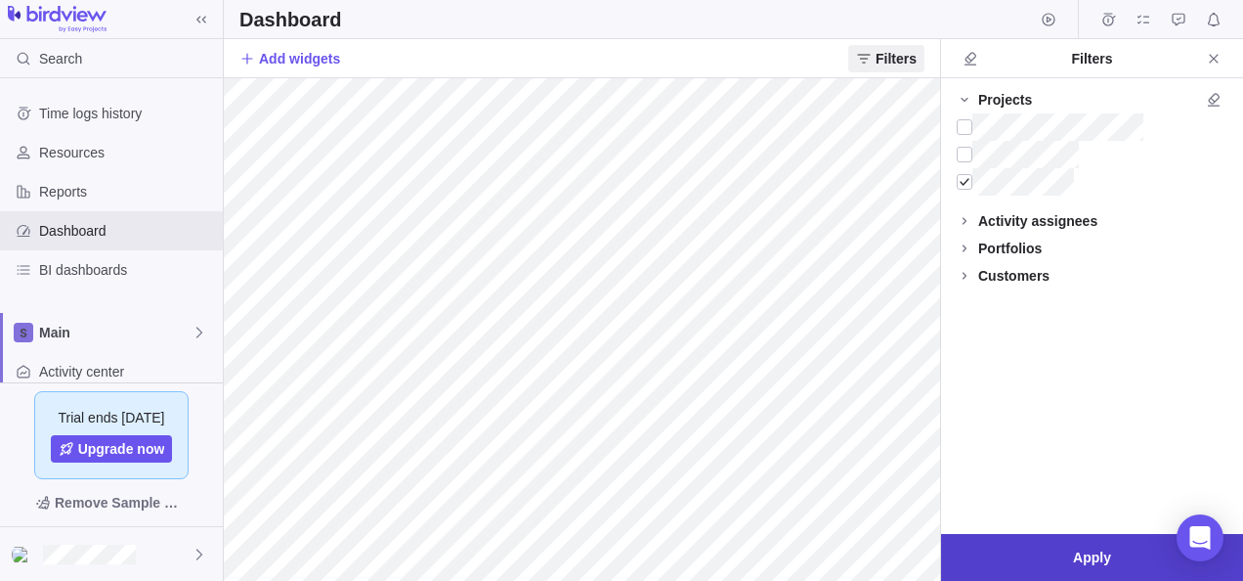
click at [1110, 577] on span "Apply" at bounding box center [1092, 557] width 302 height 47
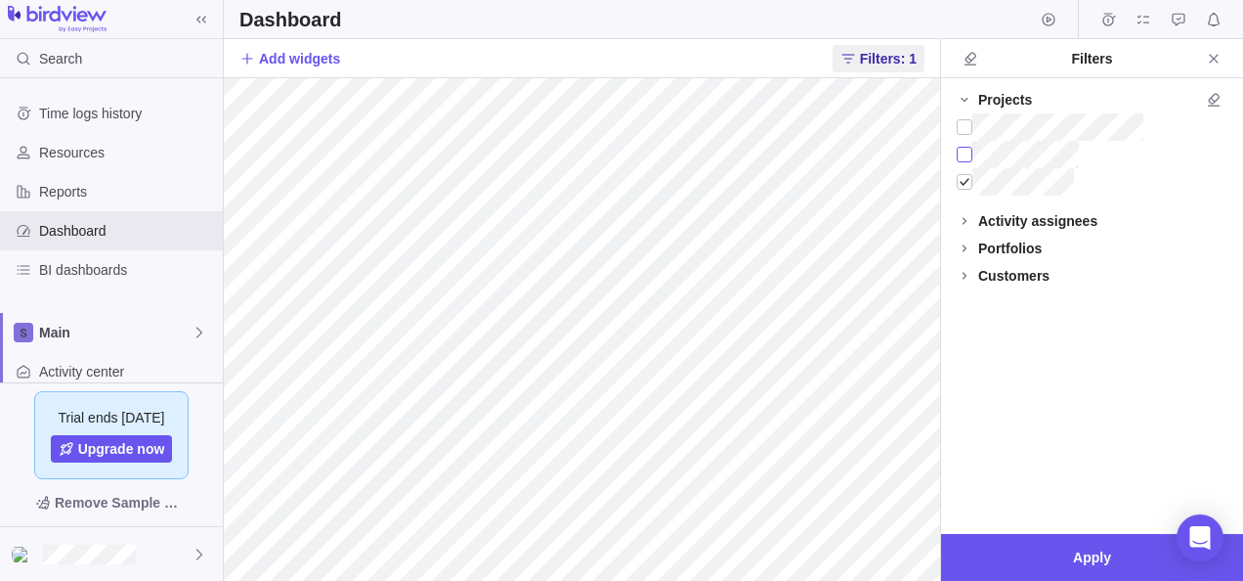
click at [960, 147] on div at bounding box center [965, 154] width 16 height 27
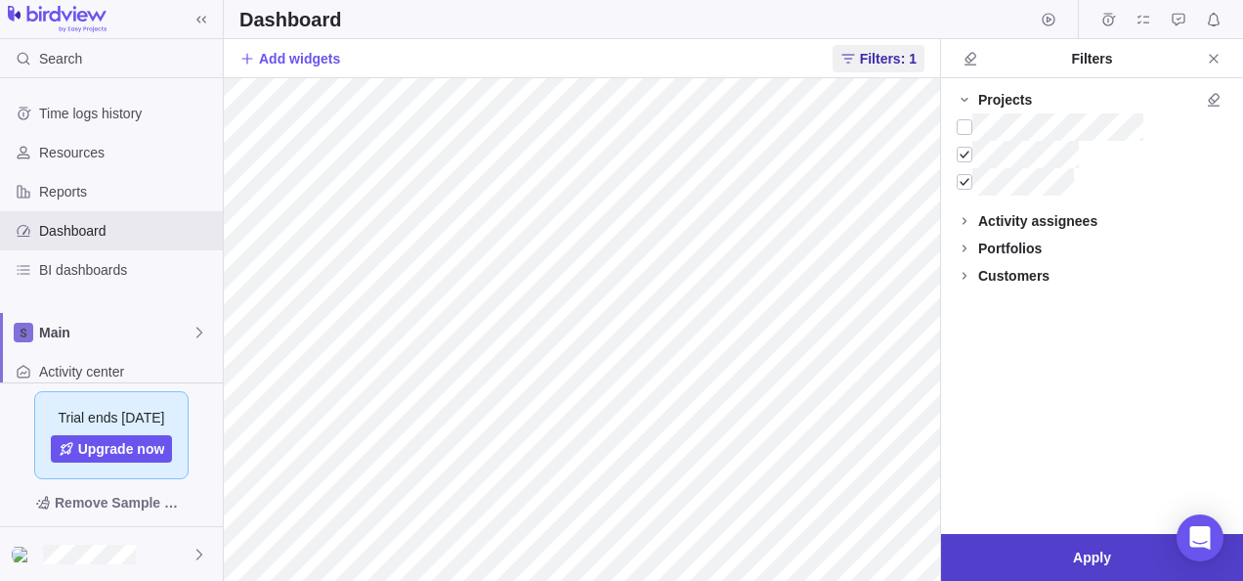
click at [1090, 547] on span "Apply" at bounding box center [1092, 556] width 38 height 23
click at [1088, 562] on span "Apply" at bounding box center [1092, 556] width 38 height 23
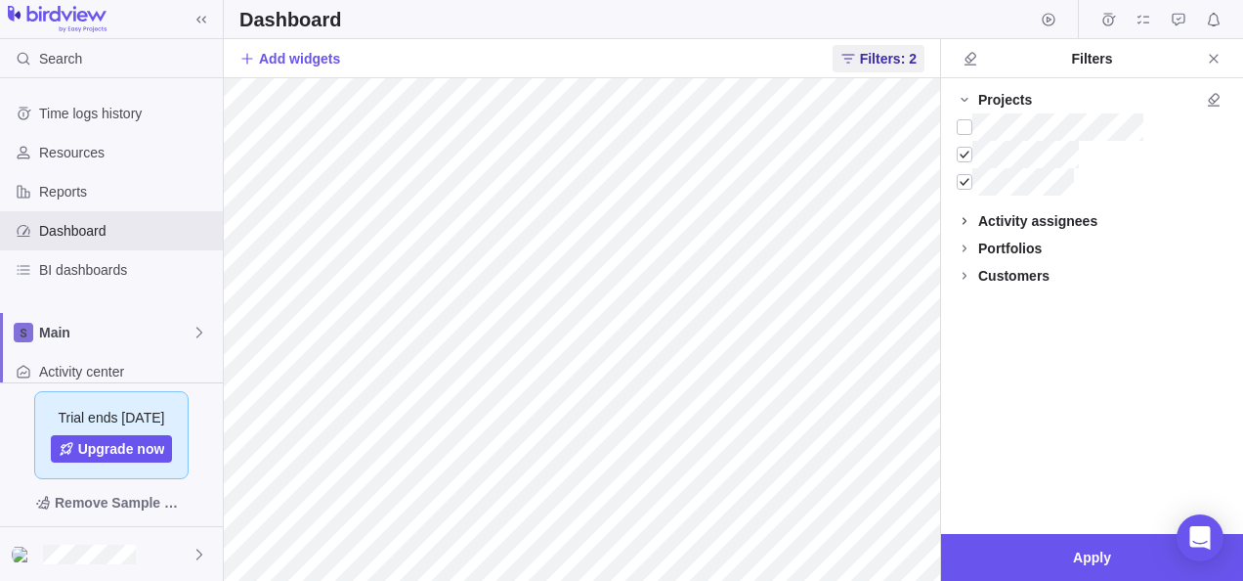
click at [964, 214] on icon at bounding box center [965, 221] width 16 height 16
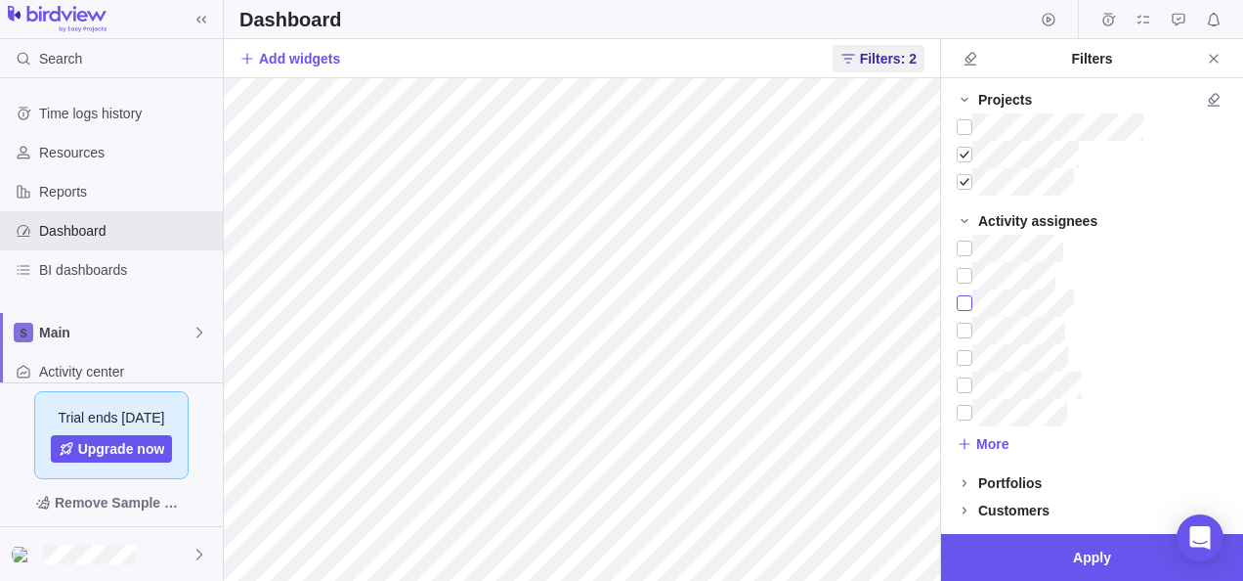
click at [968, 303] on div at bounding box center [965, 302] width 16 height 27
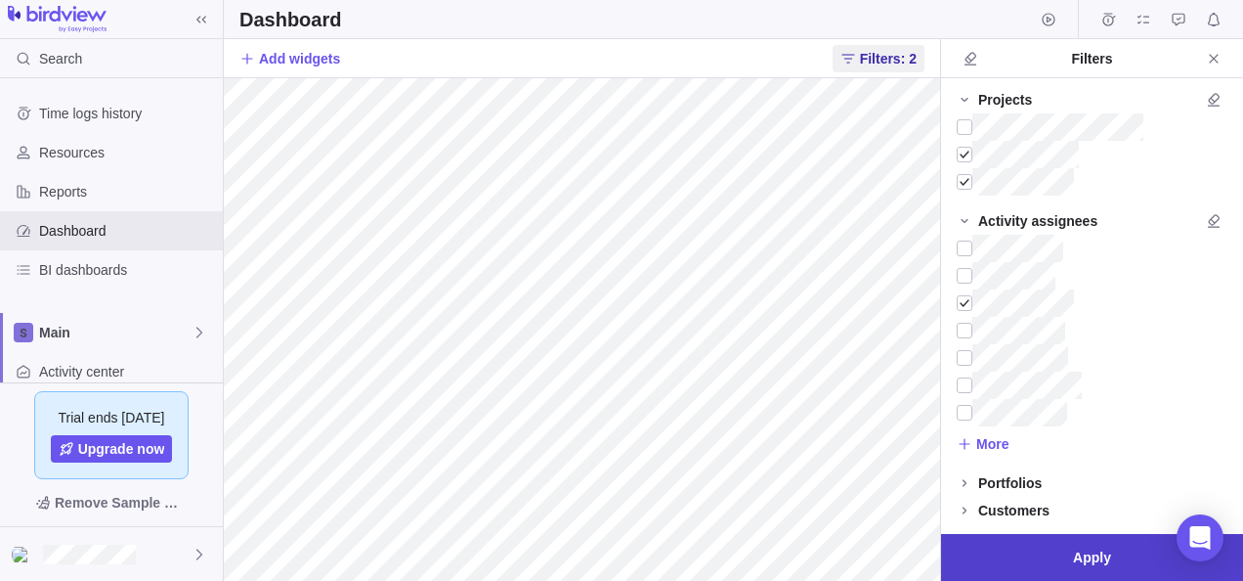
click at [1042, 536] on span "Apply" at bounding box center [1092, 557] width 302 height 47
click at [1089, 559] on span "Apply" at bounding box center [1092, 556] width 38 height 23
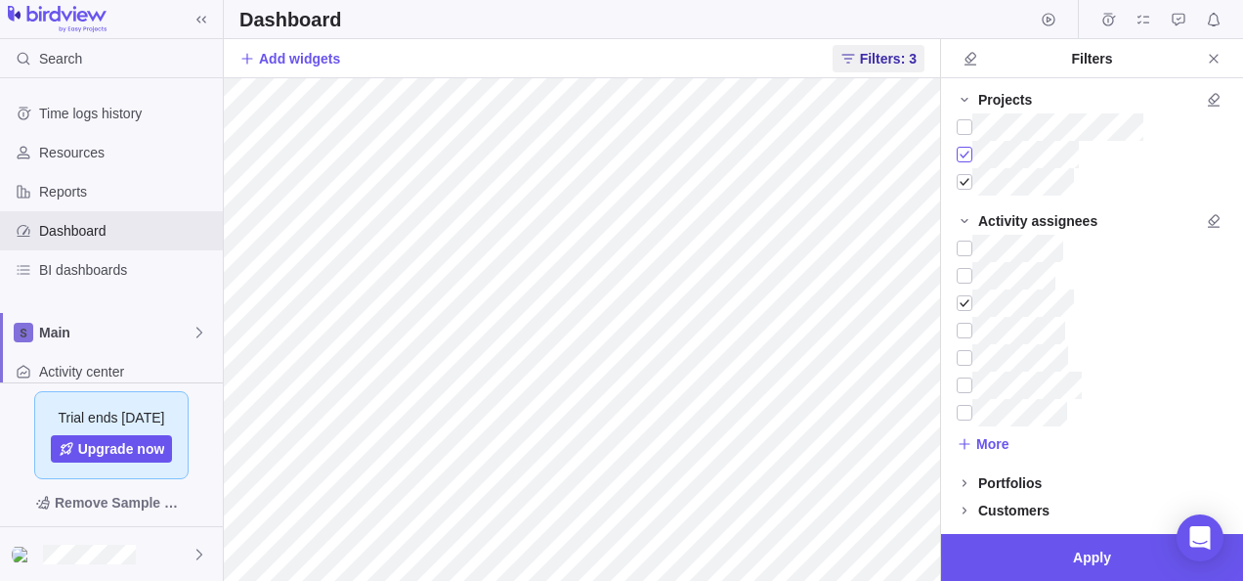
click at [959, 154] on div at bounding box center [965, 154] width 16 height 27
click at [967, 178] on div at bounding box center [965, 181] width 16 height 27
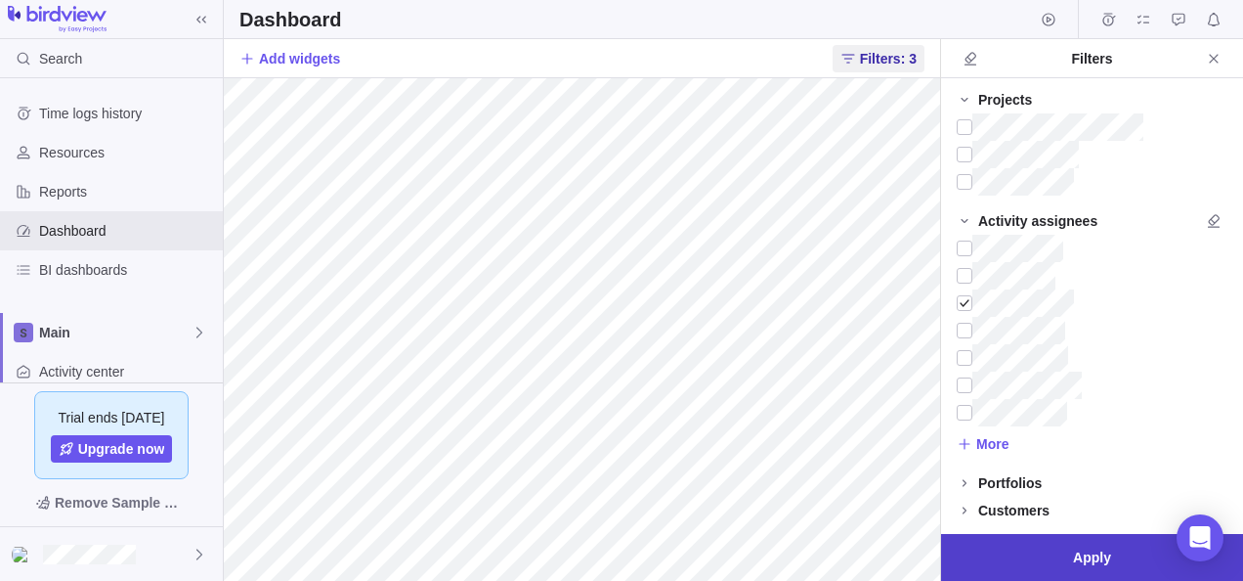
click at [1100, 555] on span "Apply" at bounding box center [1092, 556] width 38 height 23
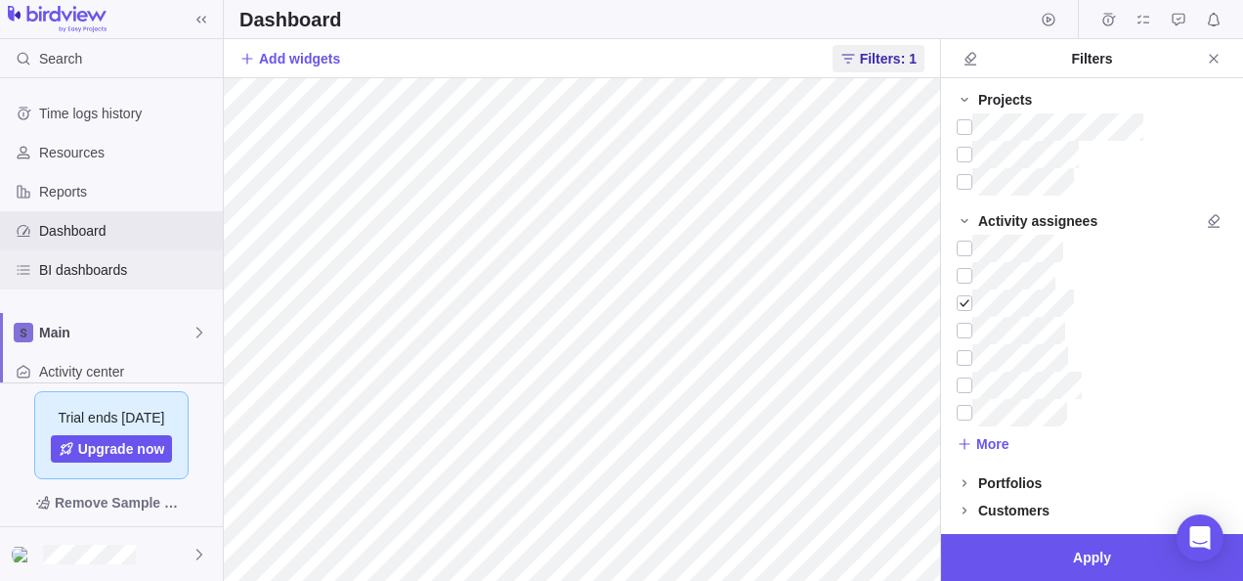
scroll to position [195, 0]
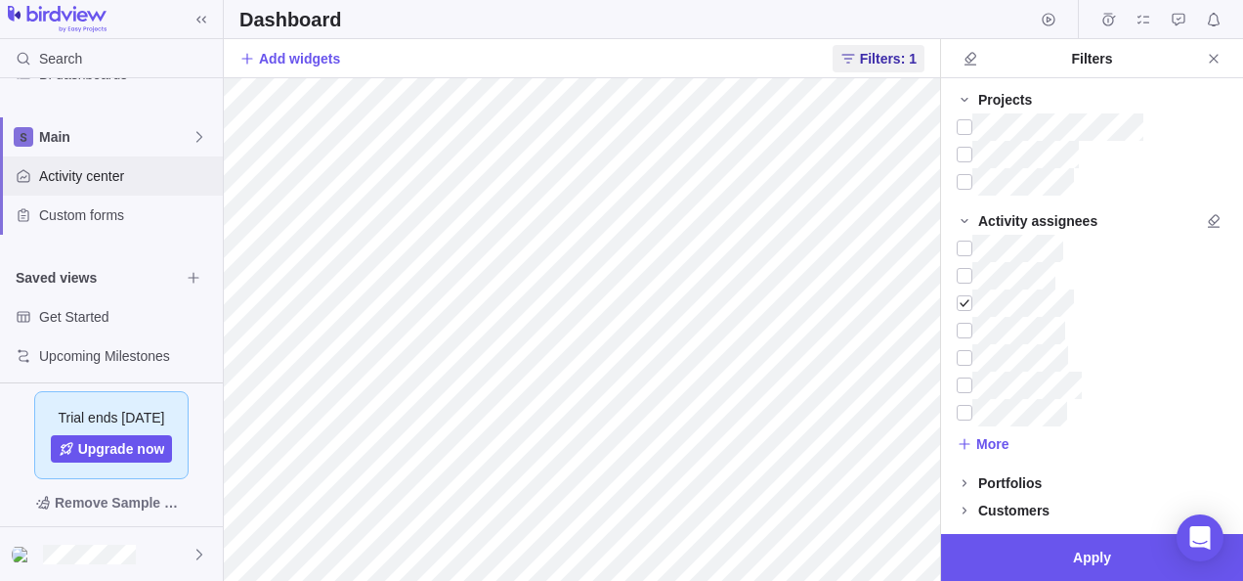
click at [124, 182] on span "Activity center" at bounding box center [127, 176] width 176 height 20
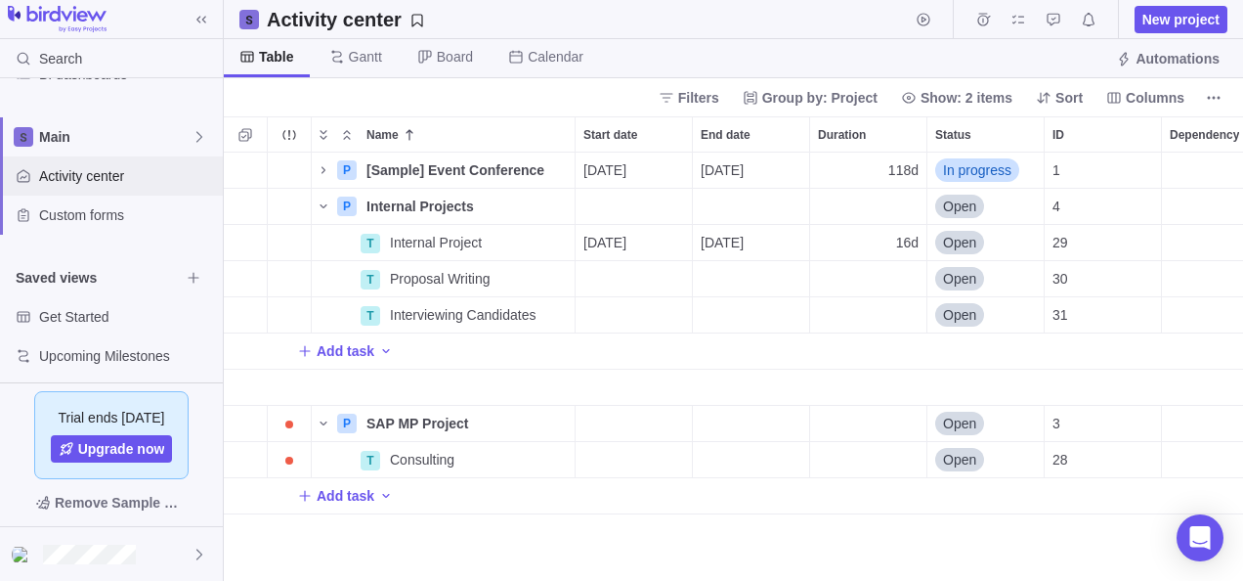
scroll to position [413, 1005]
click at [289, 171] on span "2" at bounding box center [289, 170] width 15 height 17
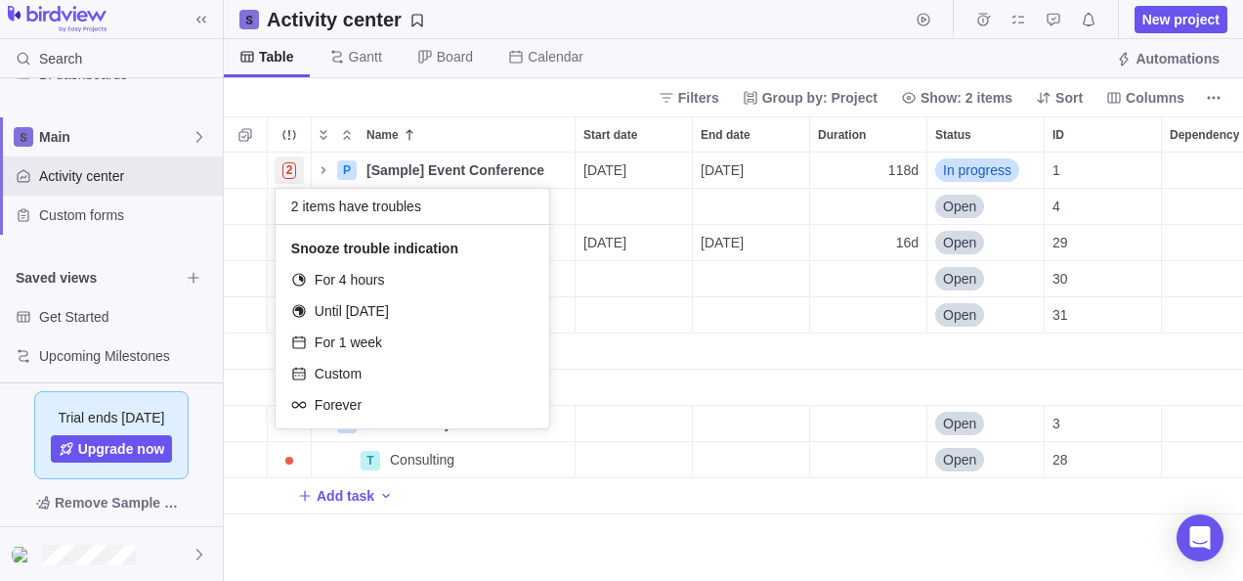
click at [680, 293] on div "2 P [Sample] Event Conference Details 08/11/2025 01/21/2026 118d In progress 1 …" at bounding box center [734, 366] width 1020 height 429
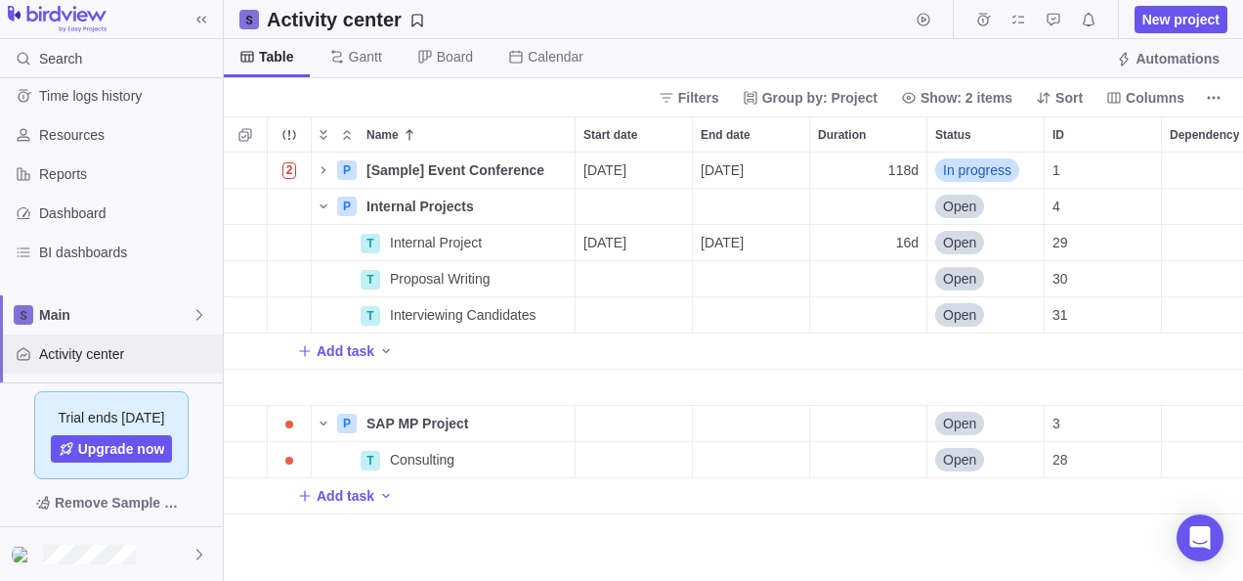
scroll to position [0, 0]
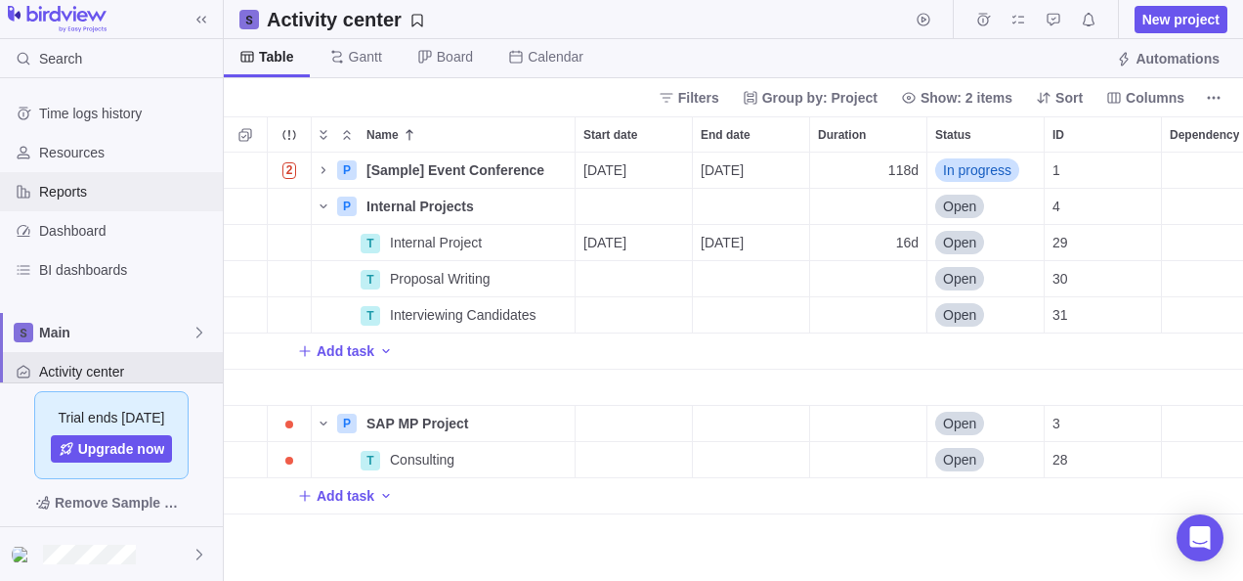
click at [86, 186] on span "Reports" at bounding box center [127, 192] width 176 height 20
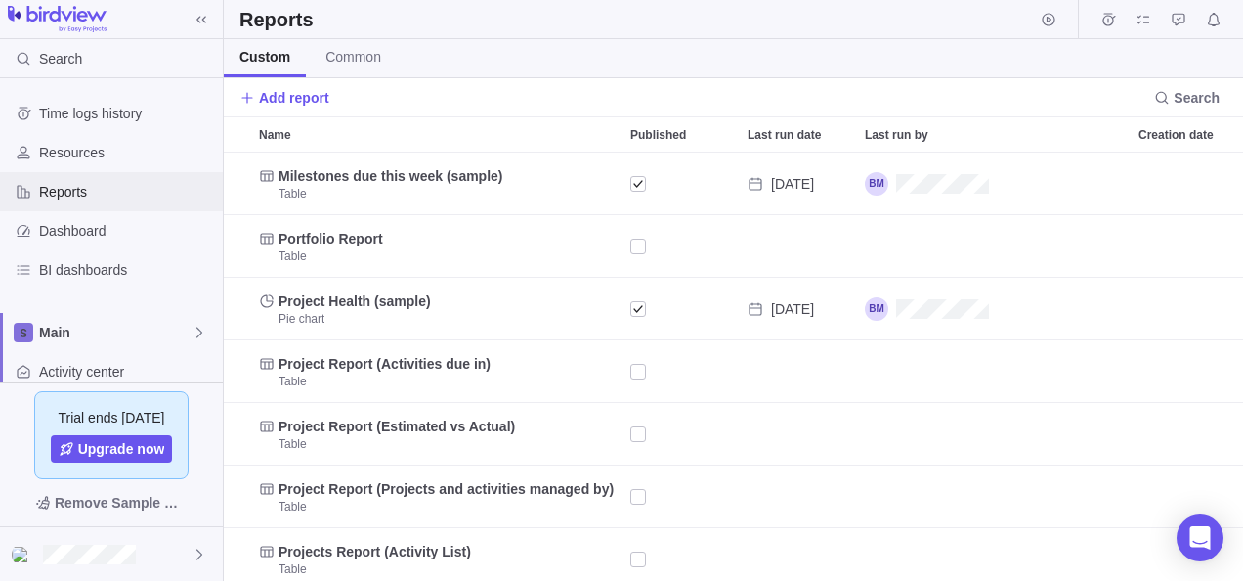
scroll to position [413, 1005]
click at [262, 98] on span "Add report" at bounding box center [294, 98] width 70 height 20
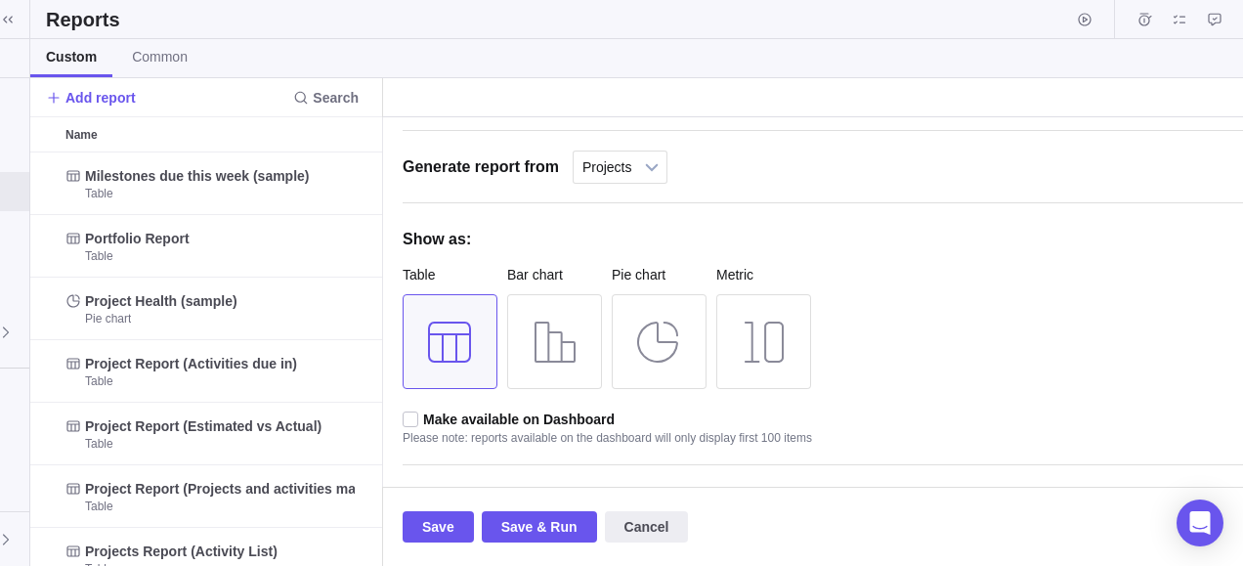
scroll to position [98, 0]
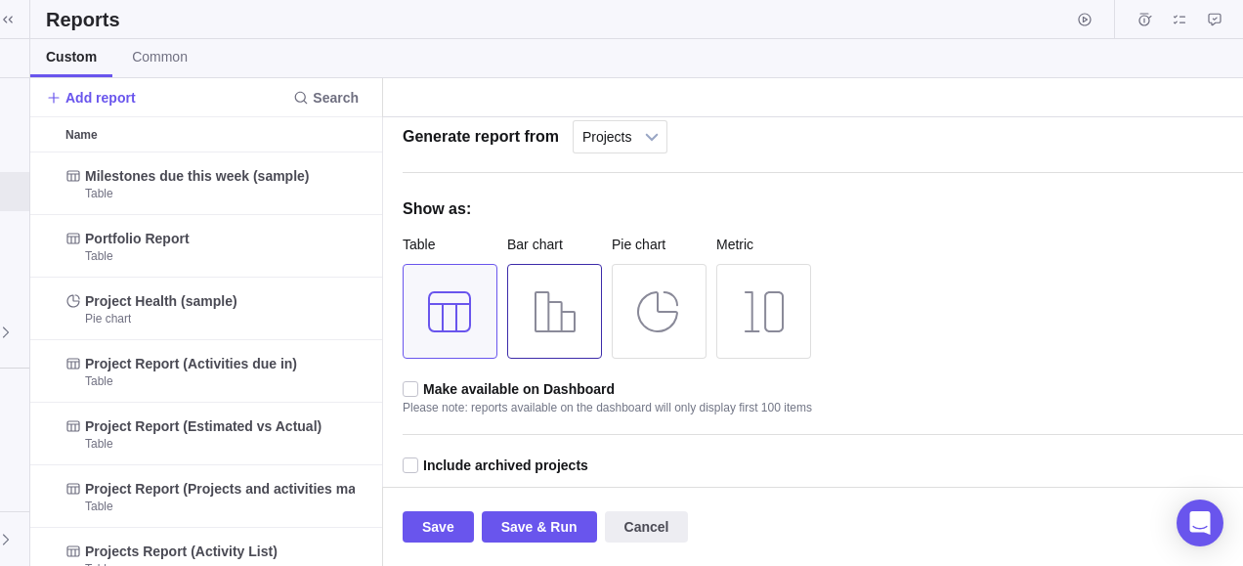
click at [579, 306] on div at bounding box center [554, 311] width 95 height 95
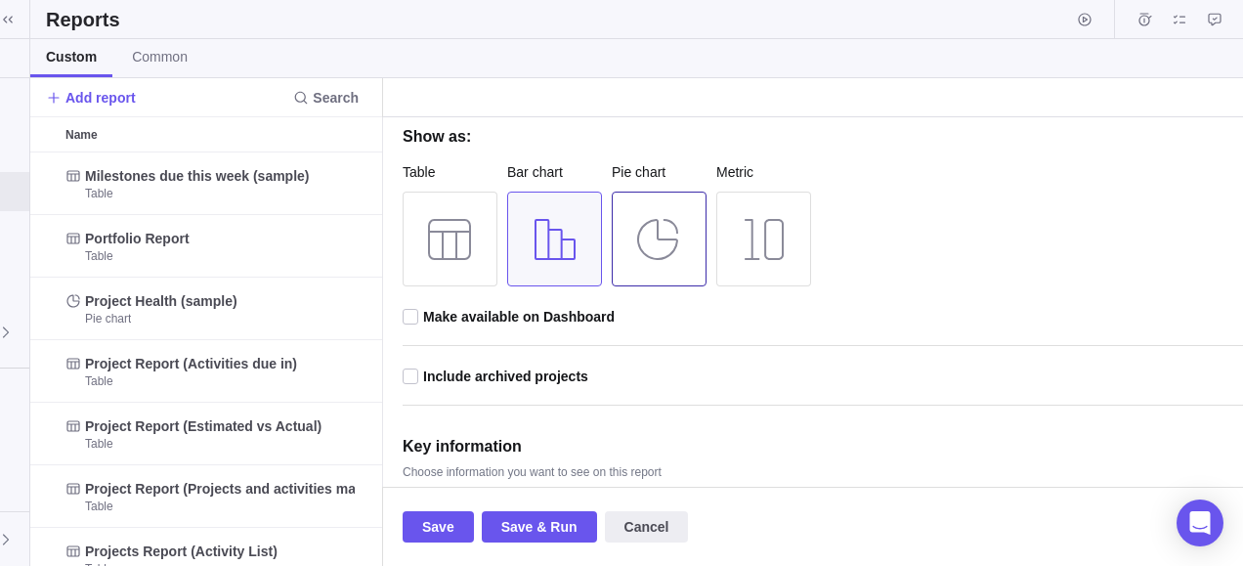
scroll to position [238, 0]
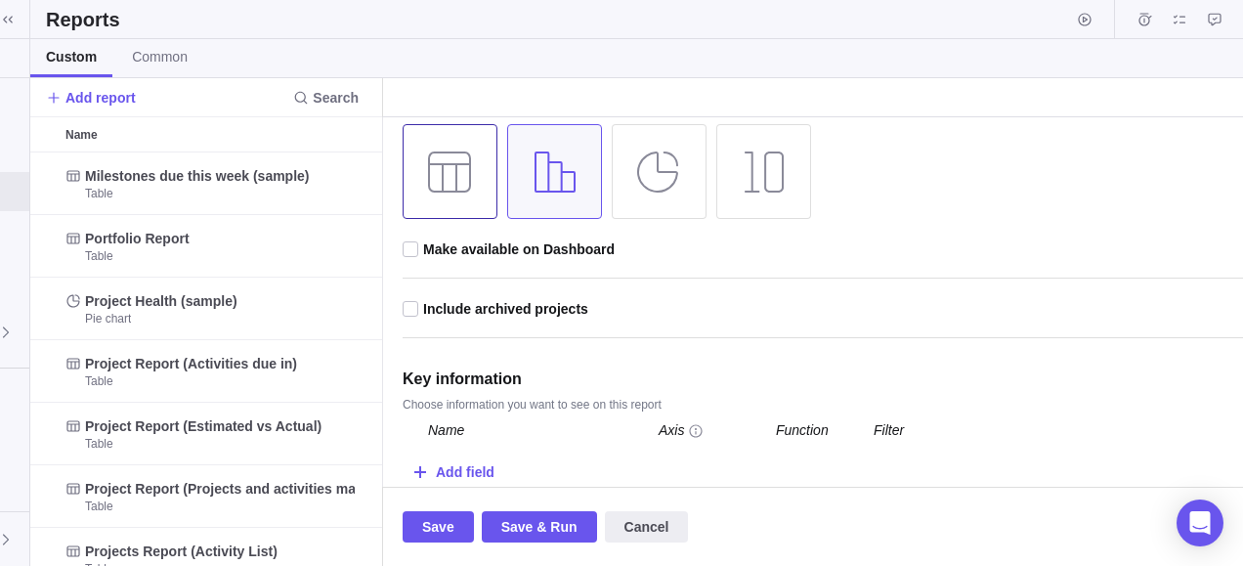
click at [483, 182] on div at bounding box center [450, 171] width 95 height 95
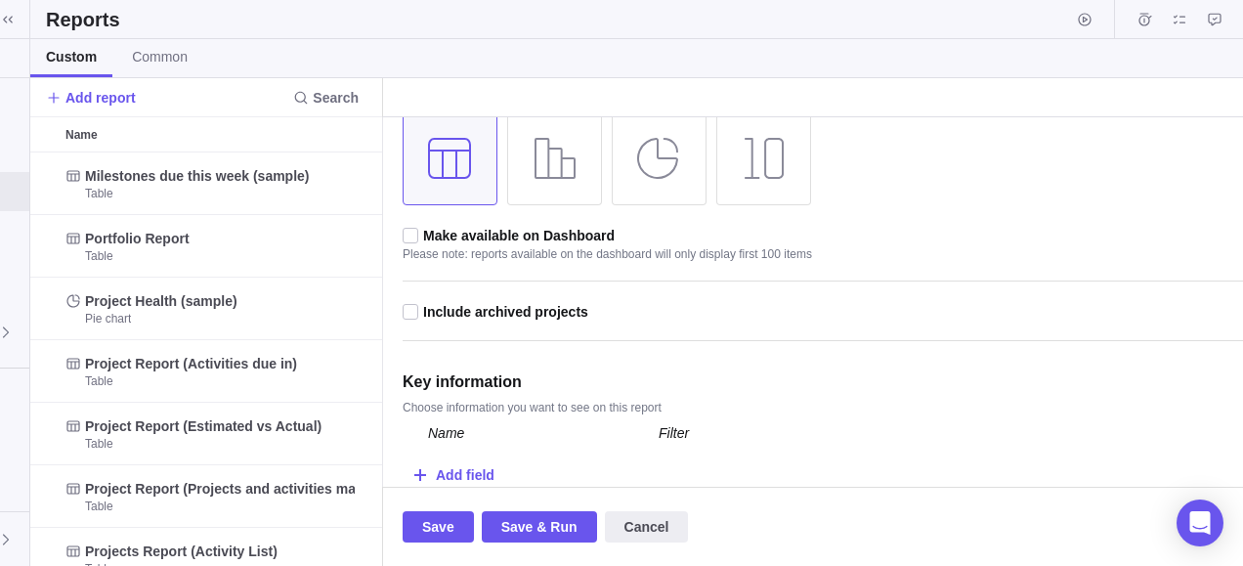
scroll to position [254, 0]
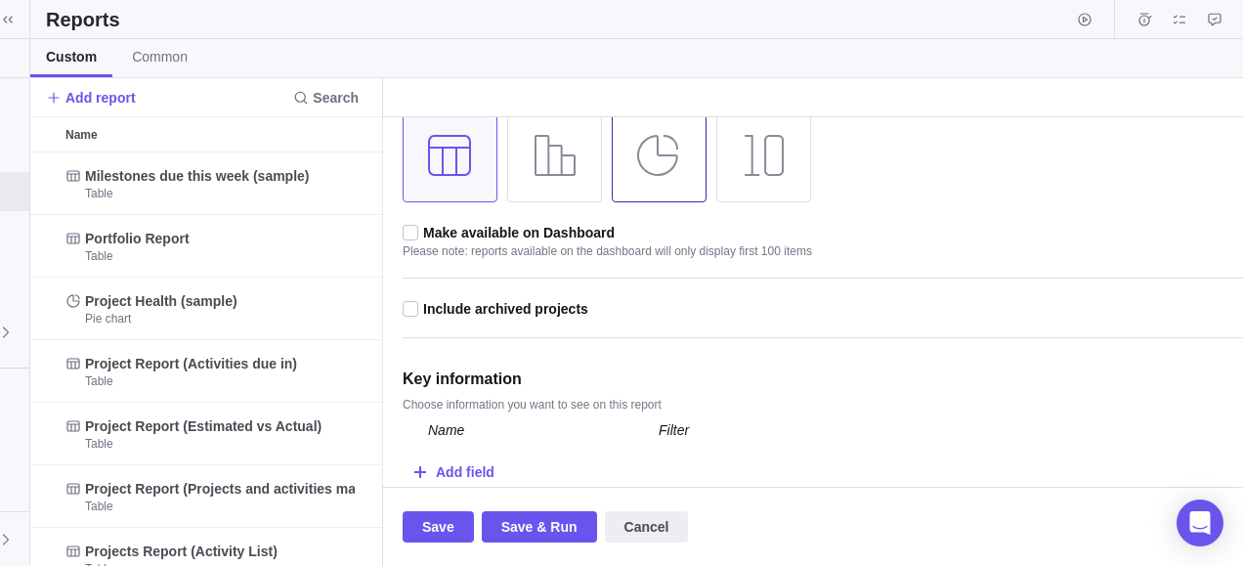
click at [684, 152] on div at bounding box center [659, 155] width 95 height 95
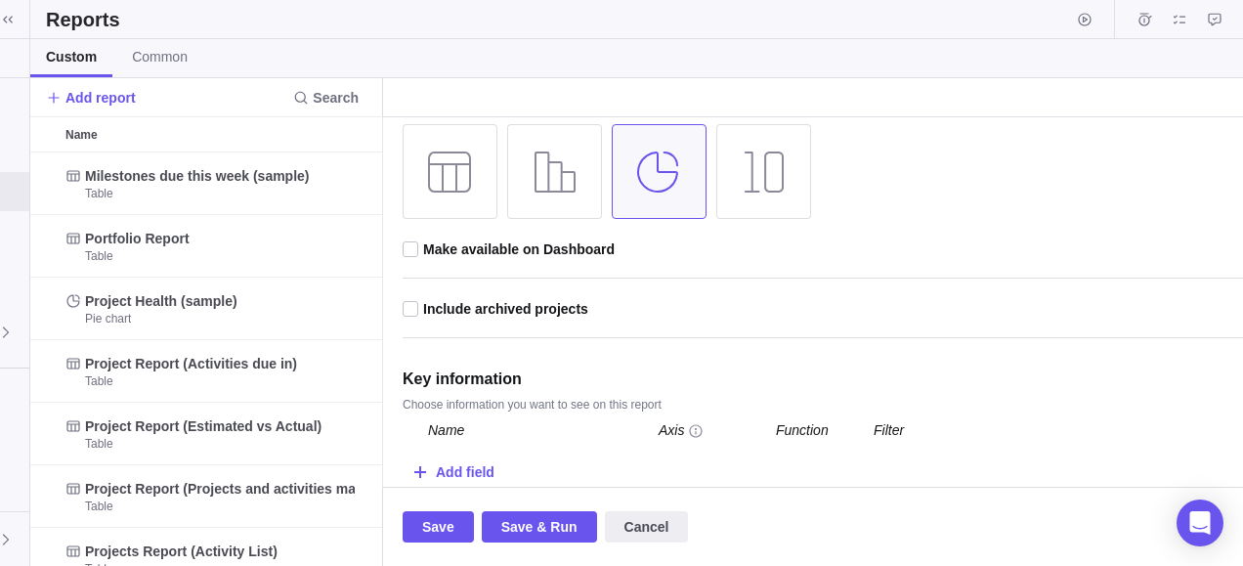
click at [671, 428] on div "Axis" at bounding box center [671, 431] width 25 height 38
click at [432, 461] on div "Add field" at bounding box center [830, 470] width 855 height 39
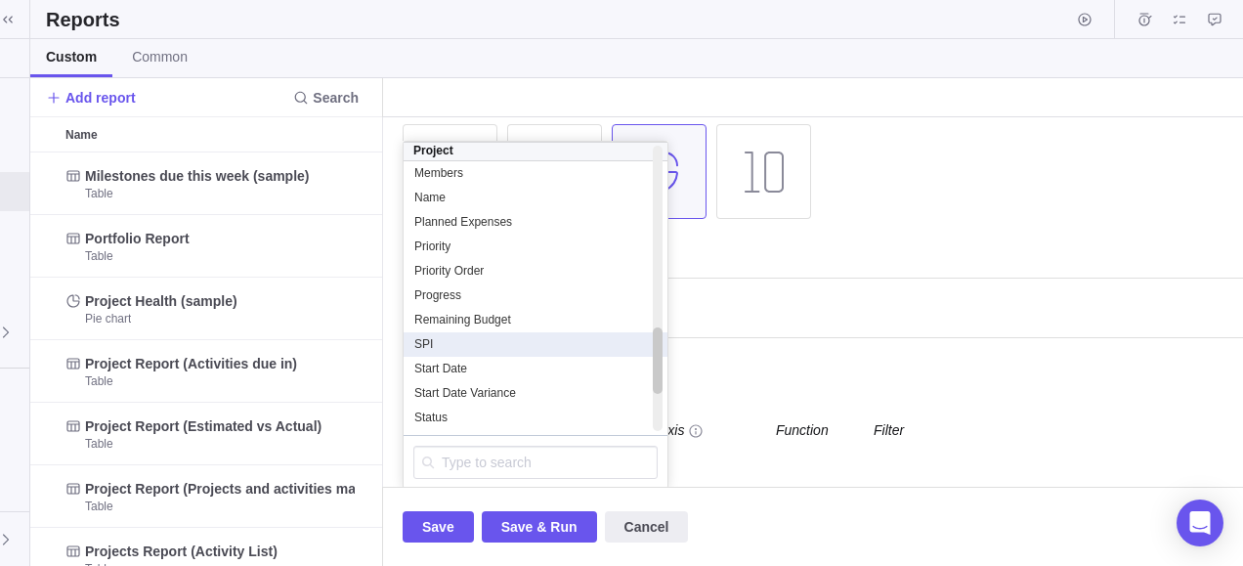
scroll to position [899, 0]
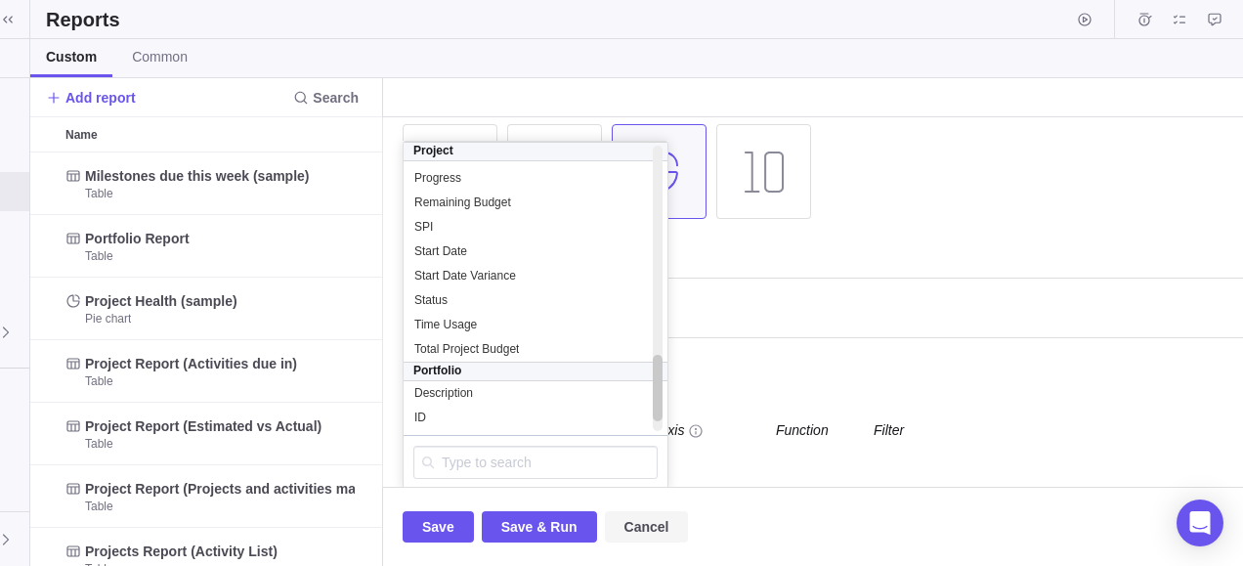
click at [653, 530] on span "Cancel" at bounding box center [647, 526] width 45 height 23
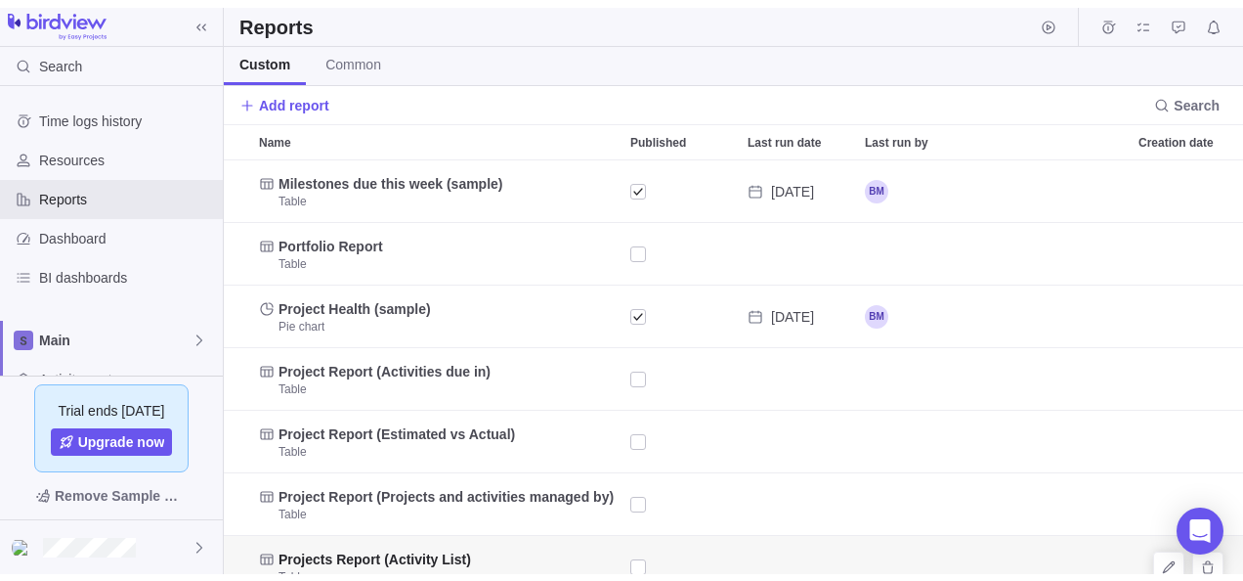
scroll to position [413, 1005]
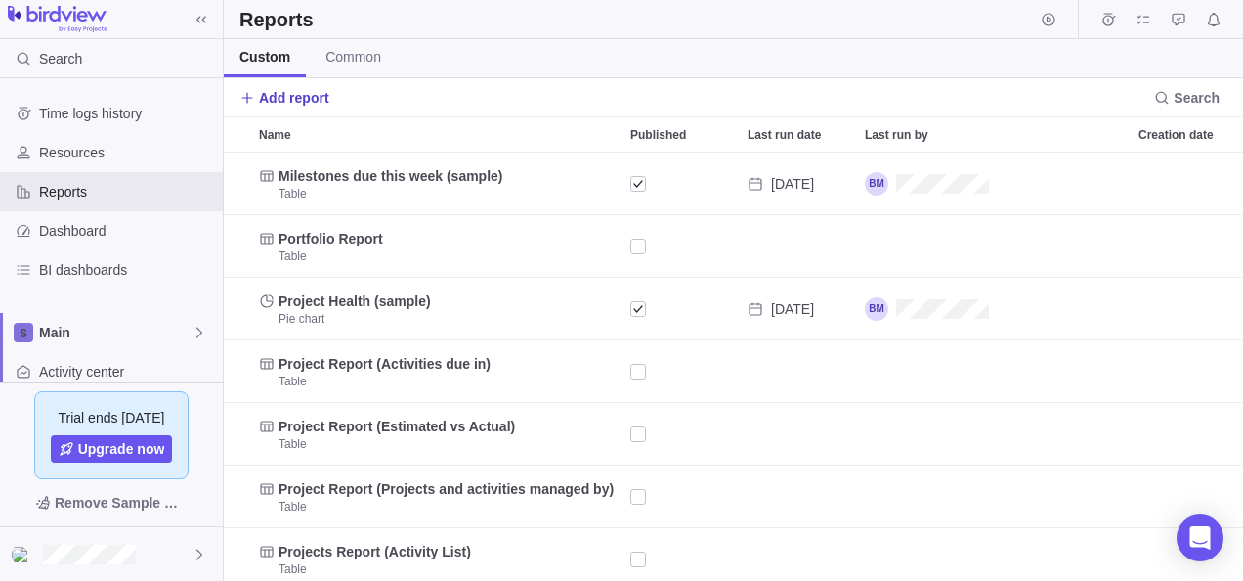
click at [295, 95] on span "Add report" at bounding box center [294, 98] width 70 height 20
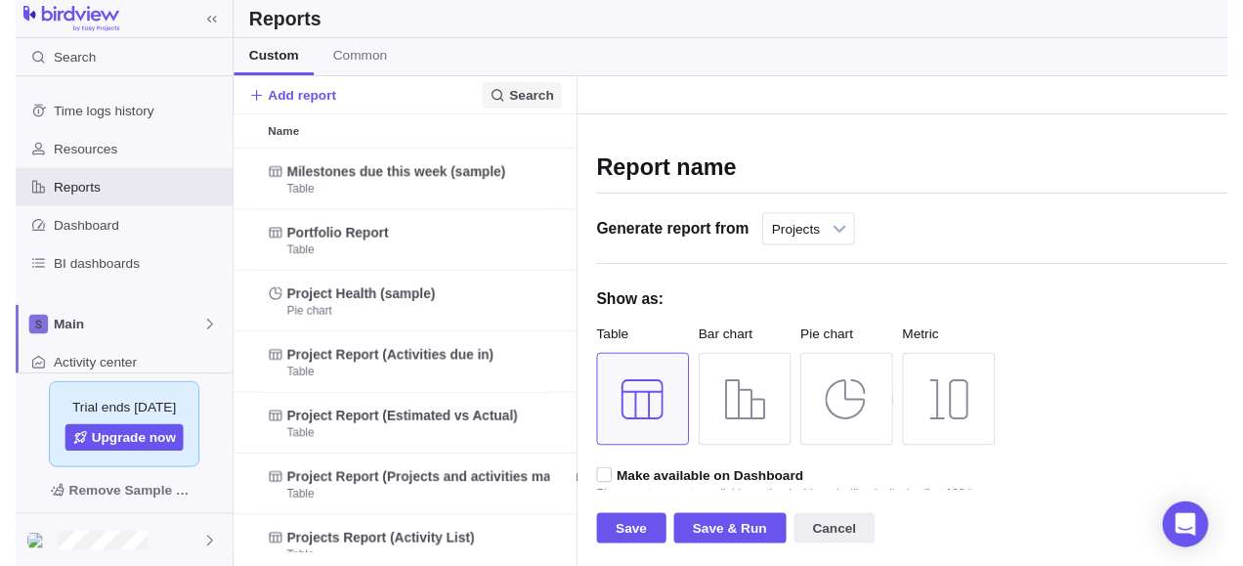
scroll to position [16, 16]
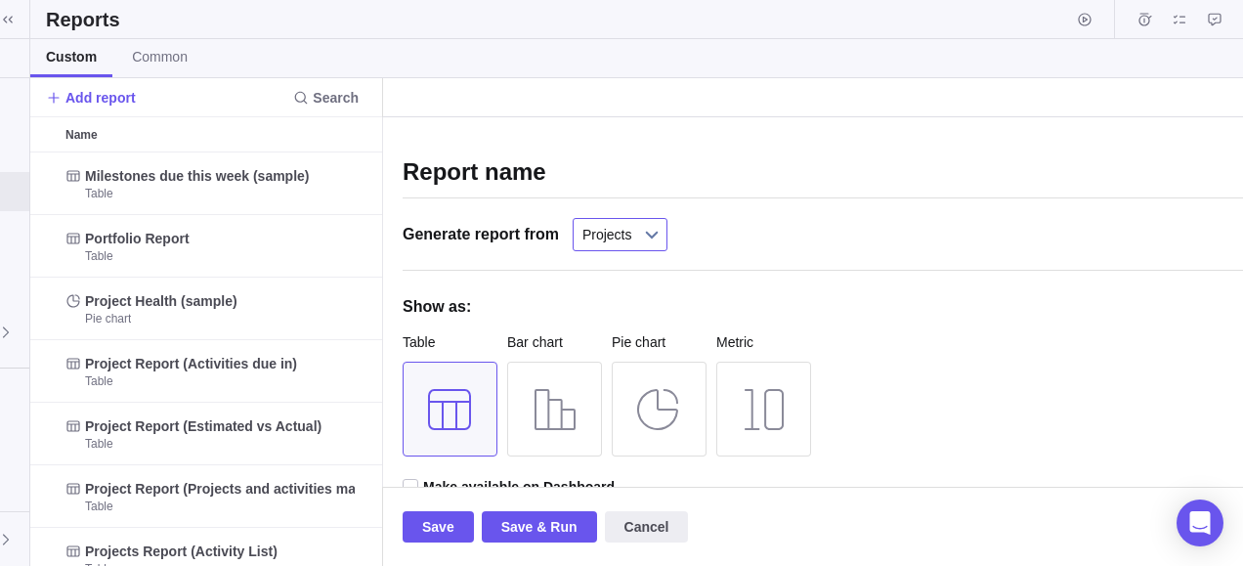
click at [602, 232] on span "Projects" at bounding box center [608, 234] width 50 height 31
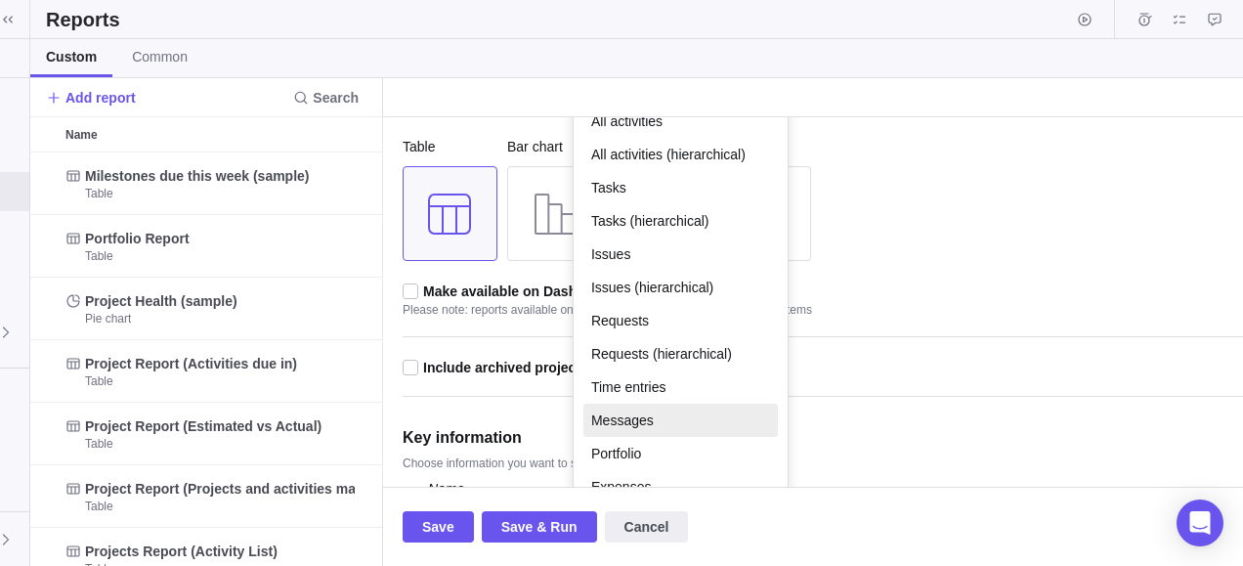
scroll to position [254, 0]
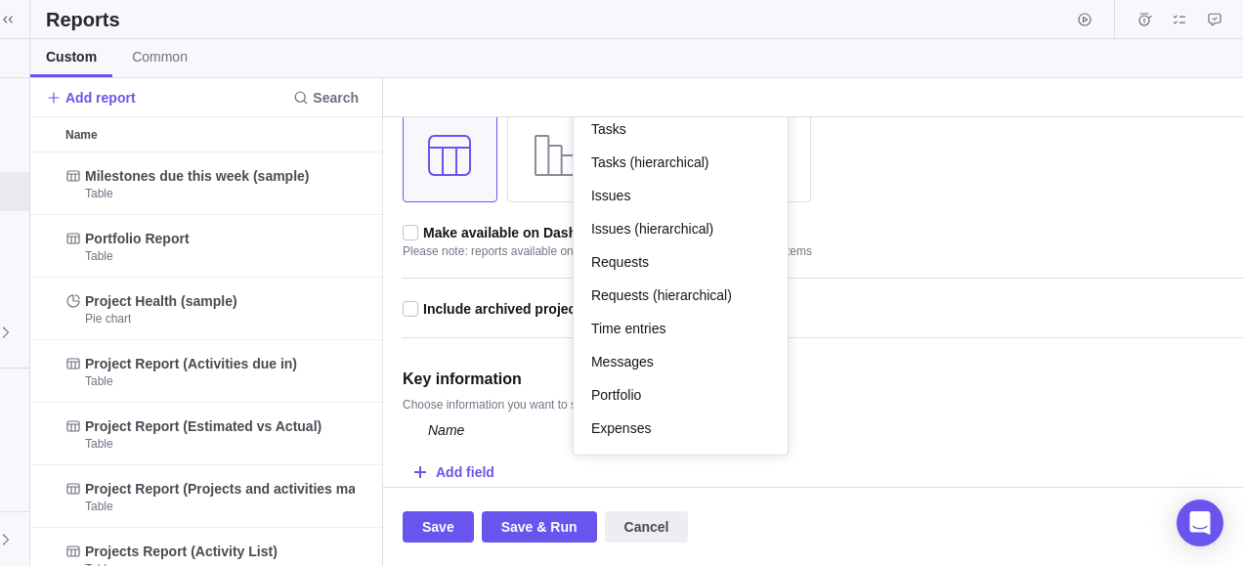
click at [506, 440] on div "Name" at bounding box center [536, 431] width 244 height 39
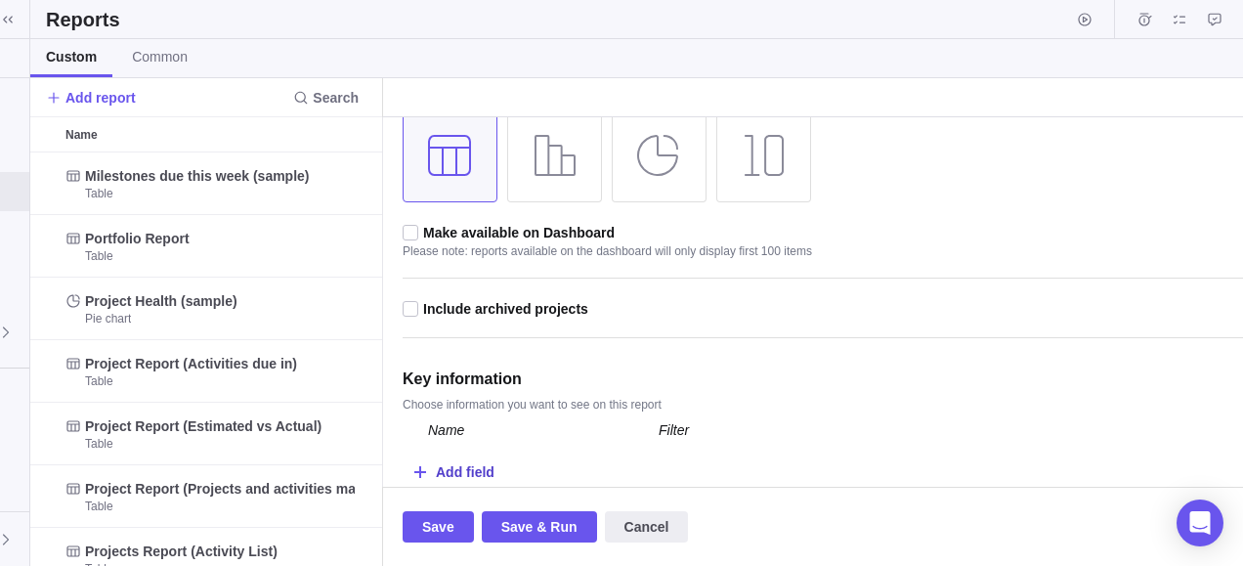
click at [484, 467] on div "Add field" at bounding box center [465, 472] width 59 height 36
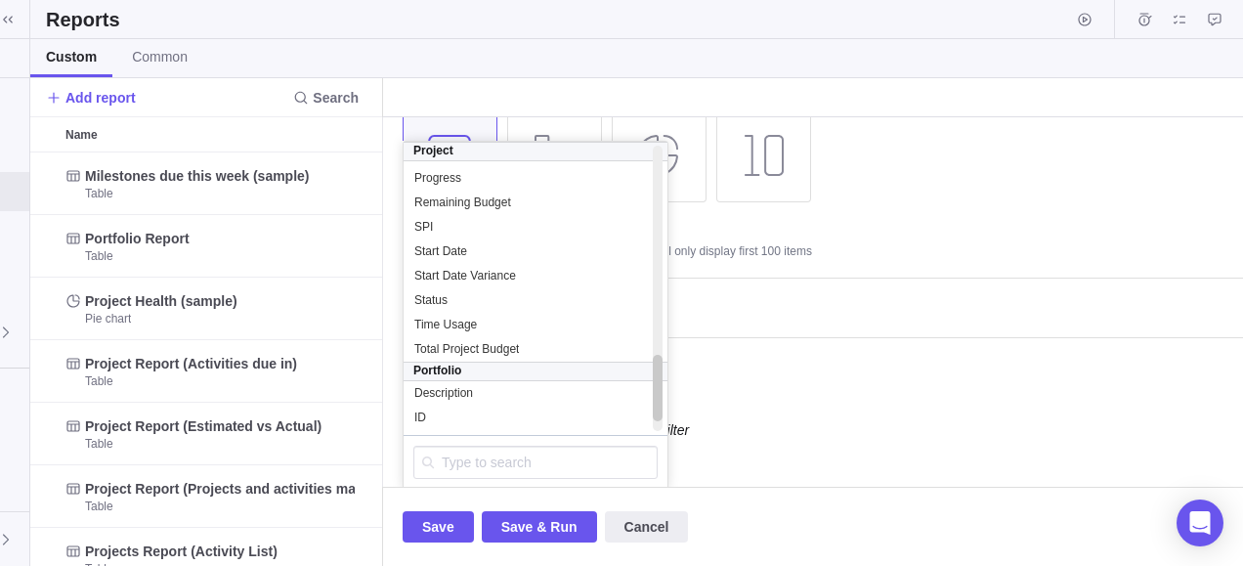
scroll to position [943, 0]
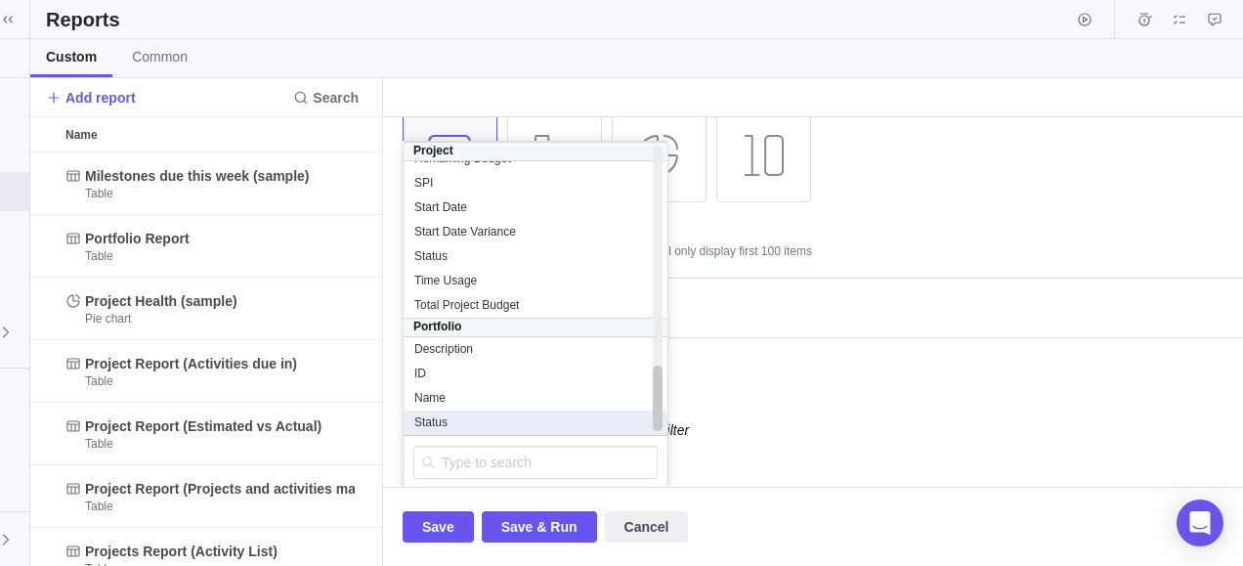
click at [458, 419] on div "Status" at bounding box center [535, 422] width 244 height 17
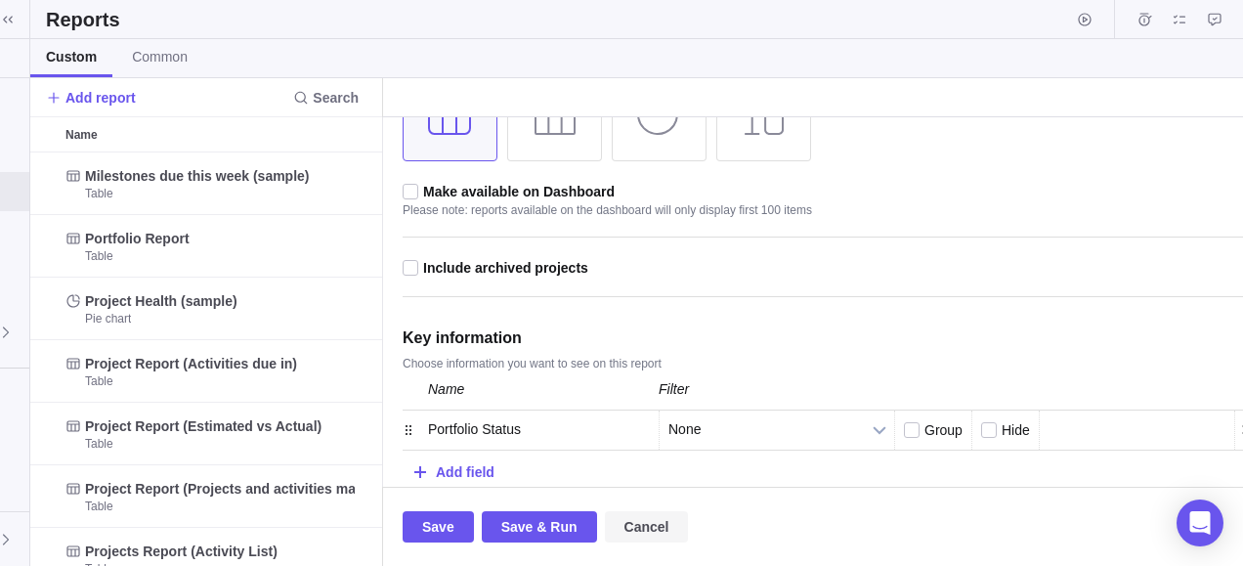
click at [673, 531] on span "Cancel" at bounding box center [647, 526] width 84 height 31
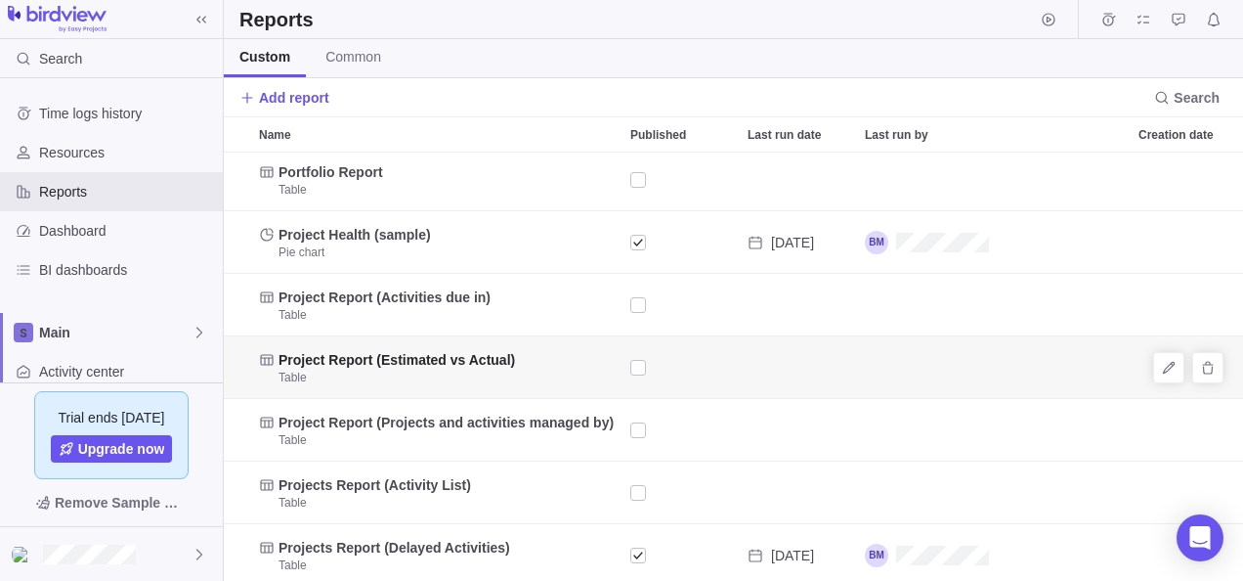
scroll to position [86, 0]
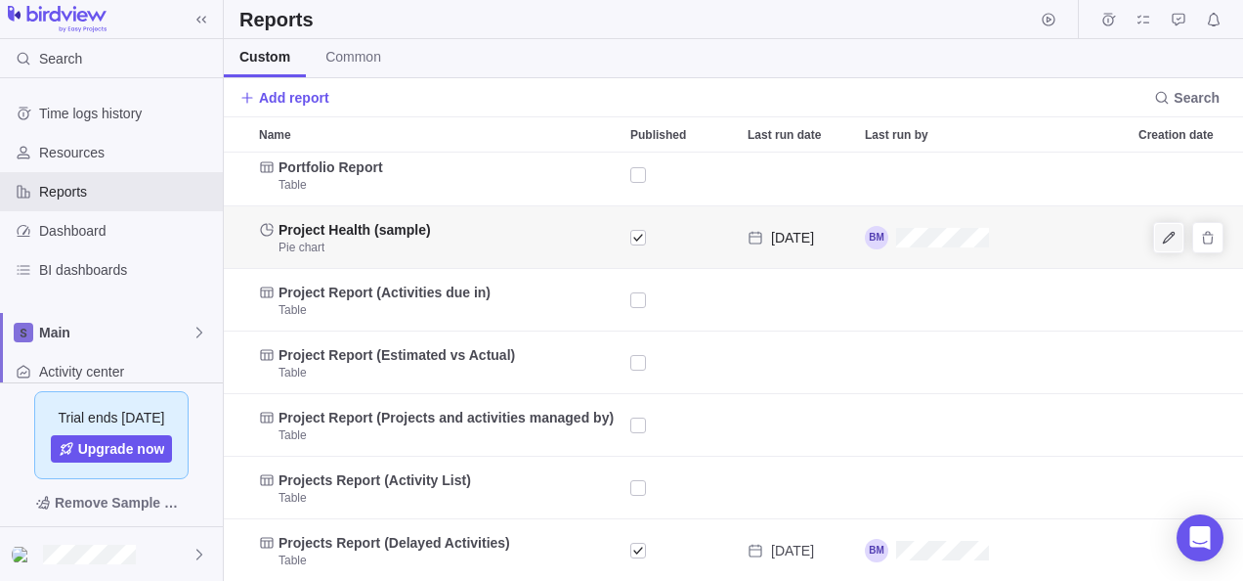
click at [1161, 230] on icon "Edit" at bounding box center [1169, 238] width 16 height 16
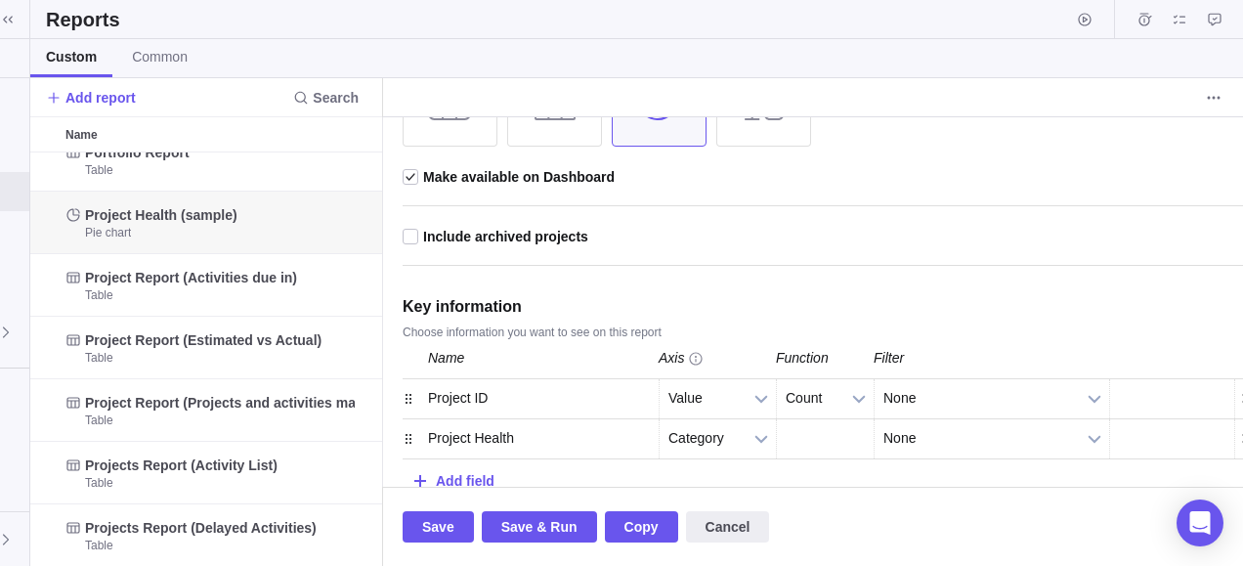
scroll to position [318, 0]
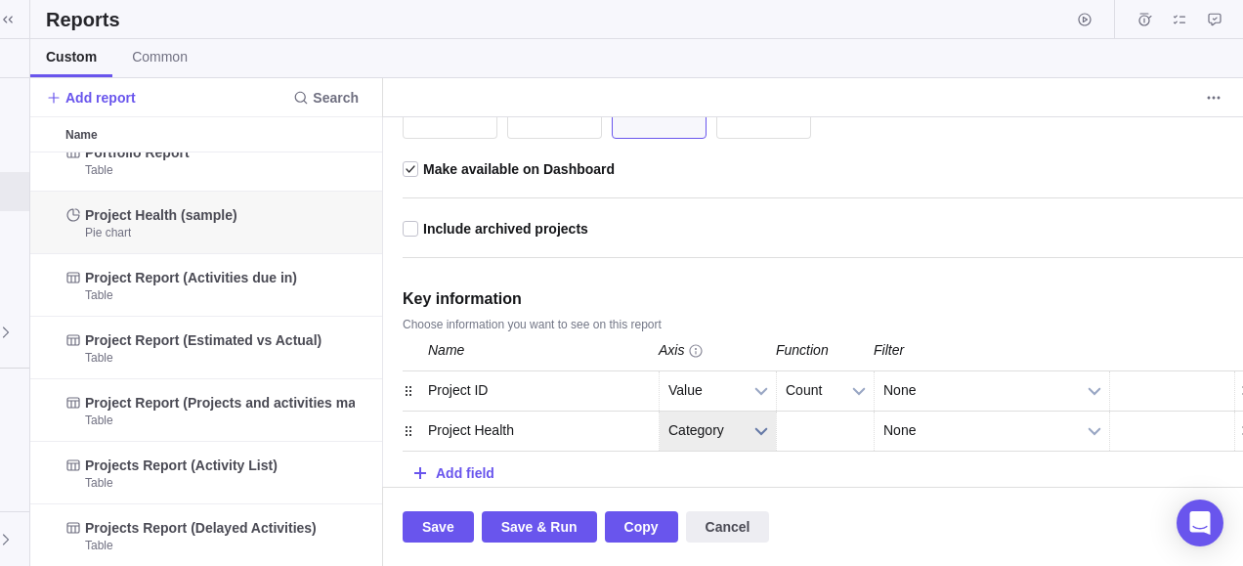
click at [739, 428] on span "Category" at bounding box center [705, 431] width 73 height 38
click at [736, 424] on span "Category" at bounding box center [705, 431] width 73 height 38
click at [495, 426] on div "Project Health" at bounding box center [536, 431] width 244 height 39
click at [403, 429] on div at bounding box center [409, 431] width 12 height 39
click at [414, 429] on div "Project Health" at bounding box center [536, 431] width 244 height 39
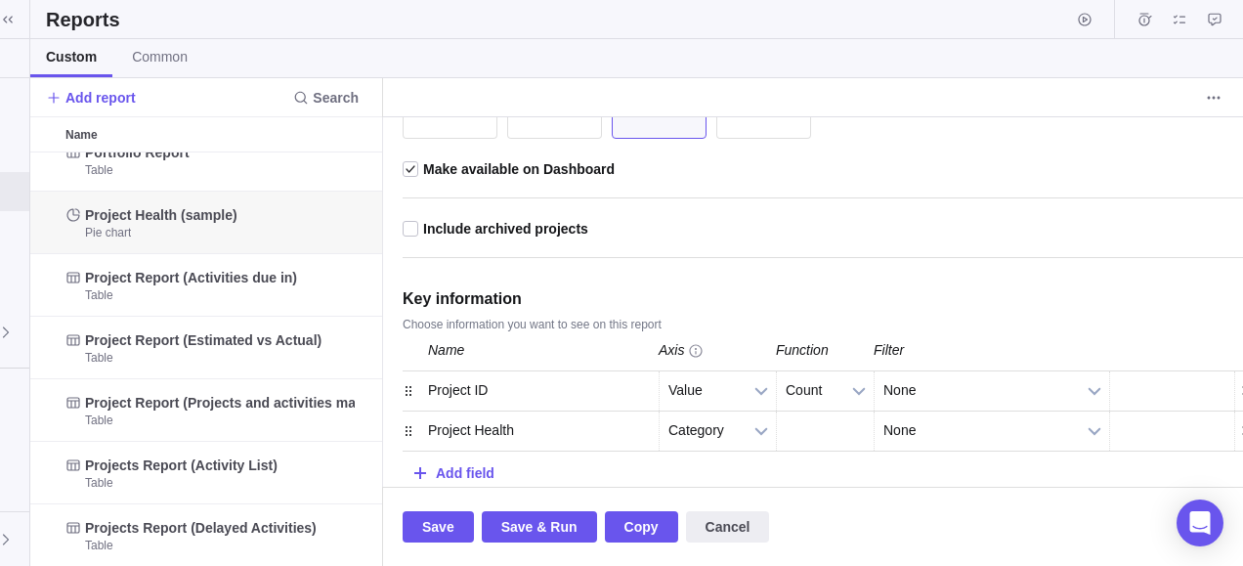
click at [471, 388] on div "Project ID" at bounding box center [536, 390] width 244 height 39
click at [436, 465] on div "Add field" at bounding box center [465, 473] width 59 height 36
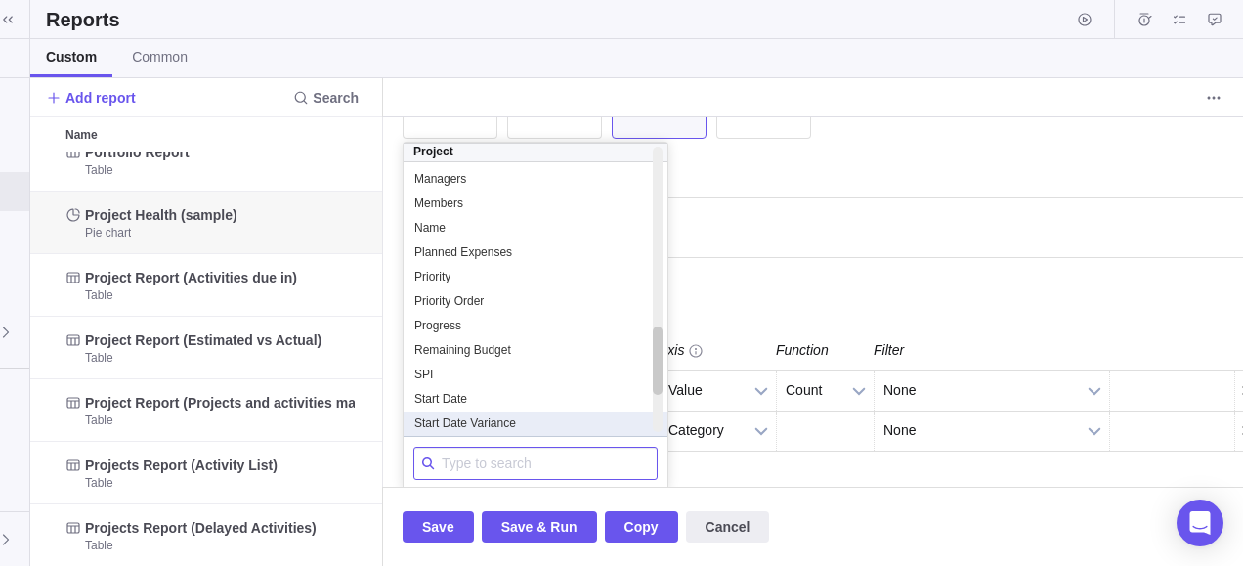
scroll to position [743, 0]
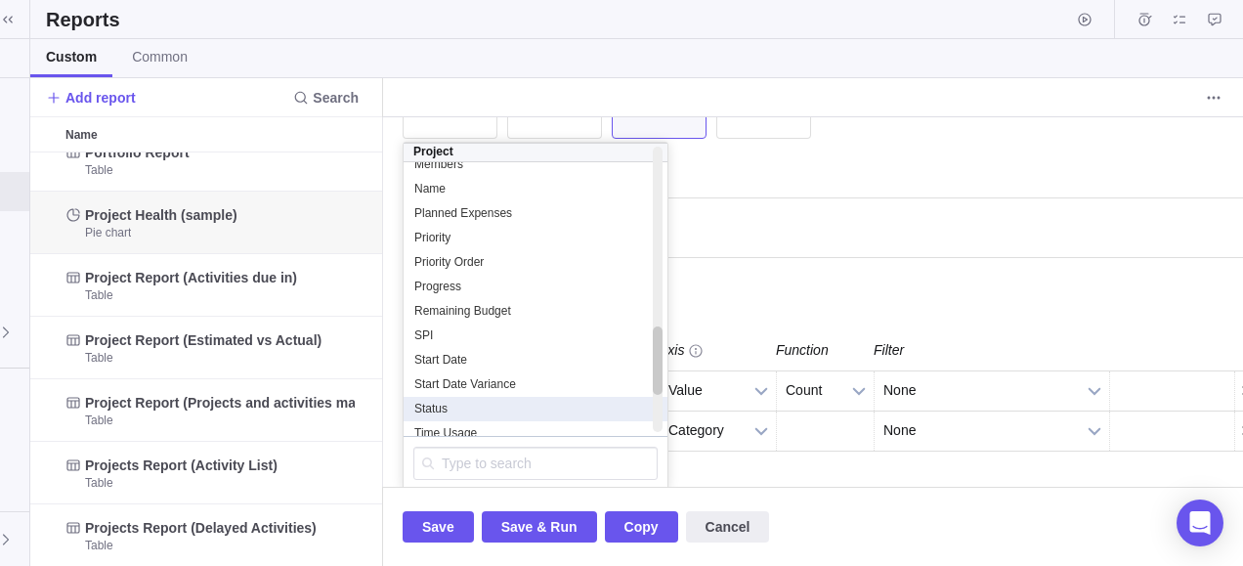
click at [458, 403] on div "Status" at bounding box center [535, 409] width 244 height 17
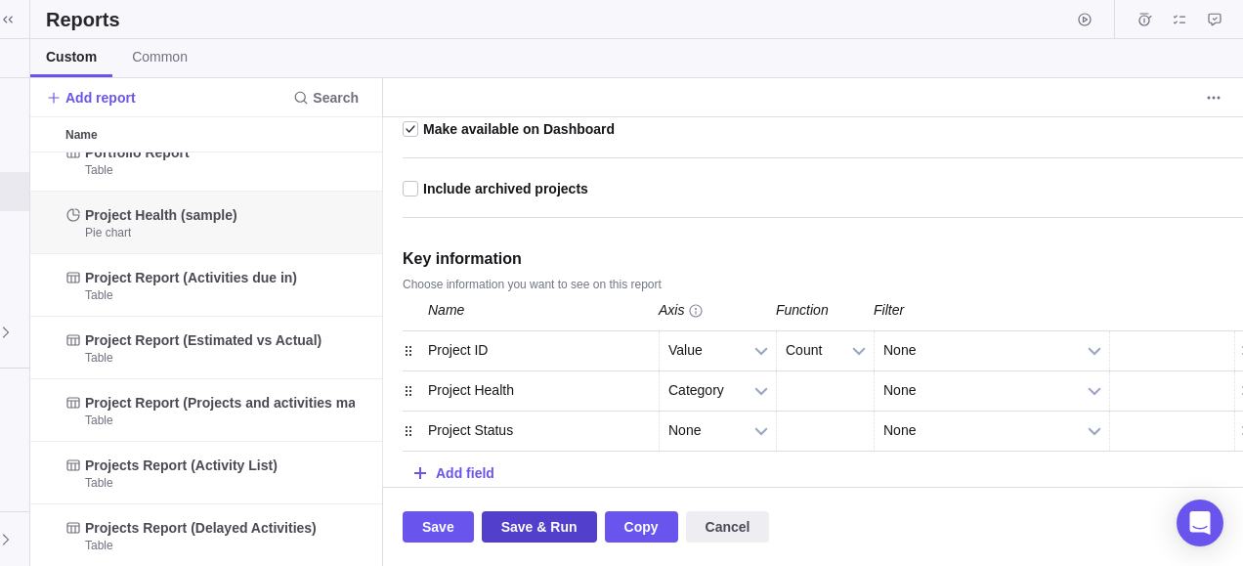
click at [550, 522] on span "Save & Run" at bounding box center [539, 526] width 76 height 23
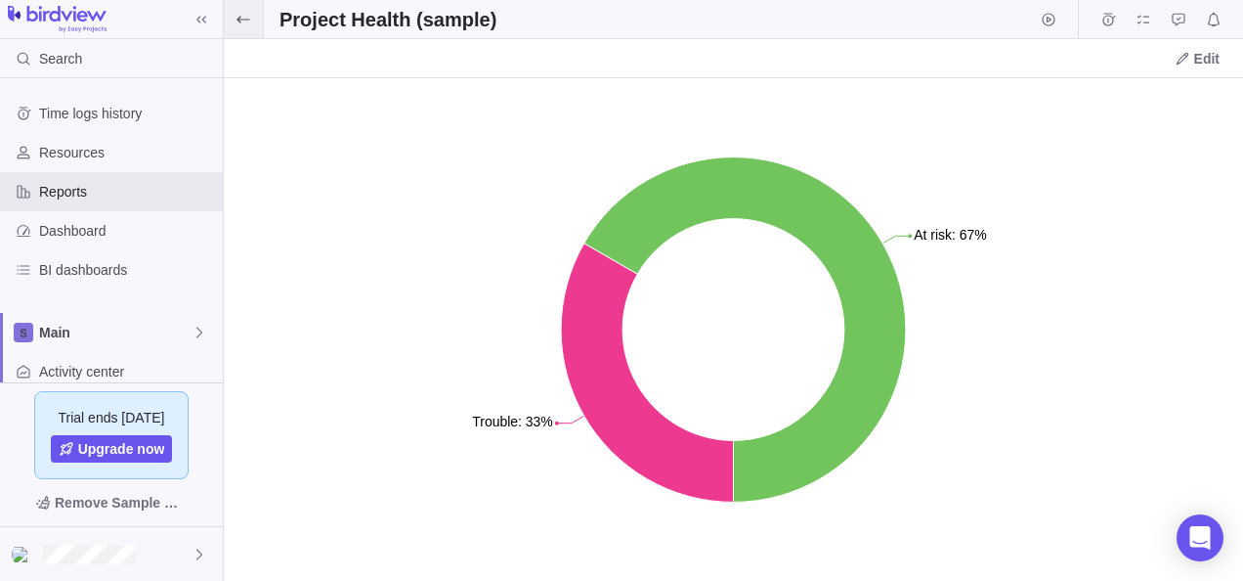
click at [242, 21] on icon at bounding box center [244, 20] width 16 height 16
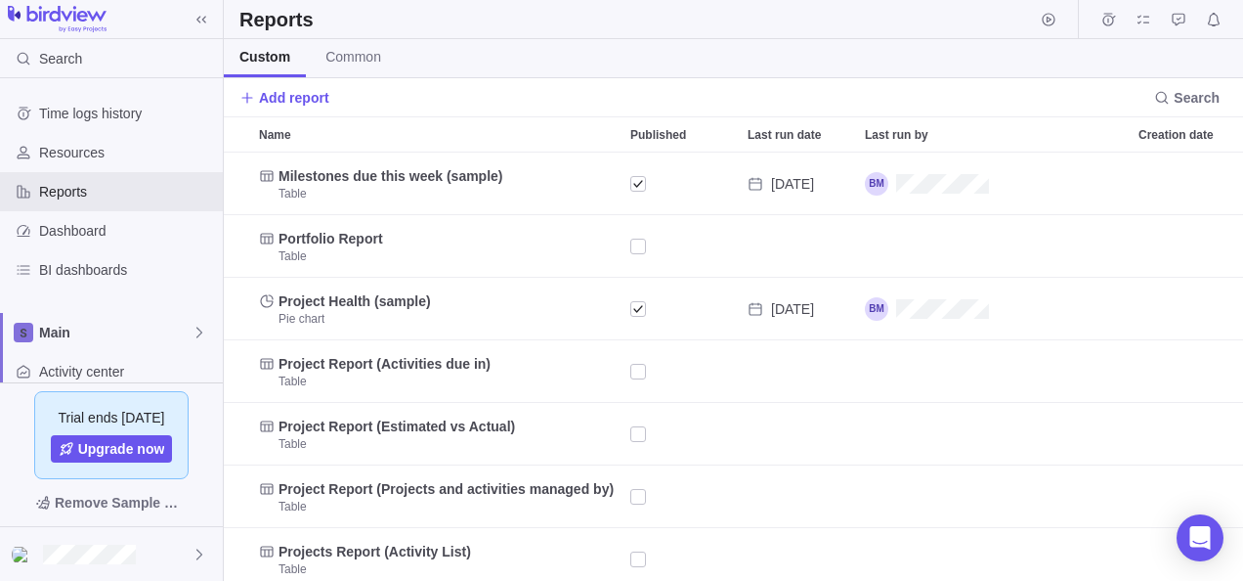
scroll to position [413, 1005]
click at [246, 60] on span "Custom" at bounding box center [264, 57] width 51 height 20
click at [274, 94] on span "Add report" at bounding box center [294, 98] width 70 height 20
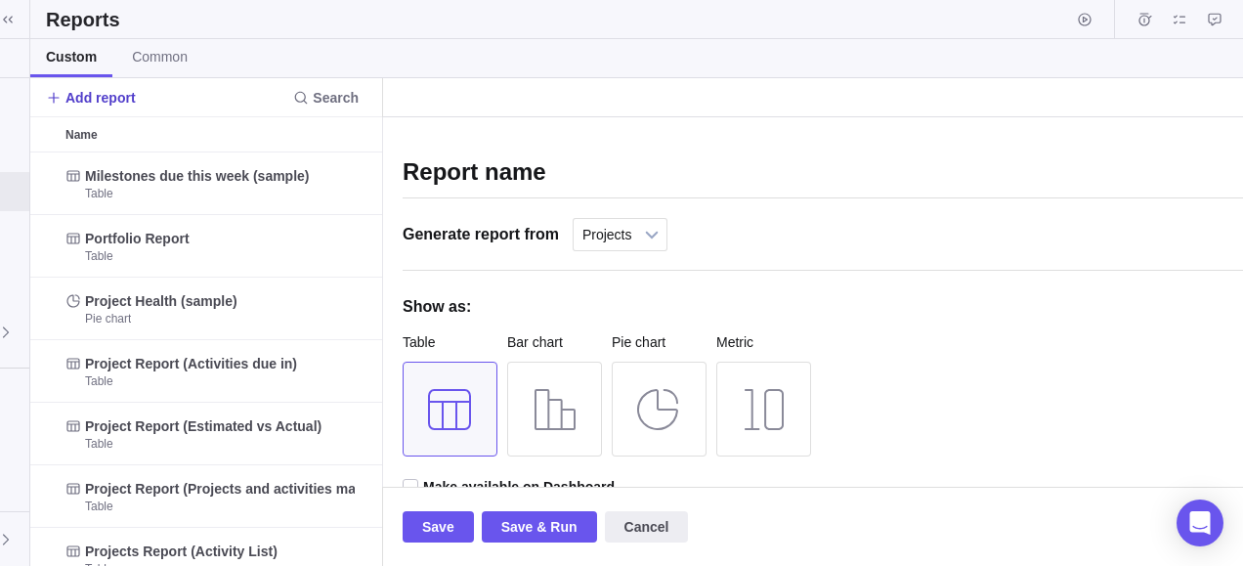
scroll to position [16, 16]
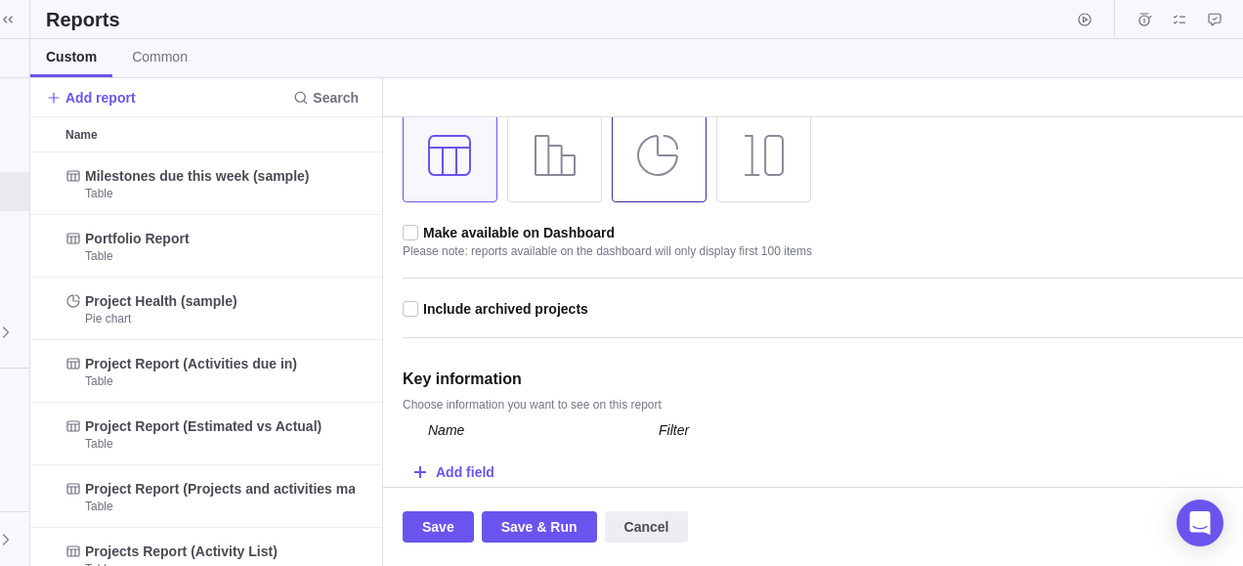
click at [671, 187] on div at bounding box center [659, 155] width 95 height 95
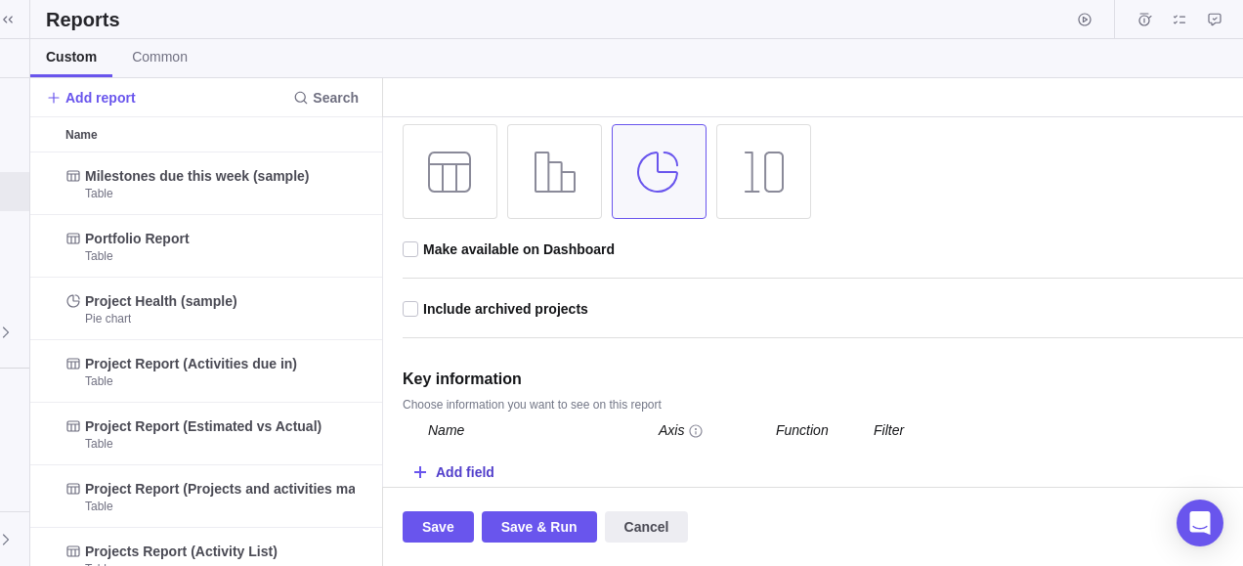
click at [447, 466] on div "Add field" at bounding box center [465, 472] width 59 height 36
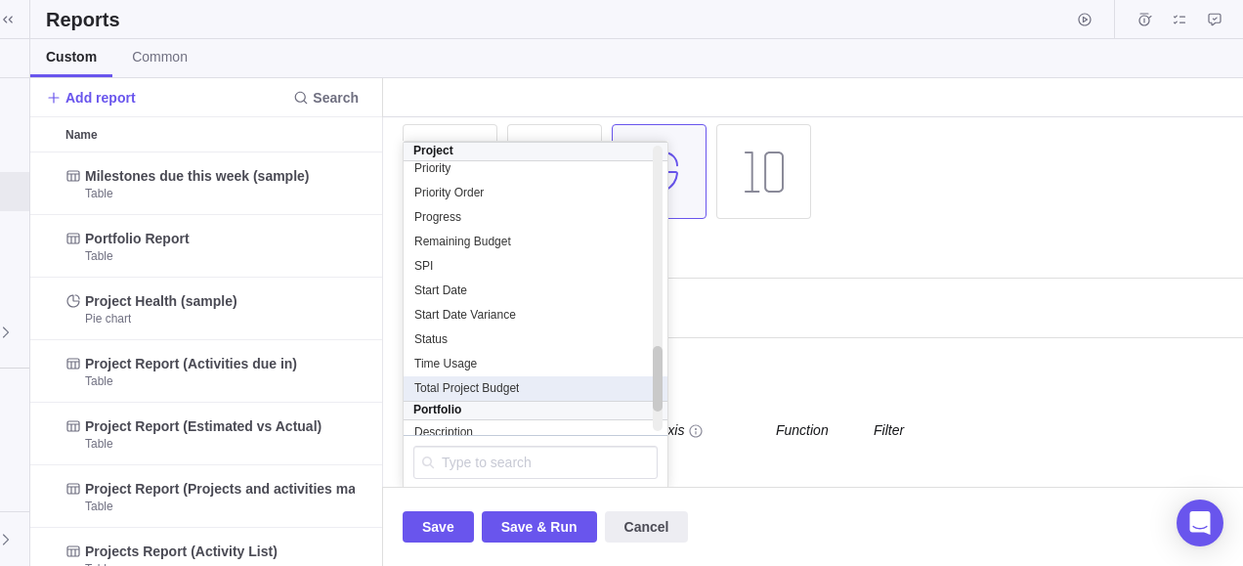
scroll to position [943, 0]
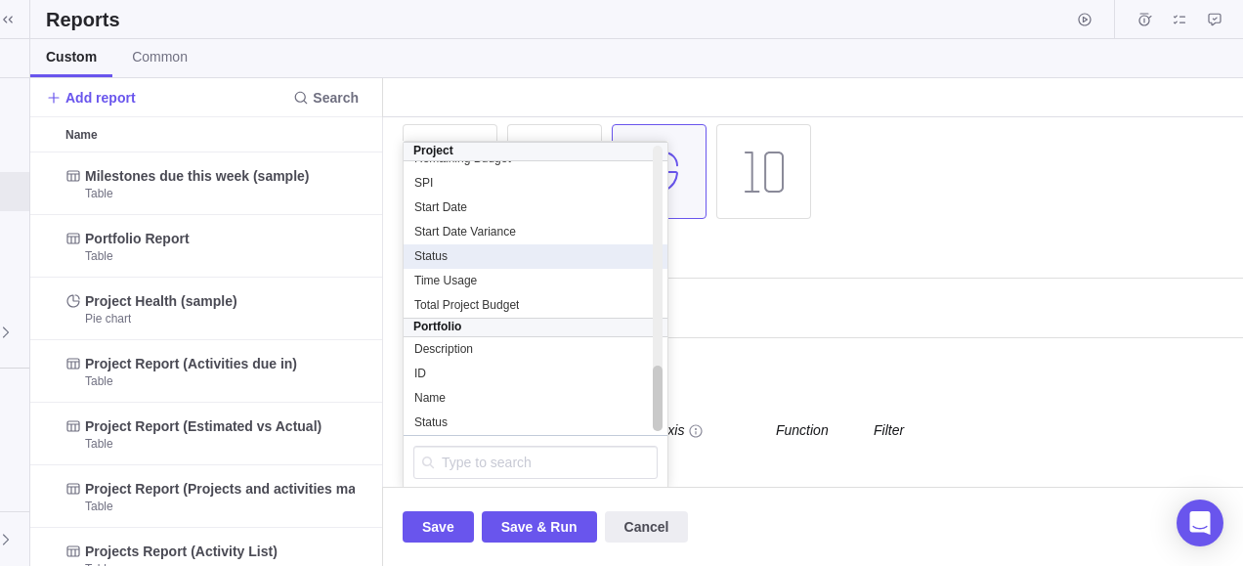
click at [499, 248] on div "Status" at bounding box center [535, 256] width 244 height 17
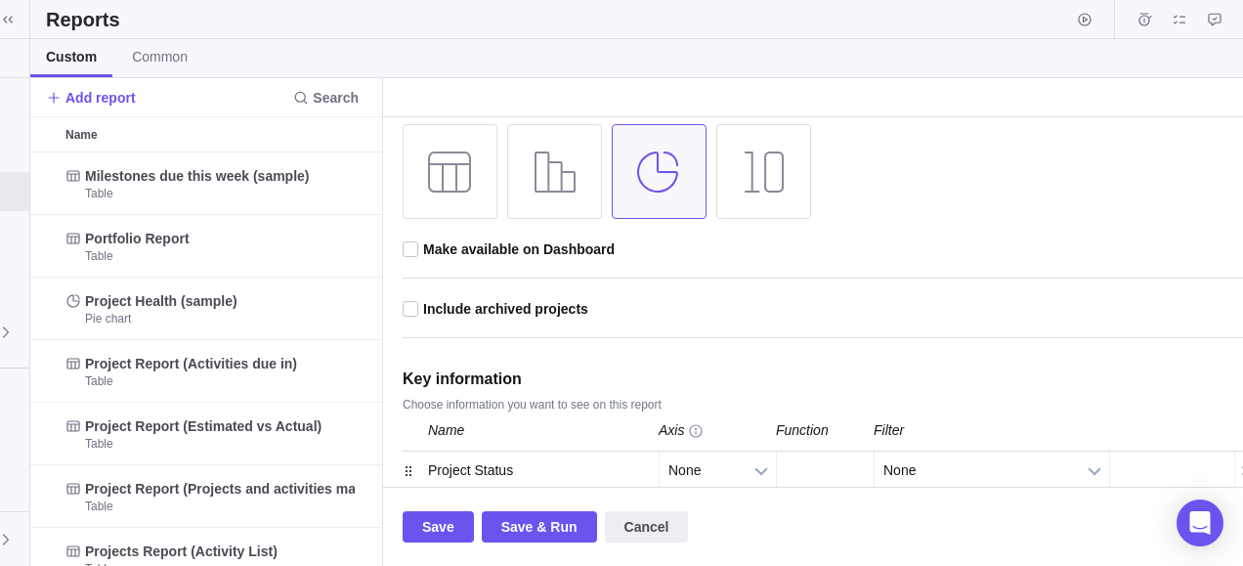
scroll to position [278, 0]
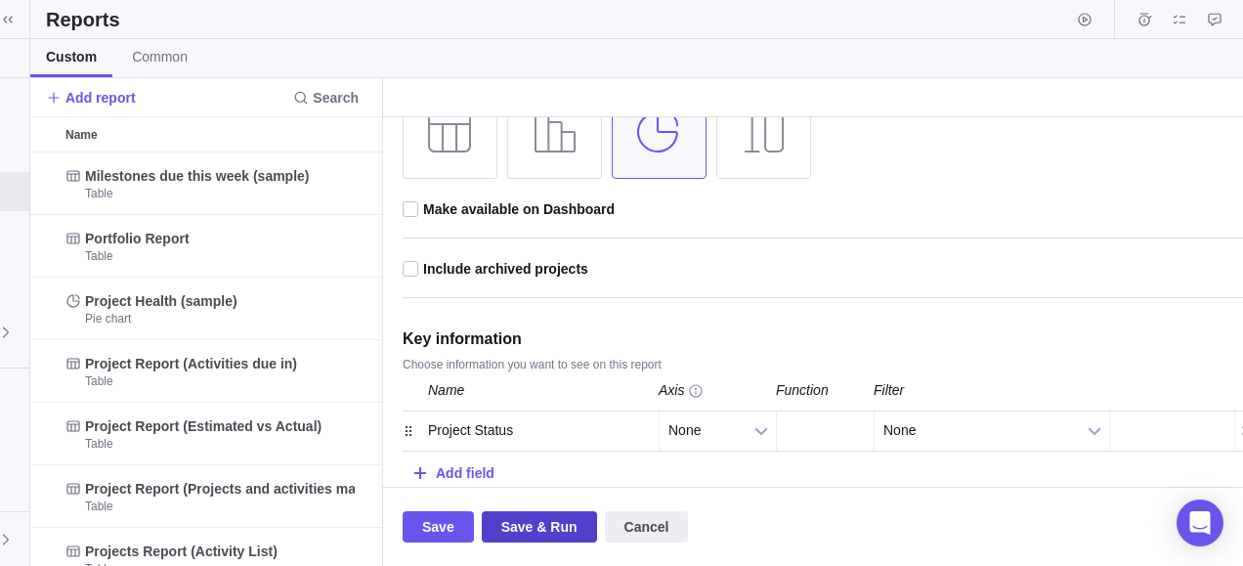
click at [541, 527] on span "Save & Run" at bounding box center [539, 526] width 76 height 23
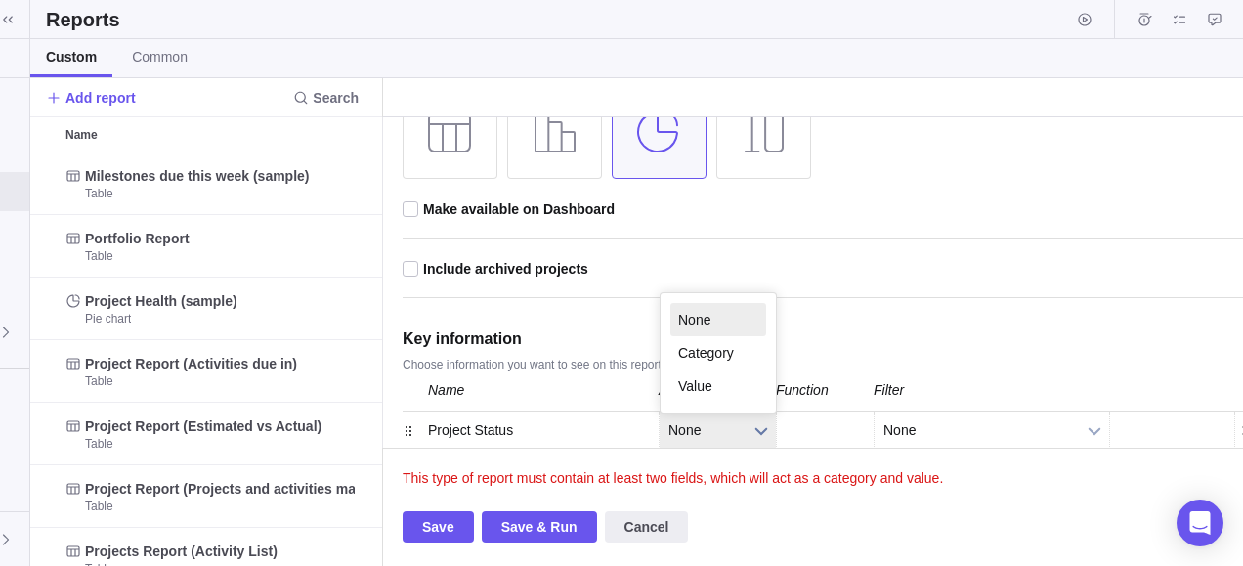
click at [724, 430] on span "None" at bounding box center [705, 431] width 73 height 38
click at [679, 383] on li "Value" at bounding box center [719, 385] width 96 height 33
click at [690, 435] on span "Value" at bounding box center [705, 431] width 73 height 38
click at [702, 352] on li "Category" at bounding box center [719, 352] width 96 height 33
click at [525, 526] on span "Save & Run" at bounding box center [539, 526] width 76 height 23
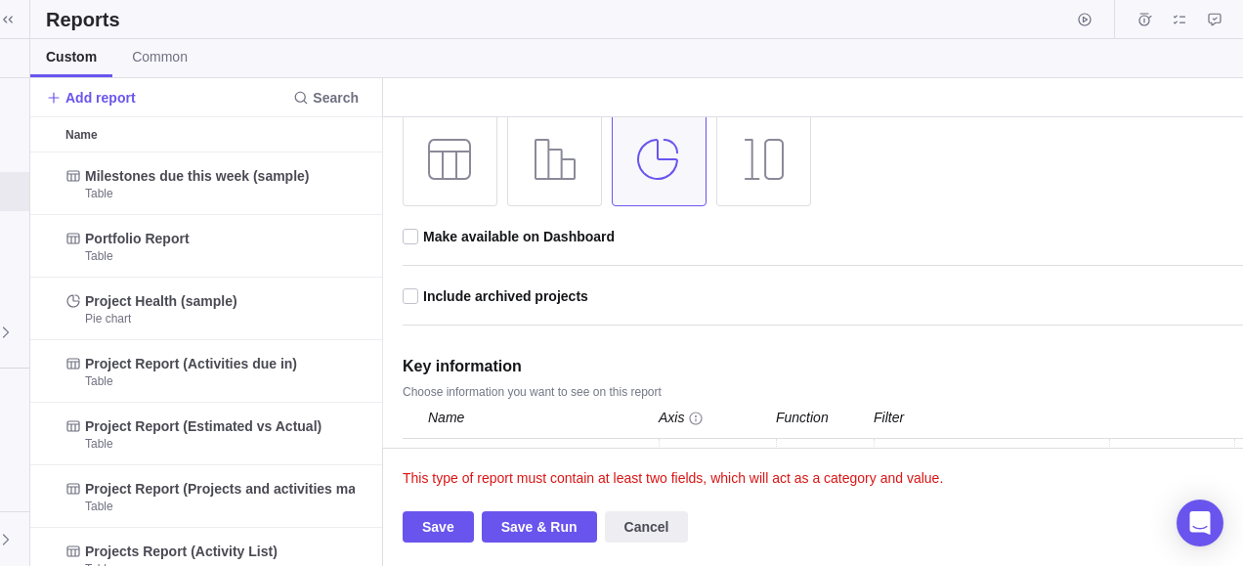
scroll to position [317, 0]
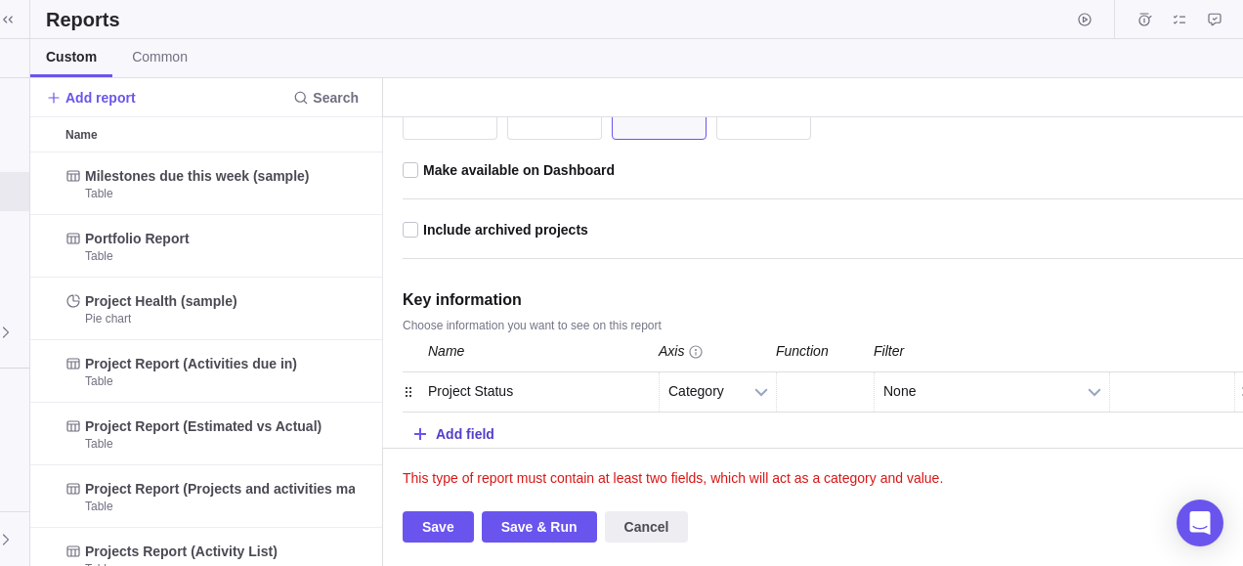
click at [429, 433] on div "Add field" at bounding box center [830, 432] width 855 height 39
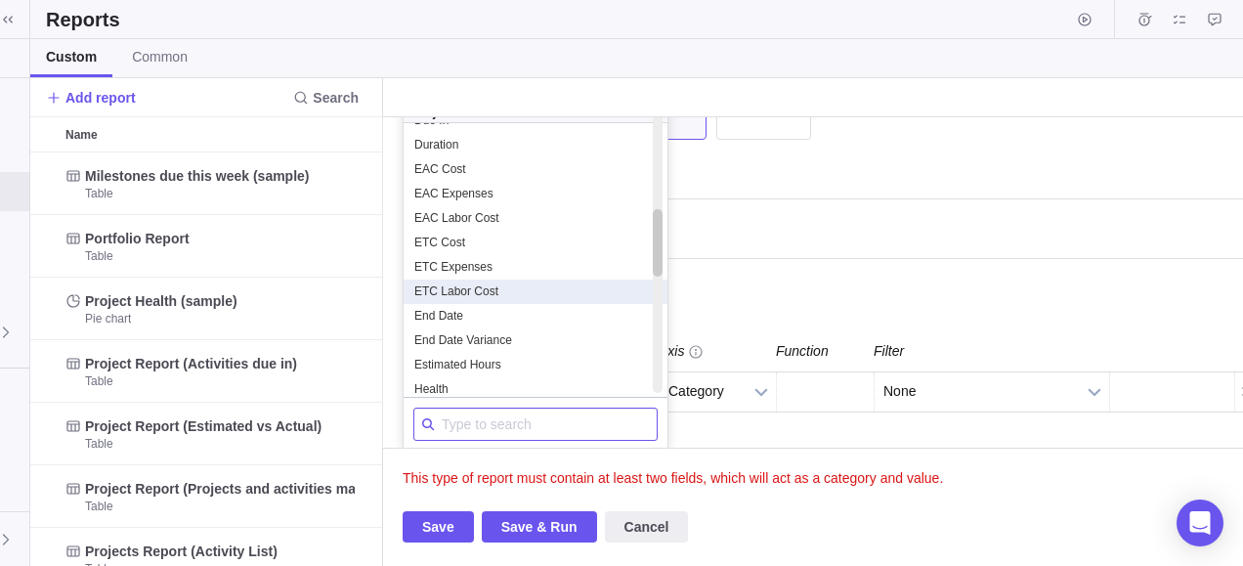
scroll to position [547, 0]
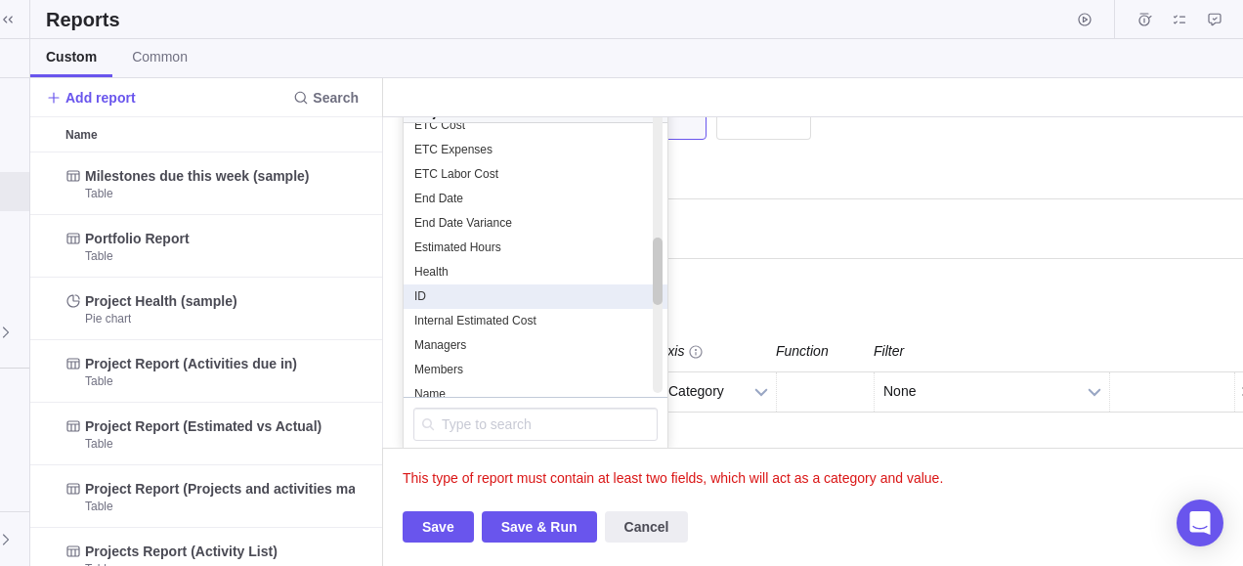
click at [521, 292] on div "ID" at bounding box center [535, 296] width 244 height 17
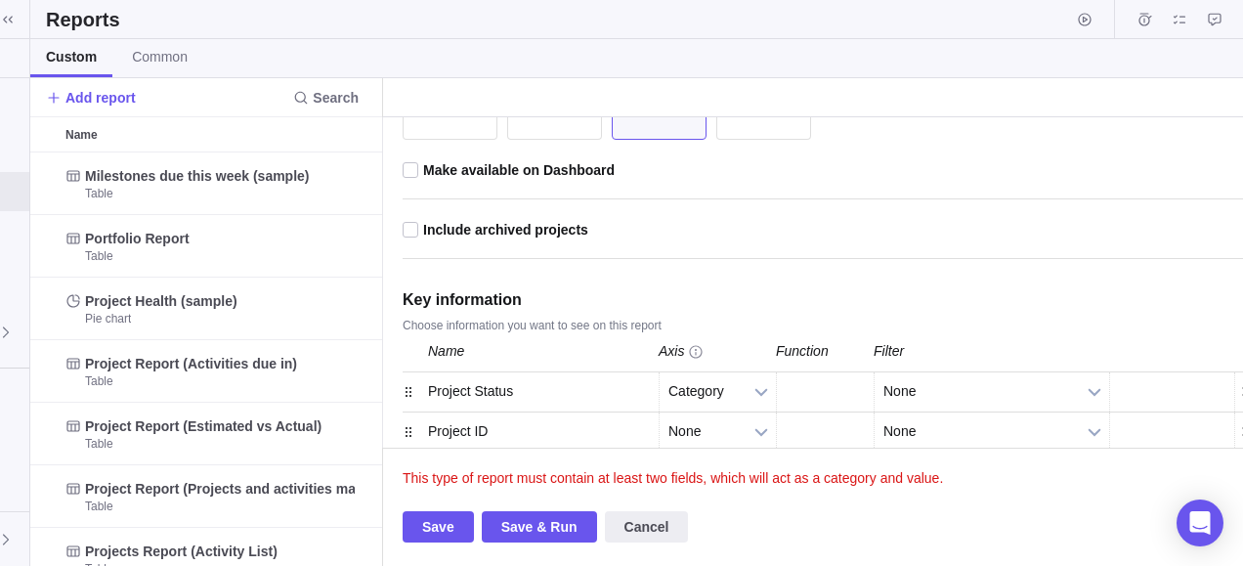
scroll to position [357, 0]
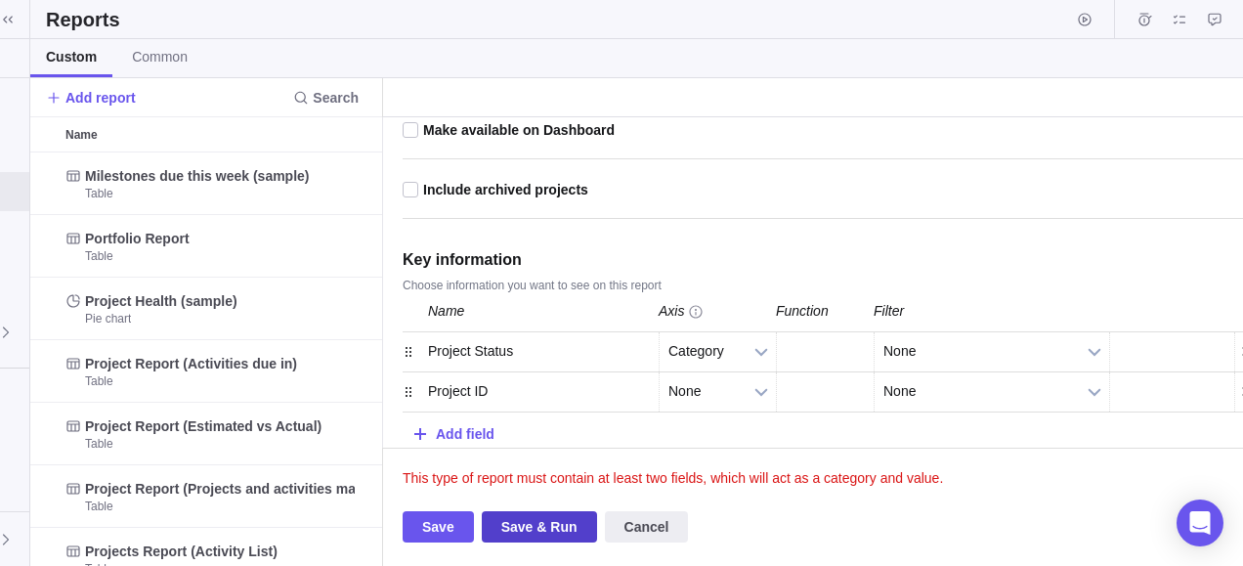
click at [520, 528] on span "Save & Run" at bounding box center [539, 526] width 76 height 23
drag, startPoint x: 407, startPoint y: 388, endPoint x: 407, endPoint y: 346, distance: 42.0
click at [692, 355] on span "None" at bounding box center [705, 351] width 73 height 38
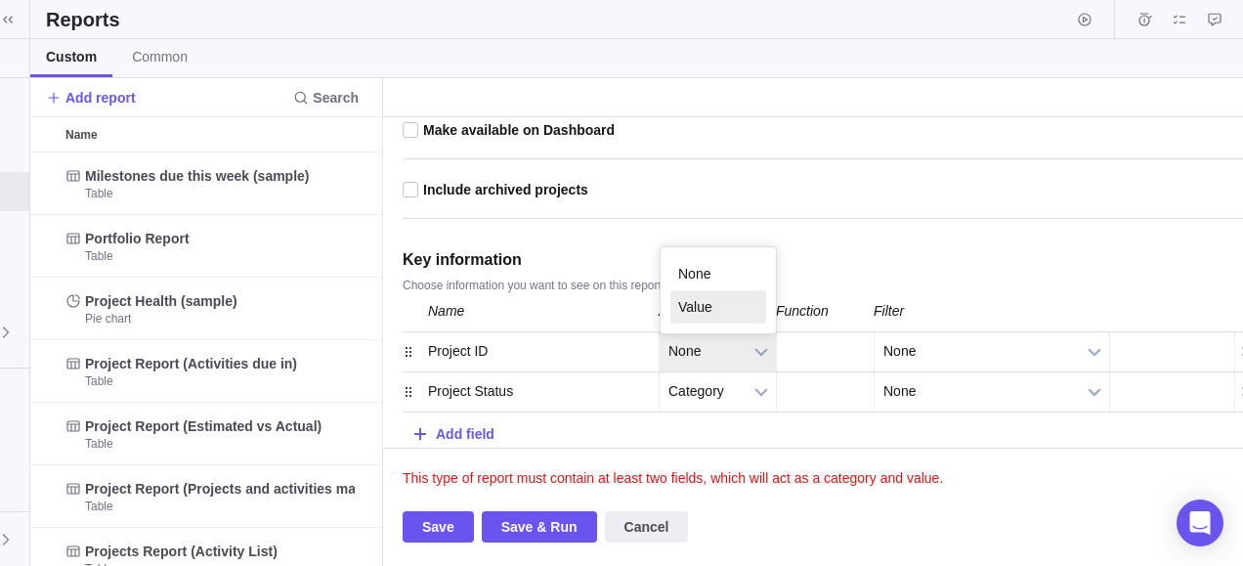
click at [690, 293] on li "Value" at bounding box center [719, 306] width 96 height 33
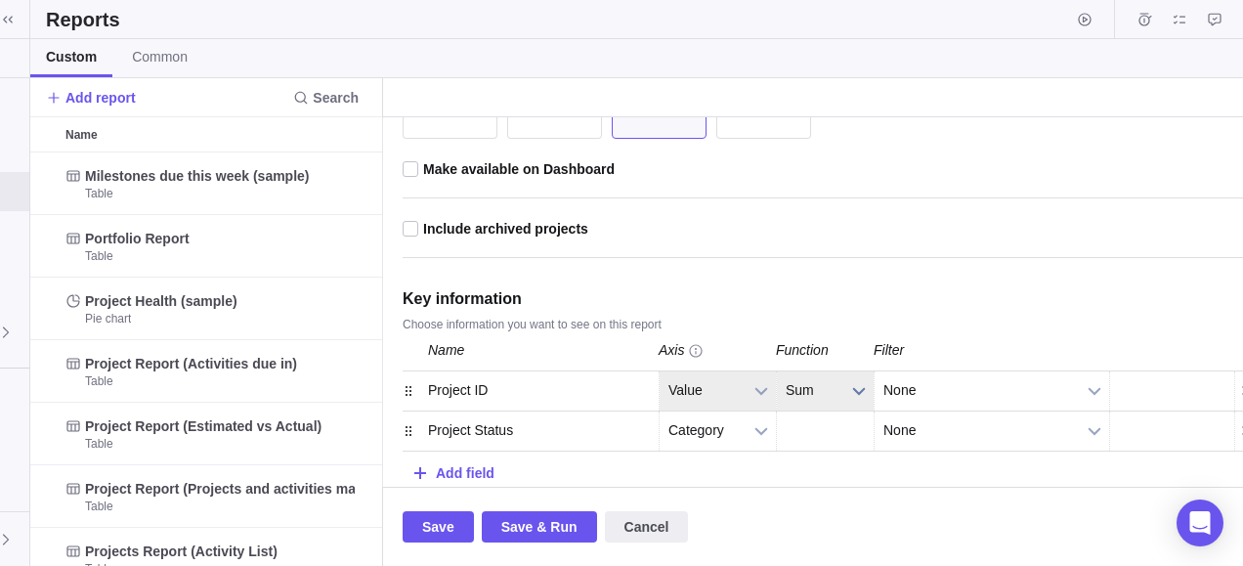
click at [848, 387] on b at bounding box center [859, 390] width 29 height 39
click at [822, 350] on li "Count" at bounding box center [826, 345] width 76 height 33
click at [542, 514] on span "Save & Run" at bounding box center [539, 526] width 115 height 31
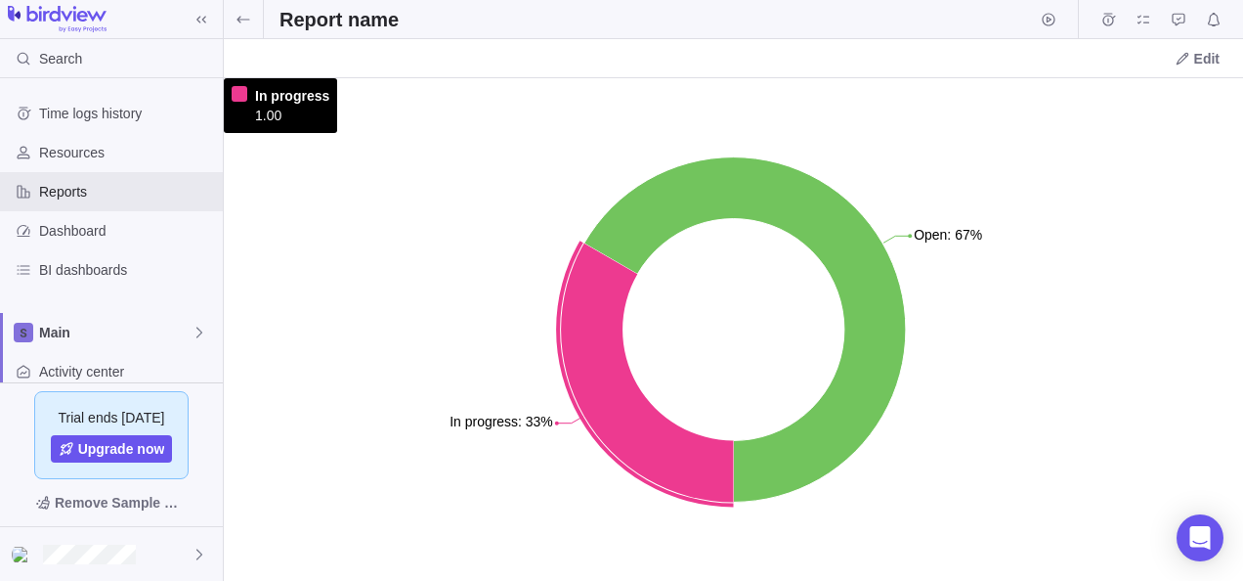
click at [596, 393] on icon at bounding box center [647, 372] width 172 height 259
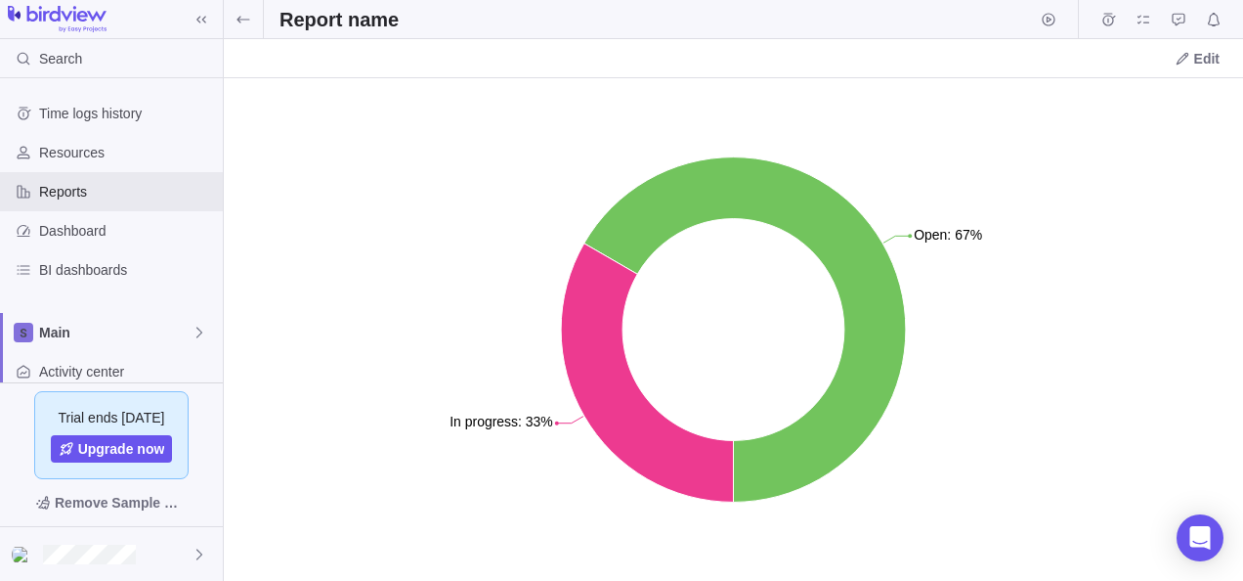
scroll to position [202, 0]
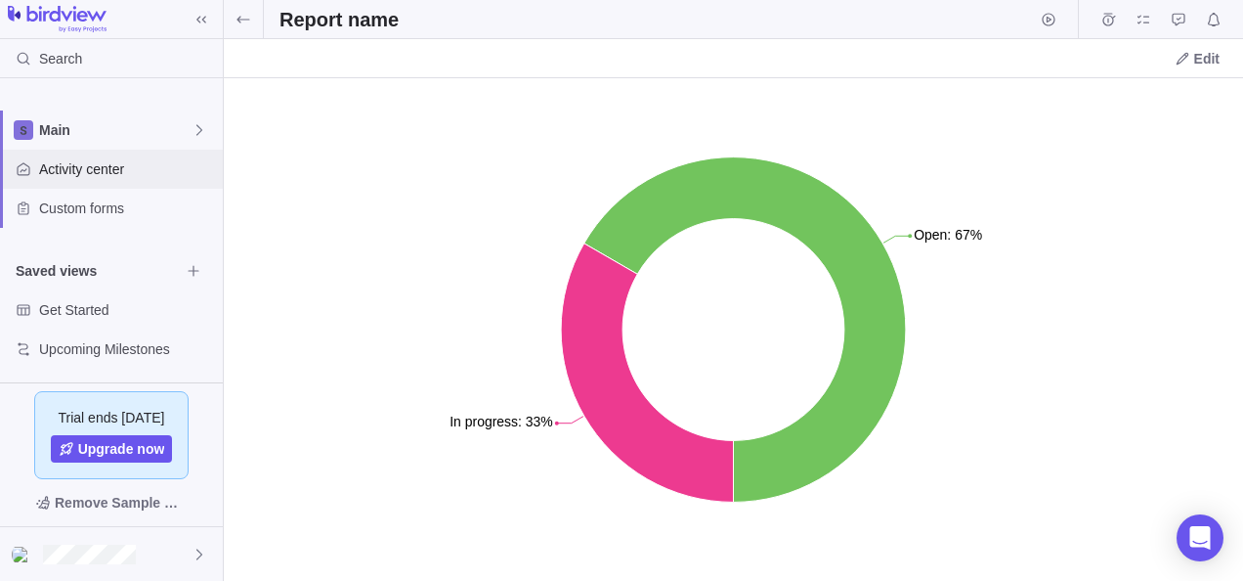
click at [101, 172] on span "Activity center" at bounding box center [127, 169] width 176 height 20
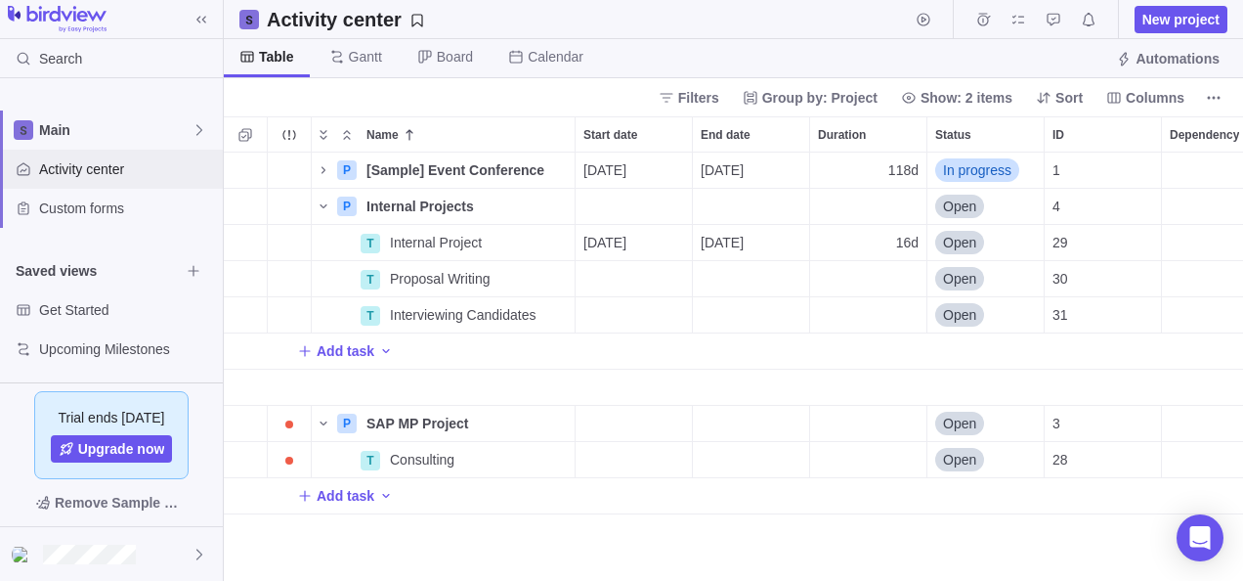
scroll to position [413, 1005]
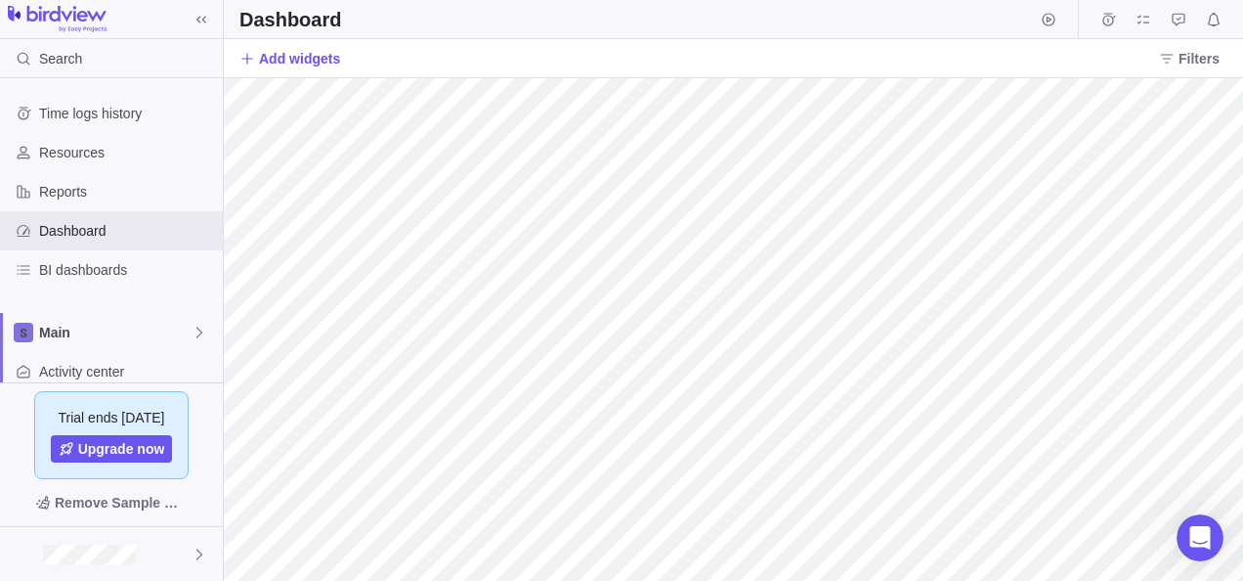
scroll to position [2, 0]
